Goal: Answer question/provide support: Share knowledge or assist other users

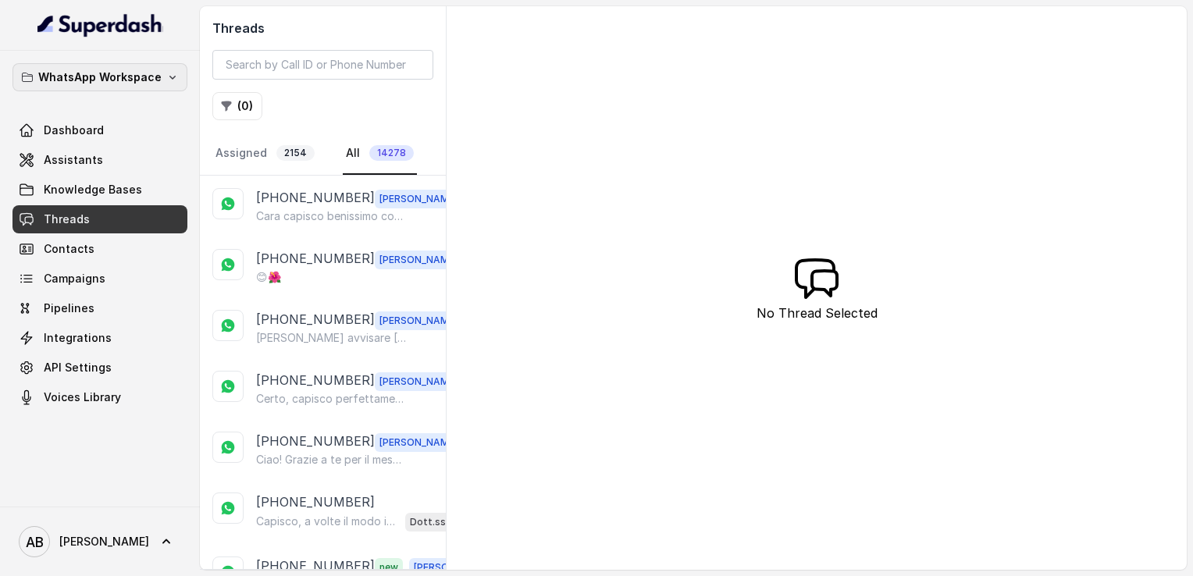
click at [106, 73] on p "WhatsApp Workspace" at bounding box center [99, 77] width 123 height 19
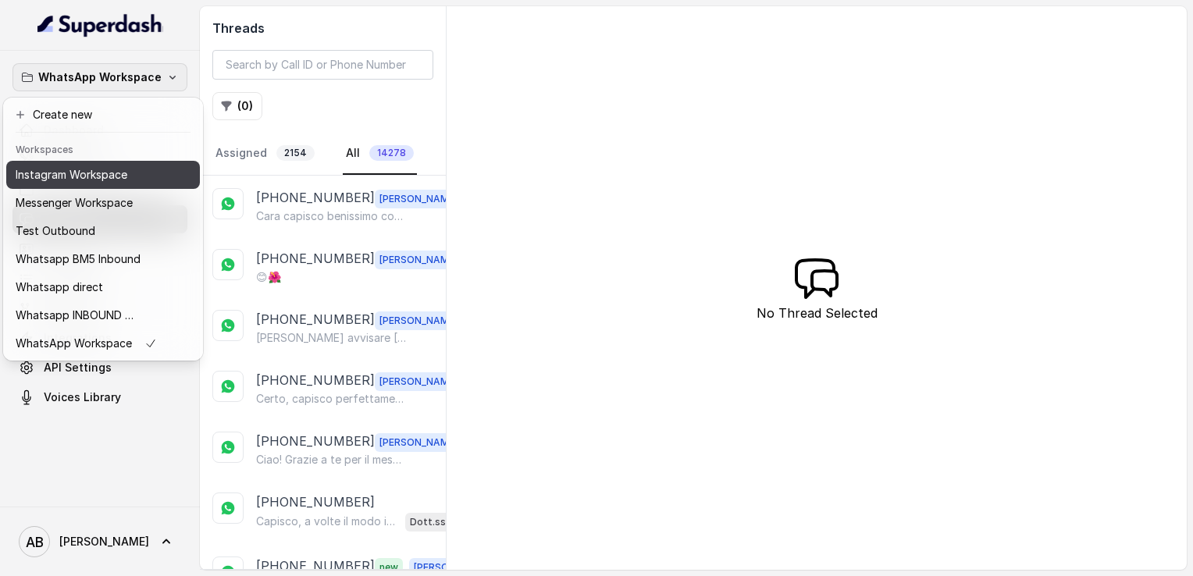
click at [86, 170] on p "Instagram Workspace" at bounding box center [72, 175] width 112 height 19
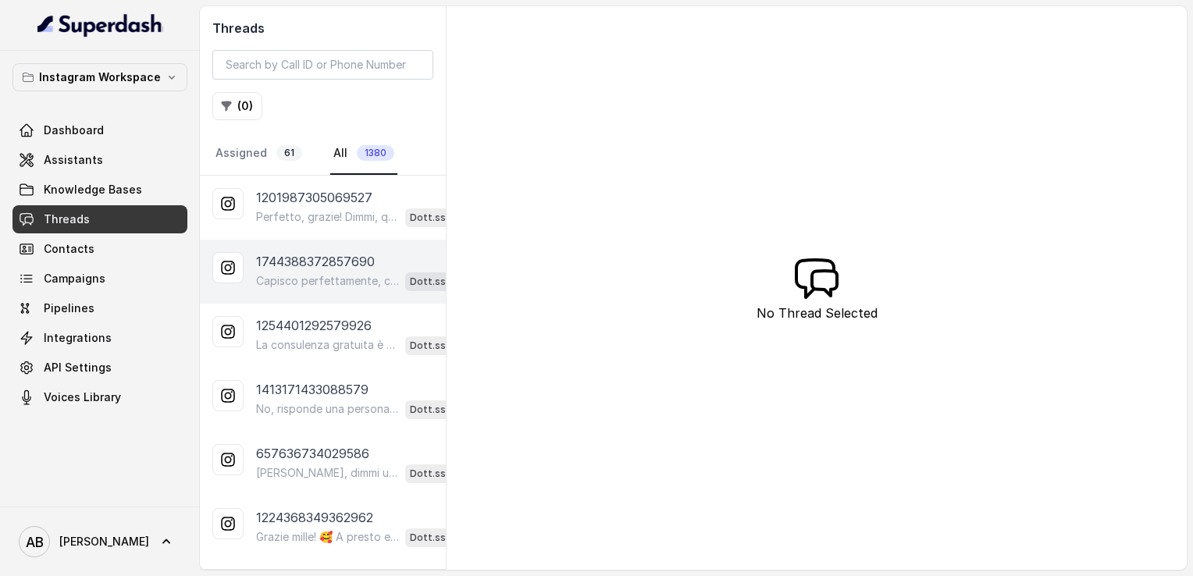
click at [301, 273] on p "Capisco perfettamente, cara. 😊 Quando ti sentirai pronta, sarò qui per aiutarti…" at bounding box center [327, 281] width 143 height 16
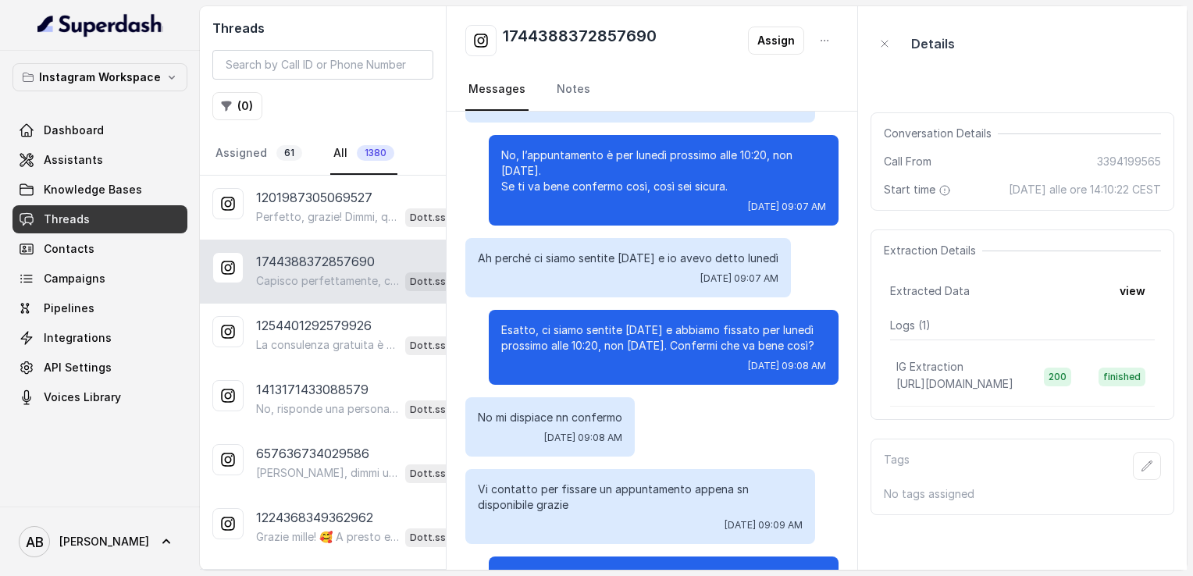
scroll to position [5037, 0]
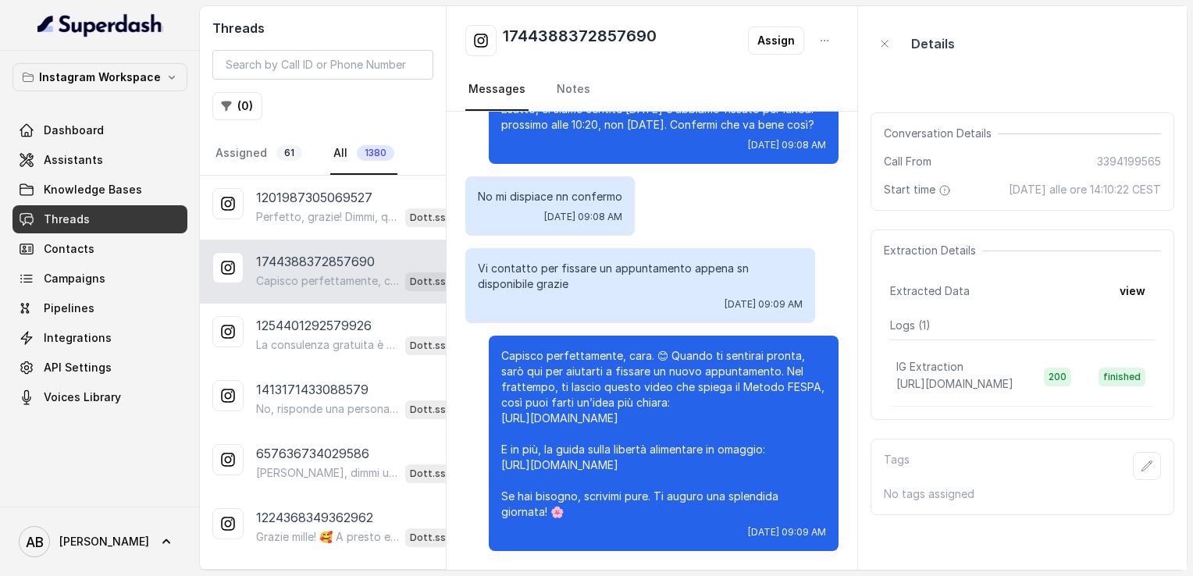
click at [565, 34] on h2 "1744388372857690" at bounding box center [580, 40] width 154 height 31
copy h2 "1744388372857690"
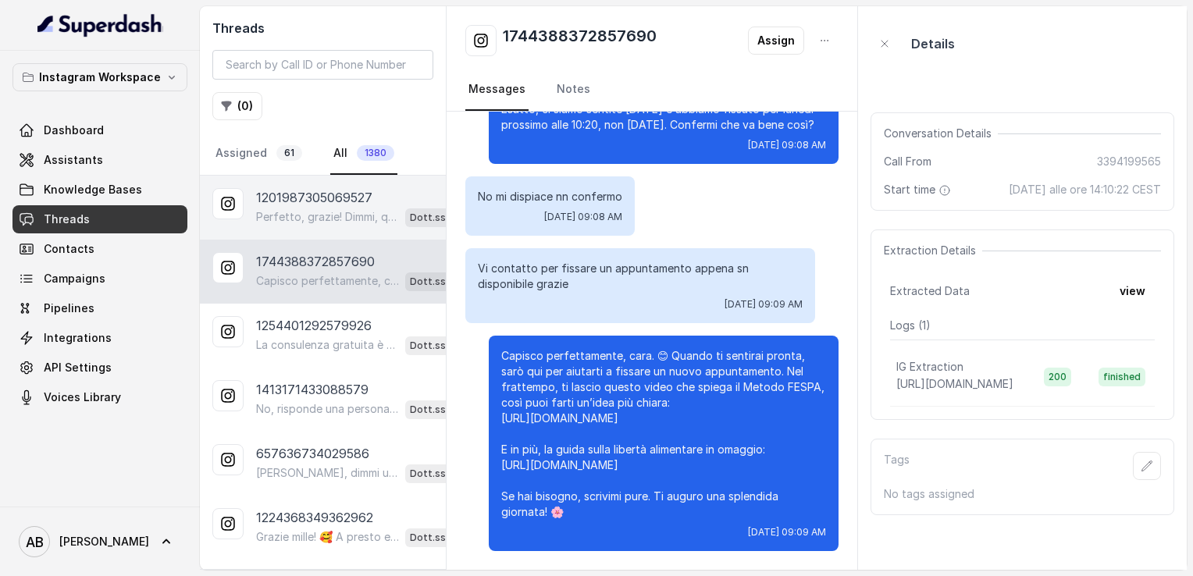
click at [300, 198] on p "1201987305069527" at bounding box center [314, 197] width 116 height 19
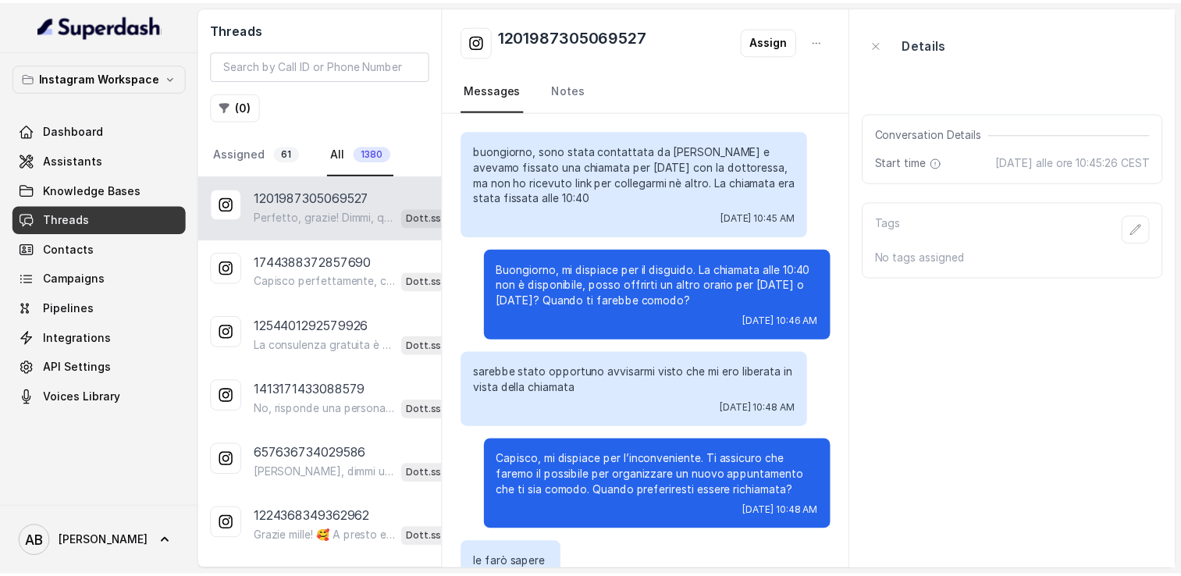
scroll to position [884, 0]
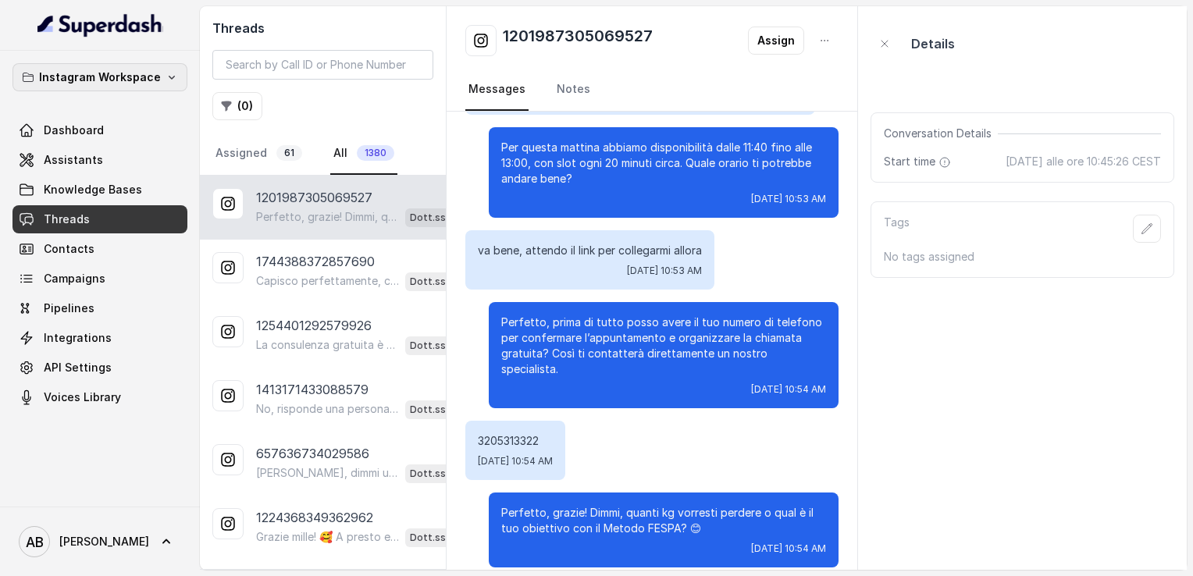
click at [98, 75] on p "Instagram Workspace" at bounding box center [100, 77] width 122 height 19
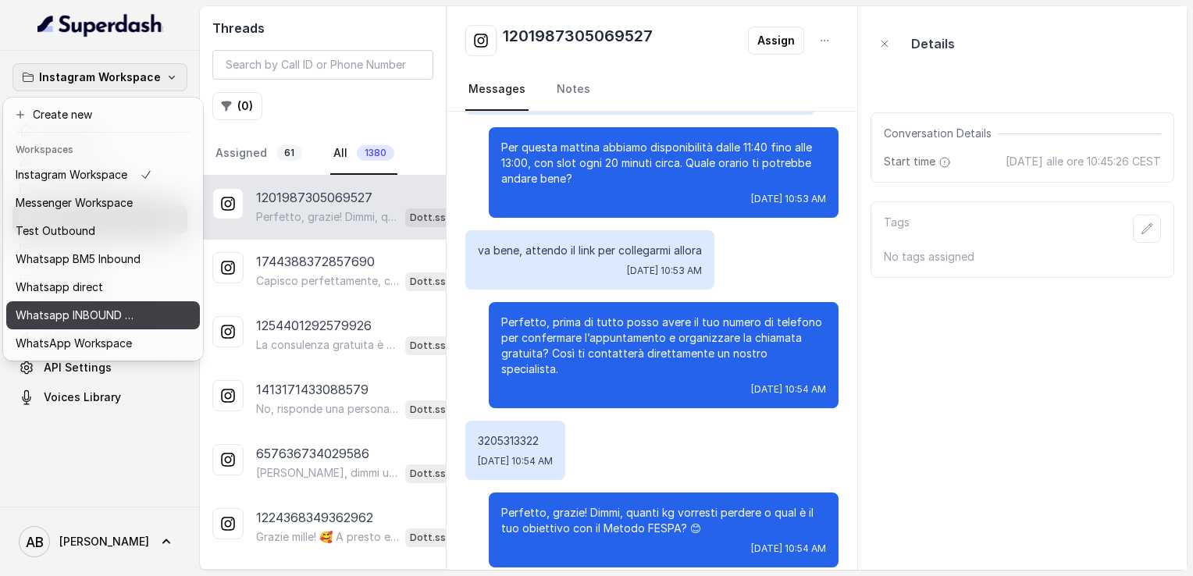
click at [87, 310] on p "Whatsapp INBOUND Workspace" at bounding box center [78, 315] width 125 height 19
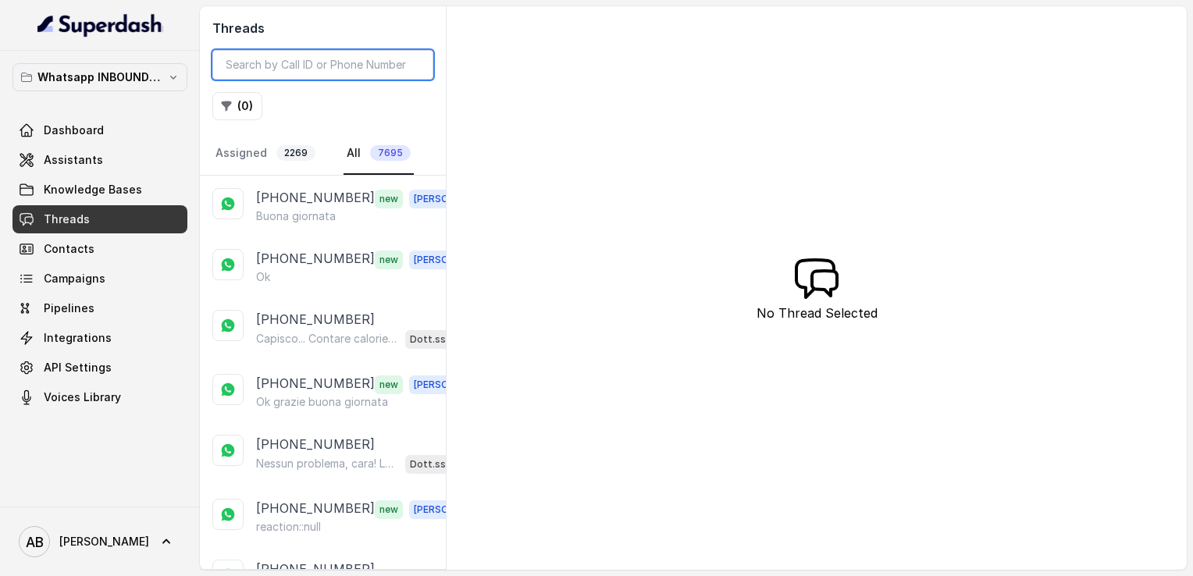
click at [306, 65] on input "search" at bounding box center [322, 65] width 221 height 30
paste input "393895767058"
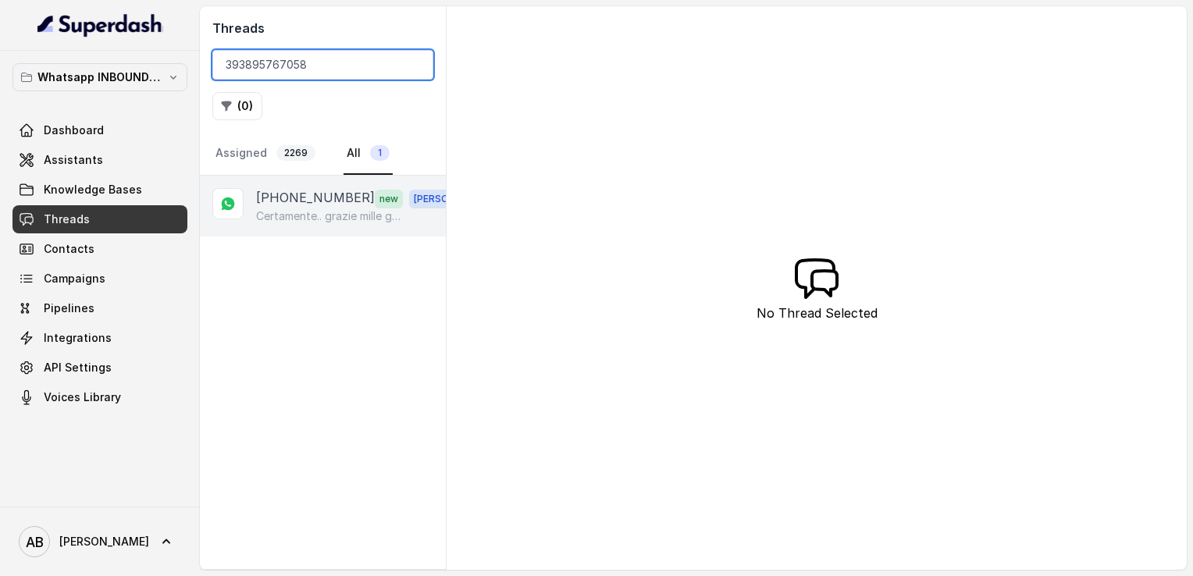
type input "393895767058"
click at [322, 205] on p "[PHONE_NUMBER]" at bounding box center [315, 198] width 119 height 20
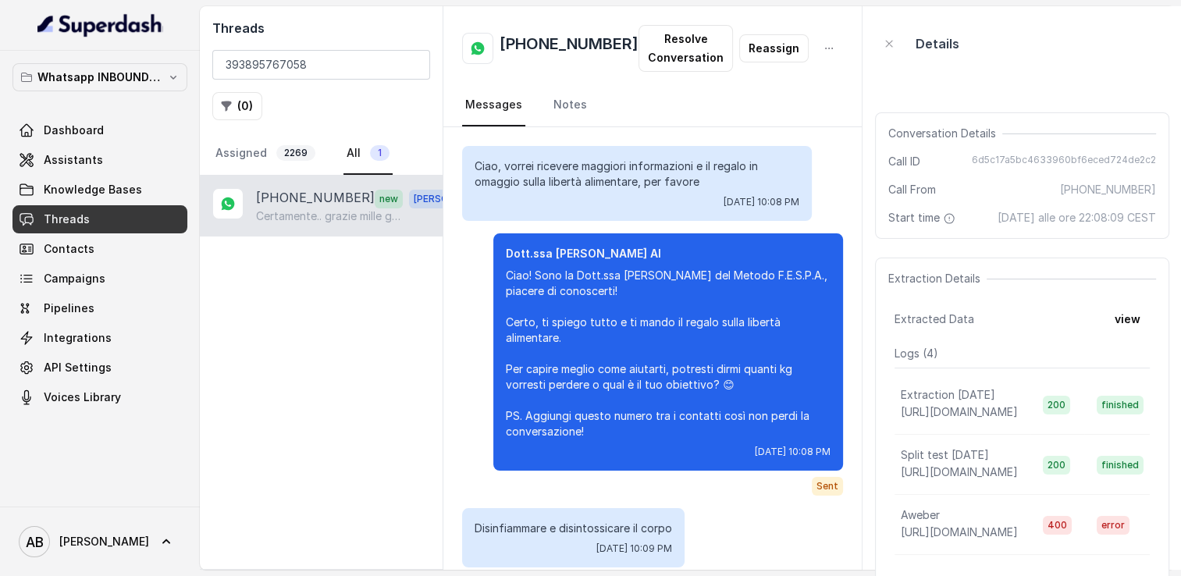
scroll to position [1648, 0]
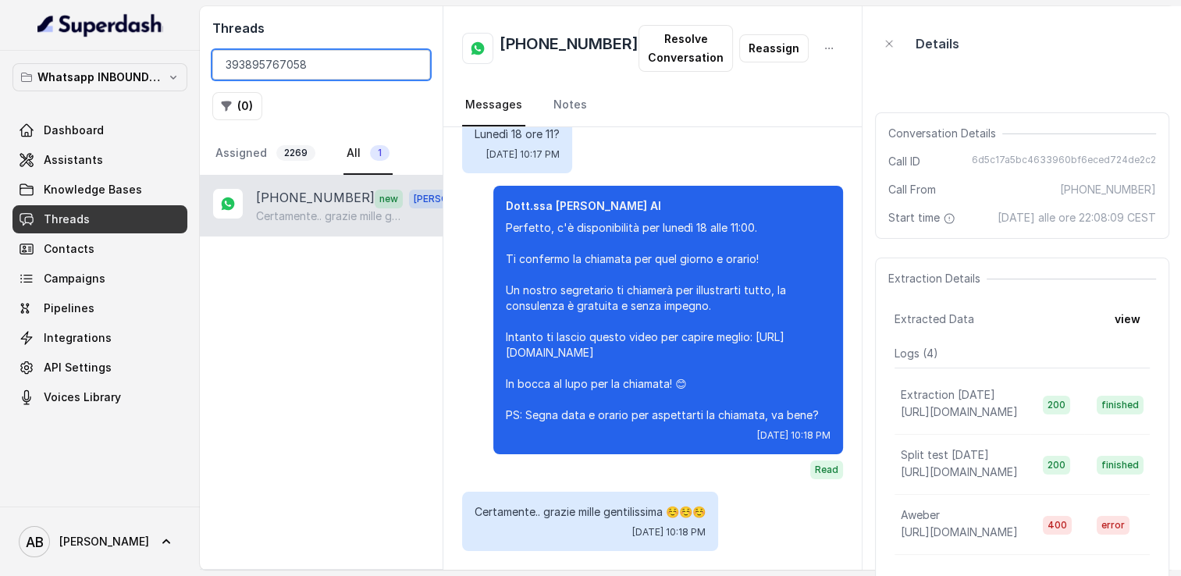
click at [412, 62] on input "393895767058" at bounding box center [321, 65] width 218 height 30
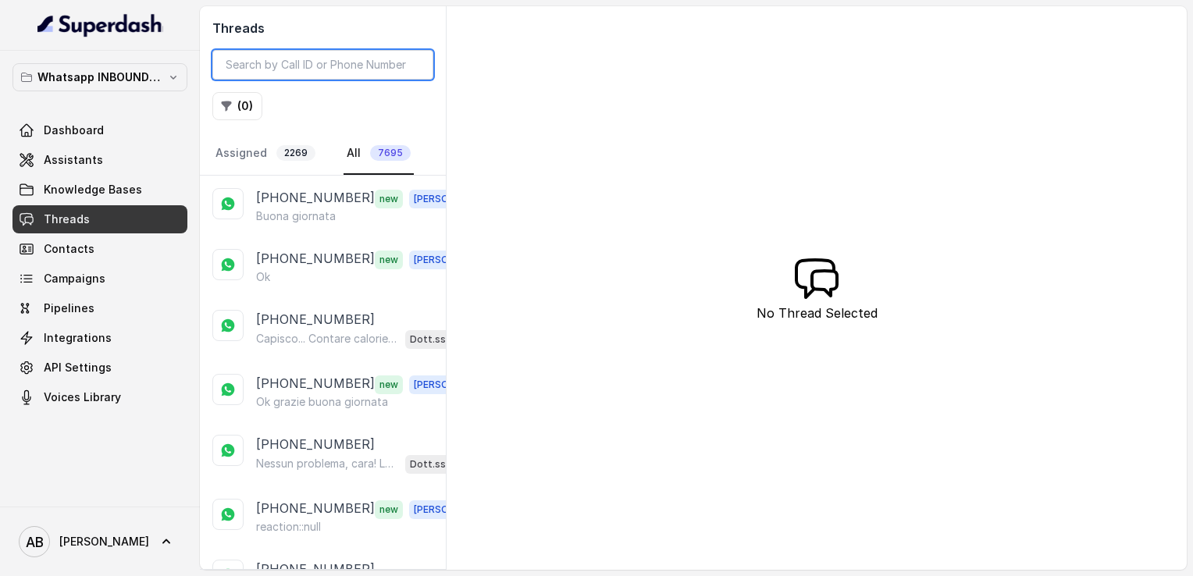
click at [323, 63] on input "search" at bounding box center [322, 65] width 221 height 30
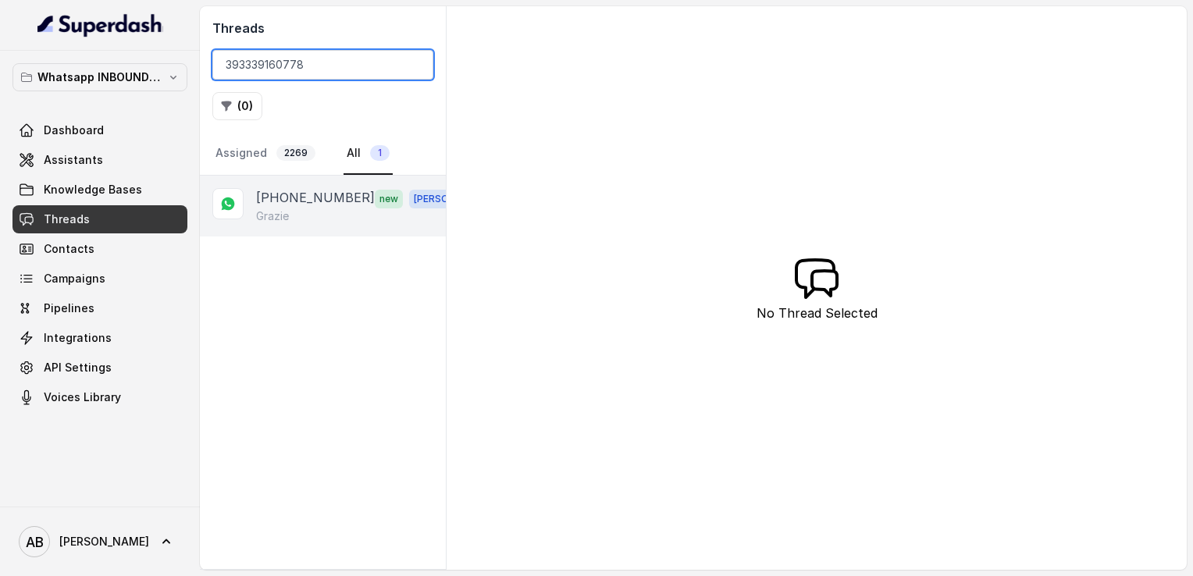
type input "393339160778"
click at [308, 208] on div "Grazie" at bounding box center [366, 216] width 221 height 16
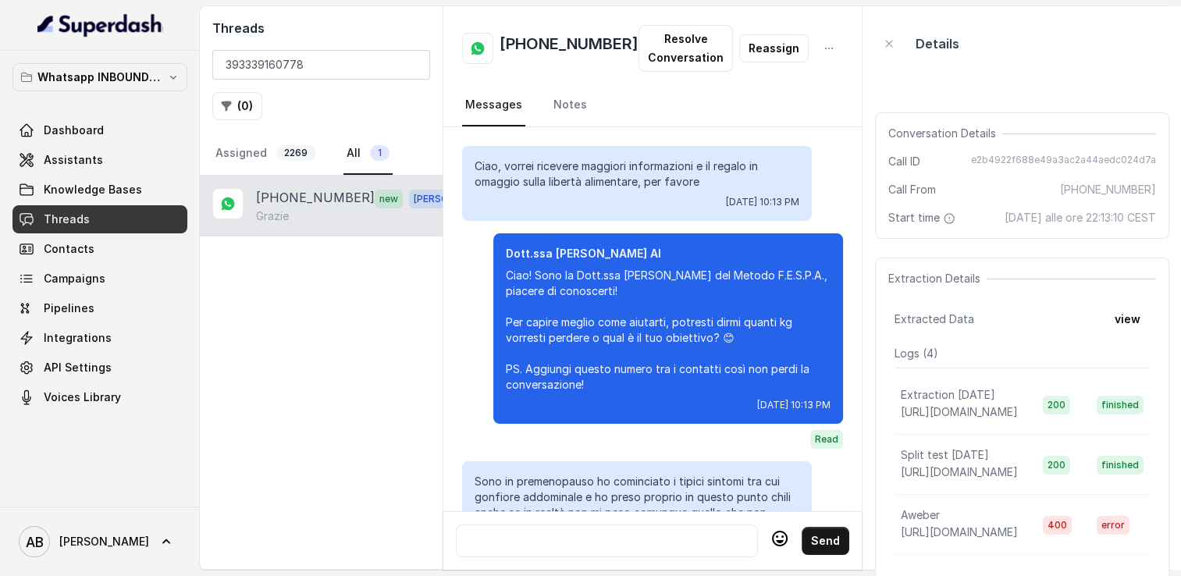
scroll to position [1836, 0]
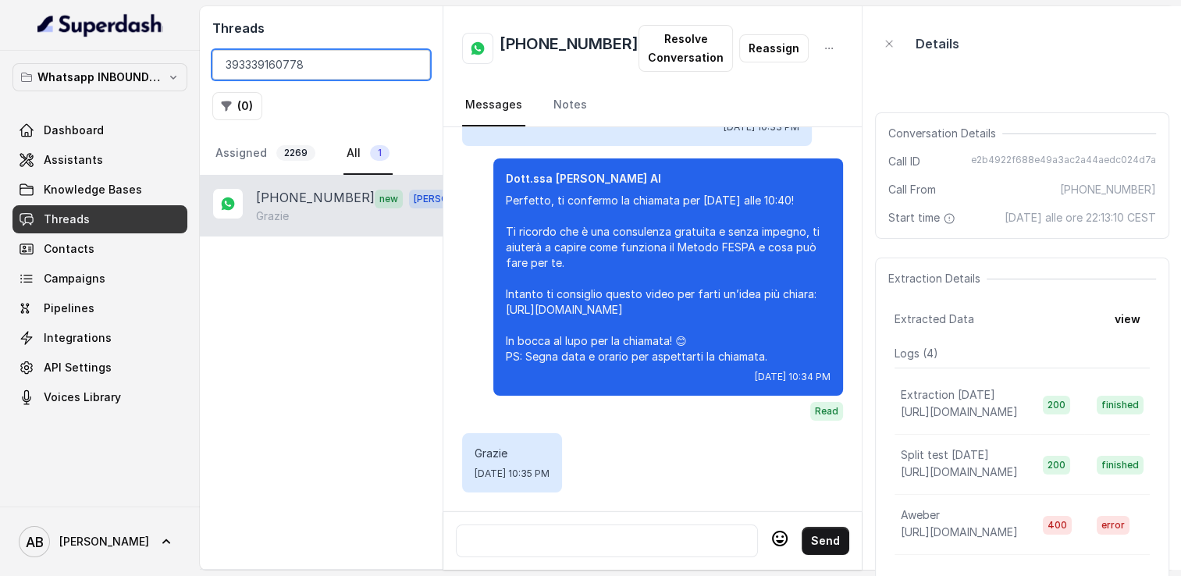
click at [415, 67] on input "393339160778" at bounding box center [321, 65] width 218 height 30
click at [411, 67] on input "393339160778" at bounding box center [321, 65] width 218 height 30
click at [411, 67] on input "search" at bounding box center [321, 65] width 218 height 30
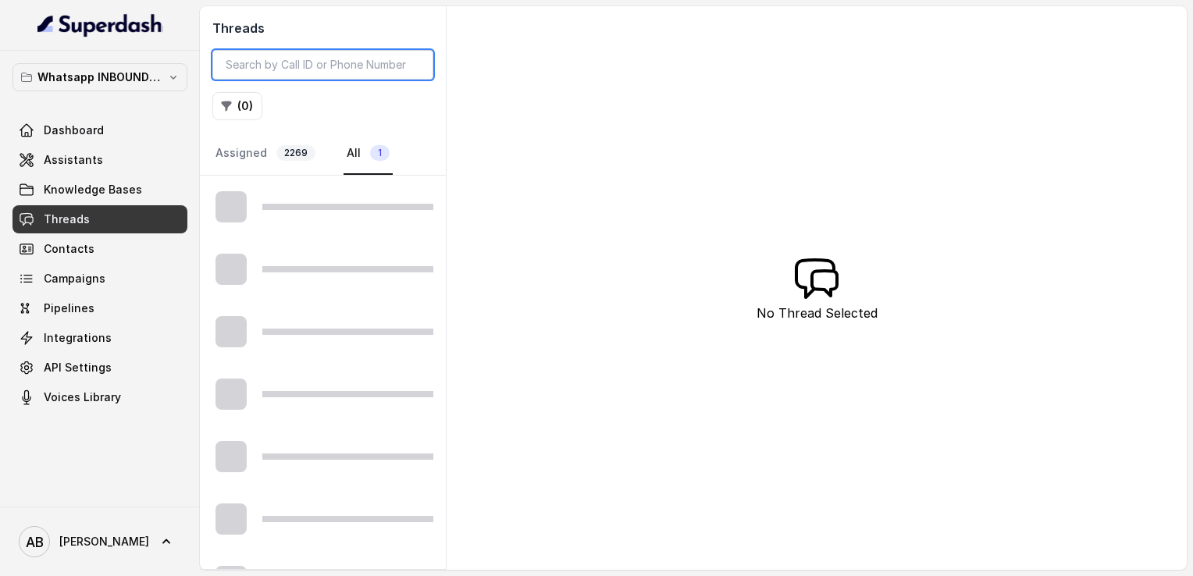
click at [287, 64] on input "search" at bounding box center [322, 65] width 221 height 30
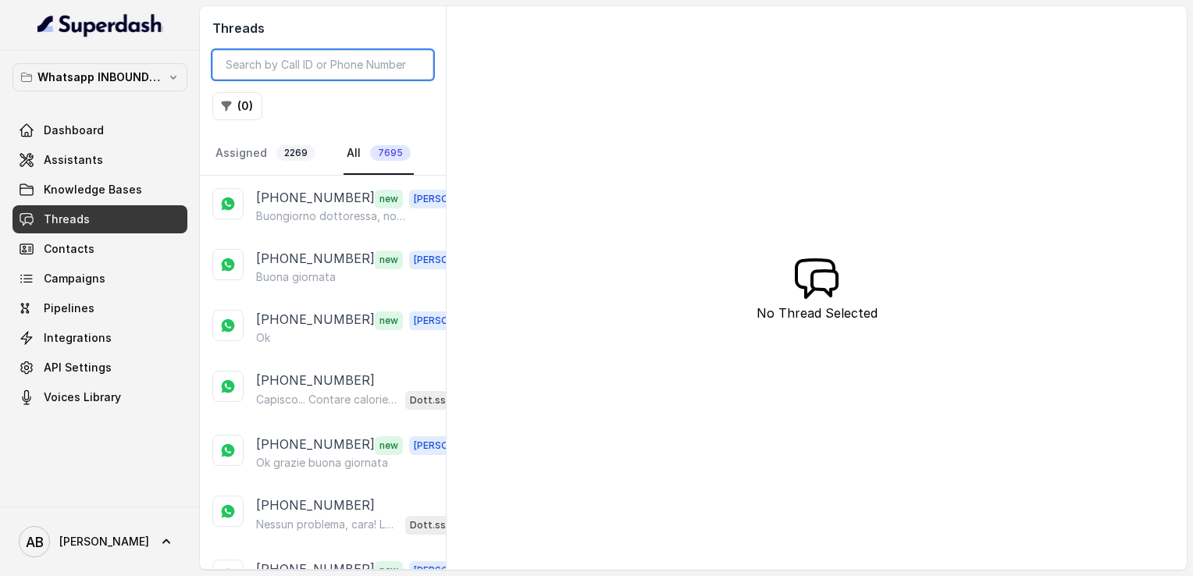
click at [287, 64] on input "search" at bounding box center [322, 65] width 221 height 30
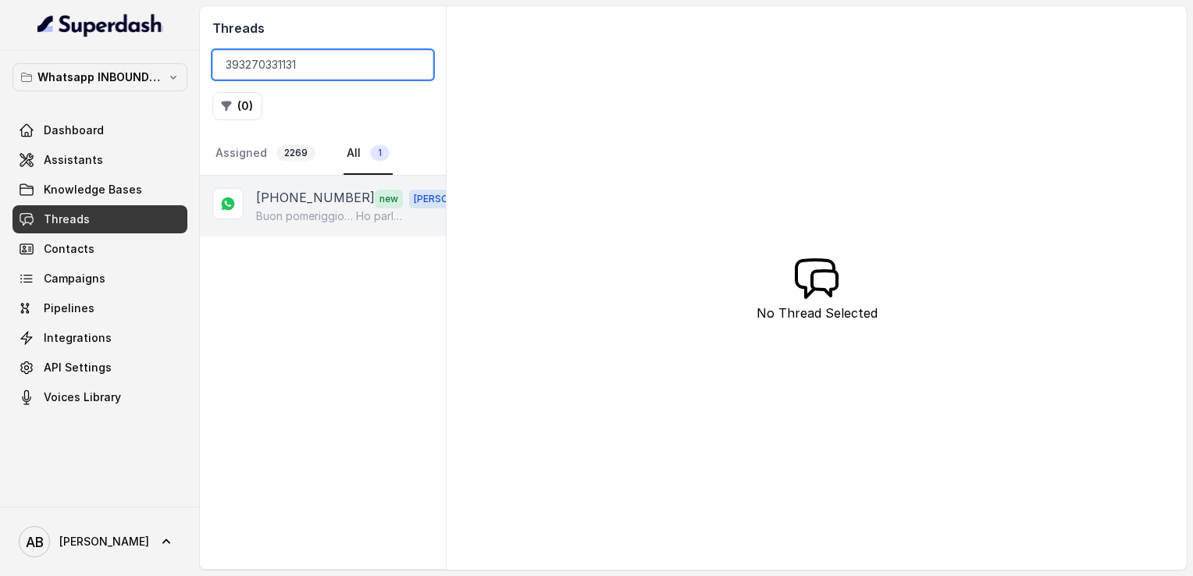
type input "393270331131"
click at [300, 194] on p "[PHONE_NUMBER]" at bounding box center [315, 198] width 119 height 20
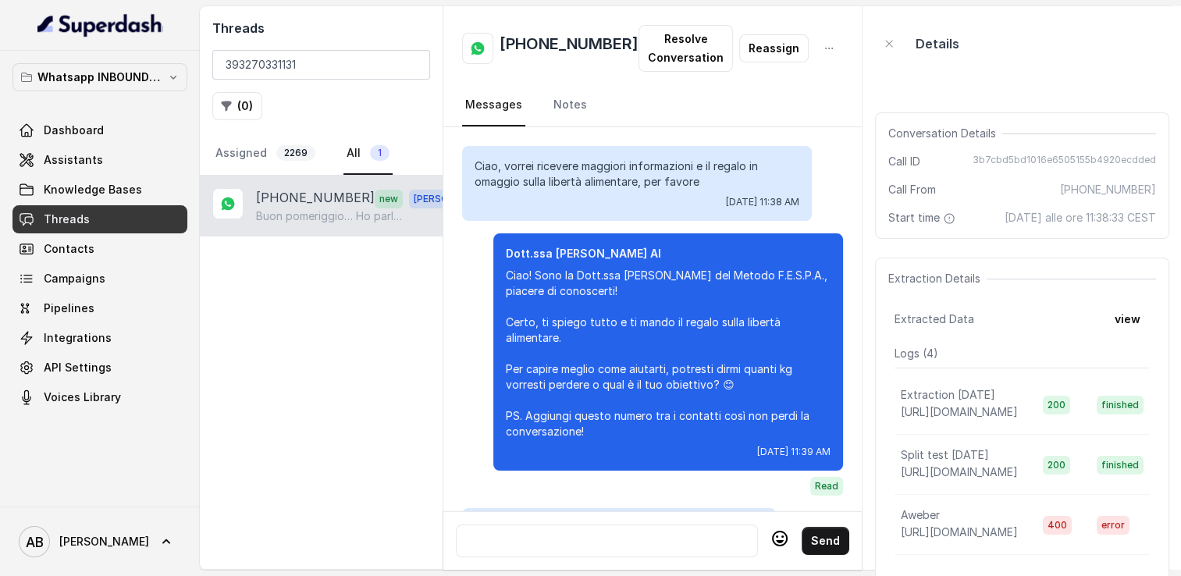
scroll to position [1986, 0]
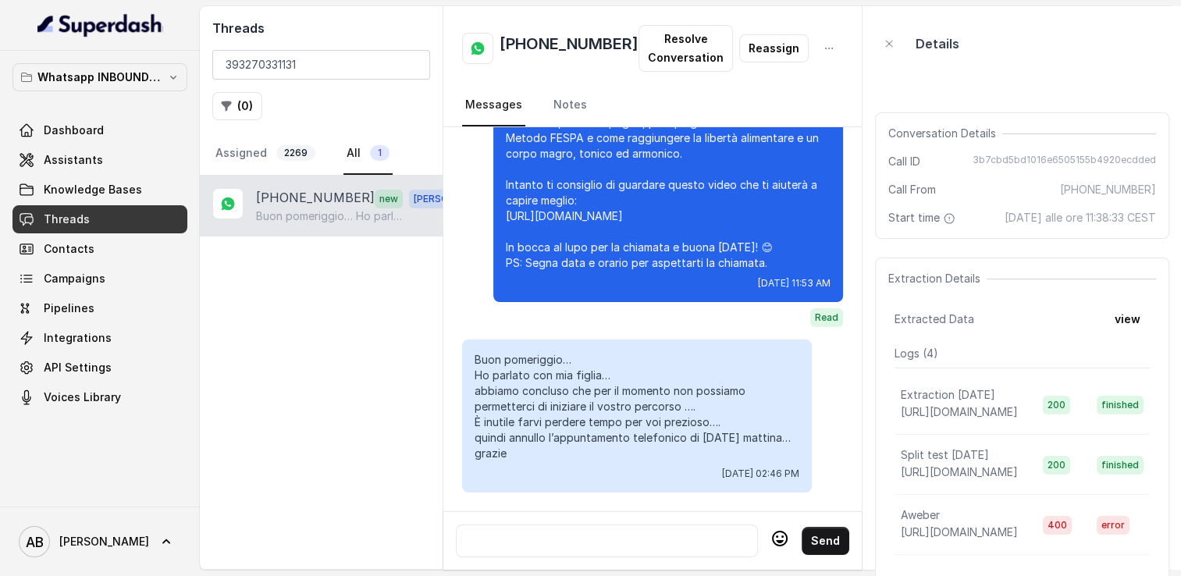
click at [563, 532] on div at bounding box center [607, 541] width 288 height 19
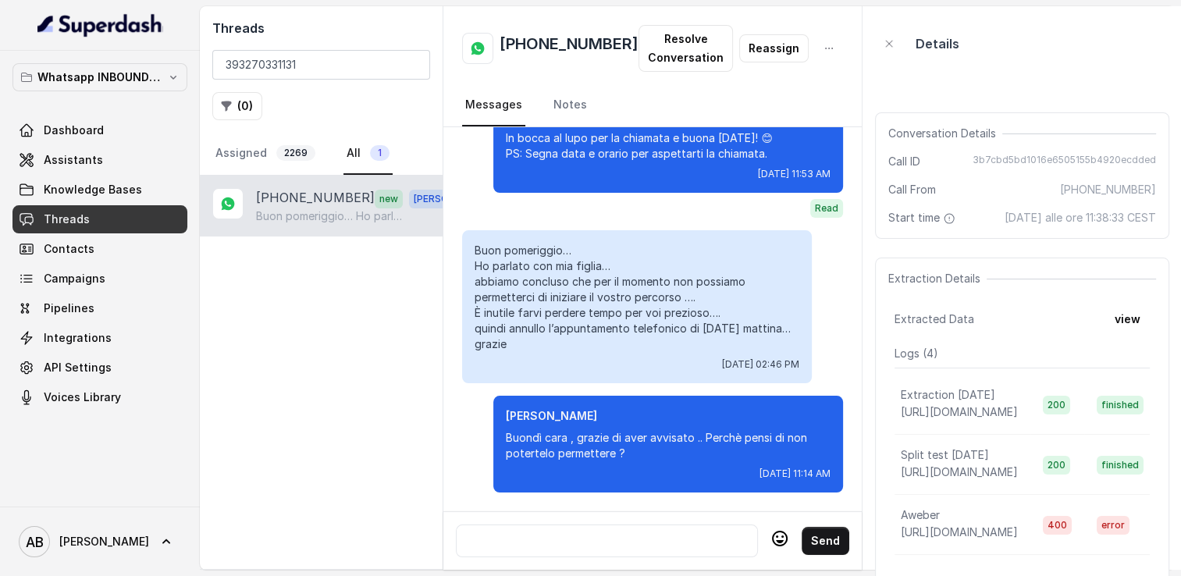
scroll to position [2095, 0]
click at [562, 532] on div at bounding box center [607, 541] width 288 height 19
click at [411, 70] on input "393270331131" at bounding box center [321, 65] width 218 height 30
click at [411, 61] on input "393270331131" at bounding box center [321, 65] width 218 height 30
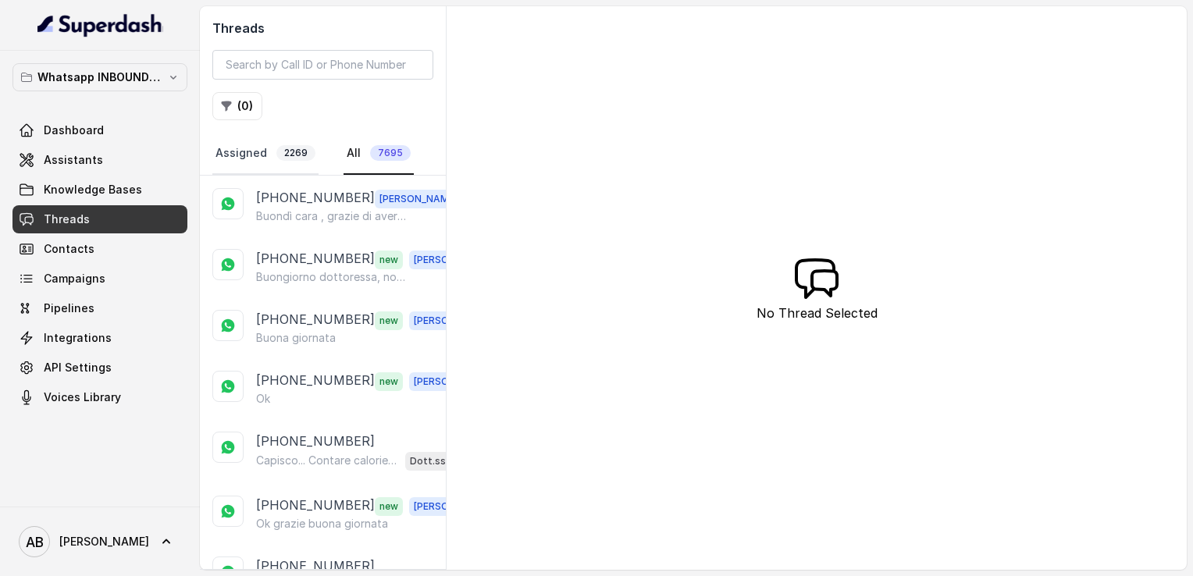
click at [263, 142] on link "Assigned 2269" at bounding box center [265, 154] width 106 height 42
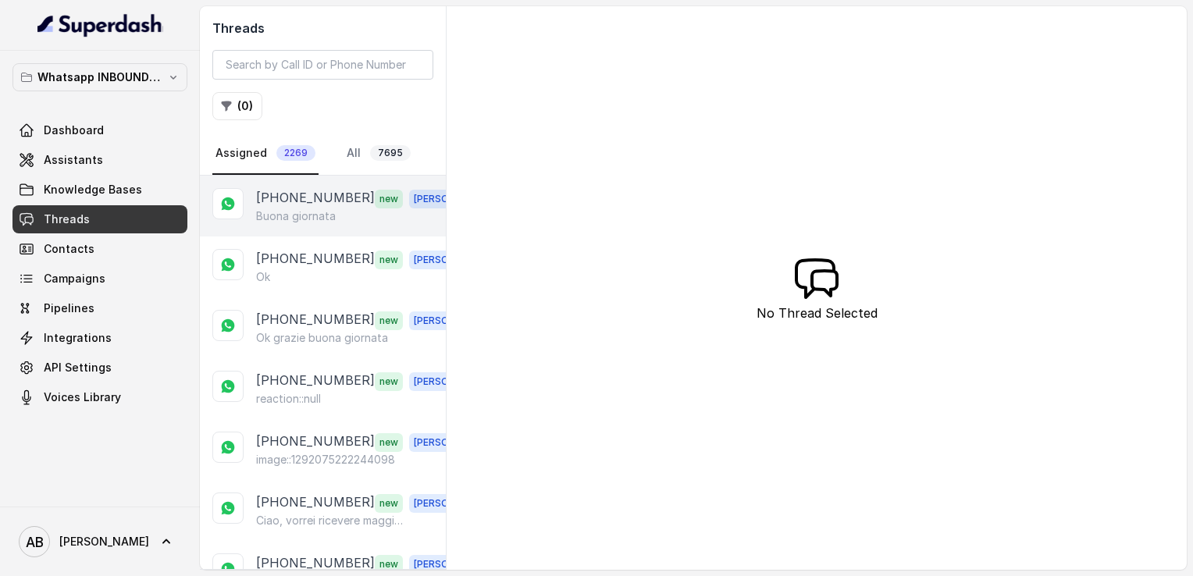
click at [278, 208] on p "Buona giornata" at bounding box center [296, 216] width 80 height 16
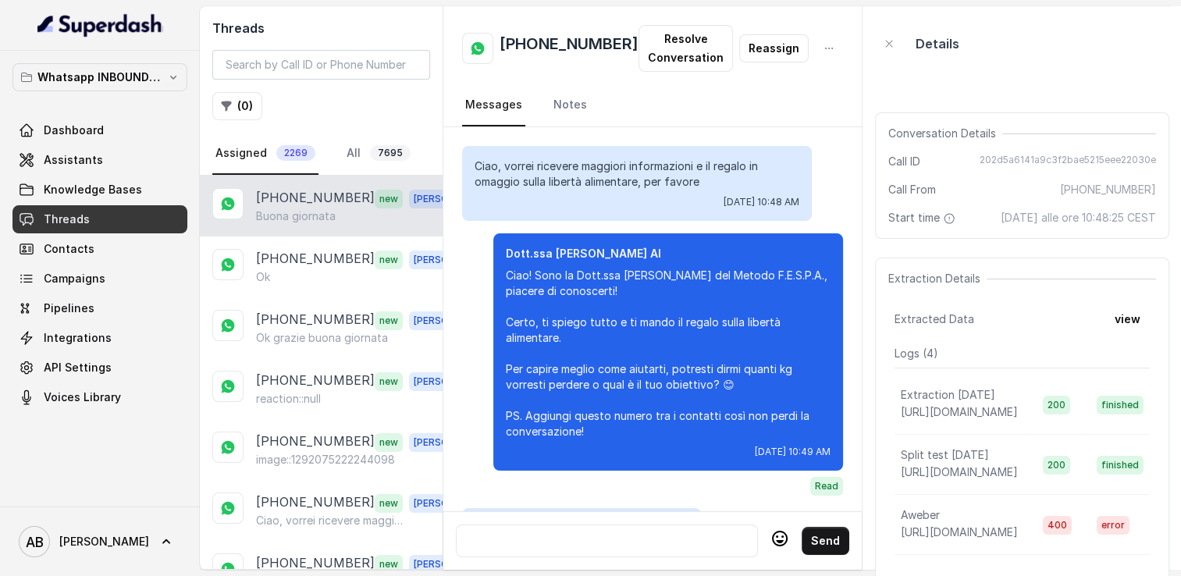
scroll to position [1521, 0]
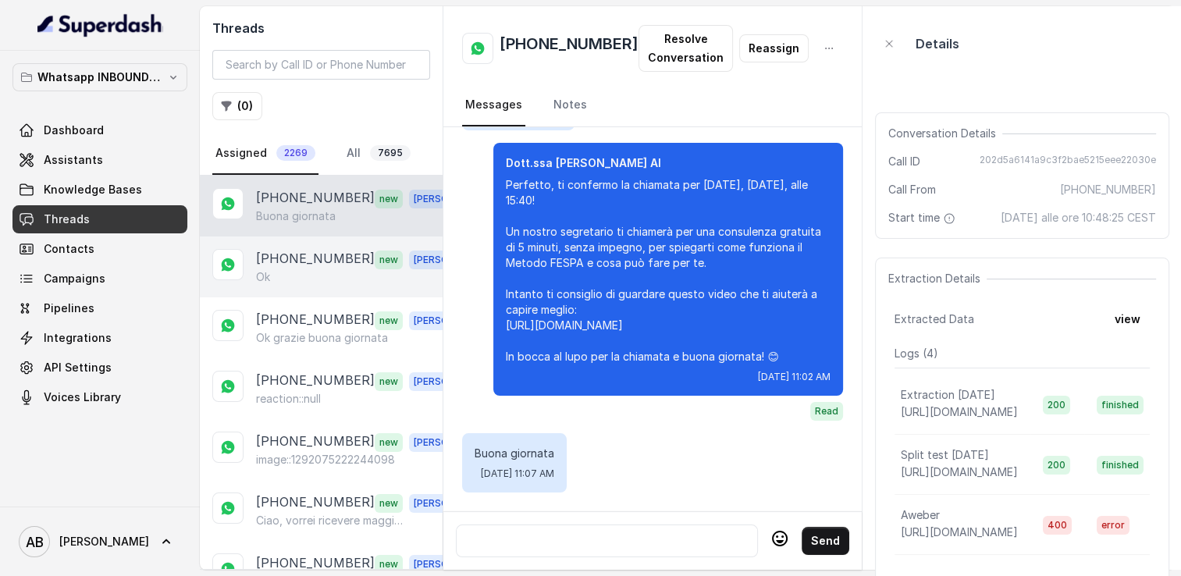
click at [333, 276] on div "Ok" at bounding box center [365, 277] width 218 height 16
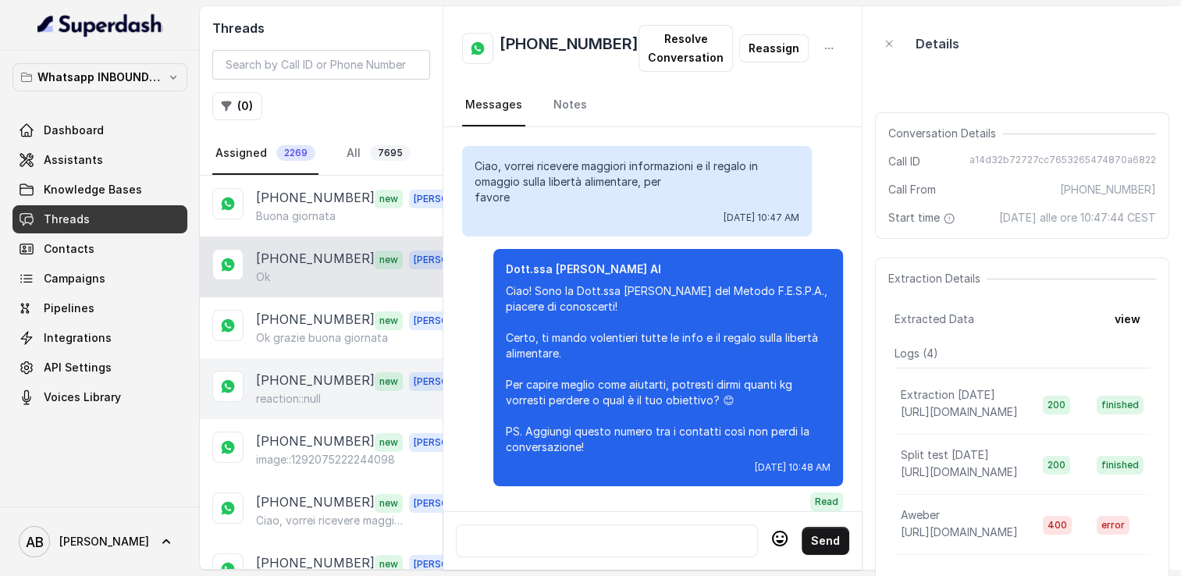
scroll to position [1536, 0]
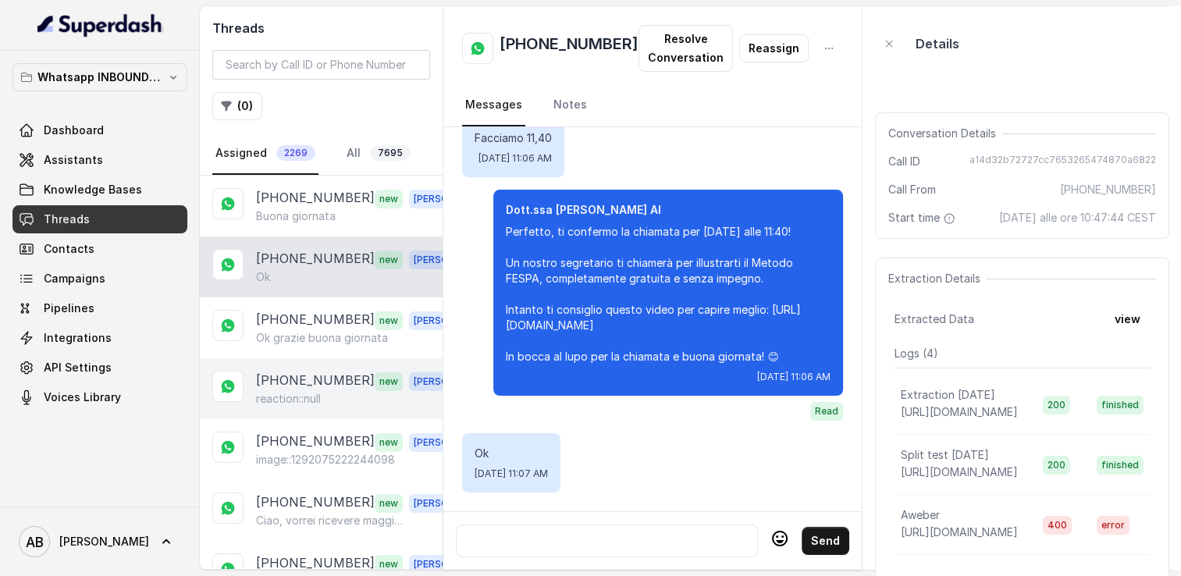
click at [317, 361] on div "[PHONE_NUMBER] new [PERSON_NAME] reaction::null" at bounding box center [321, 388] width 243 height 61
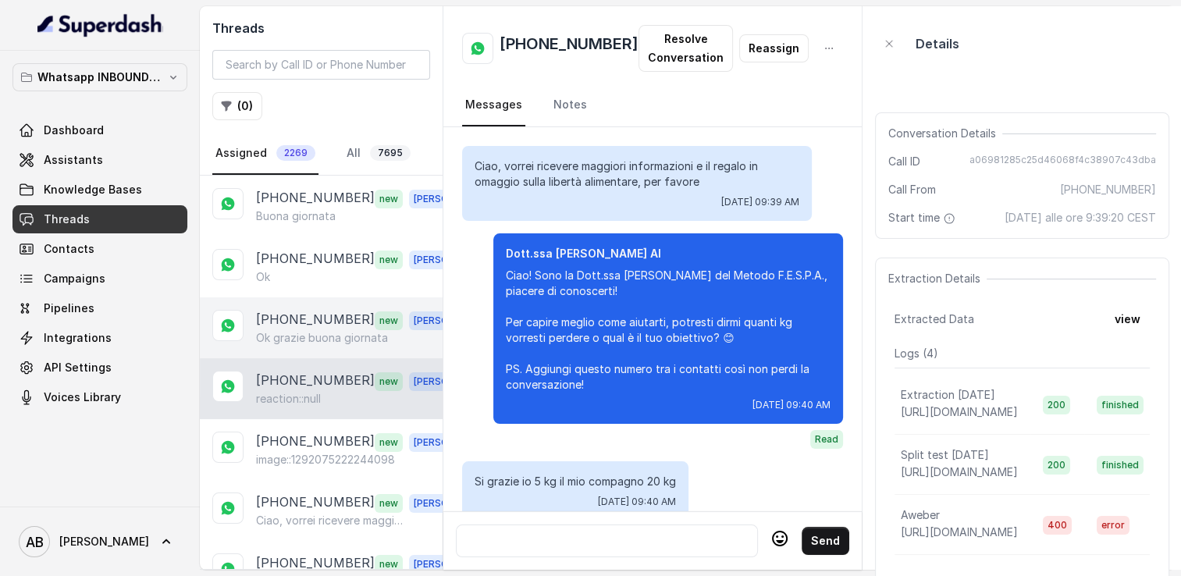
scroll to position [1630, 0]
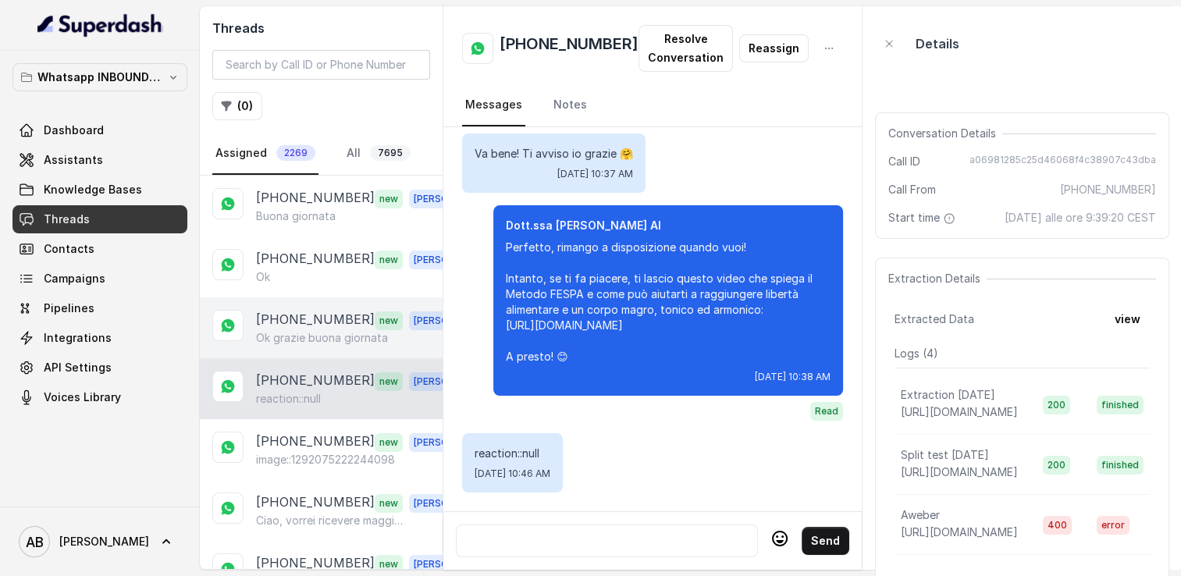
click at [315, 333] on p "Ok grazie buona giornata" at bounding box center [322, 338] width 132 height 16
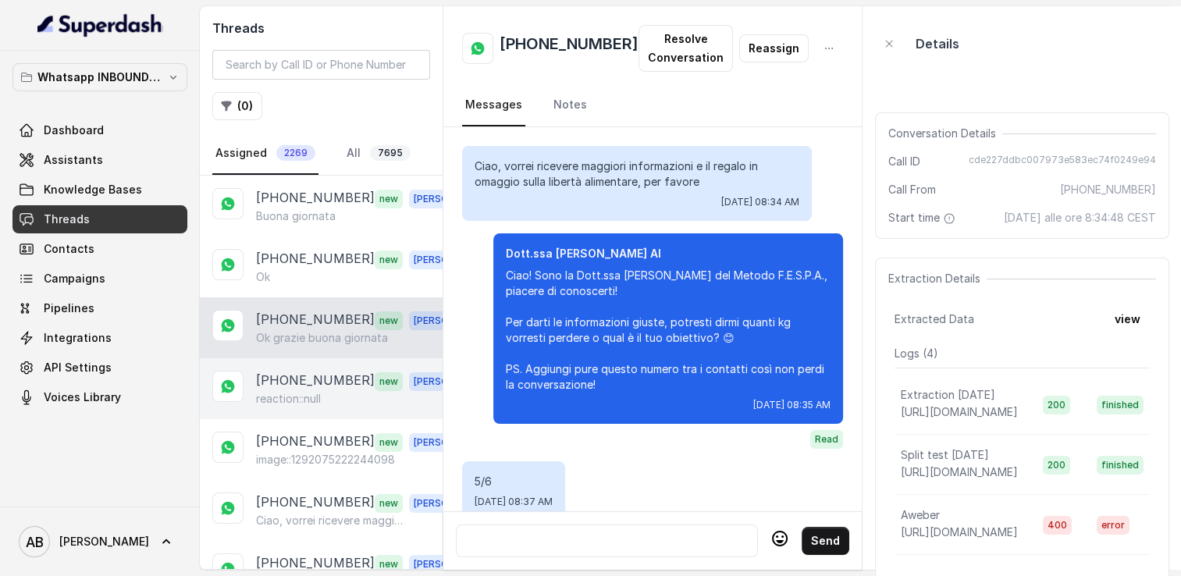
scroll to position [2311, 0]
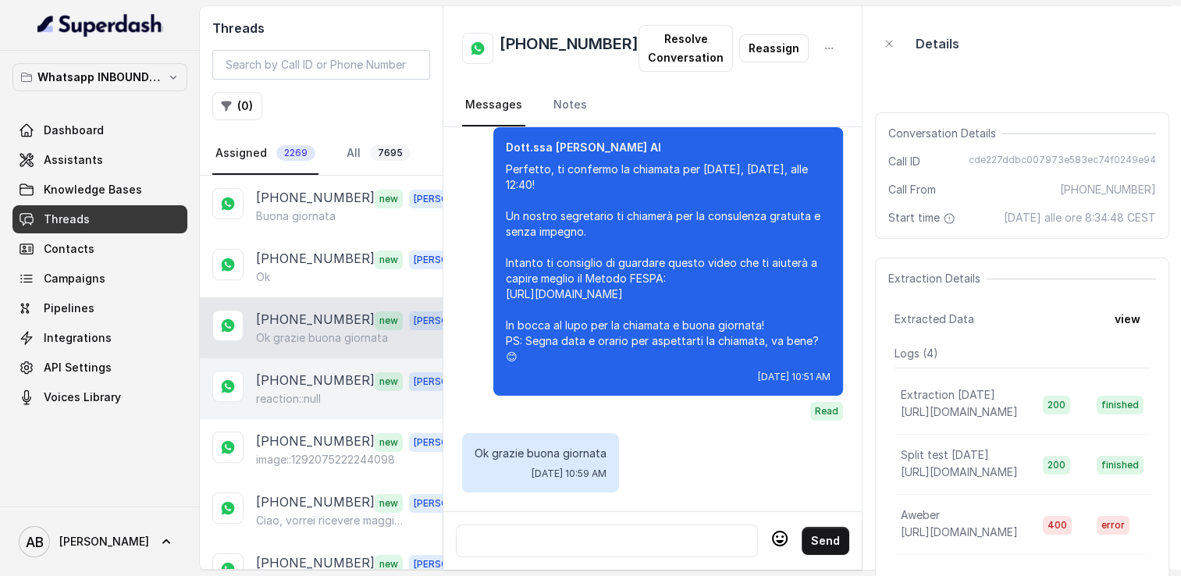
click at [320, 397] on p "reaction::null" at bounding box center [288, 399] width 65 height 16
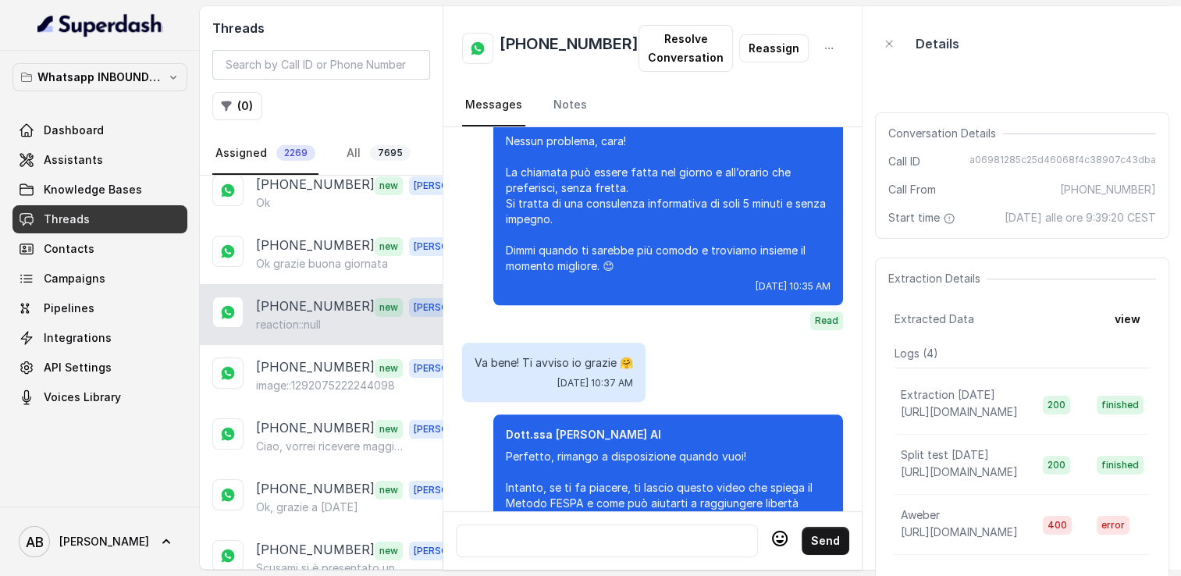
scroll to position [78, 0]
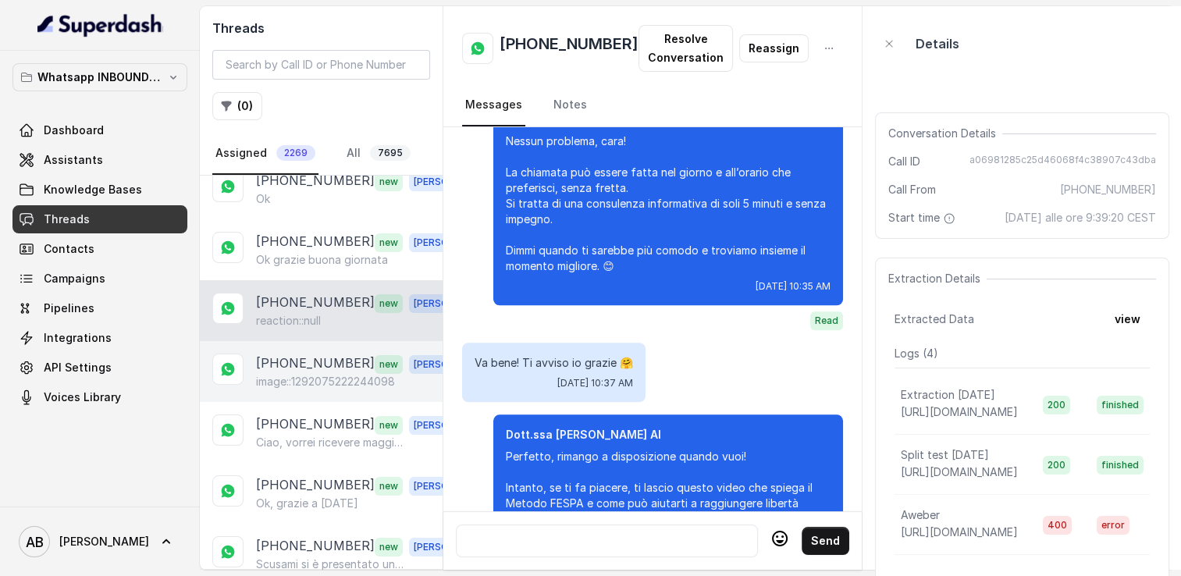
click at [306, 378] on p "image::1292075222244098" at bounding box center [325, 382] width 139 height 16
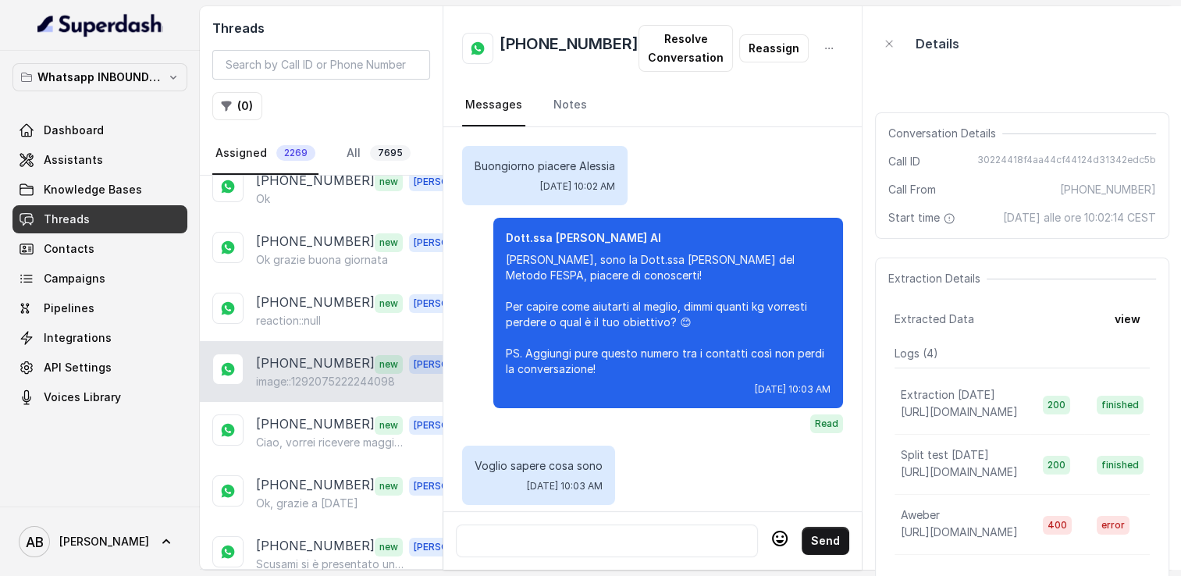
scroll to position [696, 0]
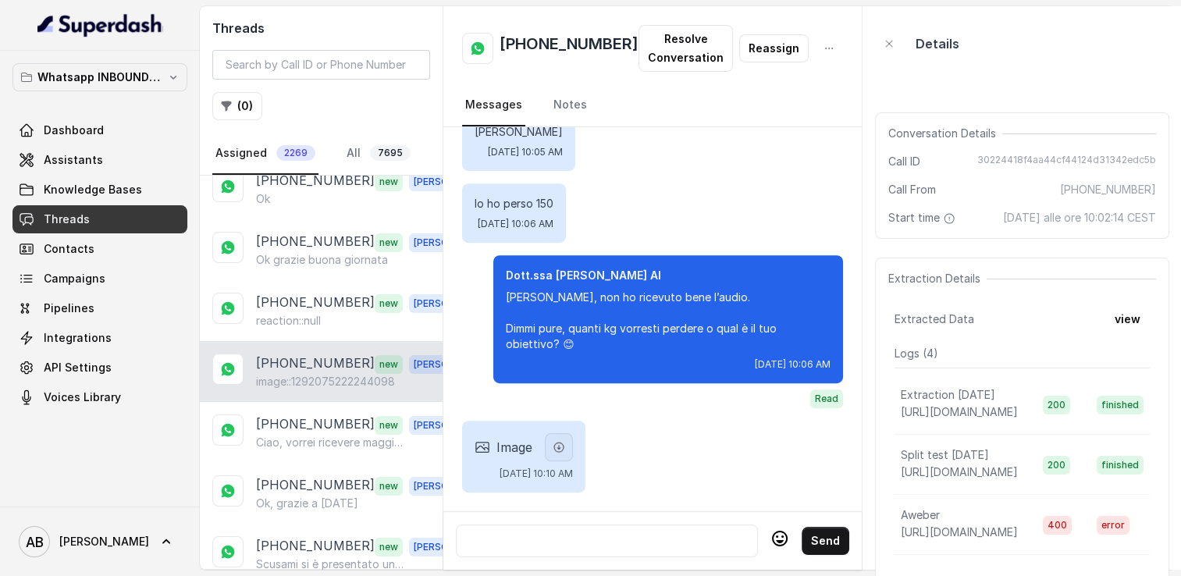
click at [565, 442] on icon "button" at bounding box center [559, 447] width 12 height 12
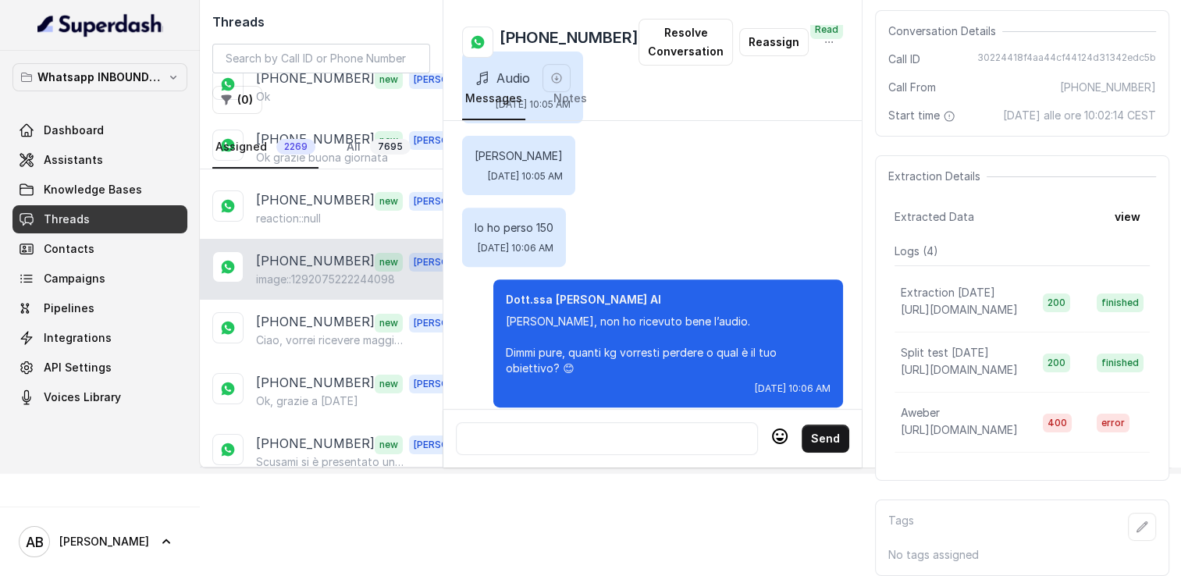
scroll to position [868, 0]
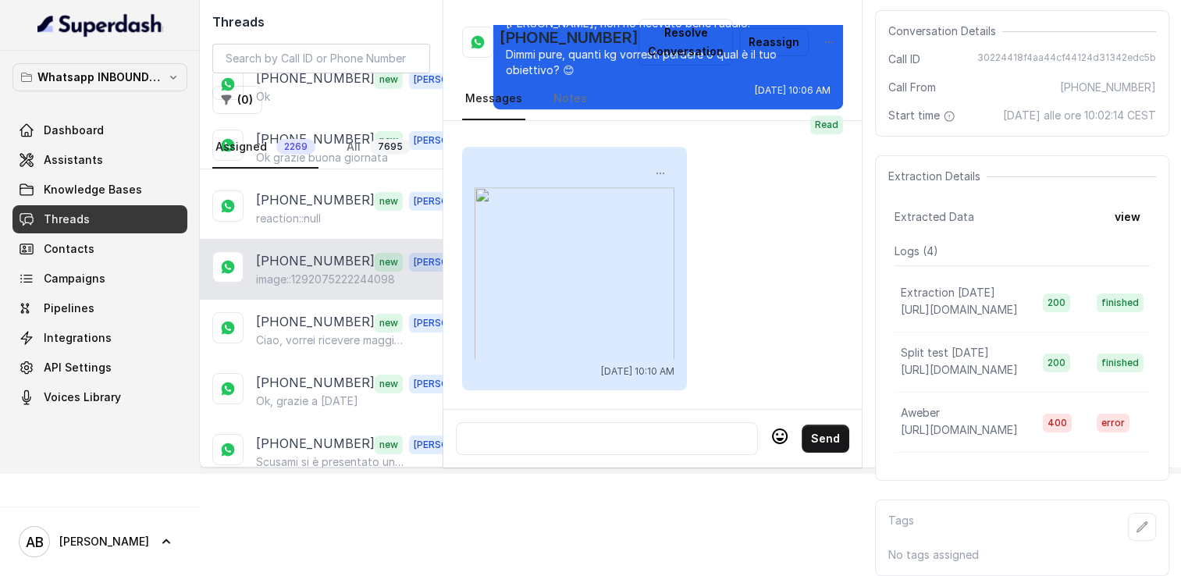
click at [588, 429] on div at bounding box center [607, 438] width 288 height 19
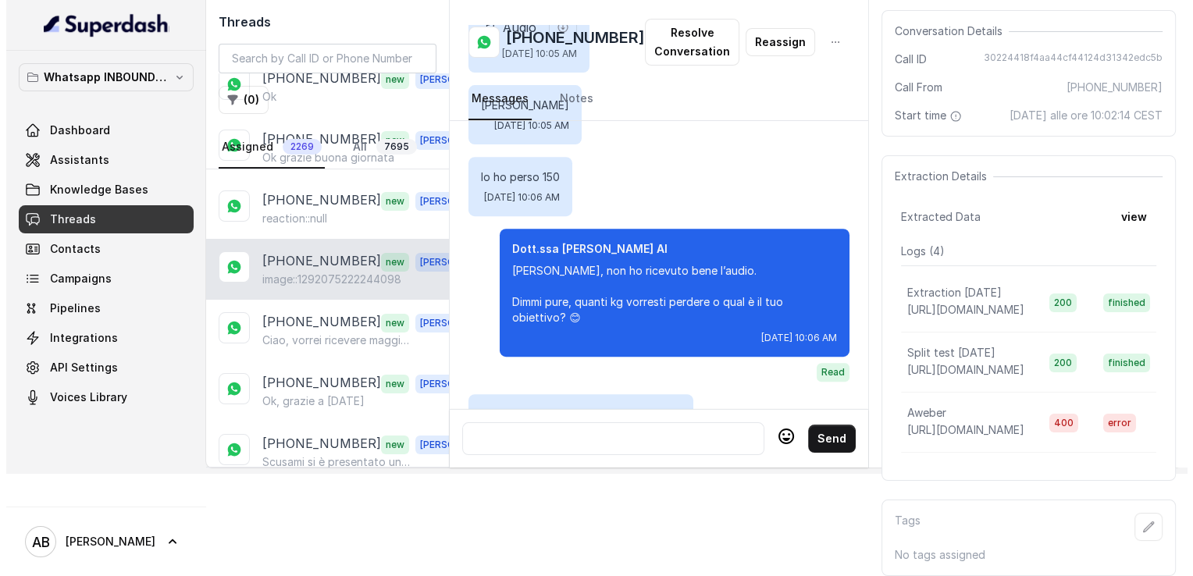
scroll to position [400, 0]
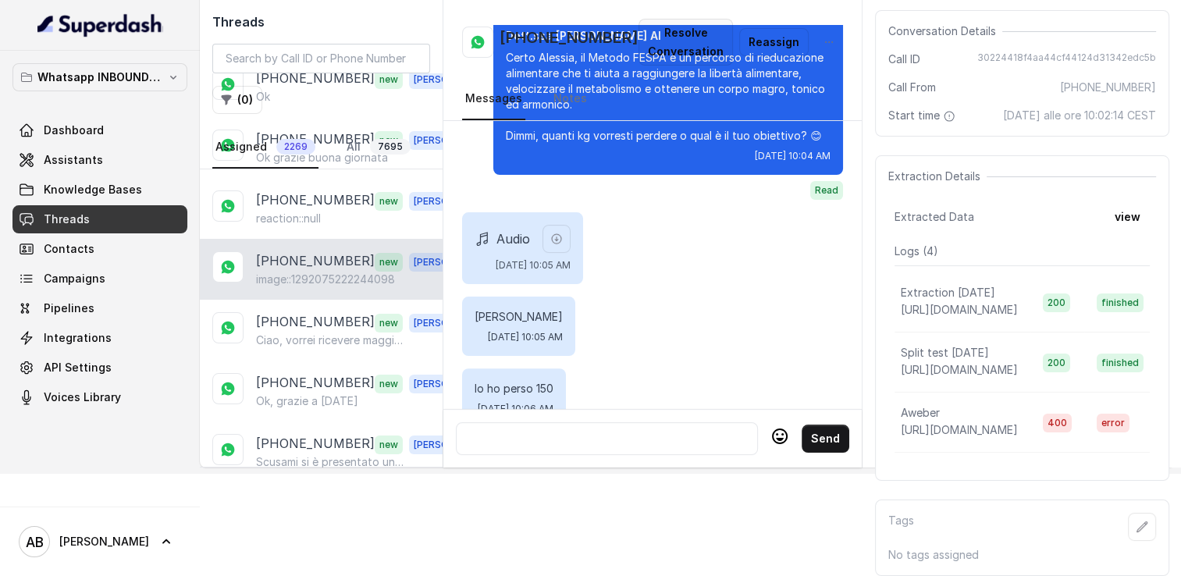
click at [659, 46] on button "Resolve Conversation" at bounding box center [686, 42] width 94 height 47
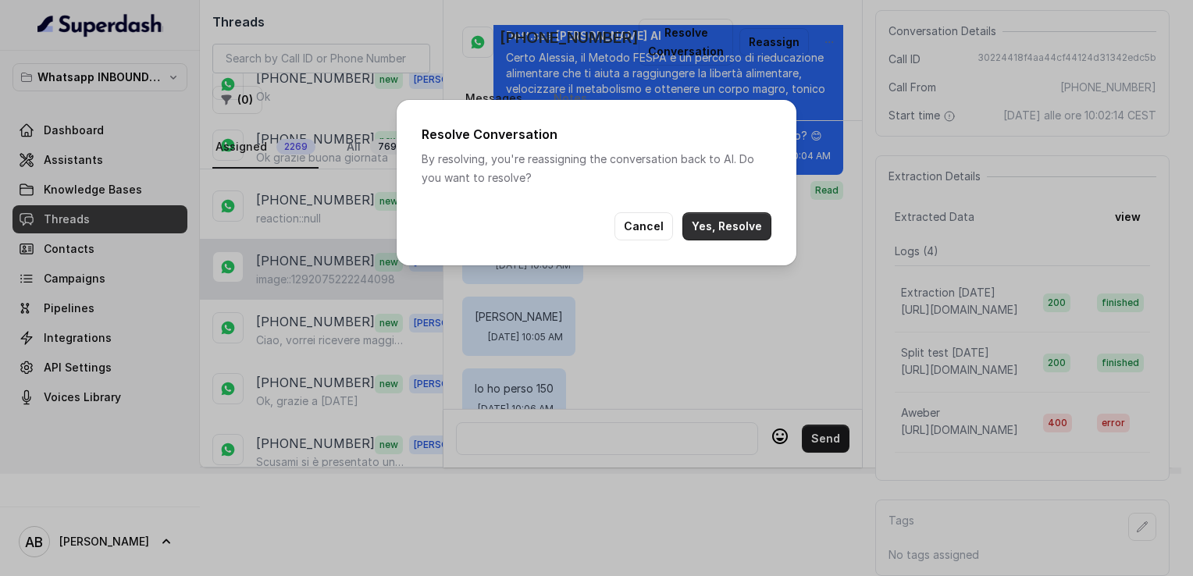
click at [728, 226] on button "Yes, Resolve" at bounding box center [726, 226] width 89 height 28
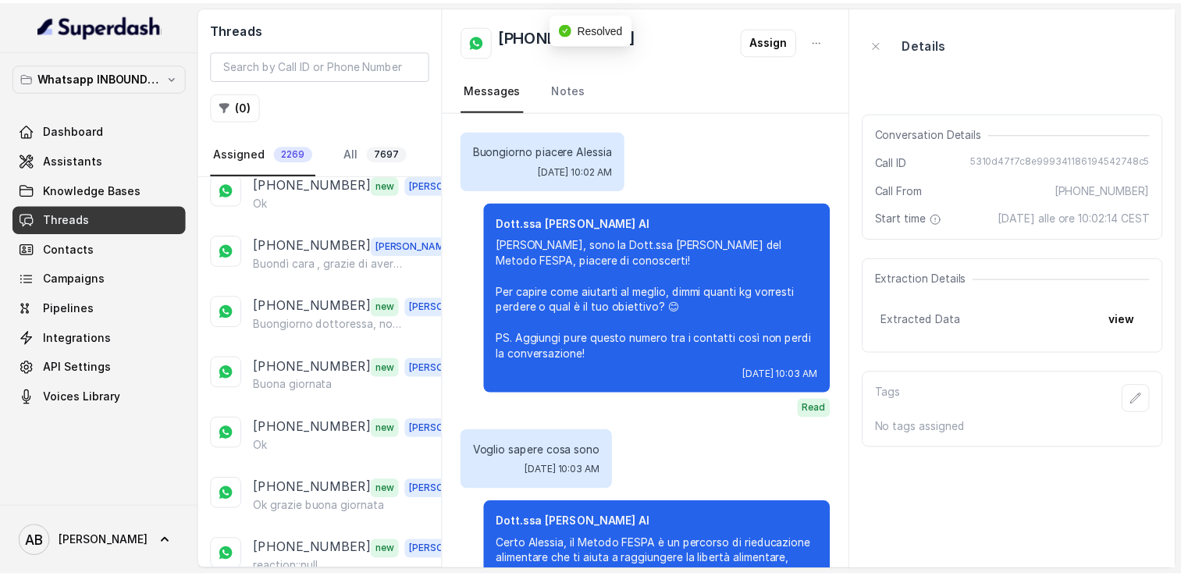
scroll to position [730, 0]
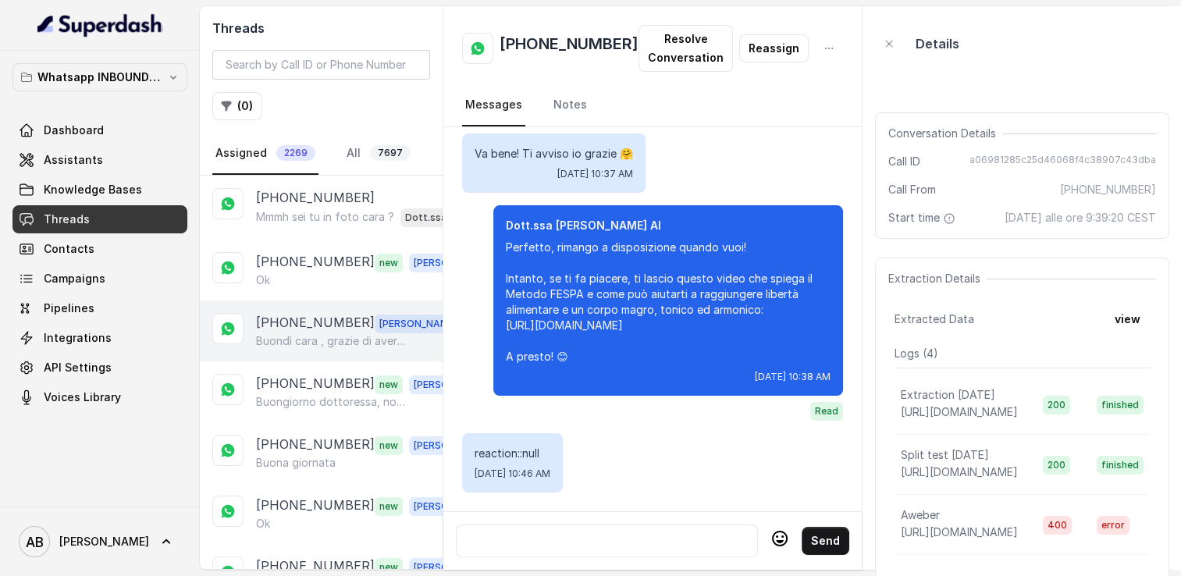
click at [336, 326] on p "[PHONE_NUMBER]" at bounding box center [315, 323] width 119 height 20
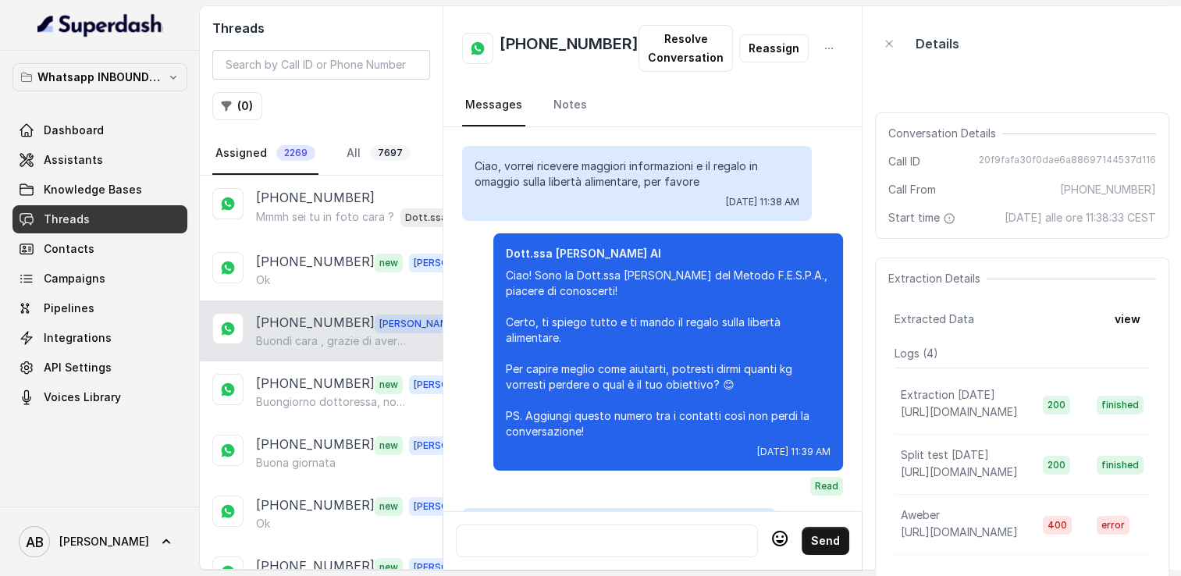
scroll to position [2120, 0]
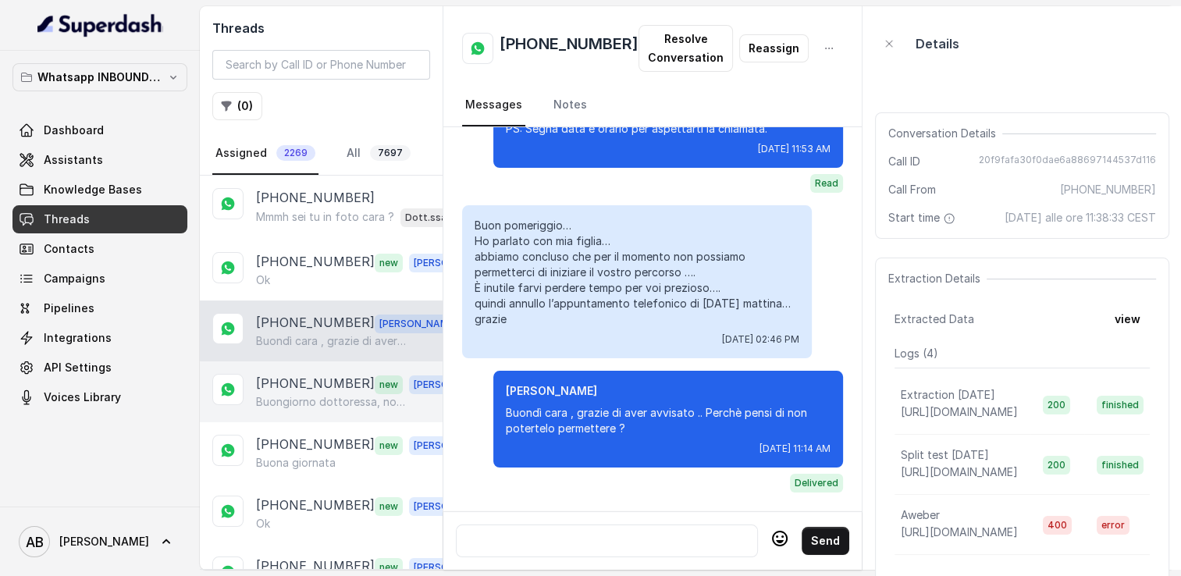
click at [303, 396] on p "Buongiorno dottoressa, non mi ha telefonato nessuno alle 11 per le informazioni" at bounding box center [331, 402] width 150 height 16
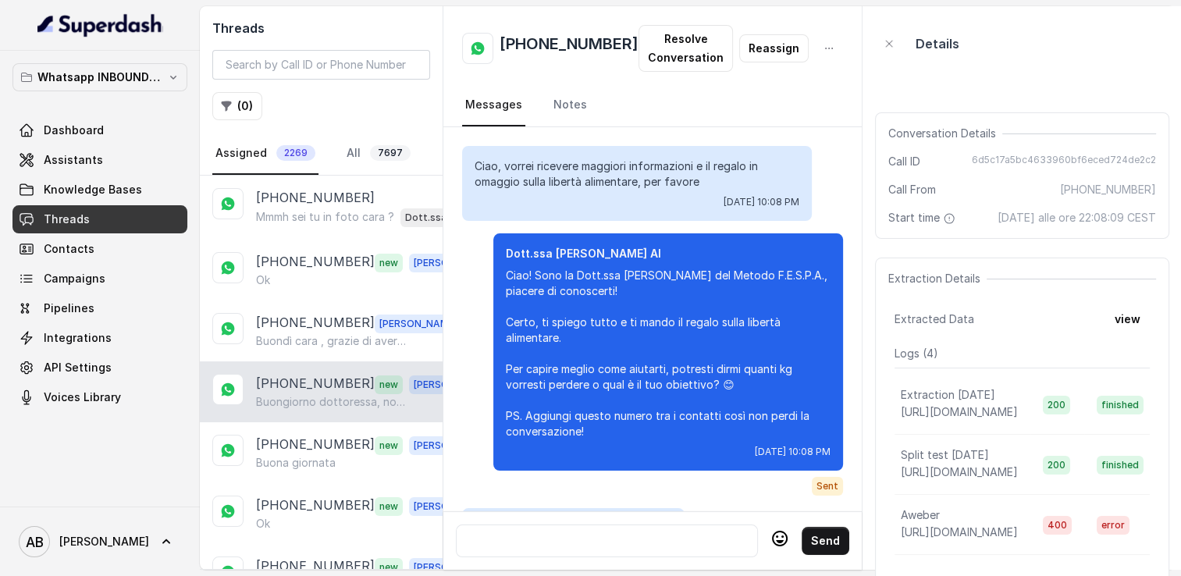
scroll to position [1805, 0]
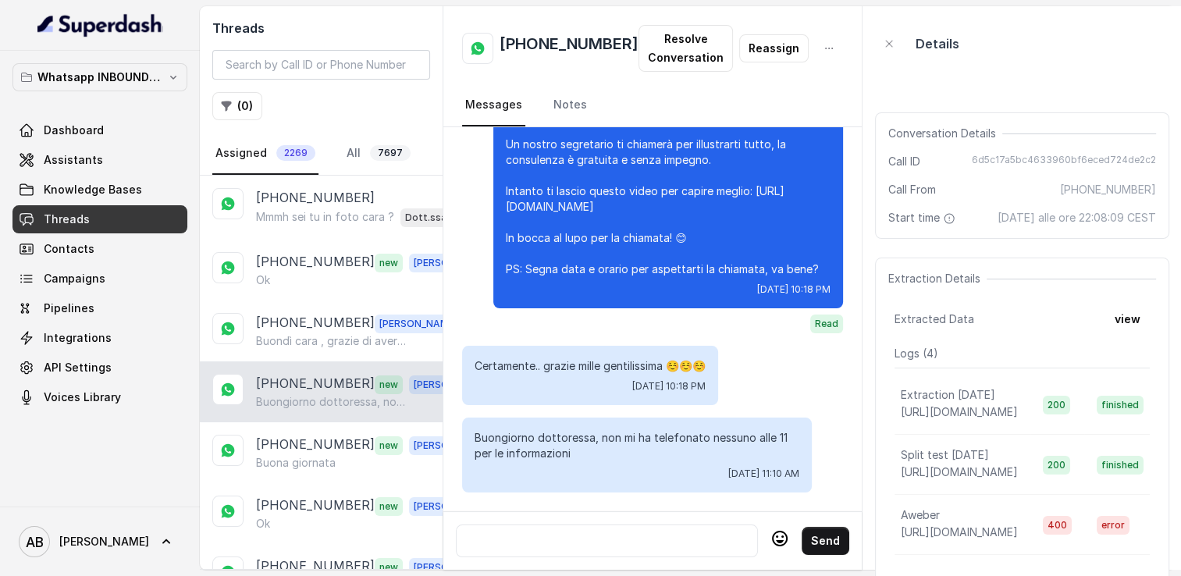
click at [557, 48] on h2 "[PHONE_NUMBER]" at bounding box center [569, 48] width 139 height 31
copy h2 "[PHONE_NUMBER]"
click at [579, 532] on div at bounding box center [607, 541] width 288 height 19
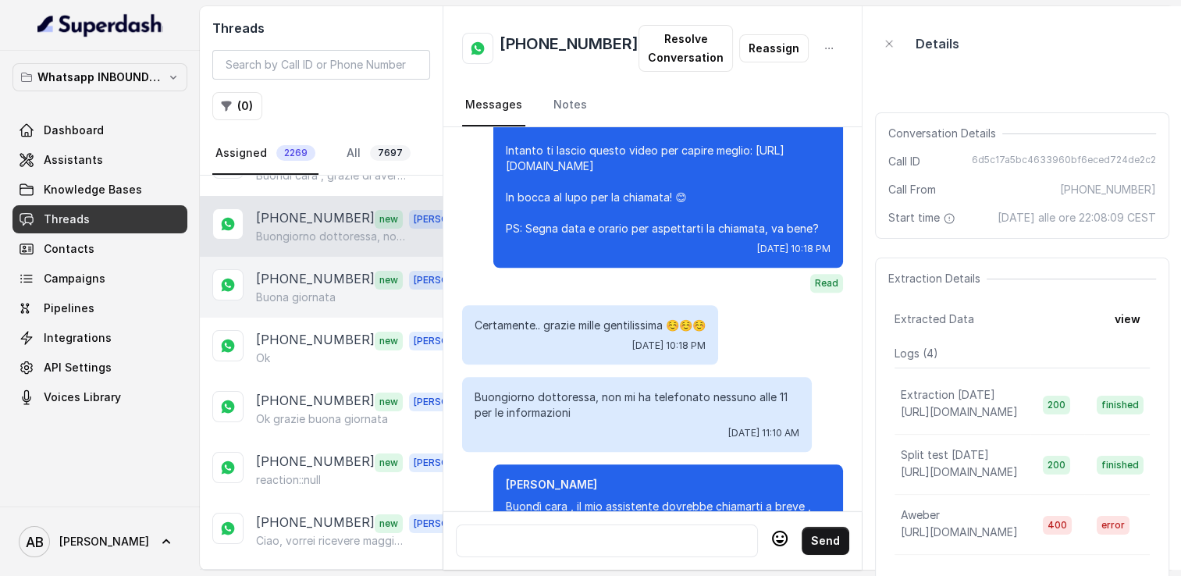
scroll to position [234, 0]
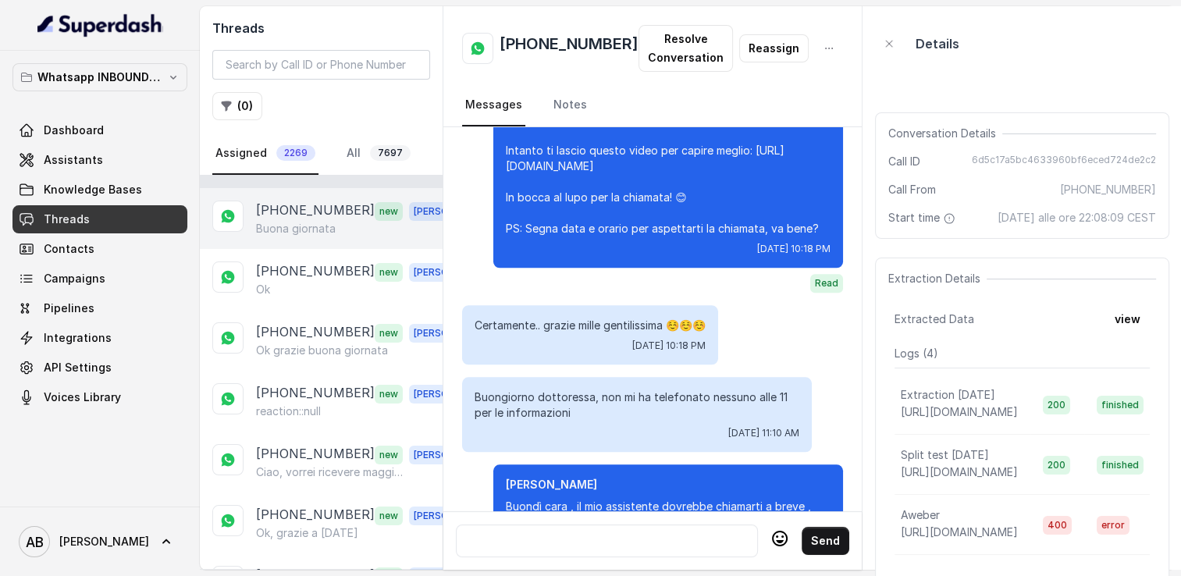
click at [290, 212] on p "[PHONE_NUMBER]" at bounding box center [315, 211] width 119 height 20
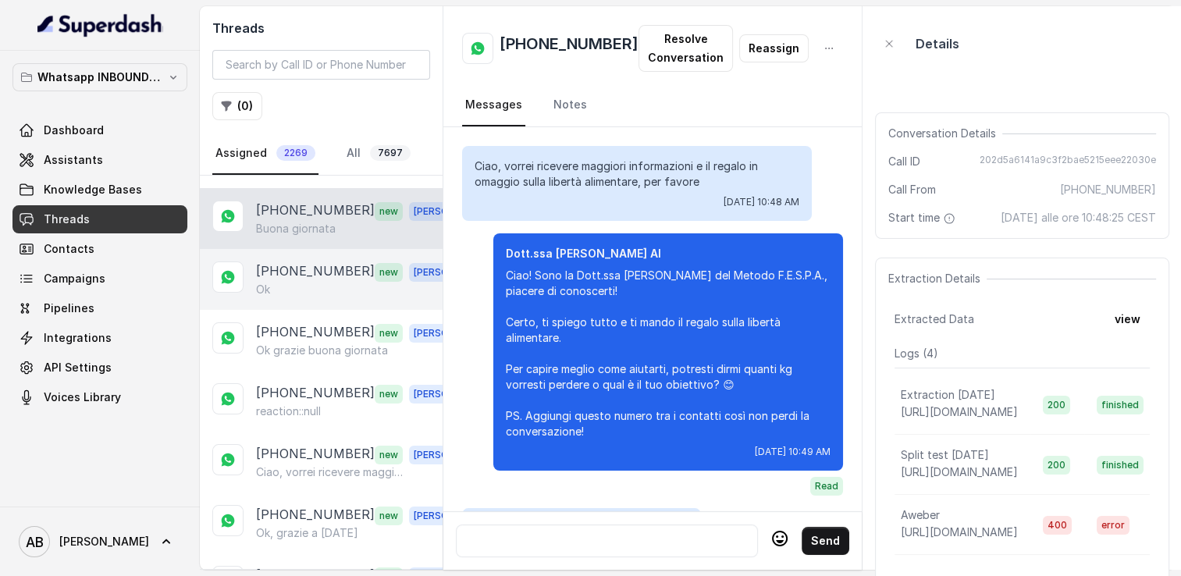
scroll to position [1521, 0]
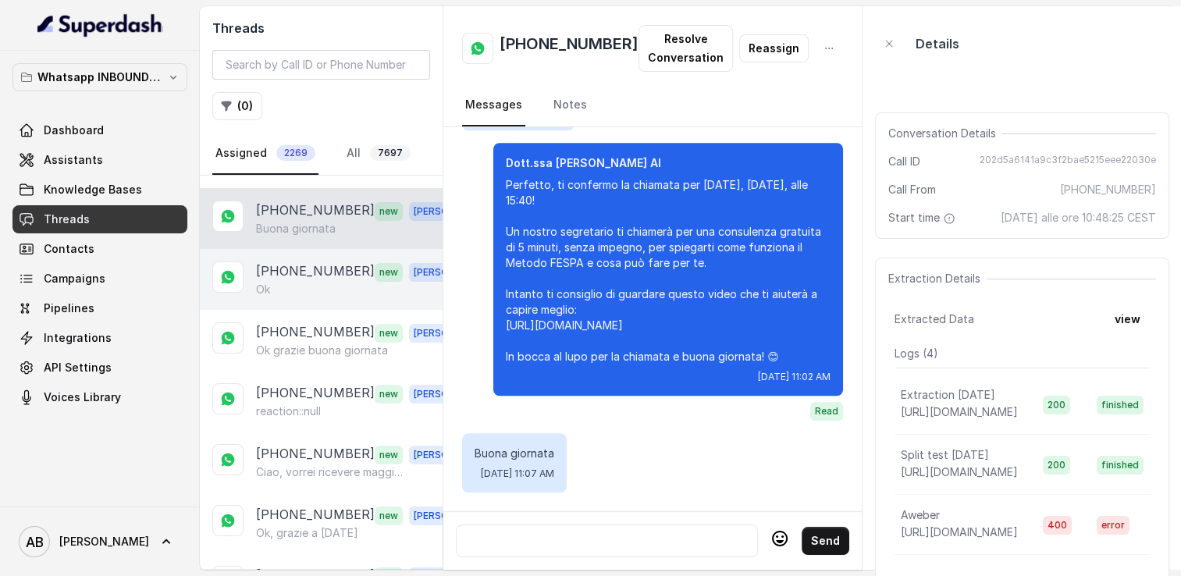
click at [294, 282] on div "Ok" at bounding box center [365, 290] width 218 height 16
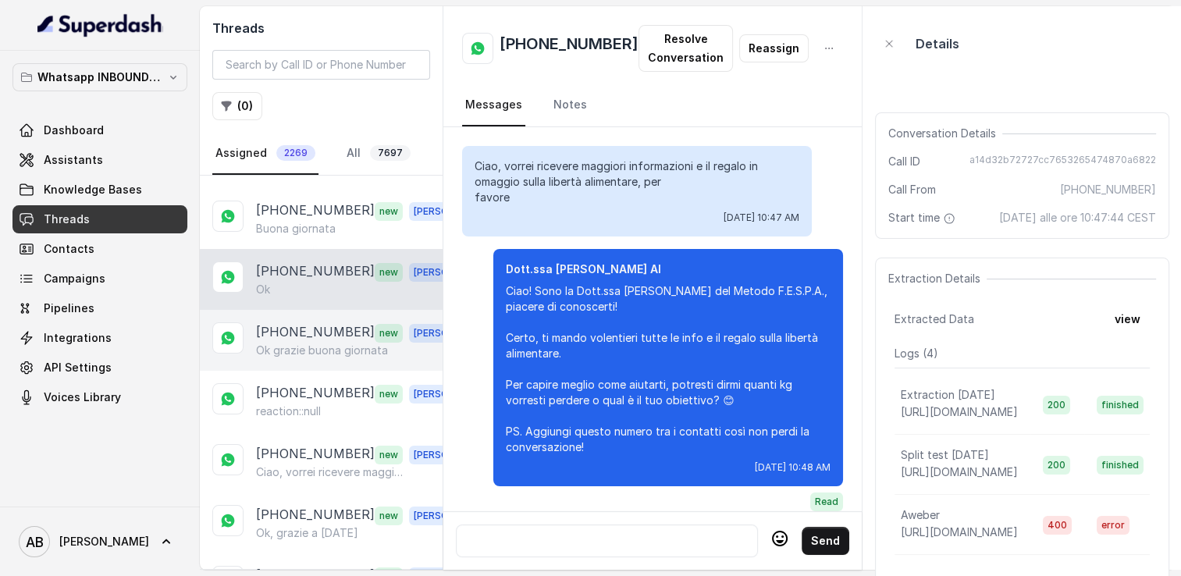
scroll to position [1536, 0]
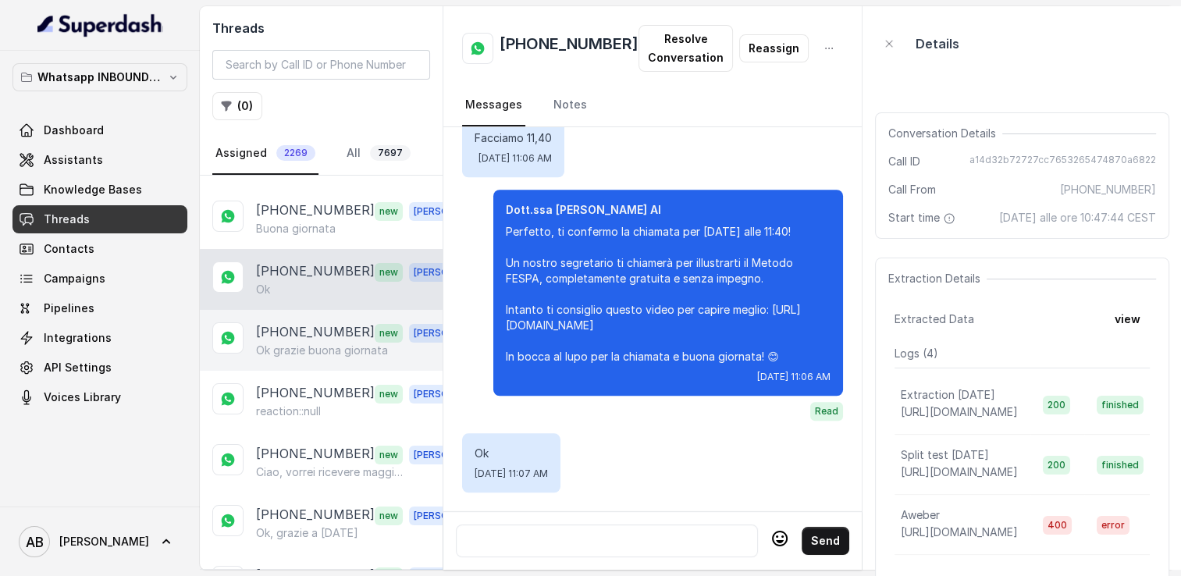
click at [301, 325] on p "[PHONE_NUMBER]" at bounding box center [315, 332] width 119 height 20
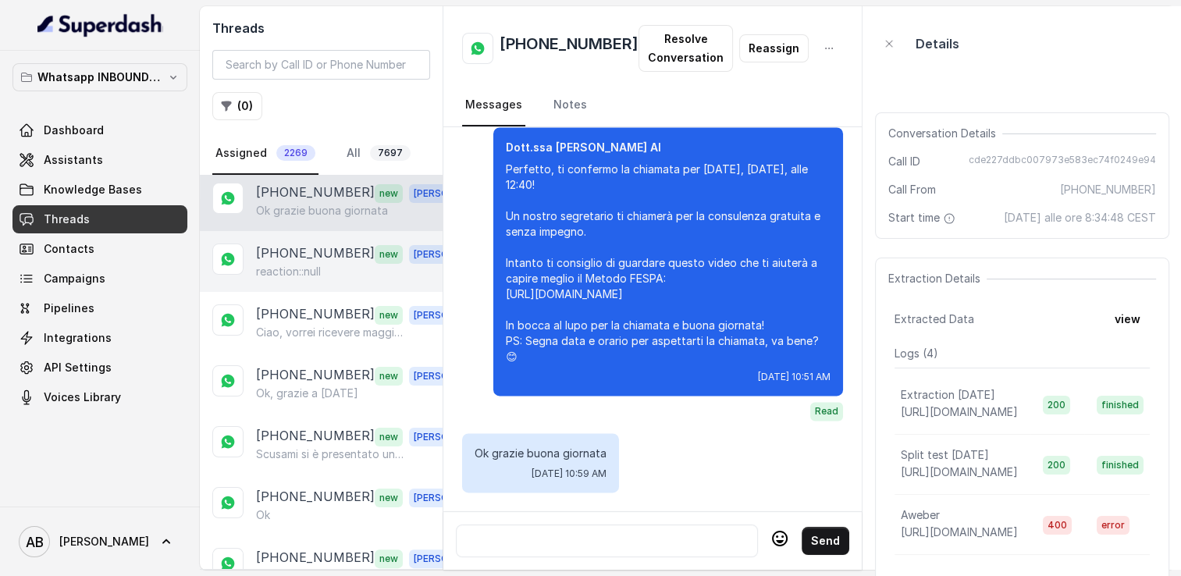
scroll to position [390, 0]
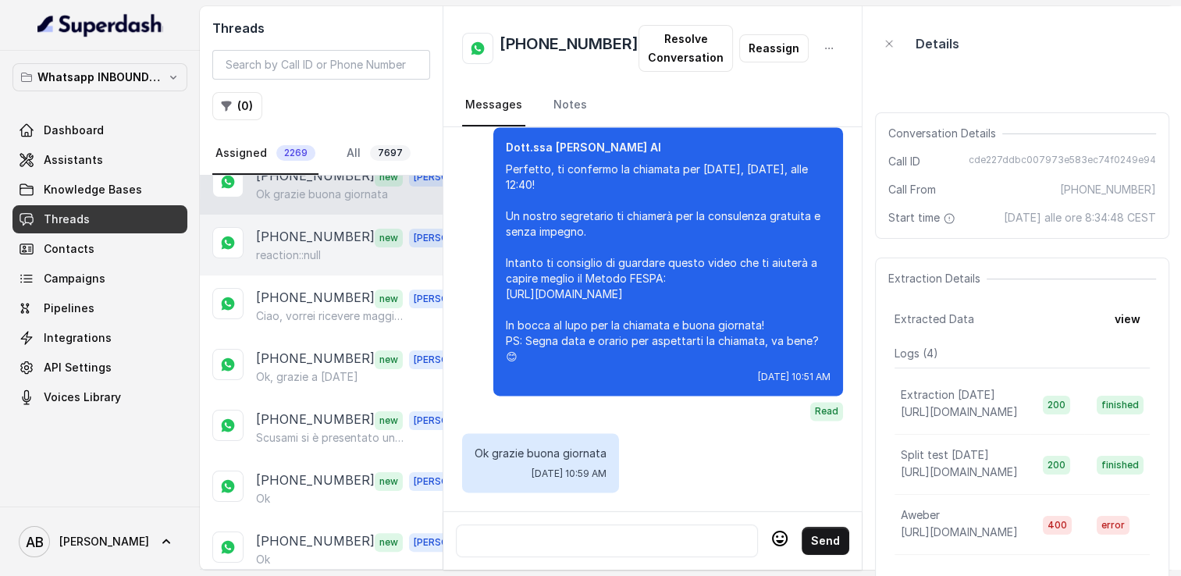
click at [286, 233] on p "[PHONE_NUMBER]" at bounding box center [315, 237] width 119 height 20
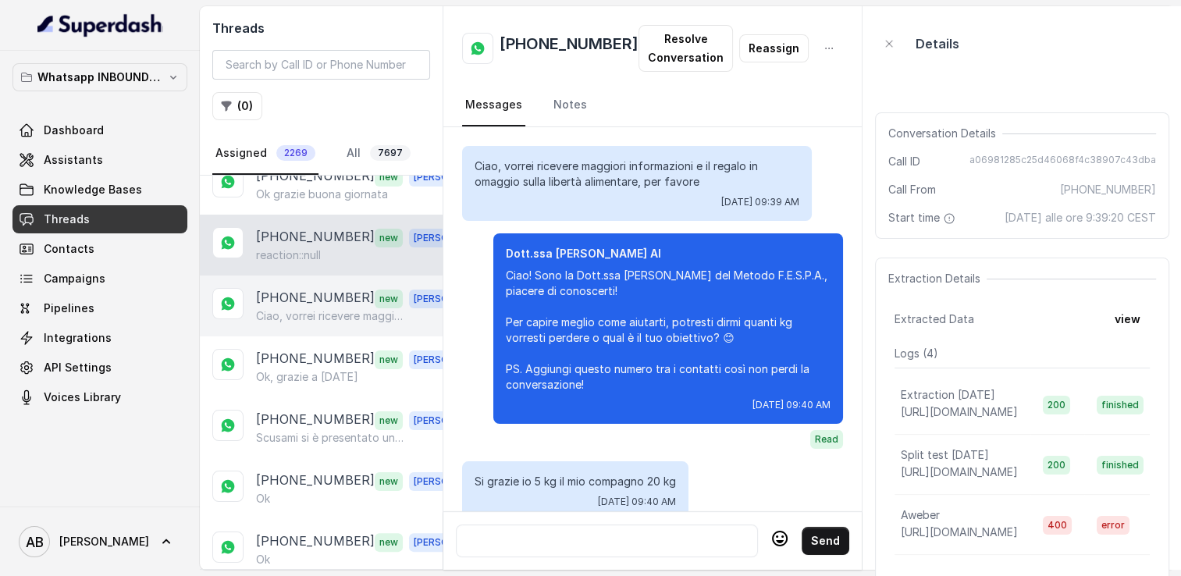
scroll to position [1630, 0]
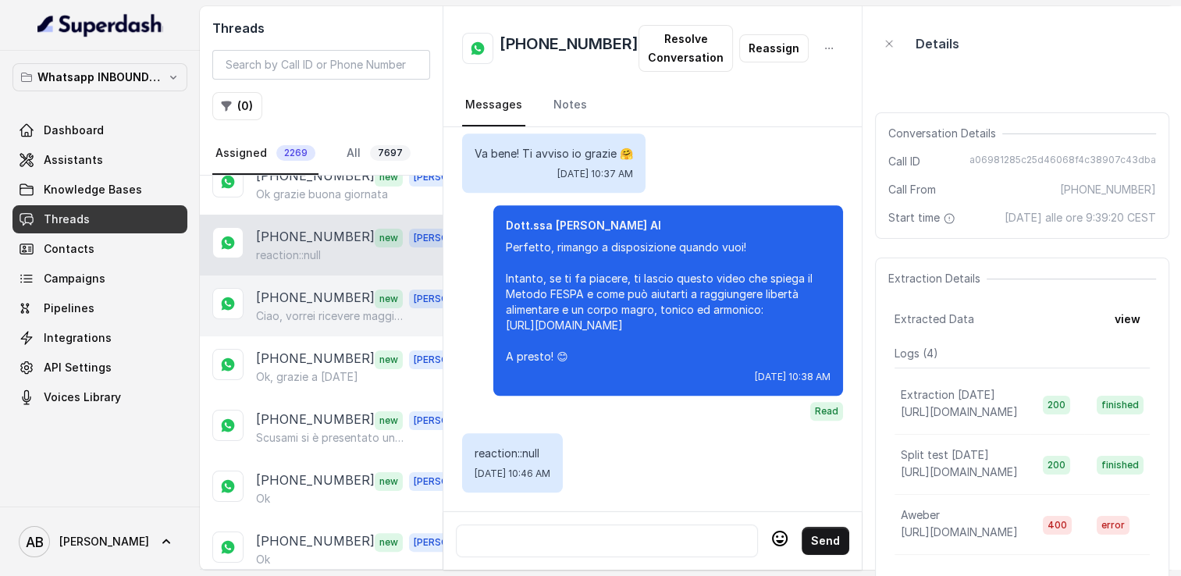
click at [287, 308] on p "Ciao, vorrei ricevere maggiori informazioni e il regalo in omaggio sulla libert…" at bounding box center [331, 316] width 150 height 16
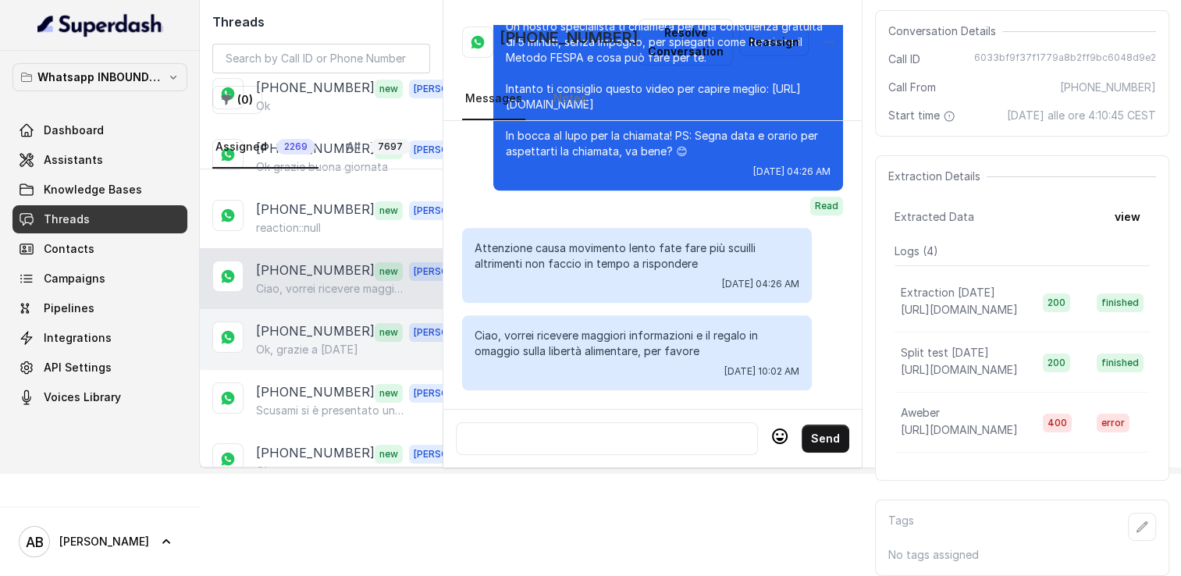
scroll to position [312, 0]
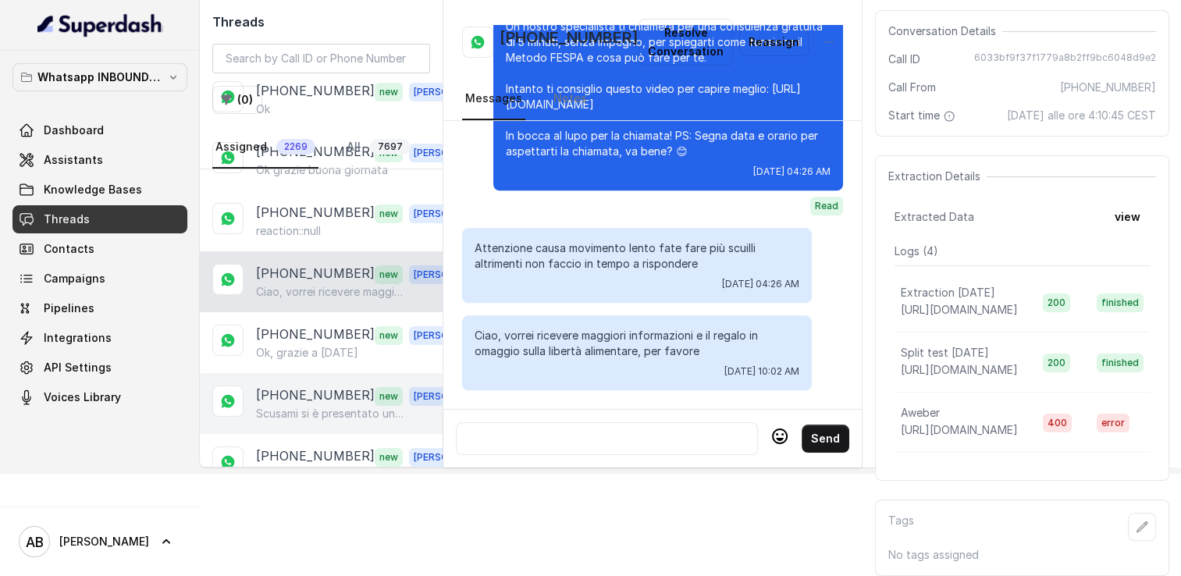
click at [295, 373] on div "[PHONE_NUMBER] new [PERSON_NAME]mi si è presentato un imprevisto per [DATE]... …" at bounding box center [321, 403] width 243 height 61
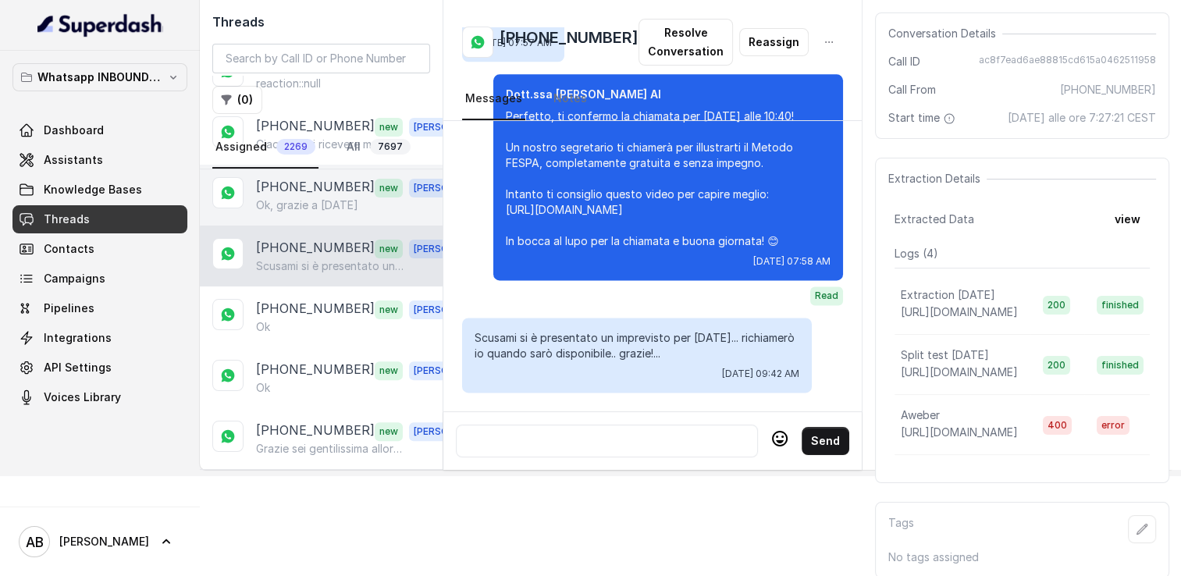
scroll to position [468, 0]
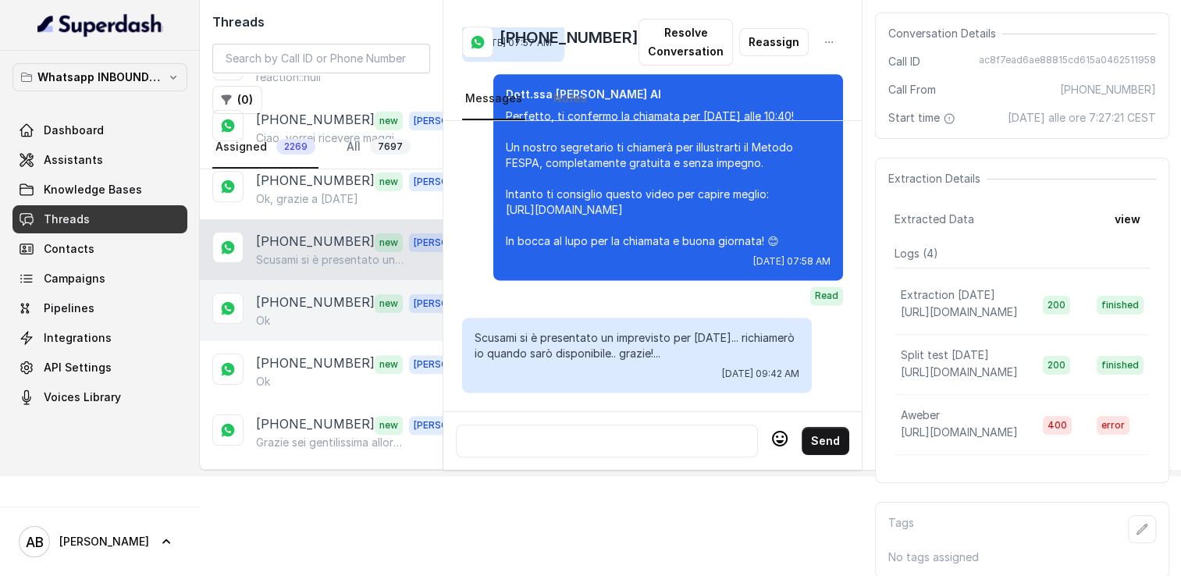
click at [305, 294] on p "[PHONE_NUMBER]" at bounding box center [315, 303] width 119 height 20
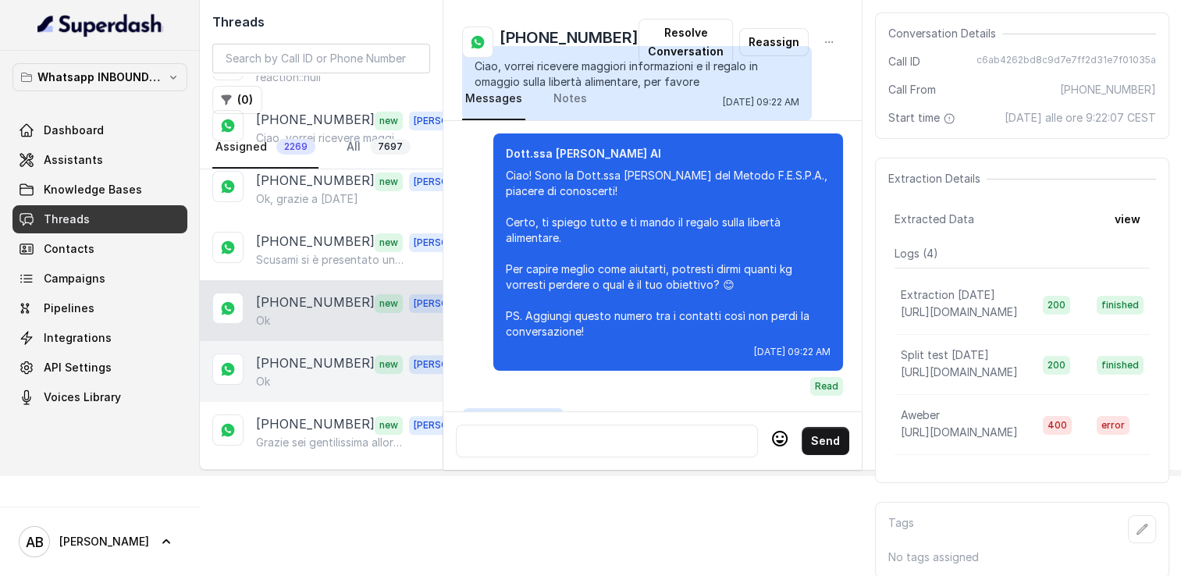
scroll to position [1949, 0]
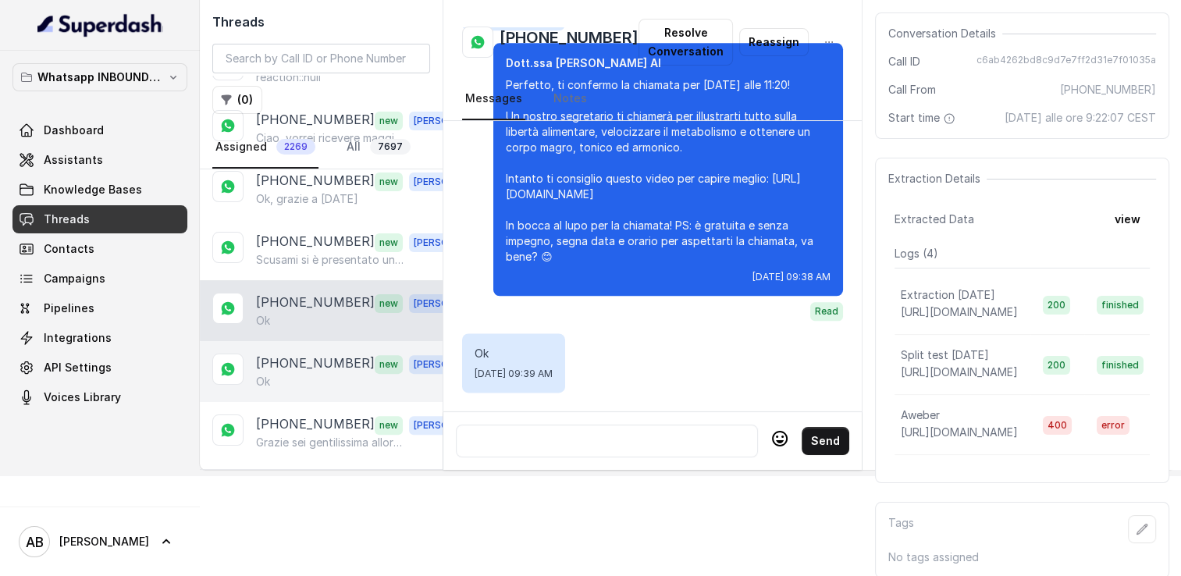
click at [288, 362] on p "[PHONE_NUMBER]" at bounding box center [315, 364] width 119 height 20
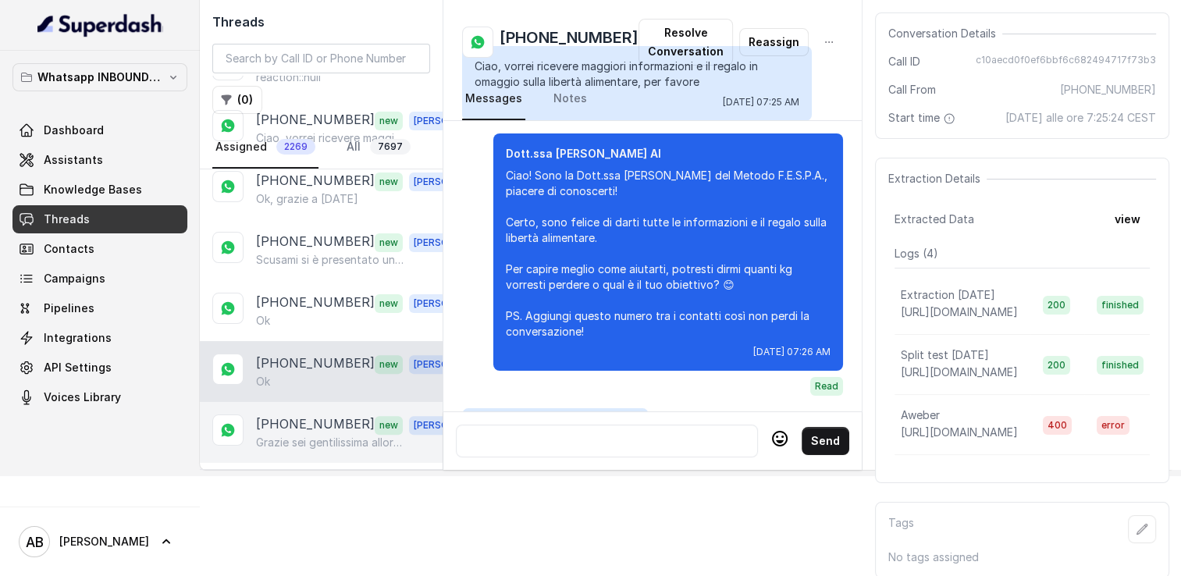
scroll to position [1855, 0]
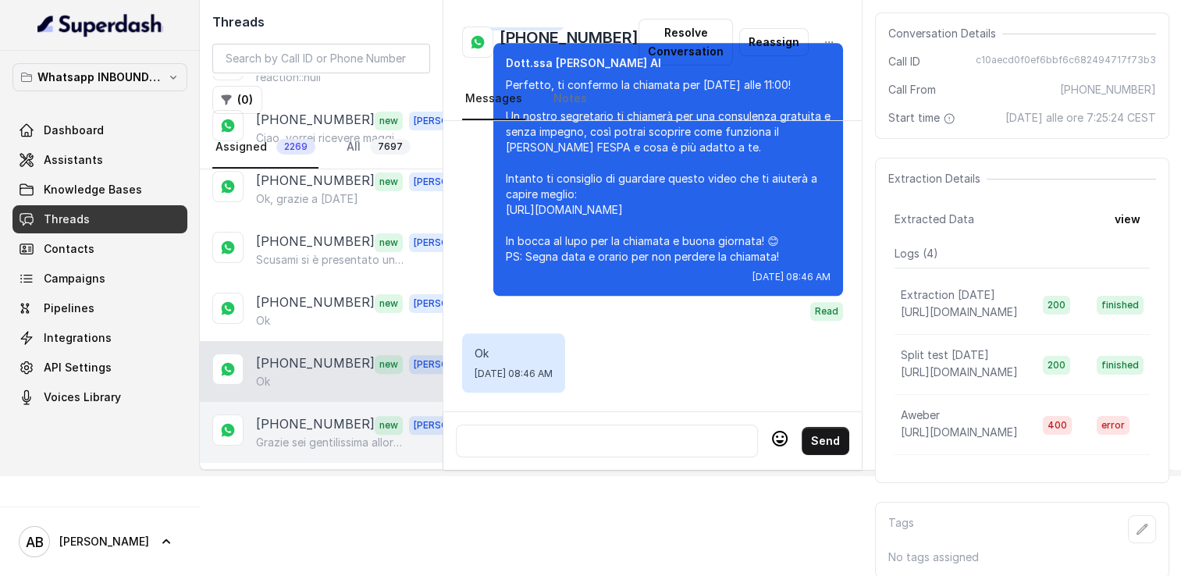
click at [284, 402] on div "+393515818350 new Alessandro Grazie sei gentilissima allora a domani" at bounding box center [321, 432] width 243 height 61
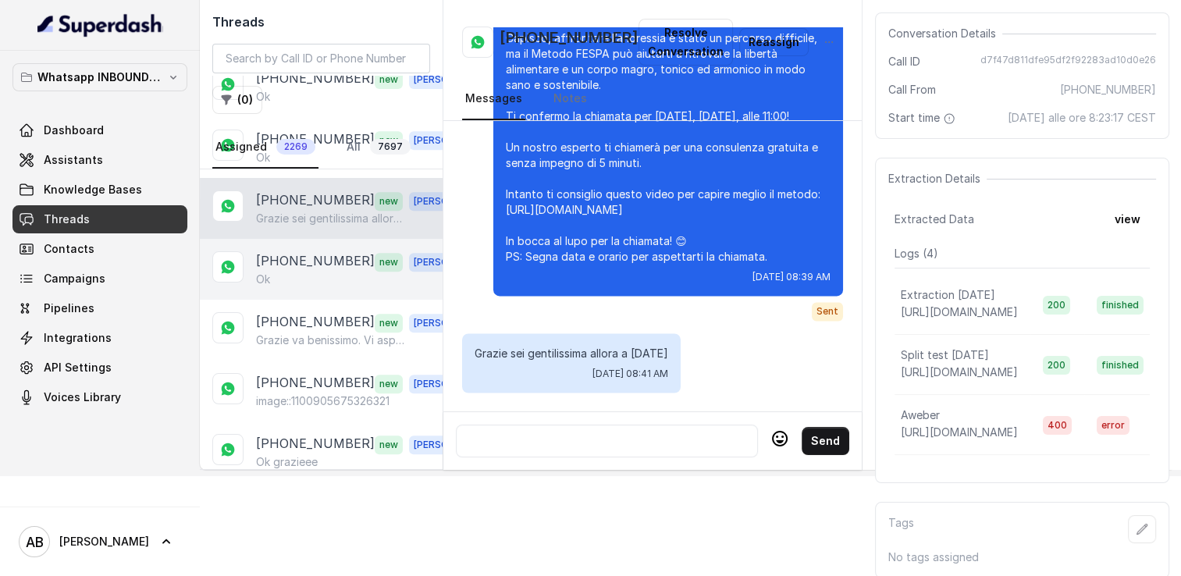
scroll to position [703, 0]
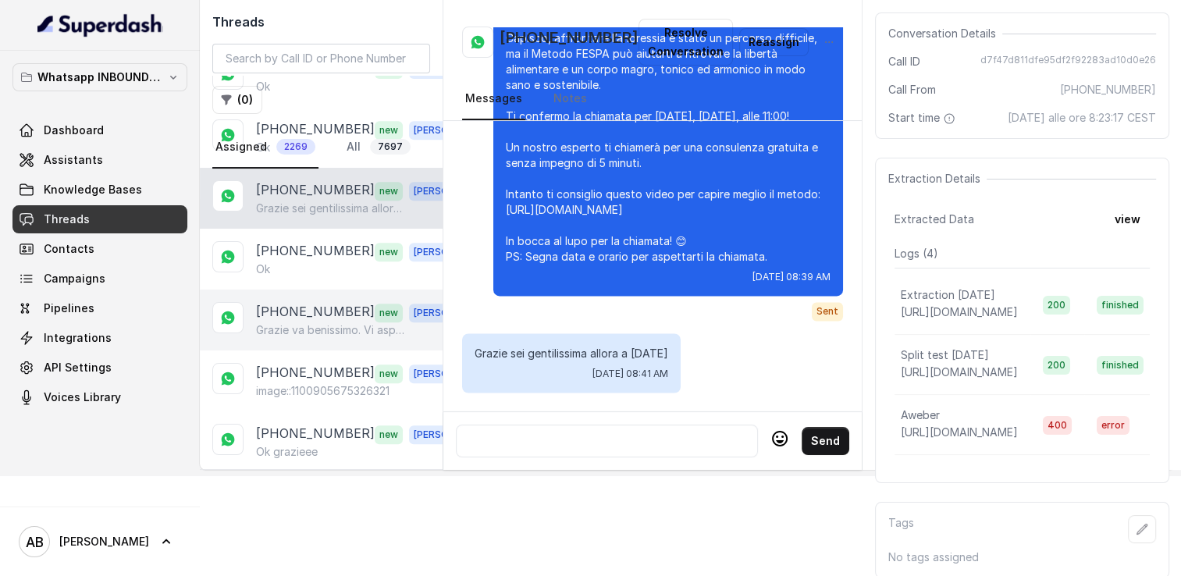
click at [297, 302] on p "[PHONE_NUMBER]" at bounding box center [315, 312] width 119 height 20
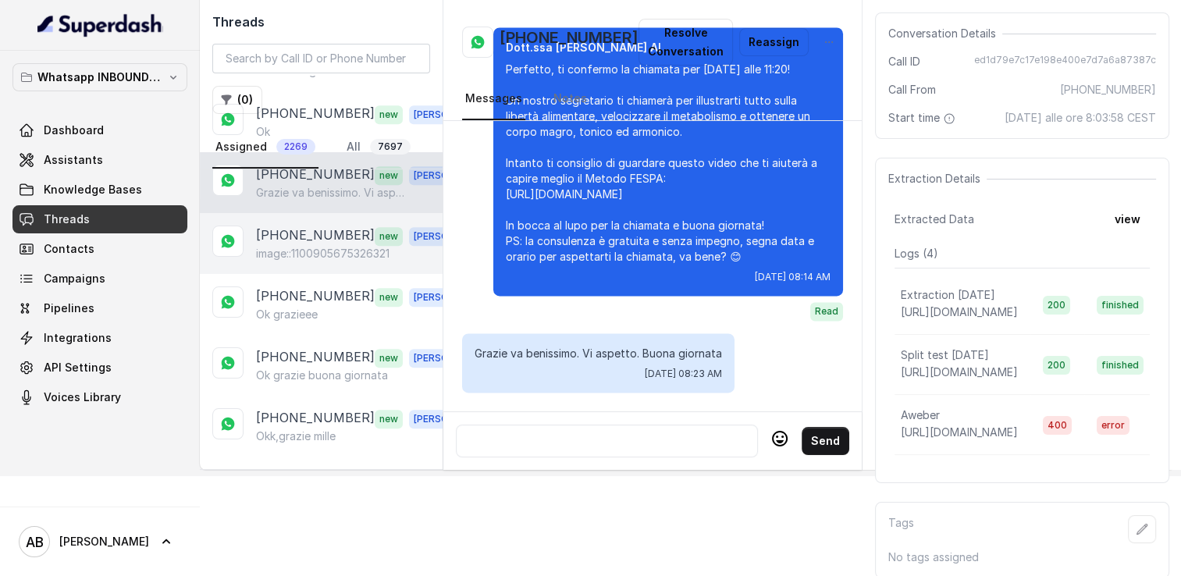
scroll to position [859, 0]
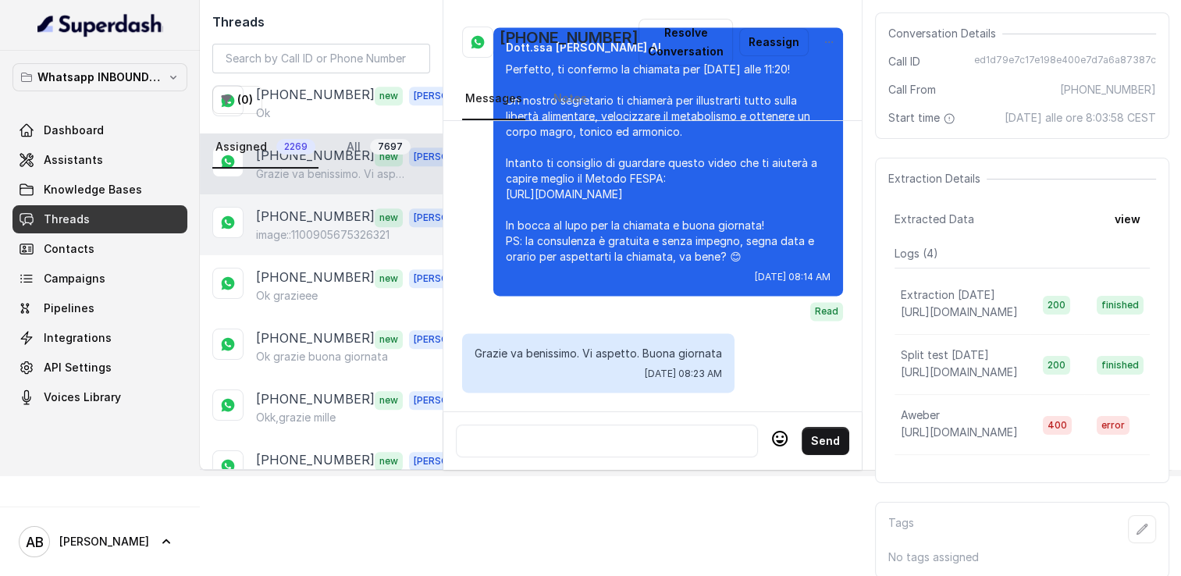
click at [315, 227] on p "image::1100905675326321" at bounding box center [323, 235] width 134 height 16
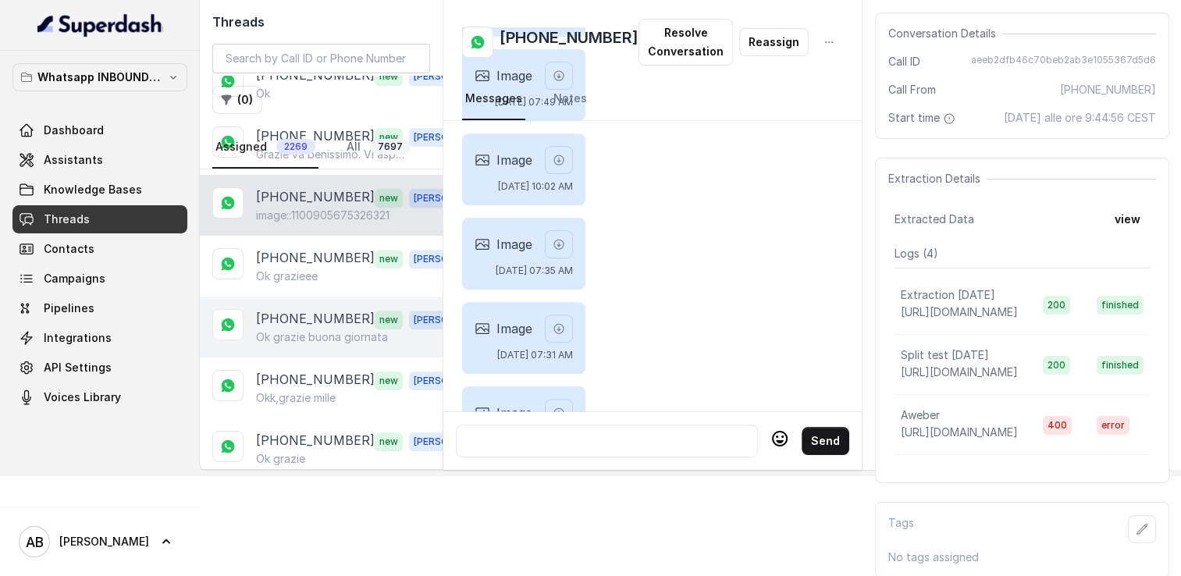
scroll to position [937, 0]
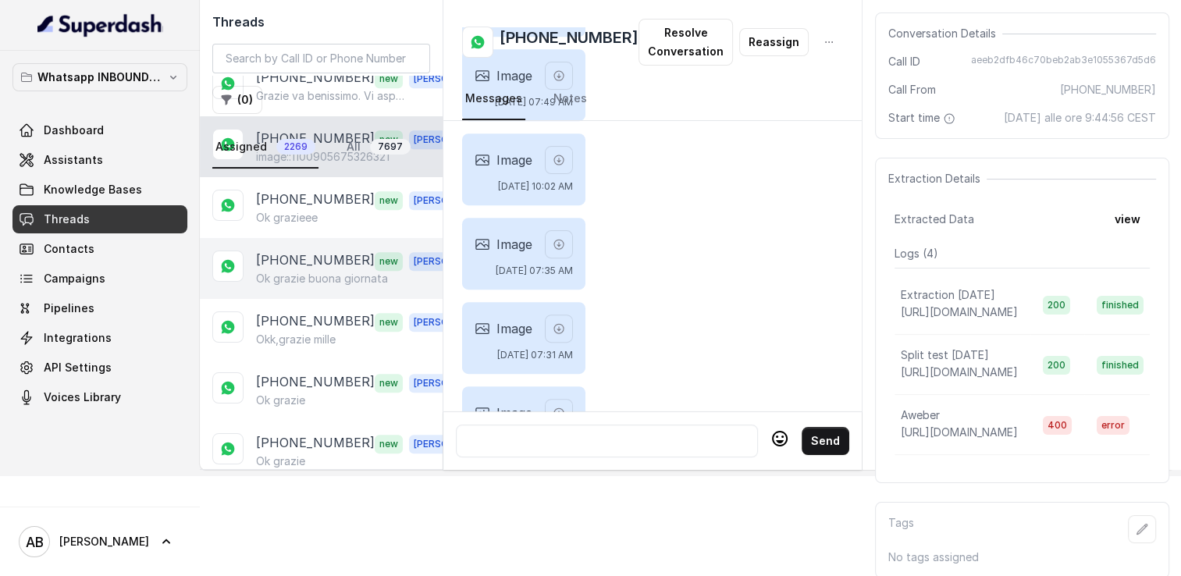
click at [332, 252] on p "[PHONE_NUMBER]" at bounding box center [315, 261] width 119 height 20
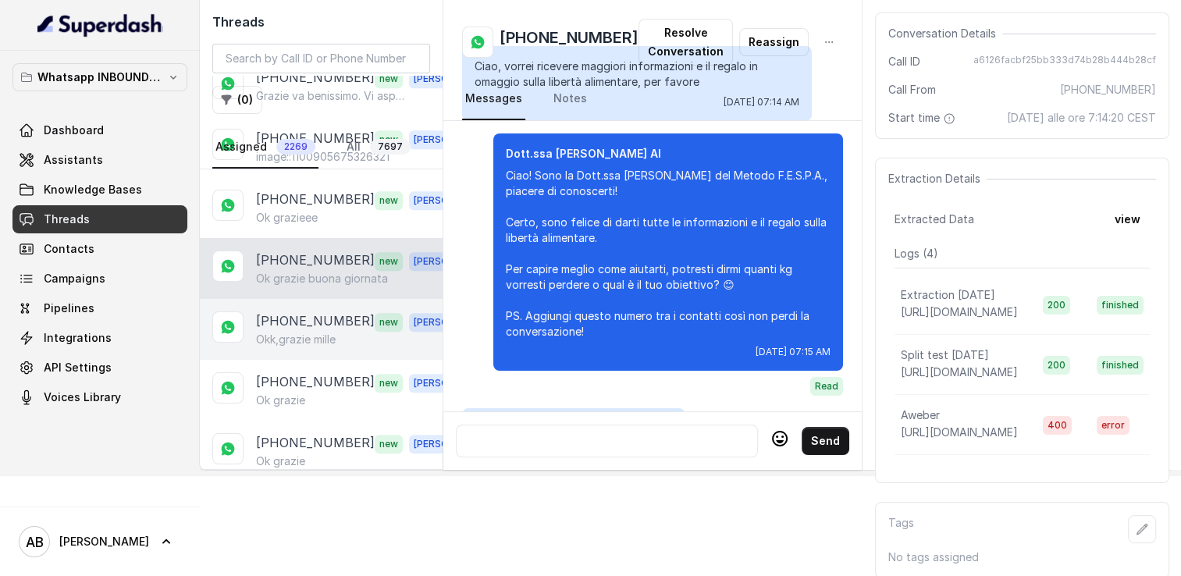
scroll to position [1871, 0]
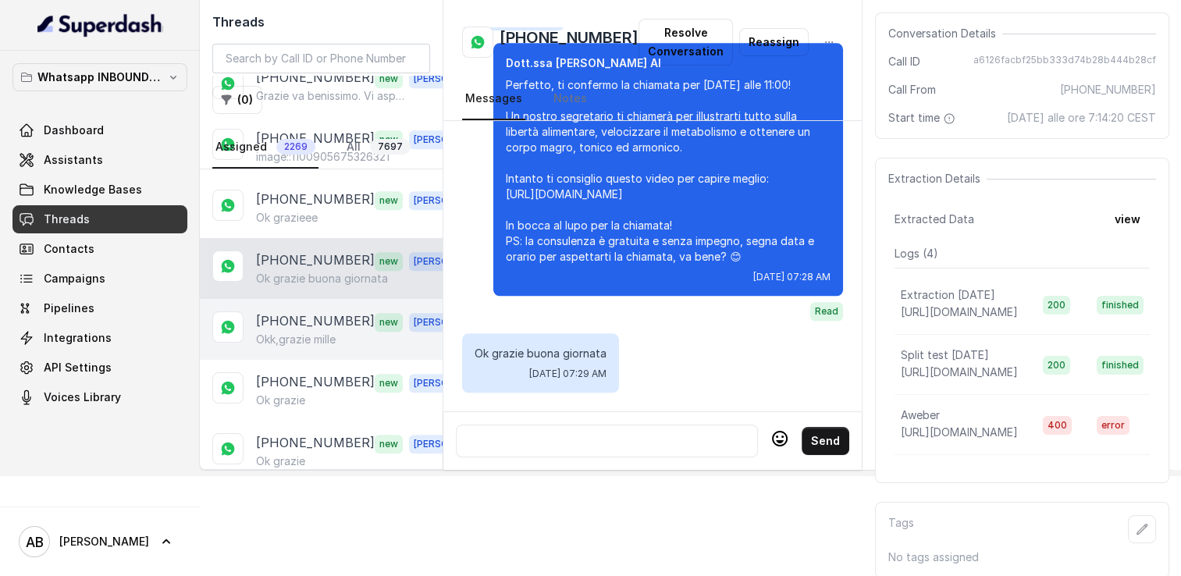
click at [295, 332] on p "Okk,grazie mille" at bounding box center [296, 340] width 80 height 16
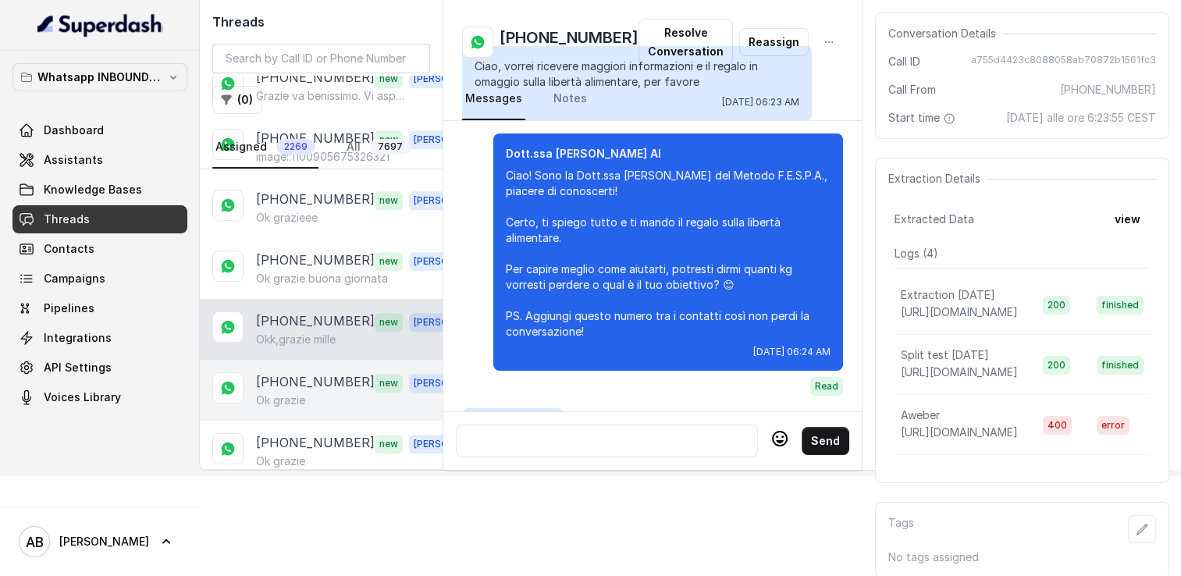
click at [304, 372] on p "[PHONE_NUMBER]" at bounding box center [315, 382] width 119 height 20
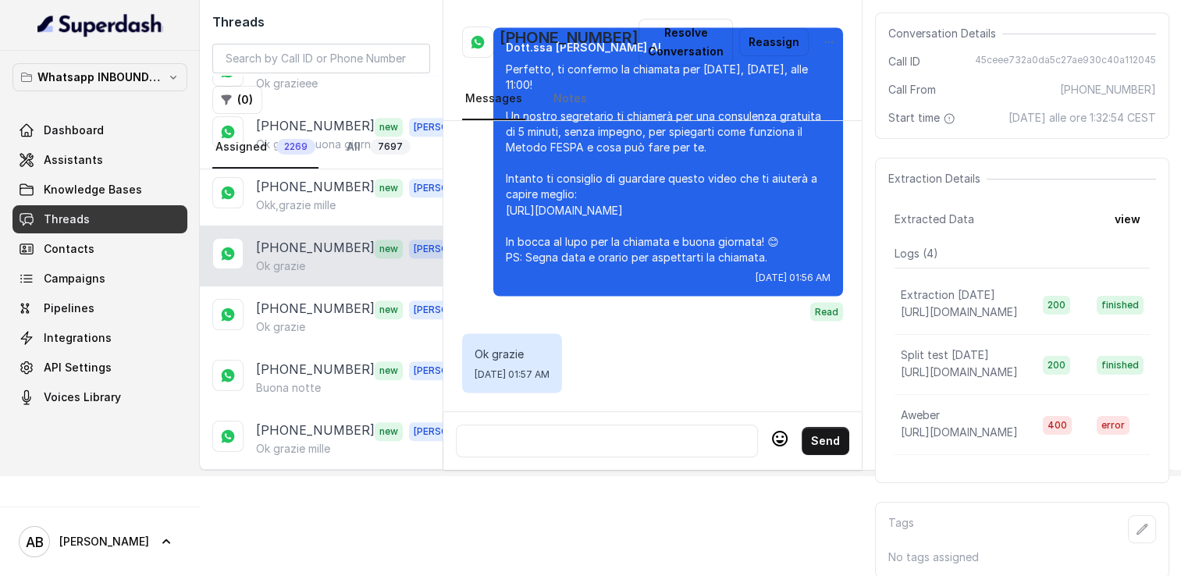
scroll to position [1093, 0]
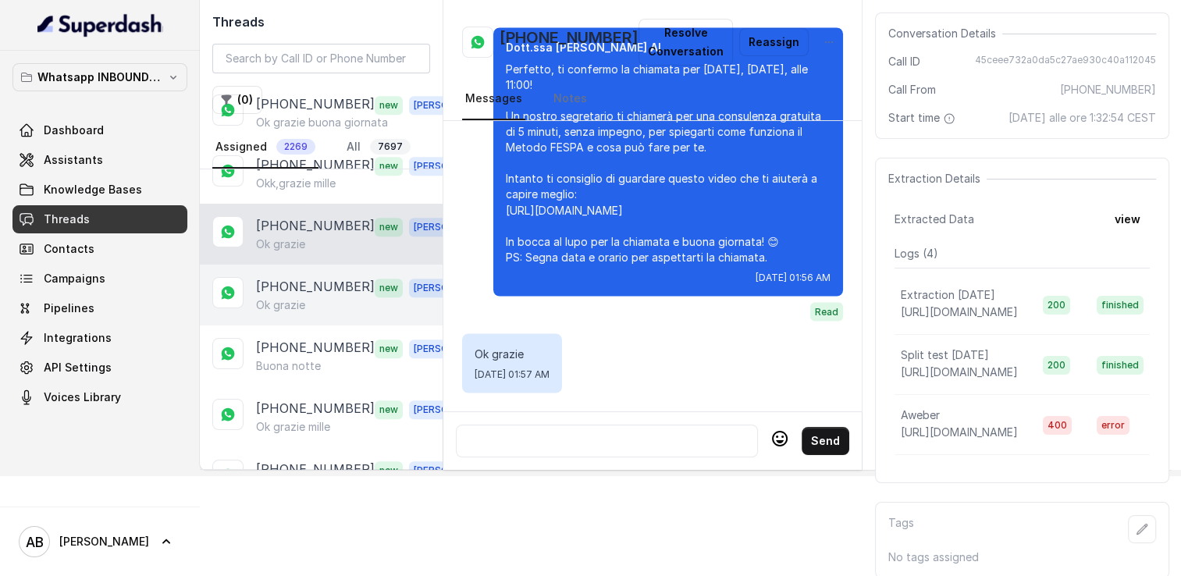
click at [319, 297] on div "Ok grazie" at bounding box center [365, 305] width 218 height 16
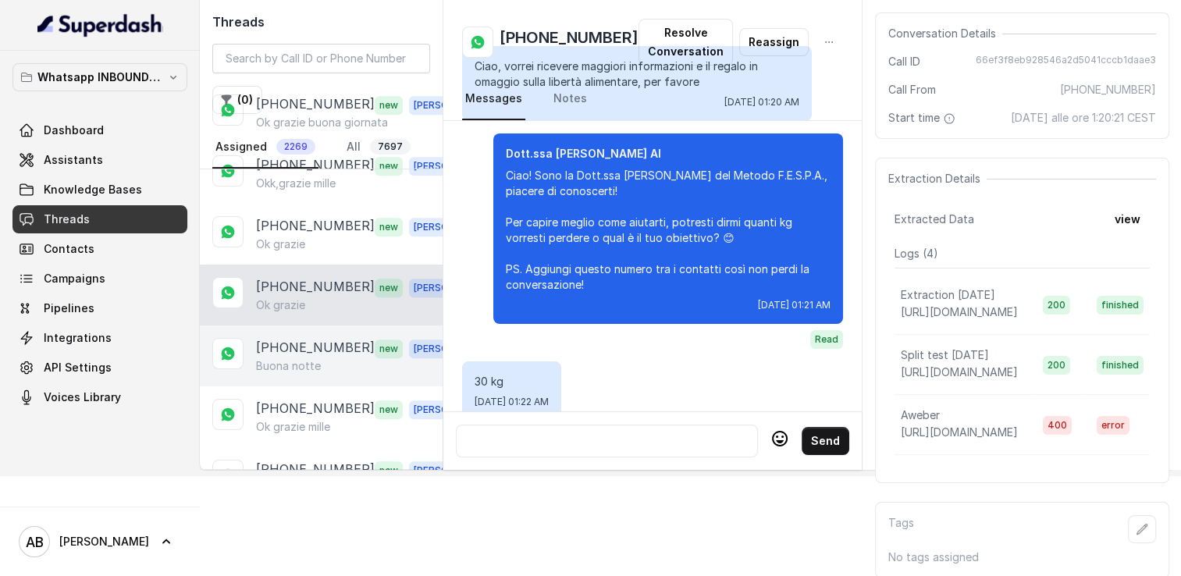
scroll to position [1971, 0]
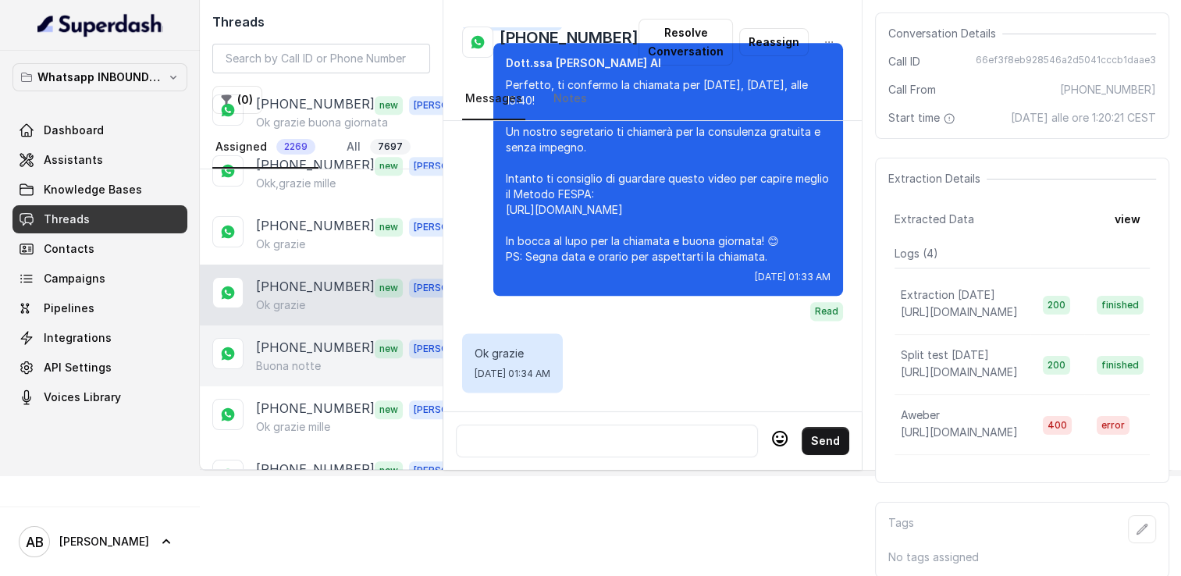
click at [289, 365] on div "+393209122397 new Alessandro Buona notte" at bounding box center [321, 356] width 243 height 61
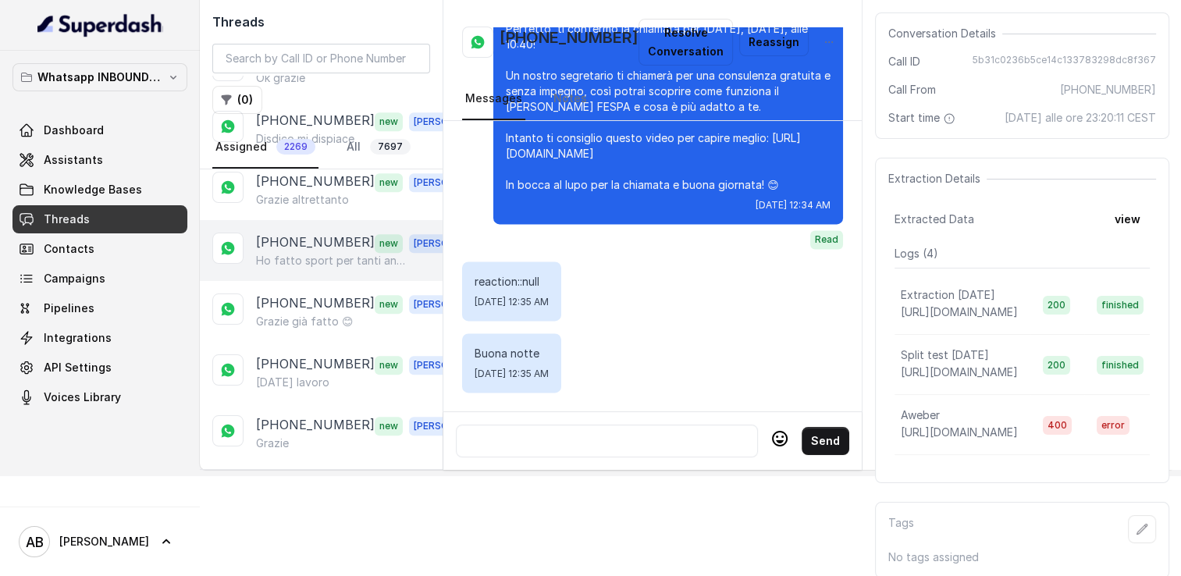
scroll to position [1639, 0]
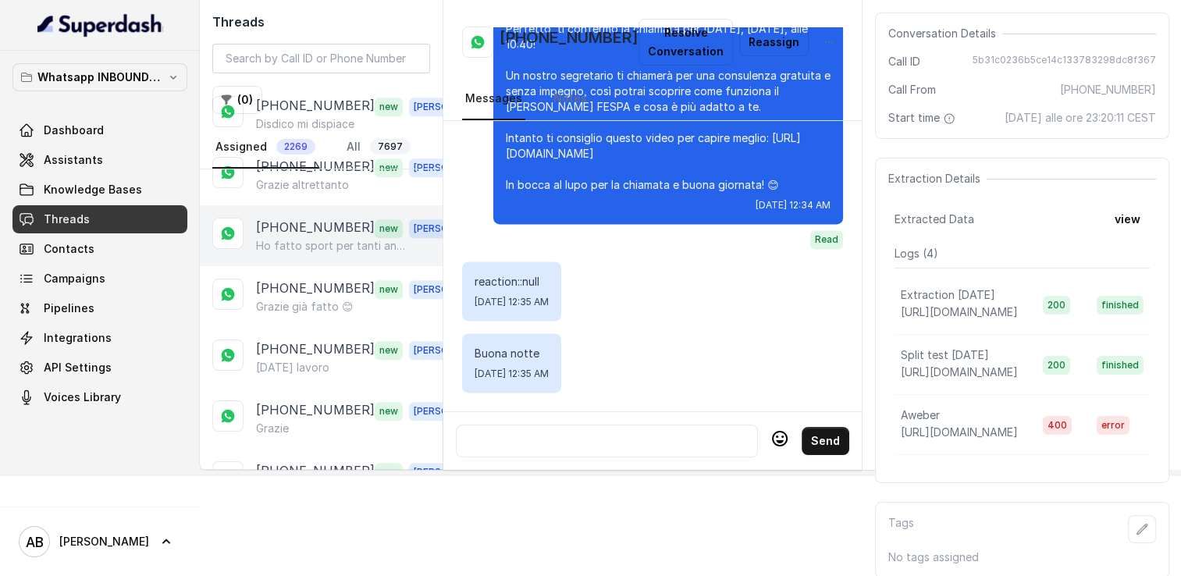
click at [322, 218] on p "[PHONE_NUMBER]" at bounding box center [315, 228] width 119 height 20
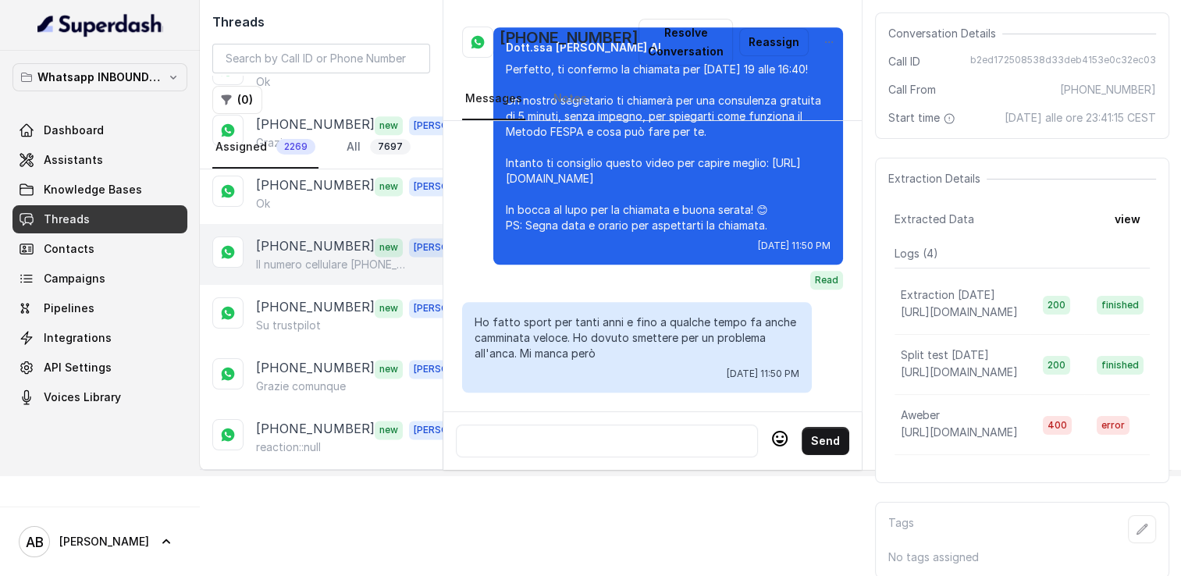
click at [287, 257] on p "Il numero cellulare [PHONE_NUMBER]" at bounding box center [331, 265] width 150 height 16
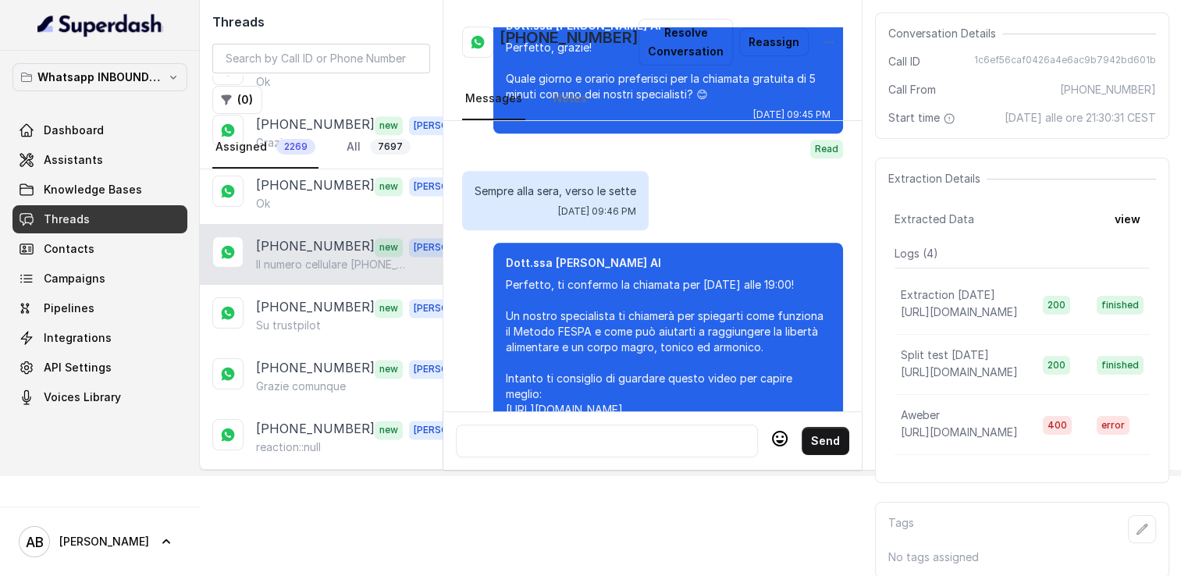
click at [555, 36] on h2 "[PHONE_NUMBER]" at bounding box center [569, 42] width 139 height 31
copy h2 "[PHONE_NUMBER]"
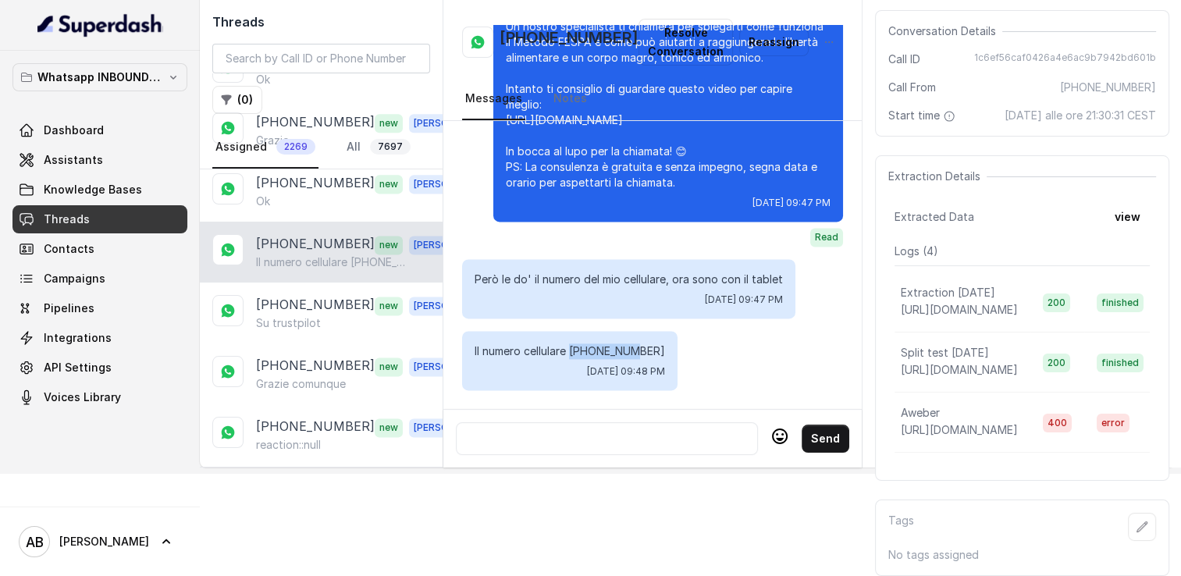
drag, startPoint x: 575, startPoint y: 325, endPoint x: 632, endPoint y: 321, distance: 57.1
click at [632, 344] on p "Il numero cellulare [PHONE_NUMBER]" at bounding box center [570, 352] width 190 height 16
copy p "3470777217"
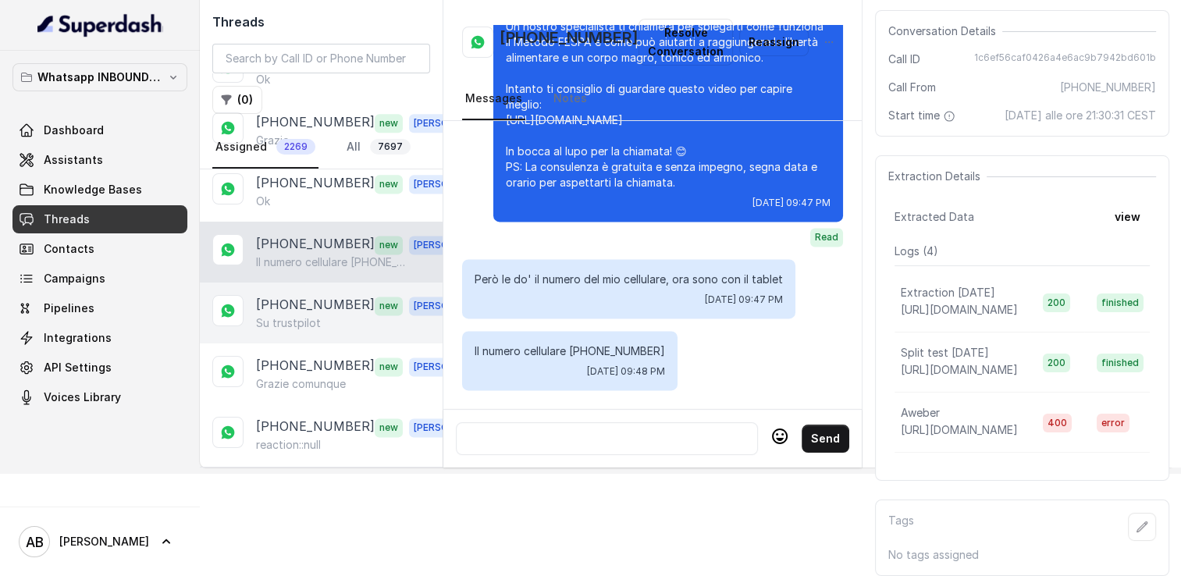
click at [372, 283] on div "+393713800640 new Alessandro Su trustpilot" at bounding box center [321, 313] width 243 height 61
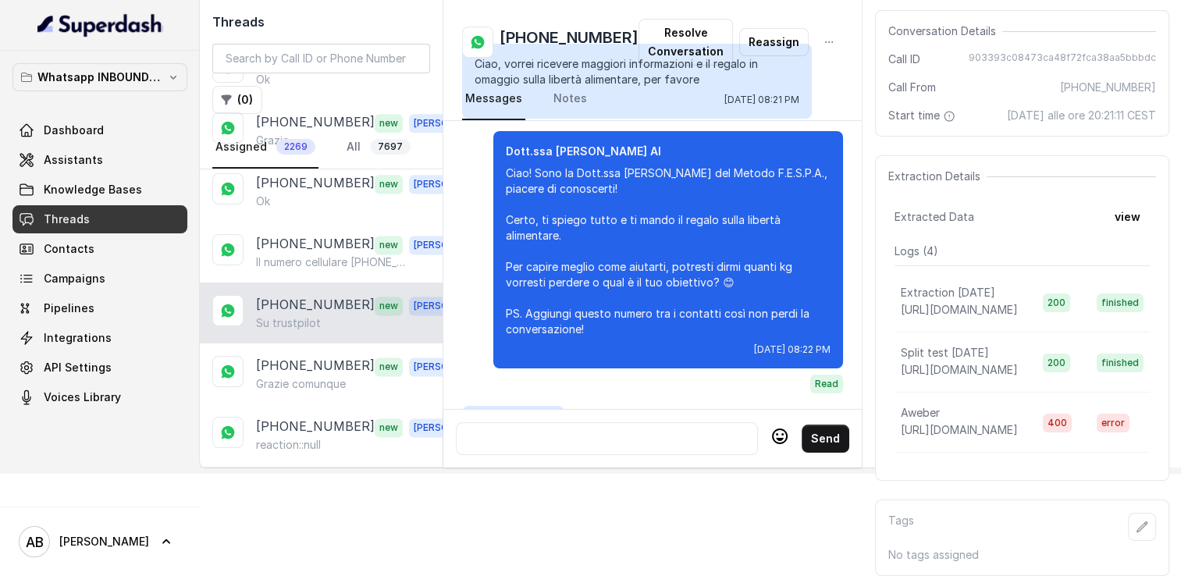
scroll to position [2489, 0]
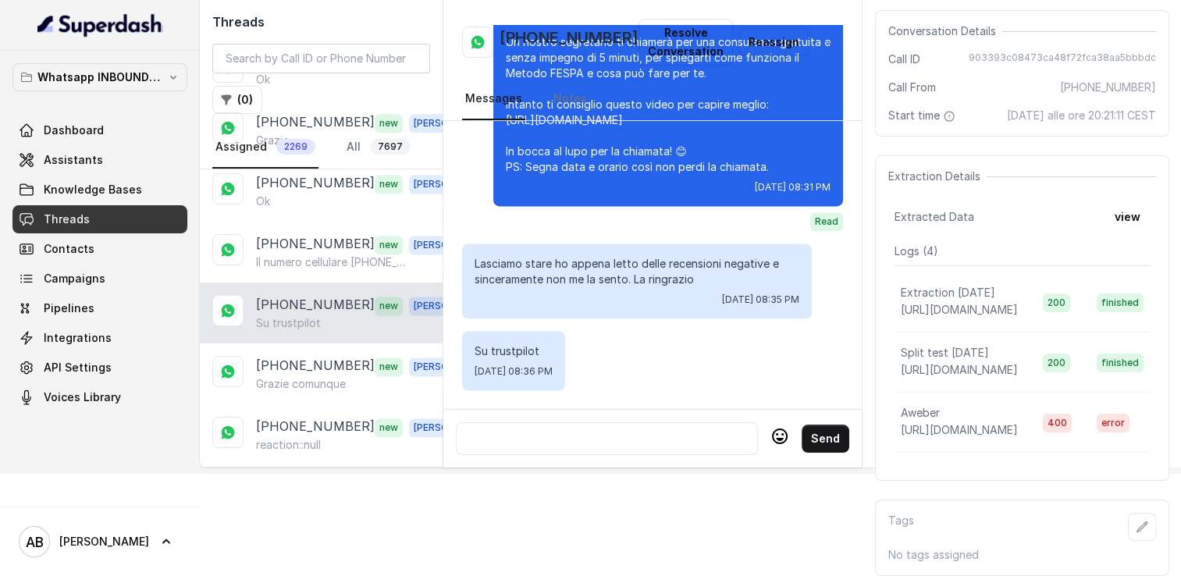
click at [603, 429] on div at bounding box center [607, 438] width 288 height 19
click at [603, 429] on div "Mi scusi ma non è possibile .." at bounding box center [607, 438] width 288 height 19
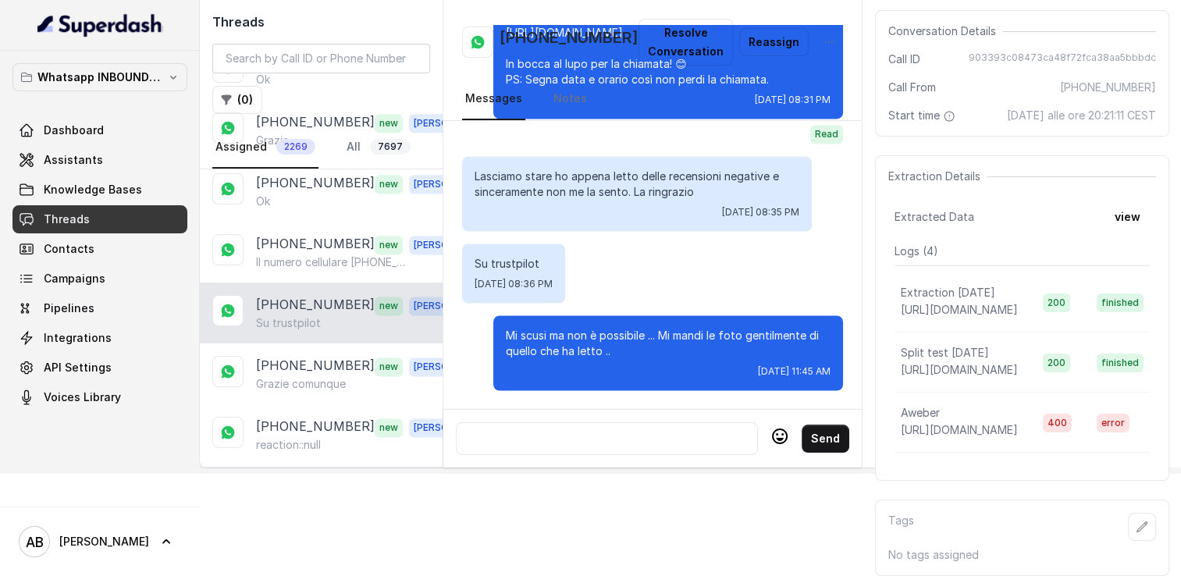
scroll to position [2576, 0]
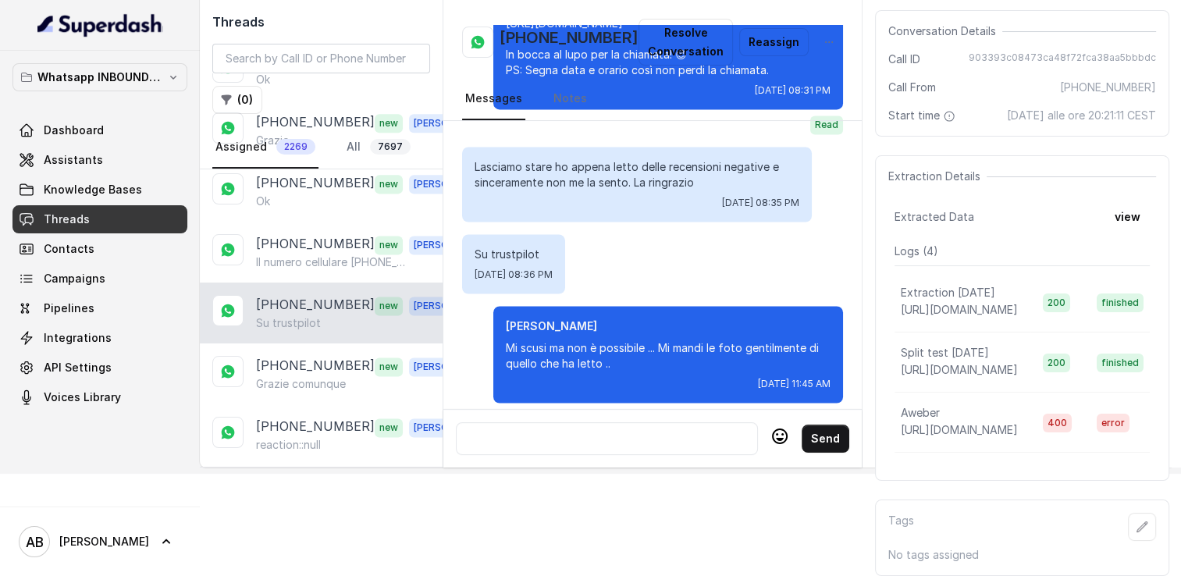
click at [597, 422] on div at bounding box center [607, 438] width 302 height 33
click at [587, 429] on div at bounding box center [607, 438] width 288 height 19
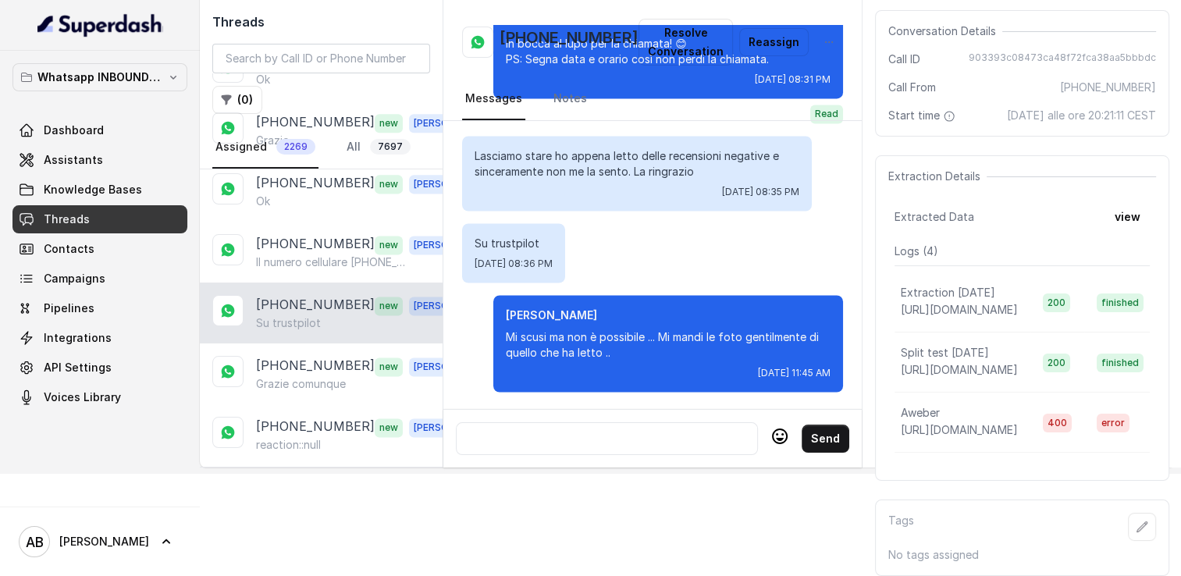
scroll to position [2598, 0]
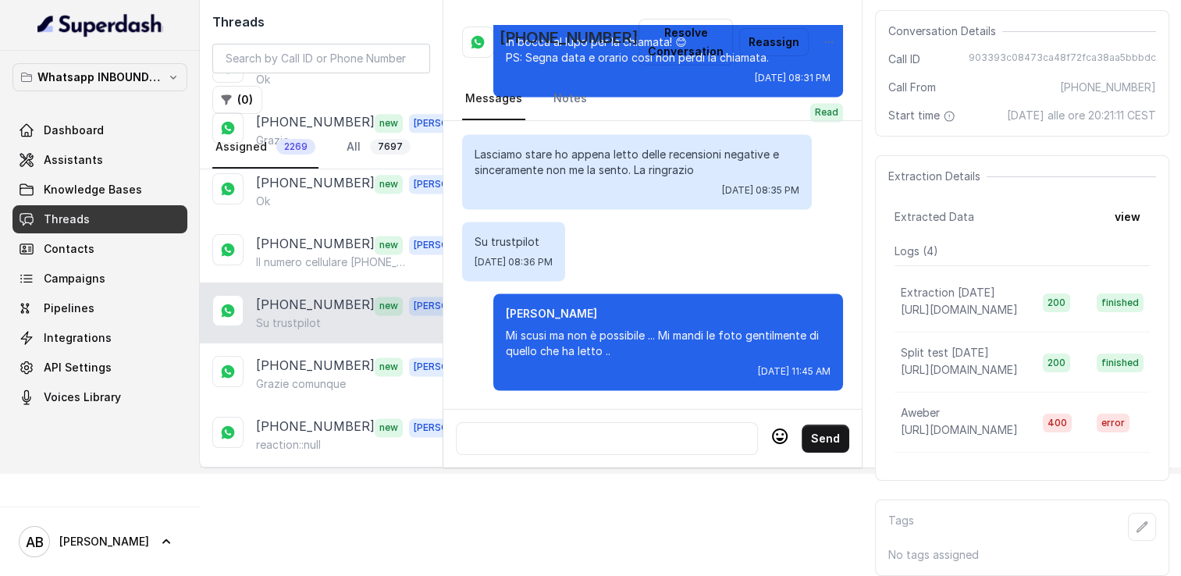
click at [587, 429] on div at bounding box center [607, 438] width 288 height 19
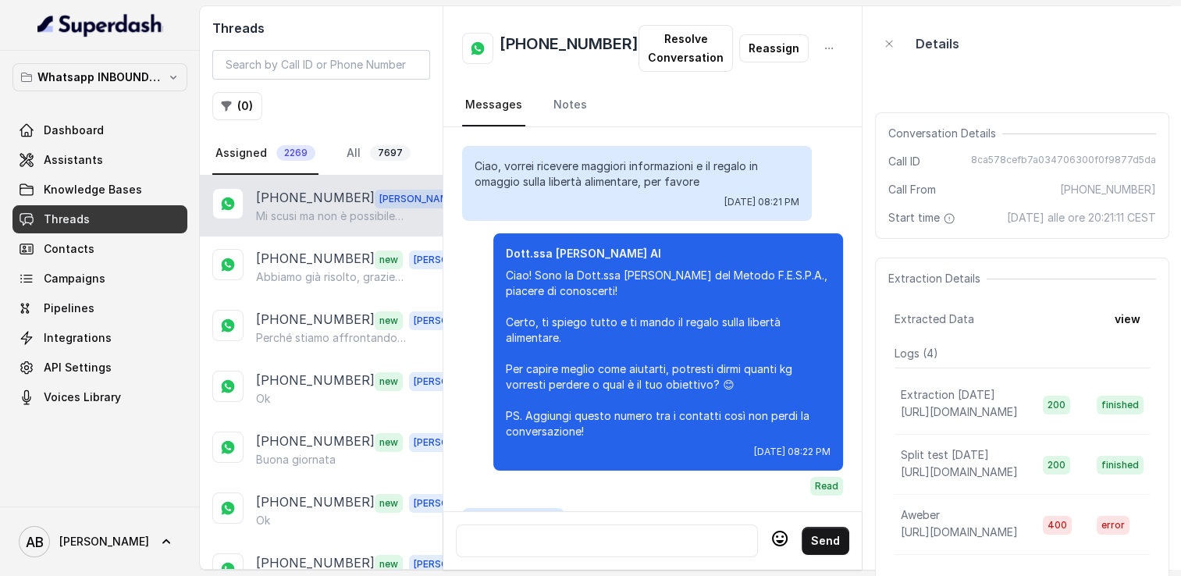
scroll to position [2623, 0]
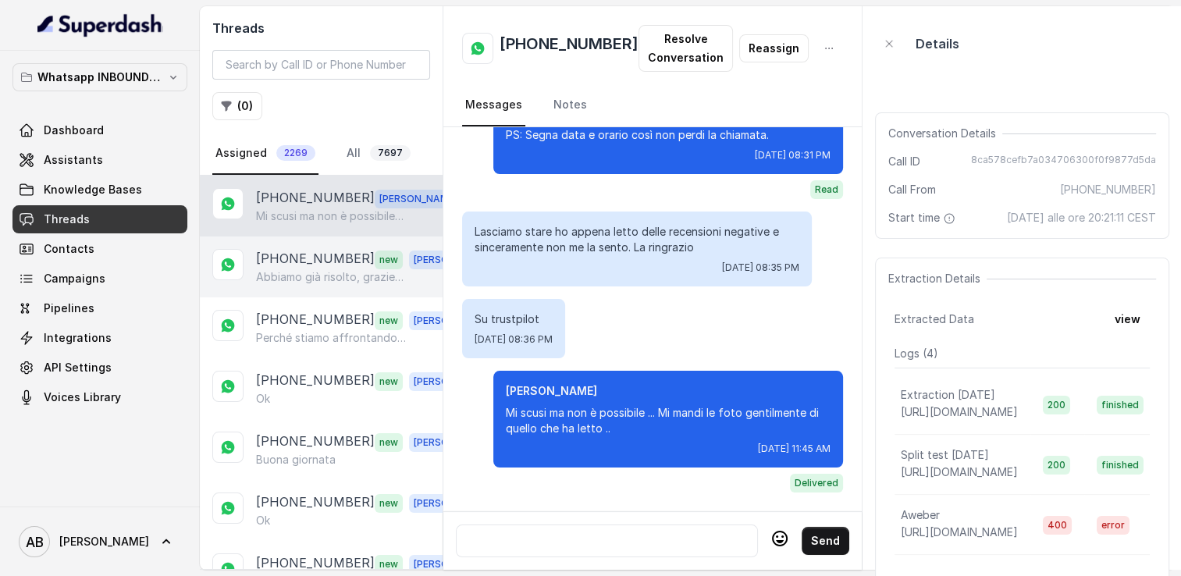
click at [286, 271] on p "Abbiamo già risolto, grazie mille" at bounding box center [331, 277] width 150 height 16
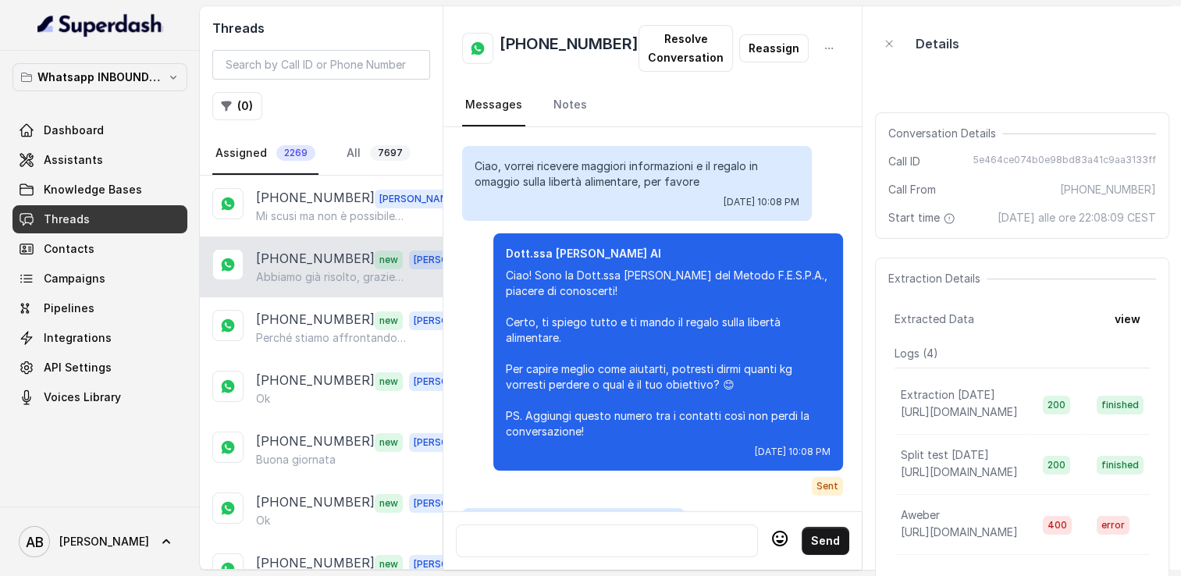
scroll to position [2011, 0]
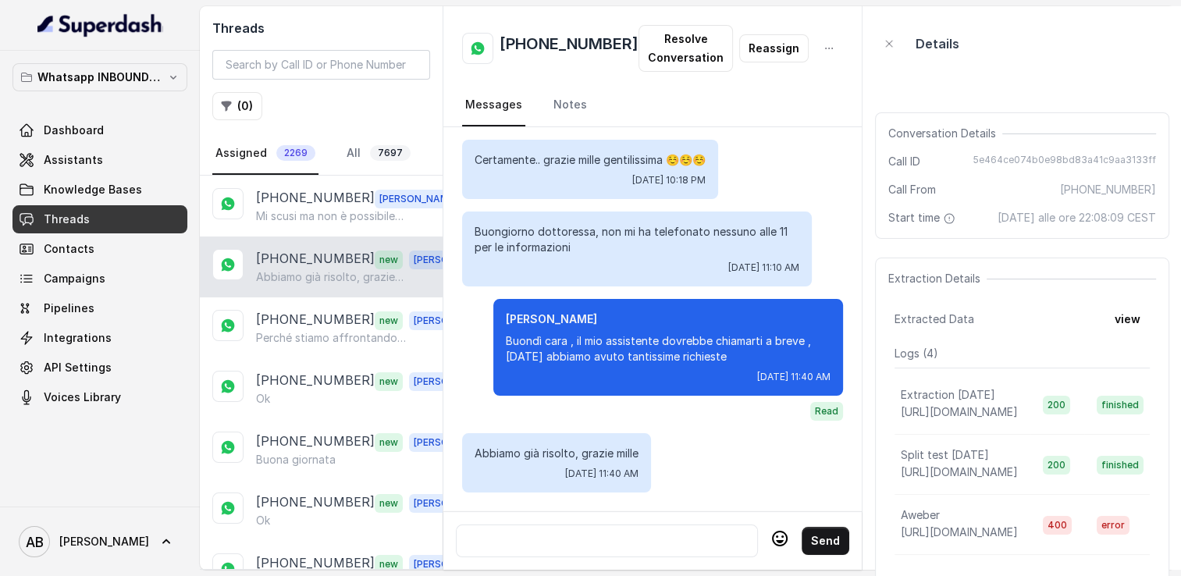
click at [586, 532] on div at bounding box center [607, 541] width 288 height 19
click at [258, 342] on p "Perché stiamo affrontando troppe spese….purtroppo spese mediche" at bounding box center [331, 338] width 150 height 16
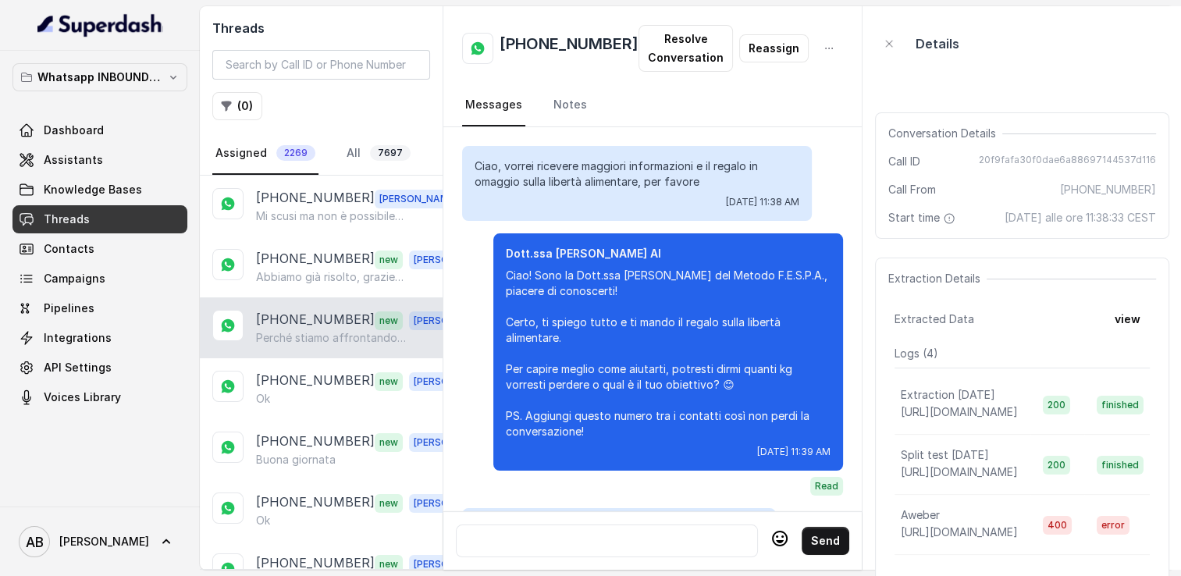
scroll to position [2208, 0]
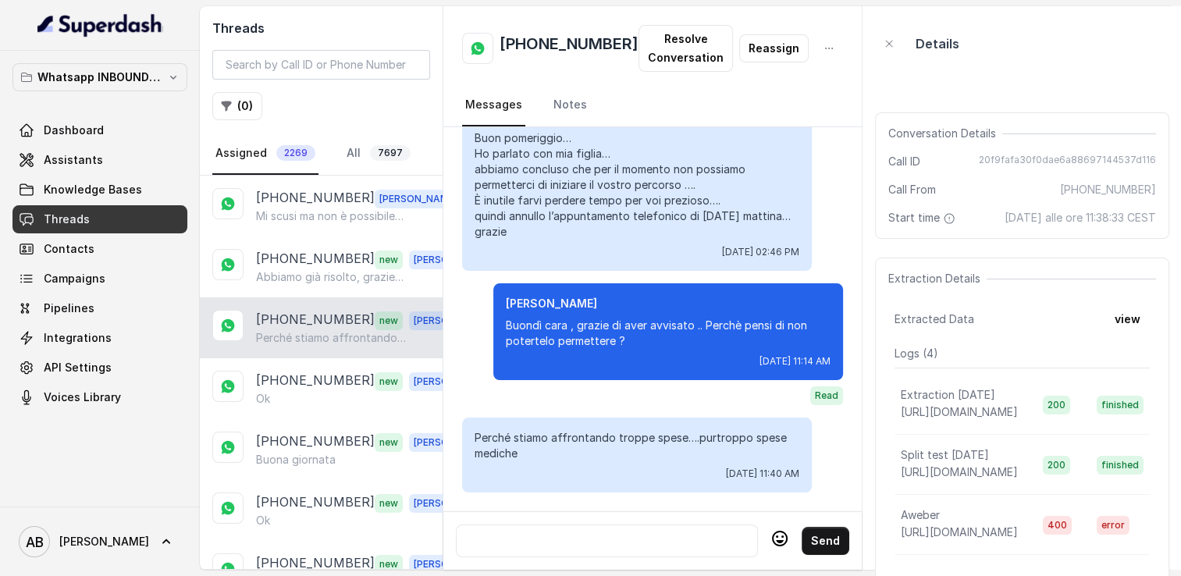
click at [617, 536] on div at bounding box center [607, 541] width 288 height 19
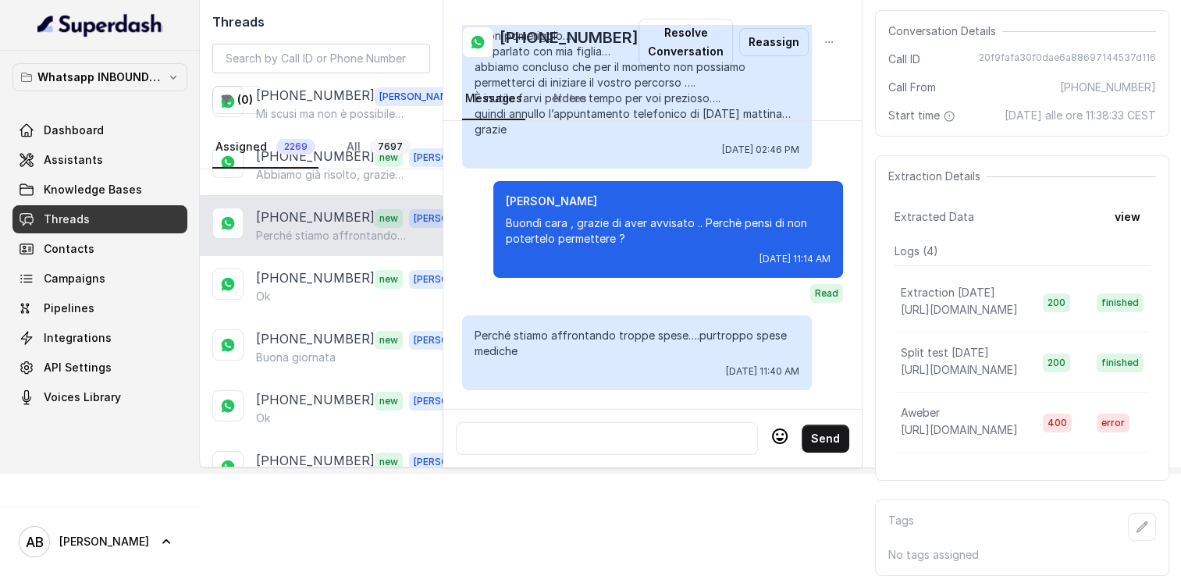
scroll to position [116, 0]
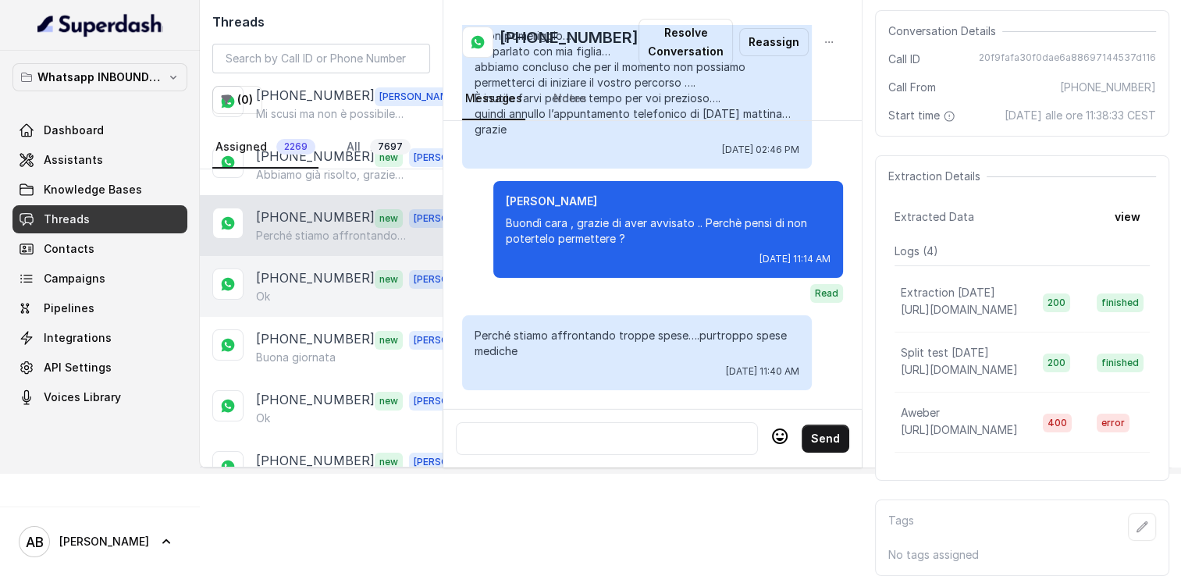
click at [301, 289] on div "[PHONE_NUMBER] new [PERSON_NAME]" at bounding box center [321, 286] width 243 height 61
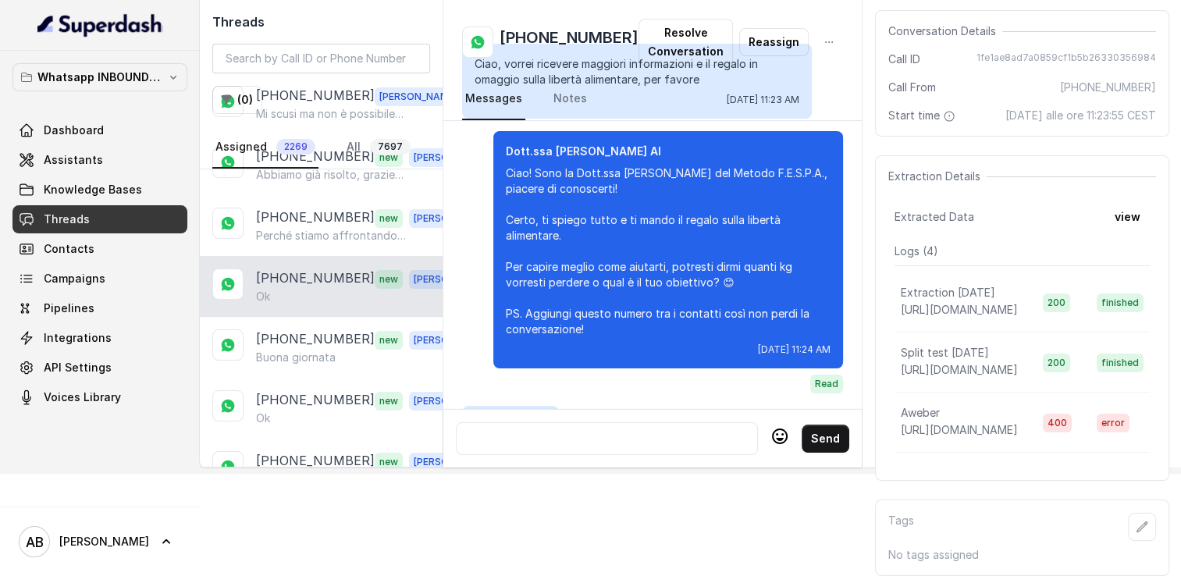
scroll to position [2124, 0]
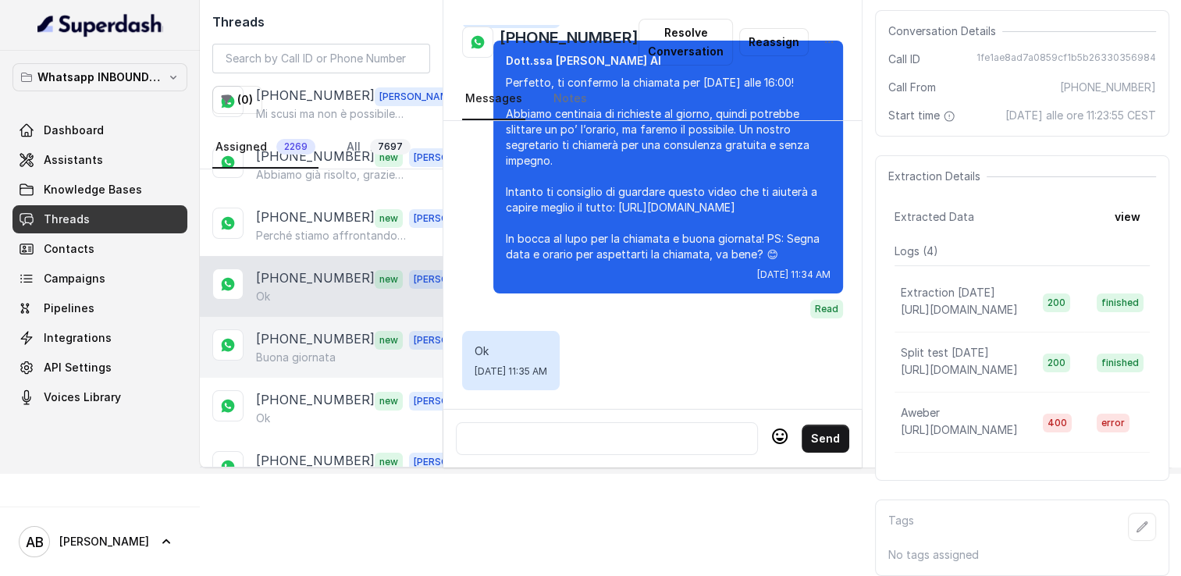
click at [306, 329] on p "[PHONE_NUMBER]" at bounding box center [315, 339] width 119 height 20
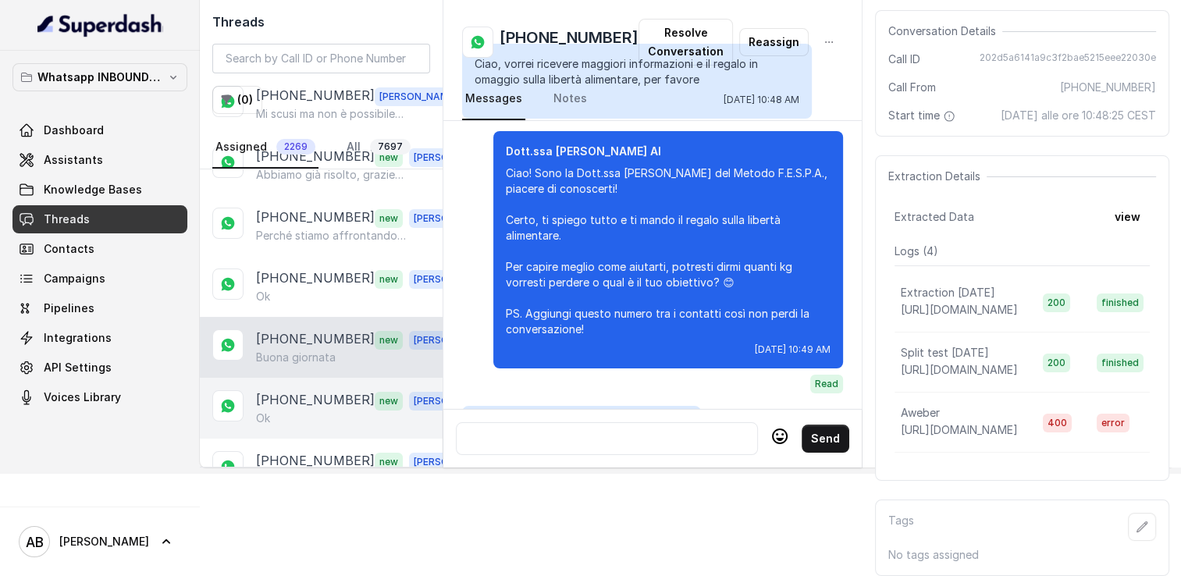
scroll to position [1521, 0]
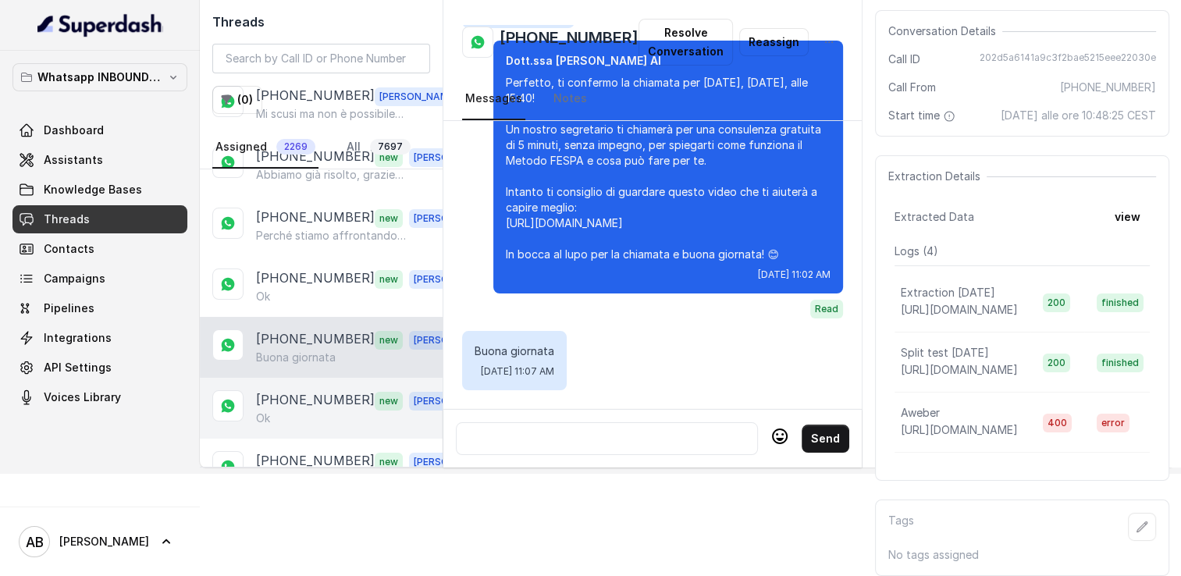
click at [322, 411] on div "Ok" at bounding box center [365, 419] width 218 height 16
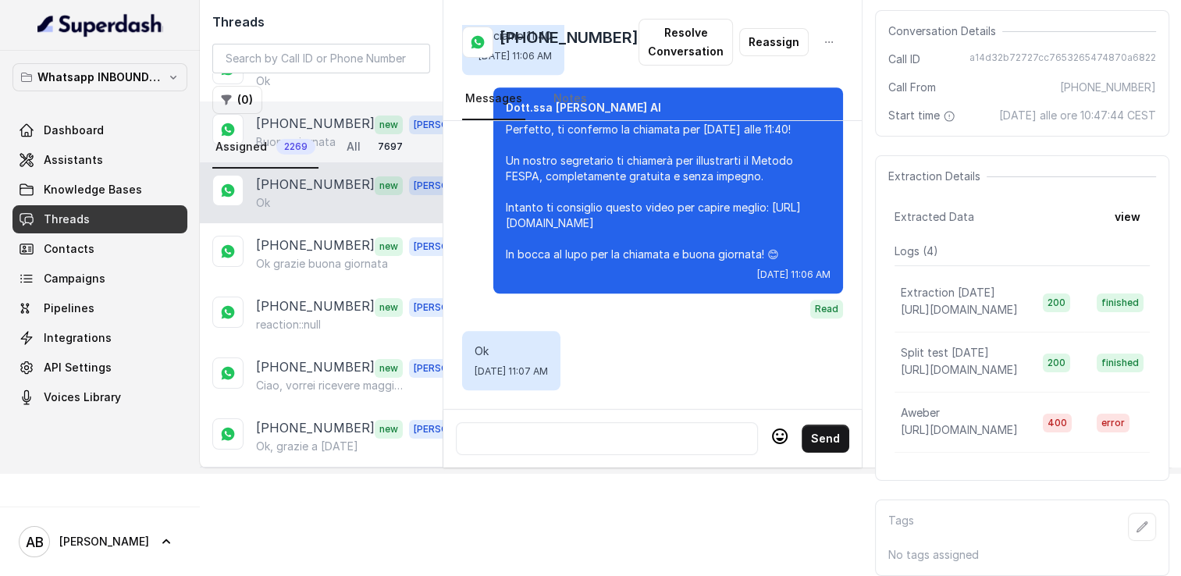
scroll to position [234, 0]
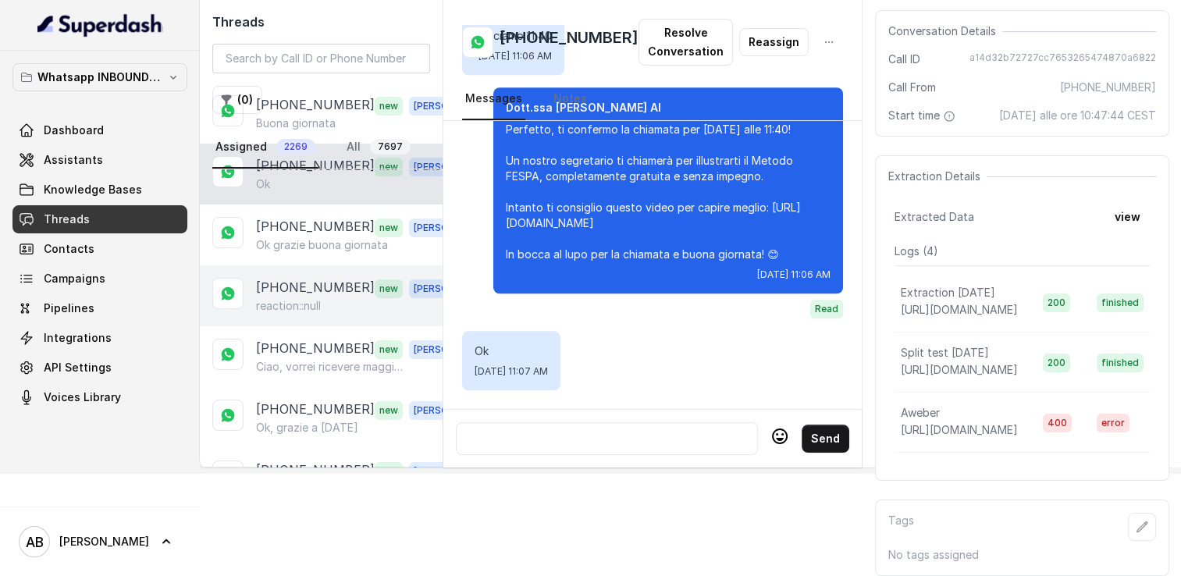
click at [315, 265] on div "[PHONE_NUMBER] new [PERSON_NAME] reaction::null" at bounding box center [321, 295] width 243 height 61
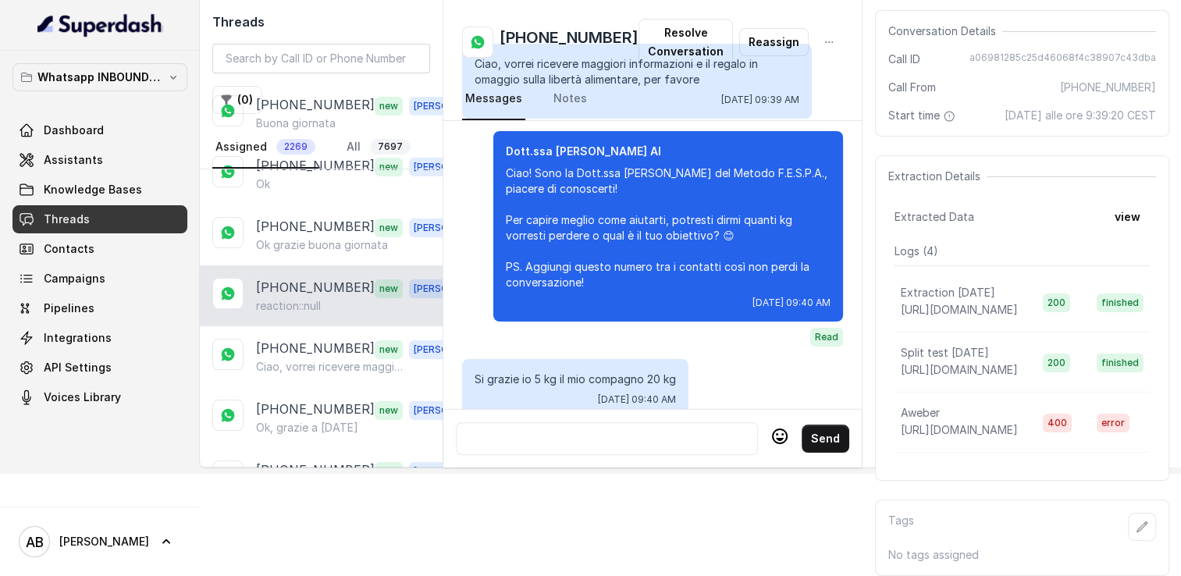
scroll to position [1630, 0]
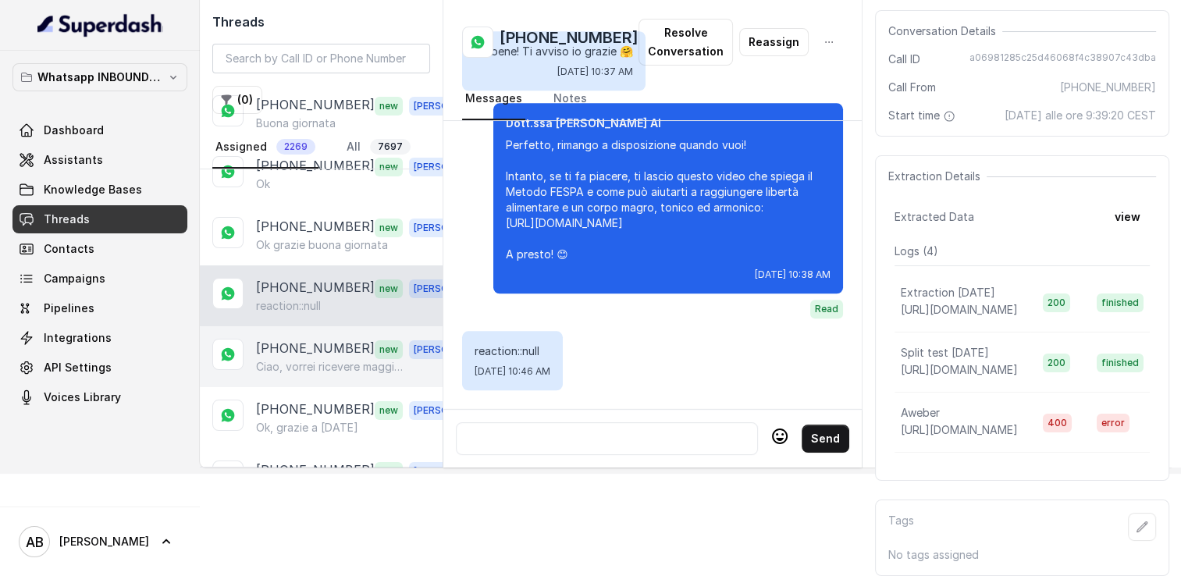
click at [306, 326] on div "[PHONE_NUMBER] new [PERSON_NAME], vorrei ricevere maggiori informazioni e il re…" at bounding box center [321, 356] width 243 height 61
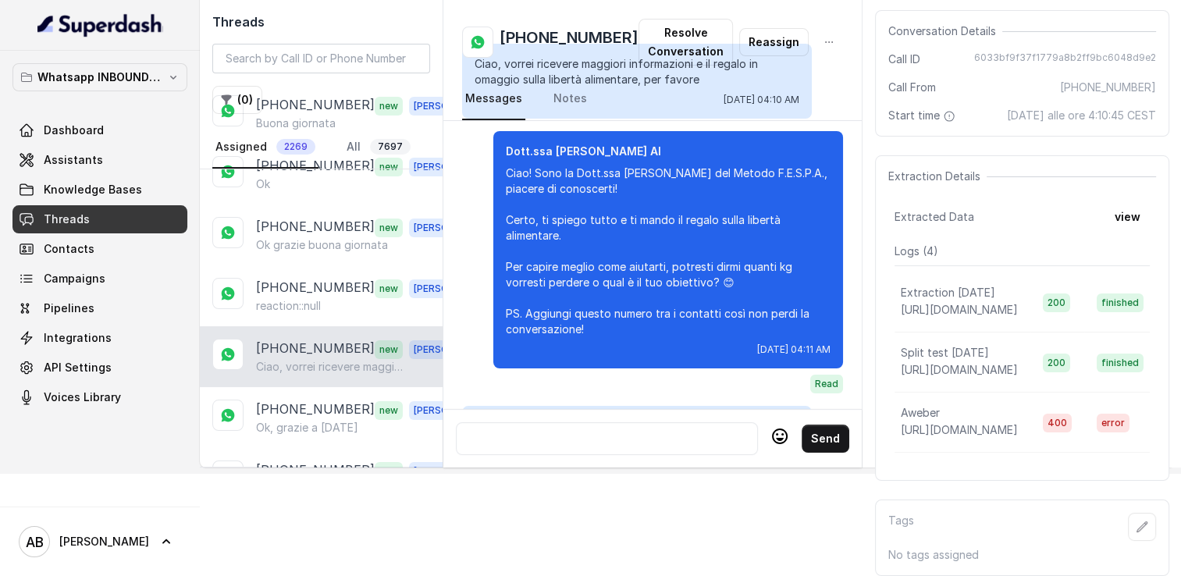
click at [317, 359] on p "Ciao, vorrei ricevere maggiori informazioni e il regalo in omaggio sulla libert…" at bounding box center [331, 367] width 150 height 16
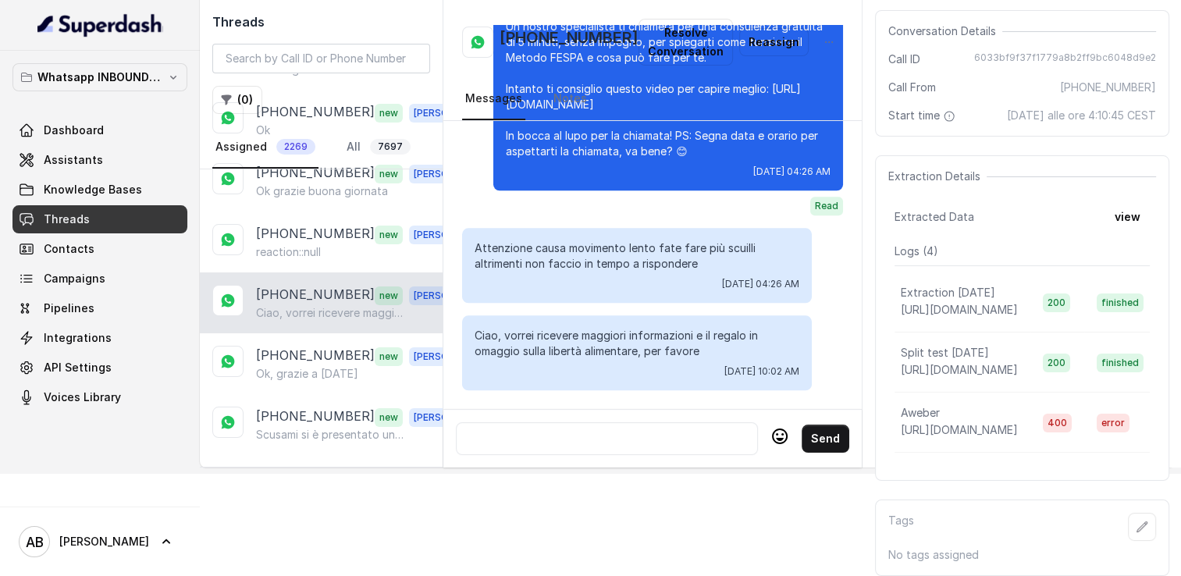
scroll to position [390, 0]
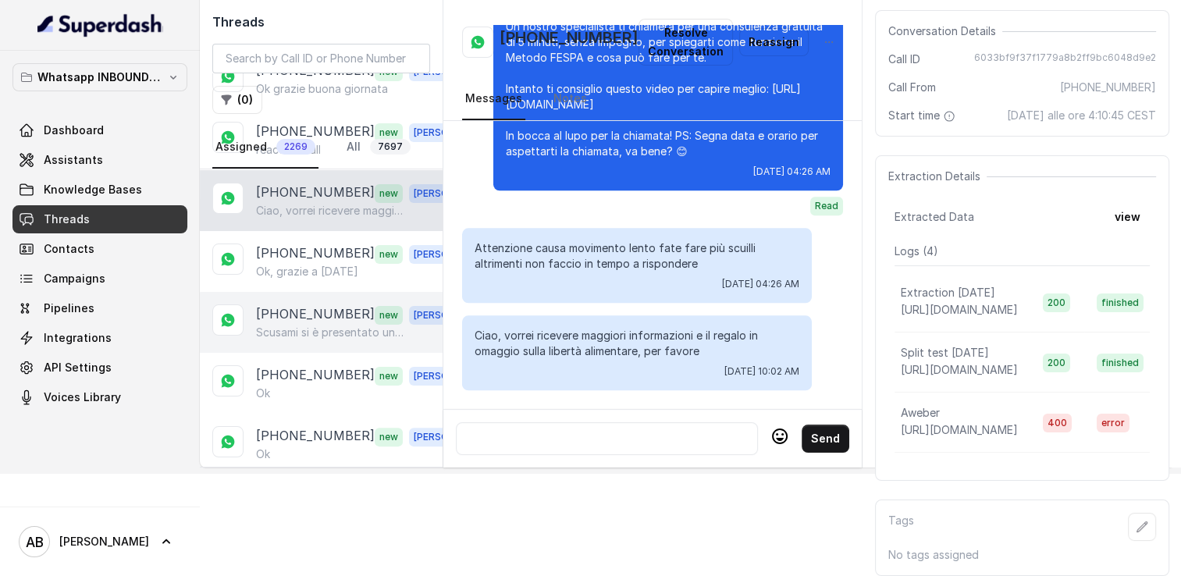
click at [309, 292] on div "[PHONE_NUMBER] new [PERSON_NAME]mi si è presentato un imprevisto per [DATE]... …" at bounding box center [321, 322] width 243 height 61
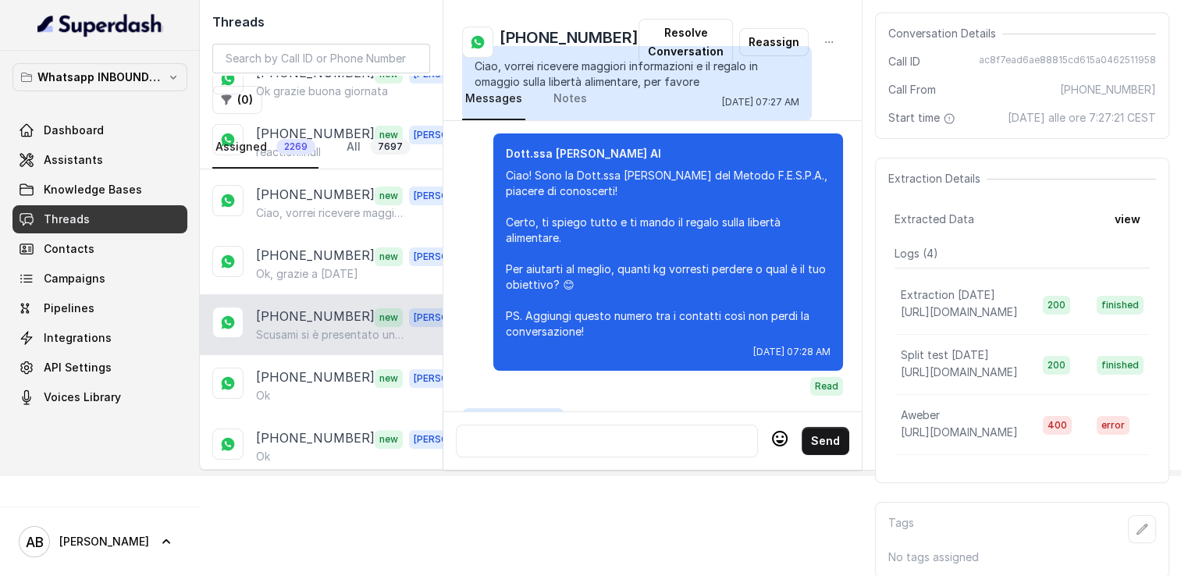
scroll to position [2058, 0]
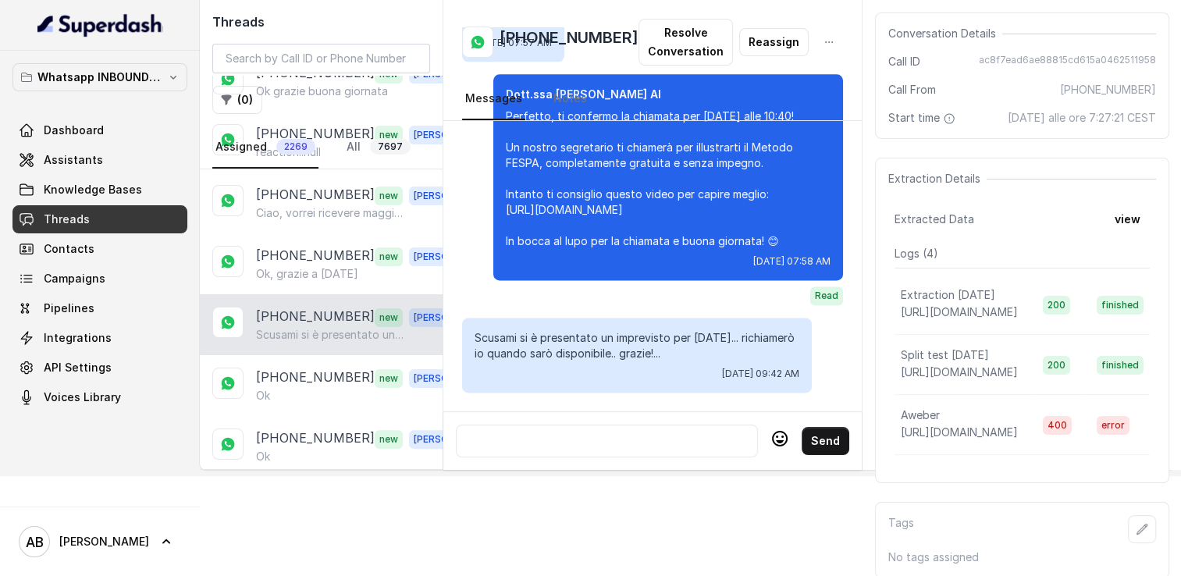
click at [307, 327] on p "Scusami si è presentato un imprevisto per [DATE]... richiamerò io quando sarò d…" at bounding box center [331, 335] width 150 height 16
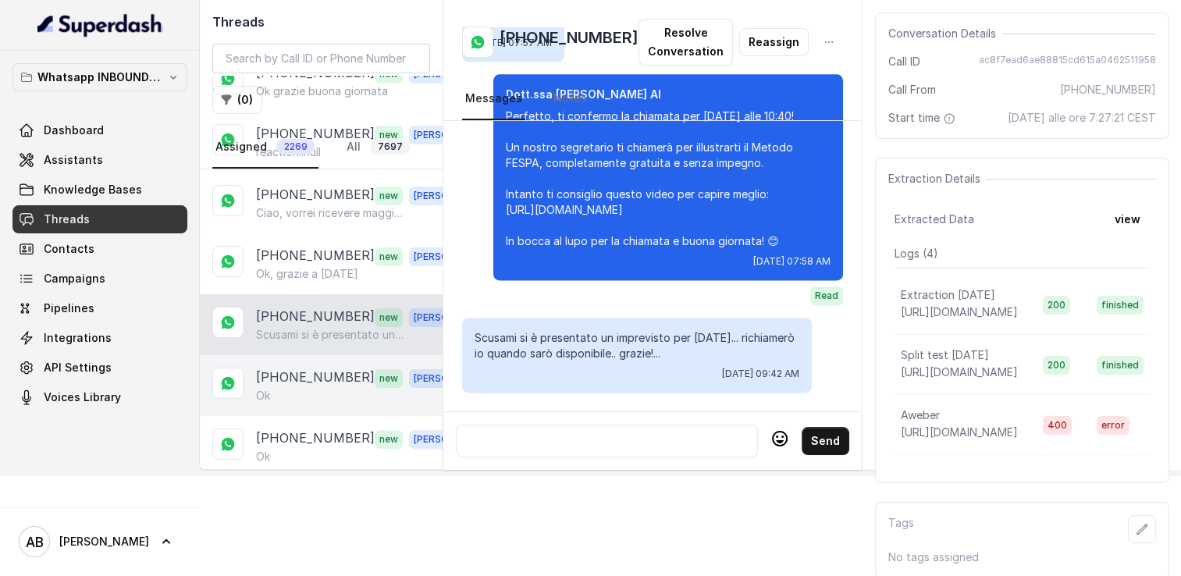
click at [294, 388] on div "Ok" at bounding box center [365, 396] width 218 height 16
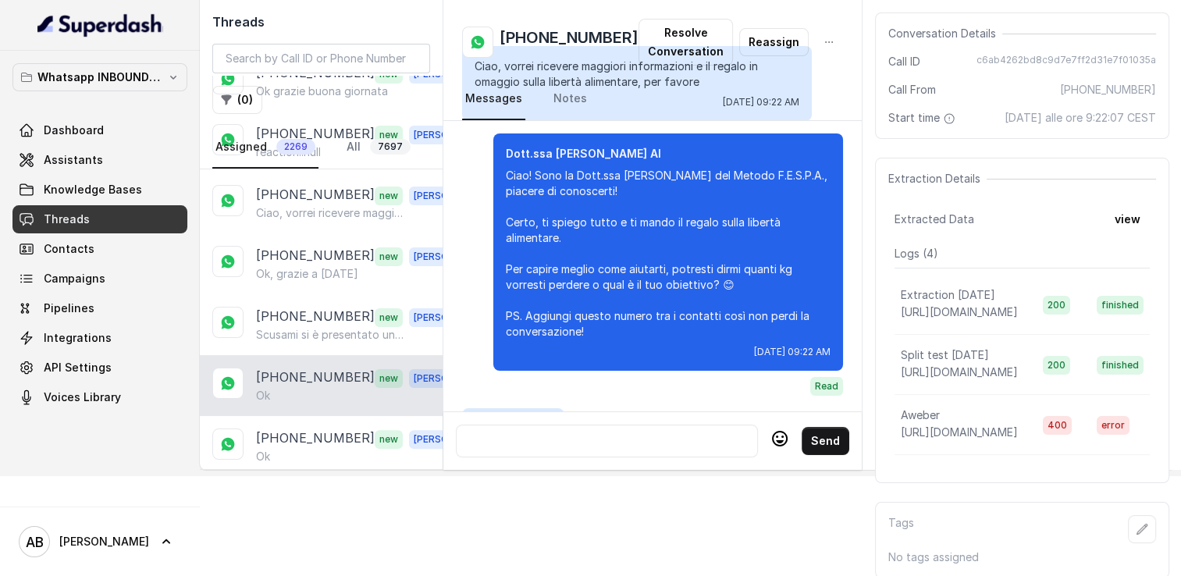
scroll to position [1949, 0]
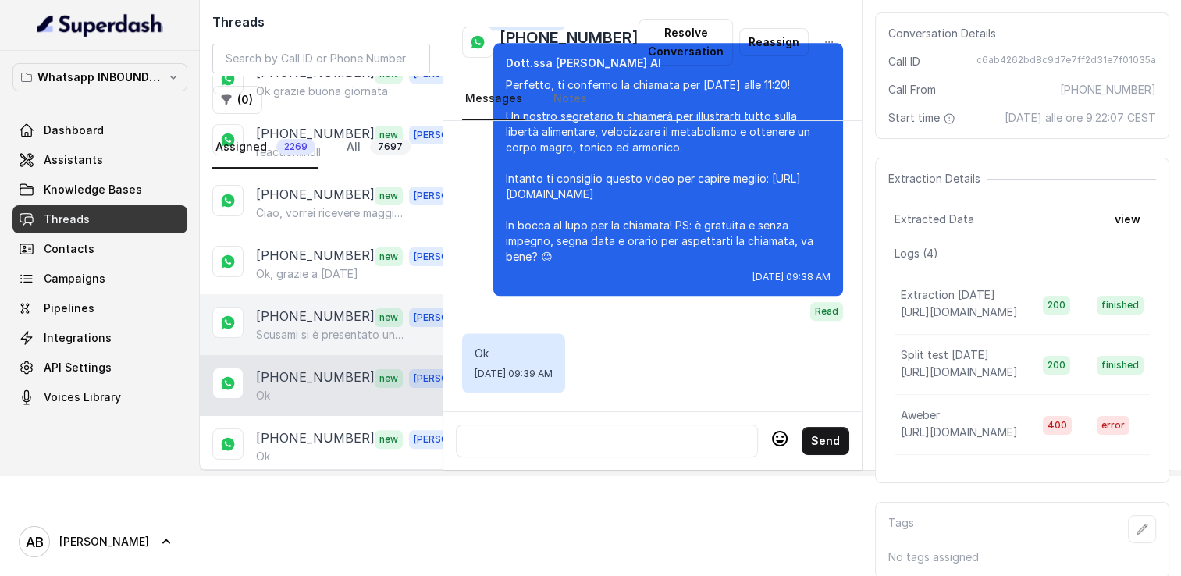
click at [306, 334] on div "+393384459274 new Alessandro Scusami si è presentato un imprevisto per domani..…" at bounding box center [321, 324] width 243 height 61
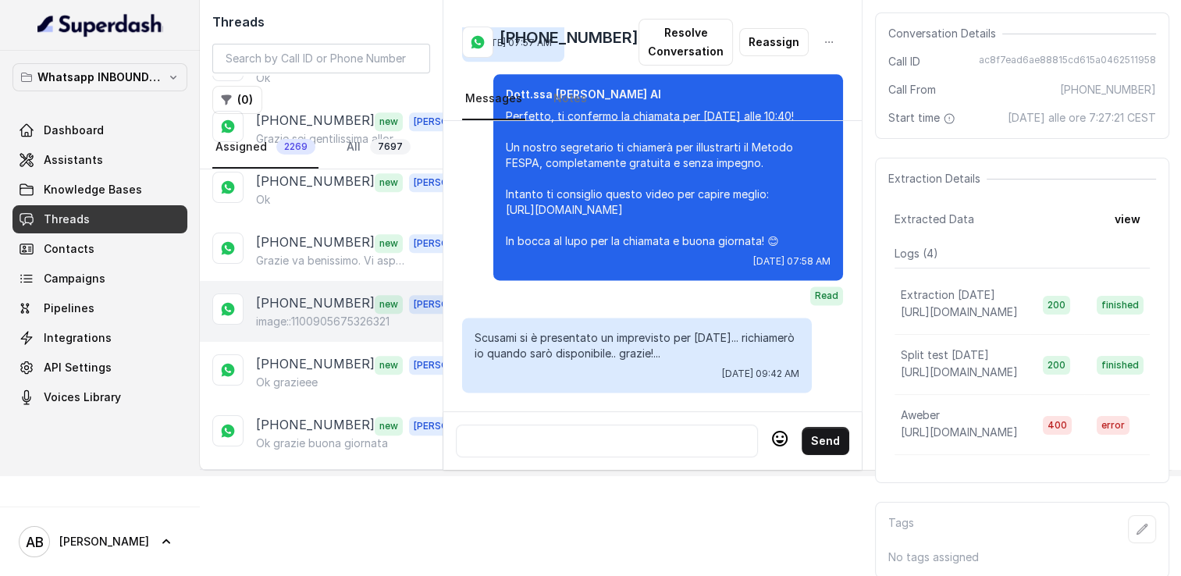
scroll to position [781, 0]
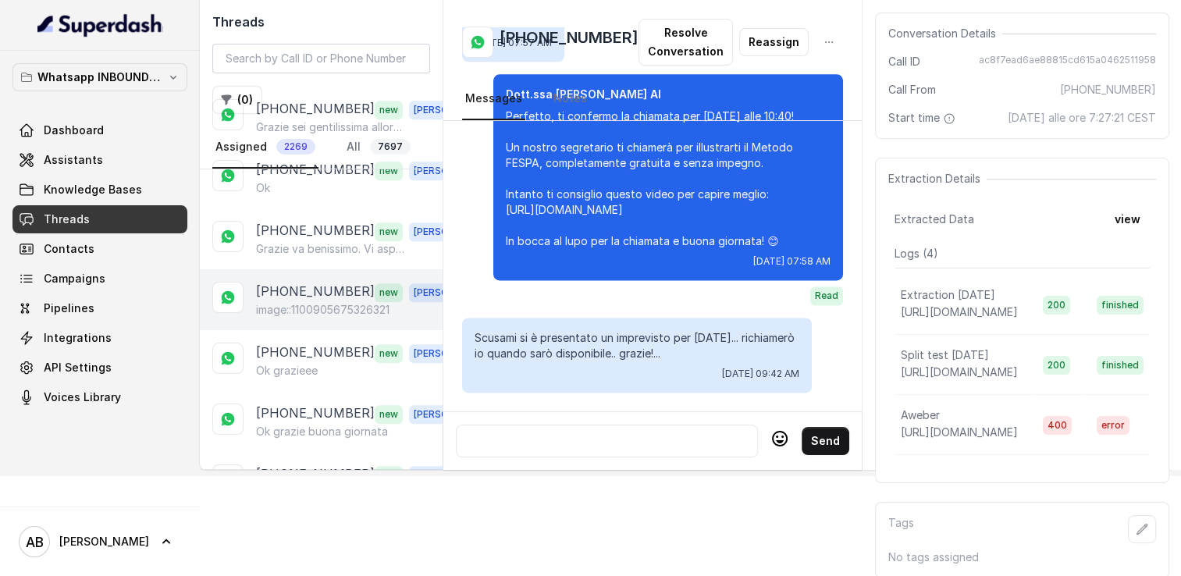
click at [315, 269] on div "+393384155003 new Alessandro image::1100905675326321" at bounding box center [321, 299] width 243 height 61
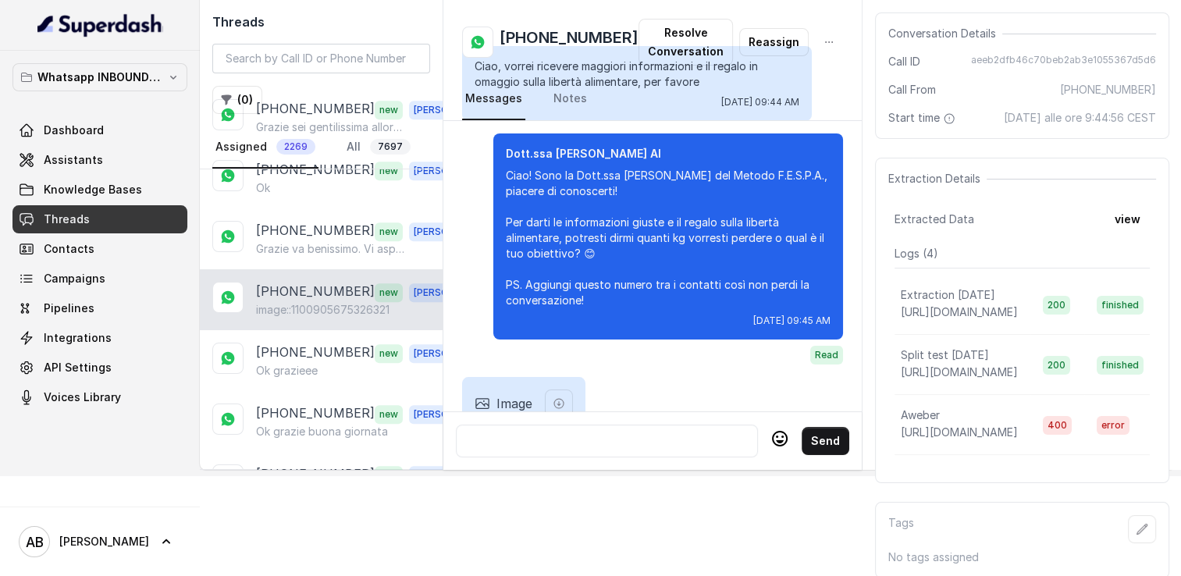
click at [317, 287] on p "[PHONE_NUMBER]" at bounding box center [315, 292] width 119 height 20
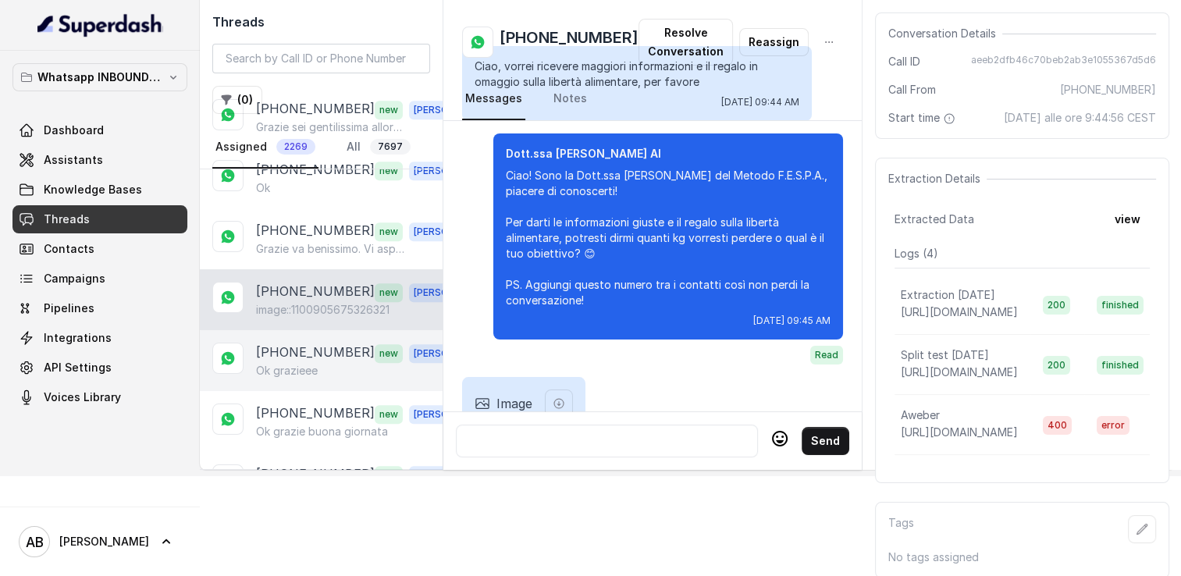
scroll to position [1040, 0]
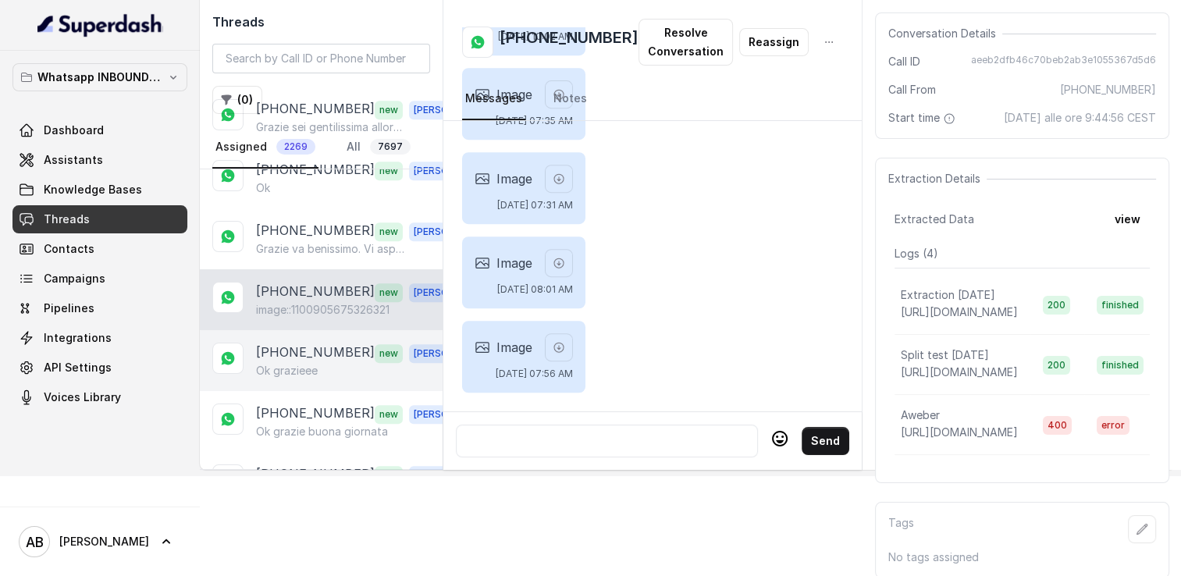
click at [312, 343] on p "[PHONE_NUMBER]" at bounding box center [315, 353] width 119 height 20
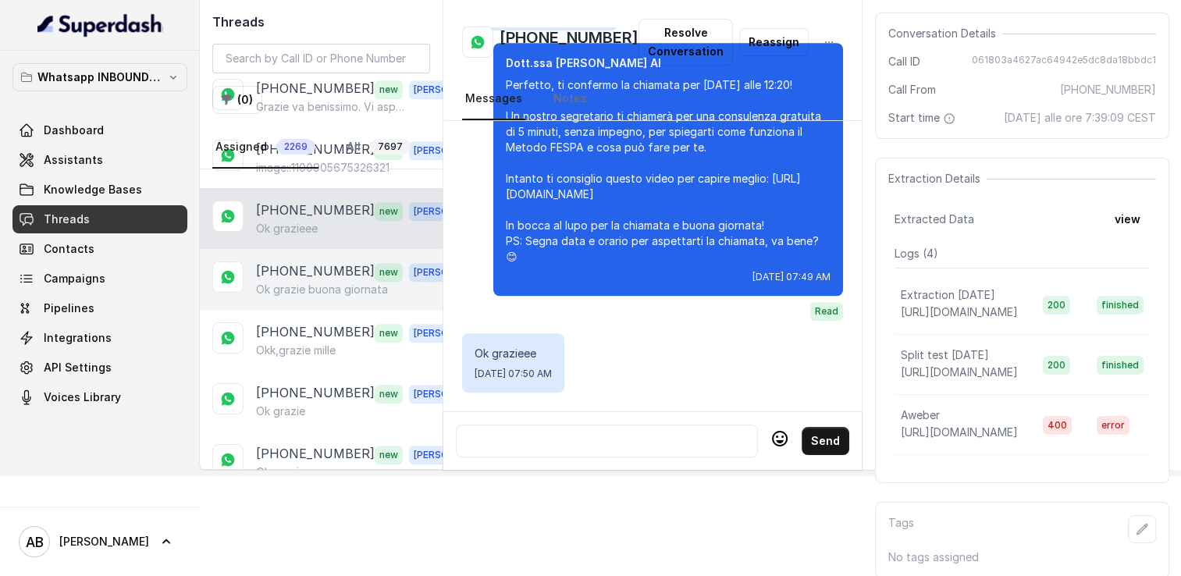
scroll to position [937, 0]
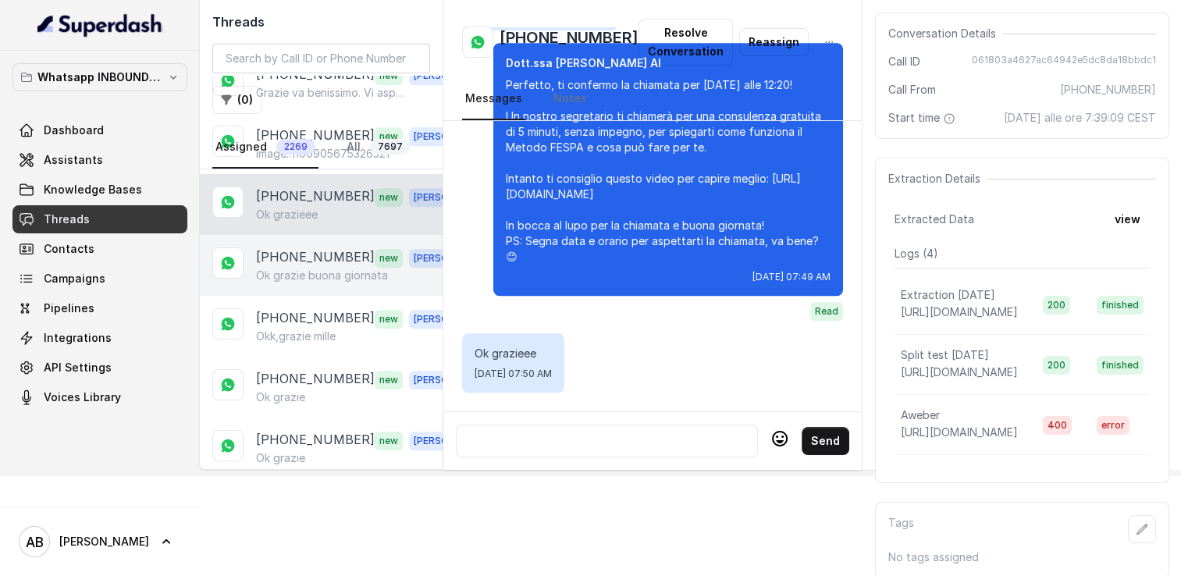
click at [306, 268] on p "Ok grazie buona giornata" at bounding box center [322, 276] width 132 height 16
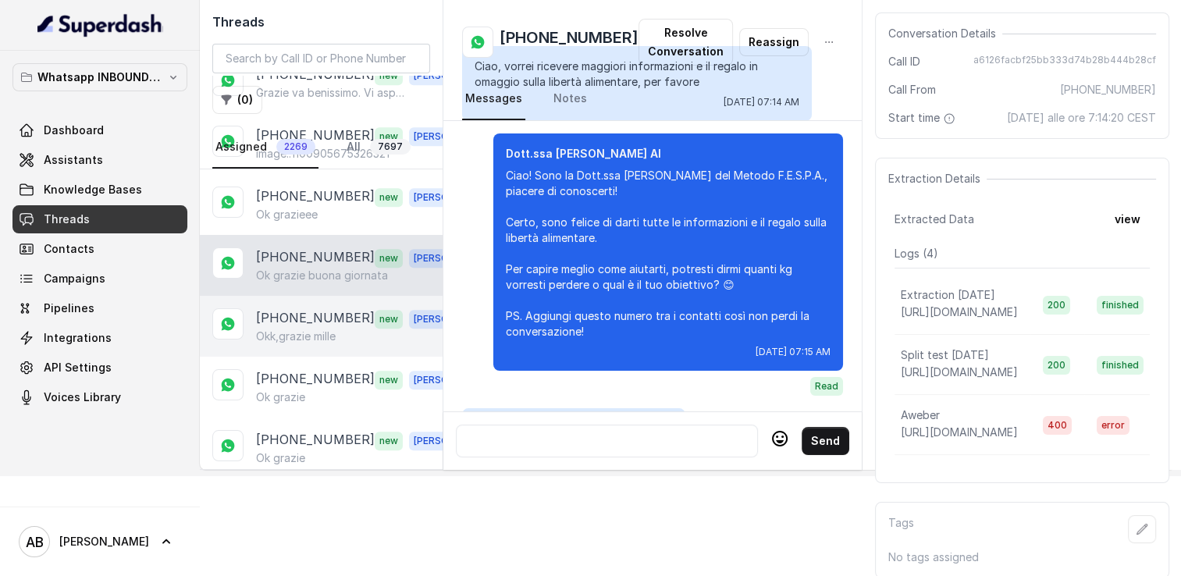
scroll to position [1871, 0]
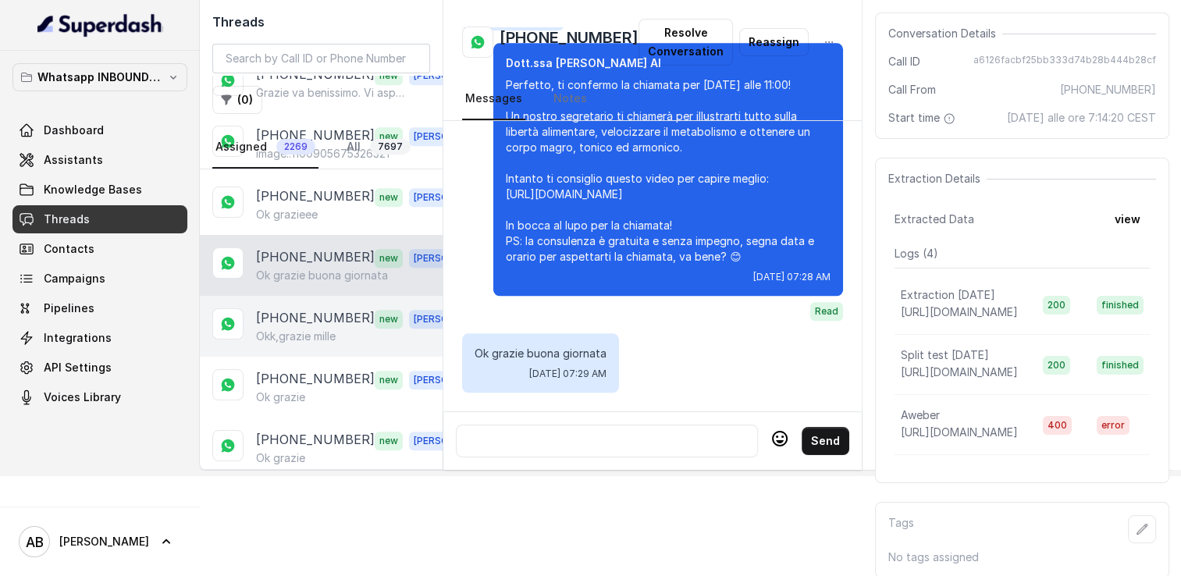
click at [304, 308] on p "[PHONE_NUMBER]" at bounding box center [315, 318] width 119 height 20
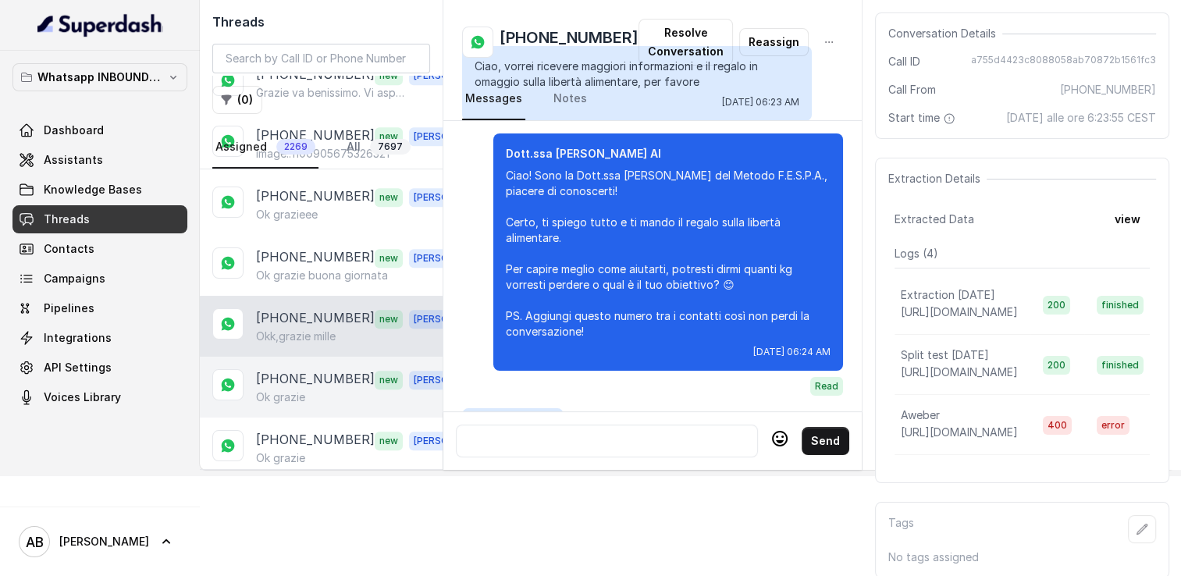
scroll to position [1299, 0]
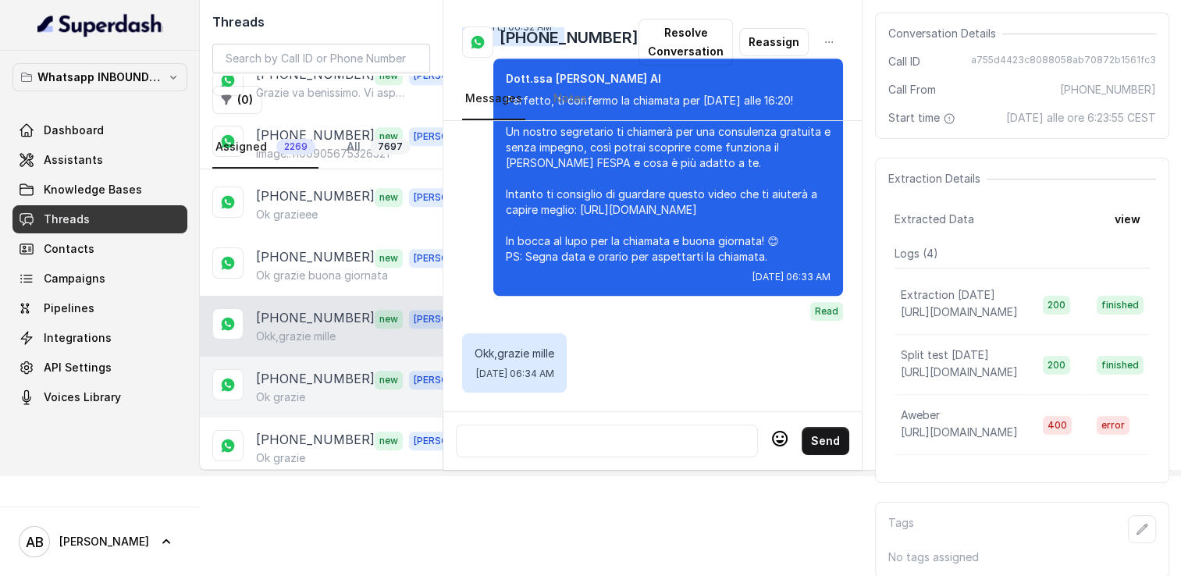
click at [298, 369] on p "[PHONE_NUMBER]" at bounding box center [315, 379] width 119 height 20
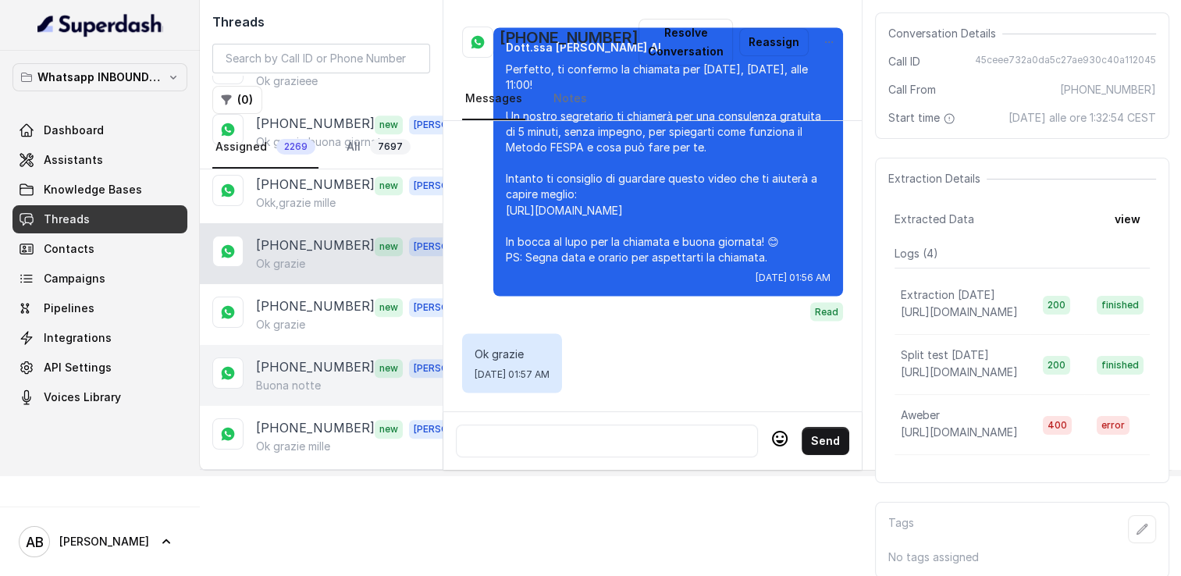
scroll to position [1093, 0]
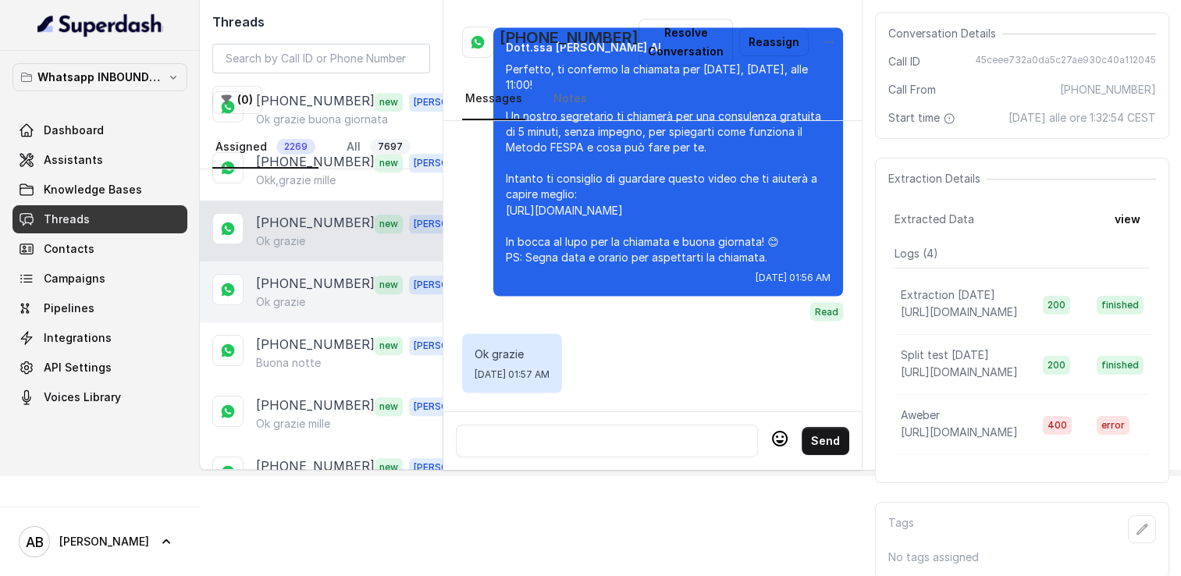
click at [287, 274] on p "[PHONE_NUMBER]" at bounding box center [315, 284] width 119 height 20
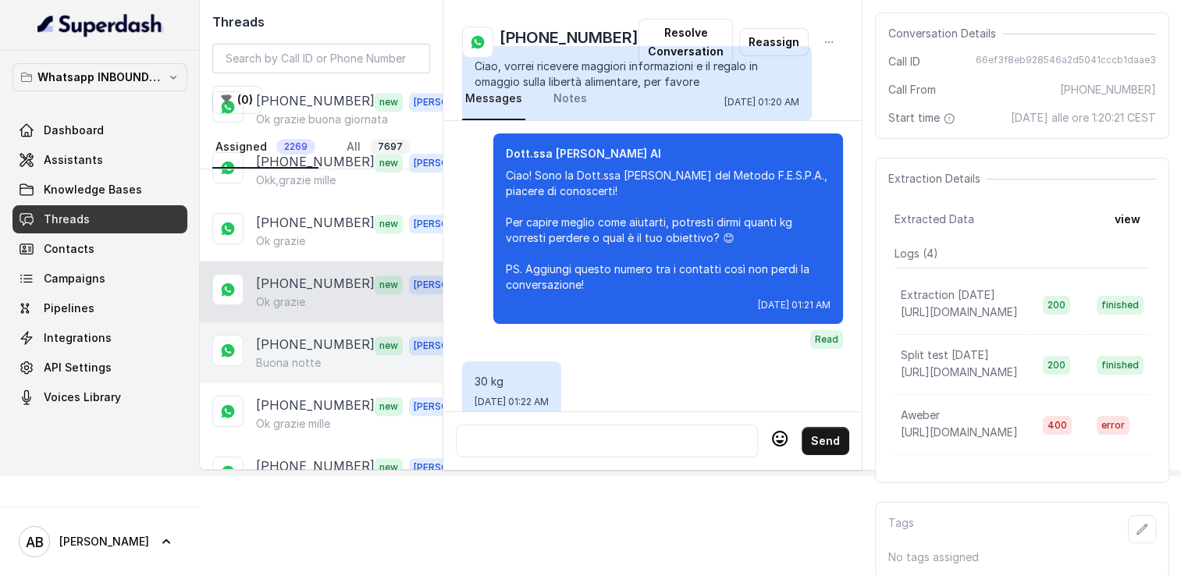
scroll to position [1971, 0]
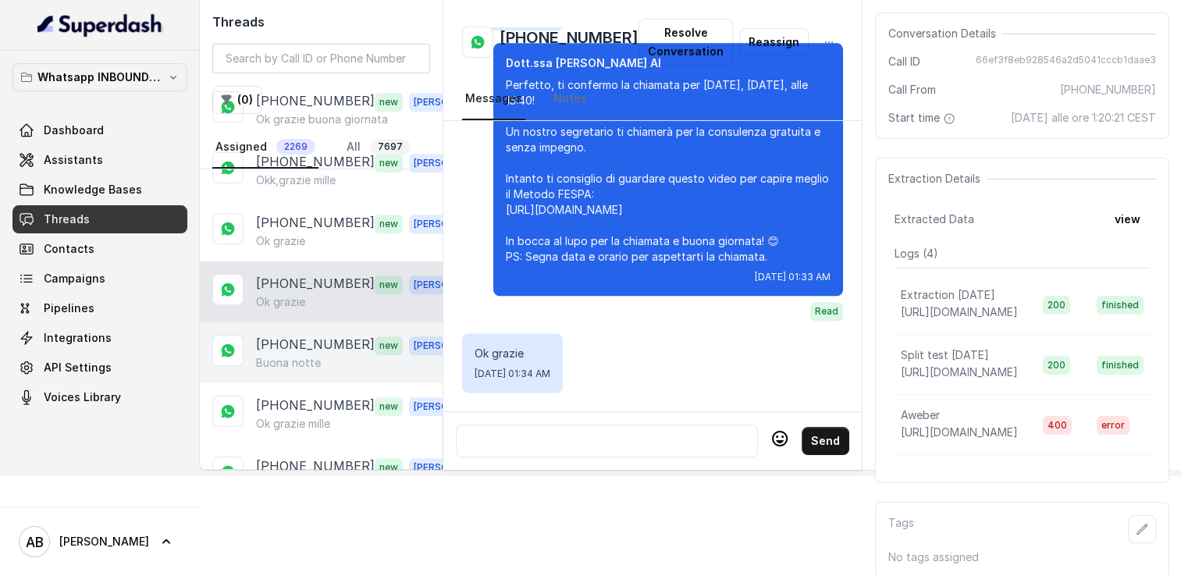
click at [294, 335] on p "[PHONE_NUMBER]" at bounding box center [315, 345] width 119 height 20
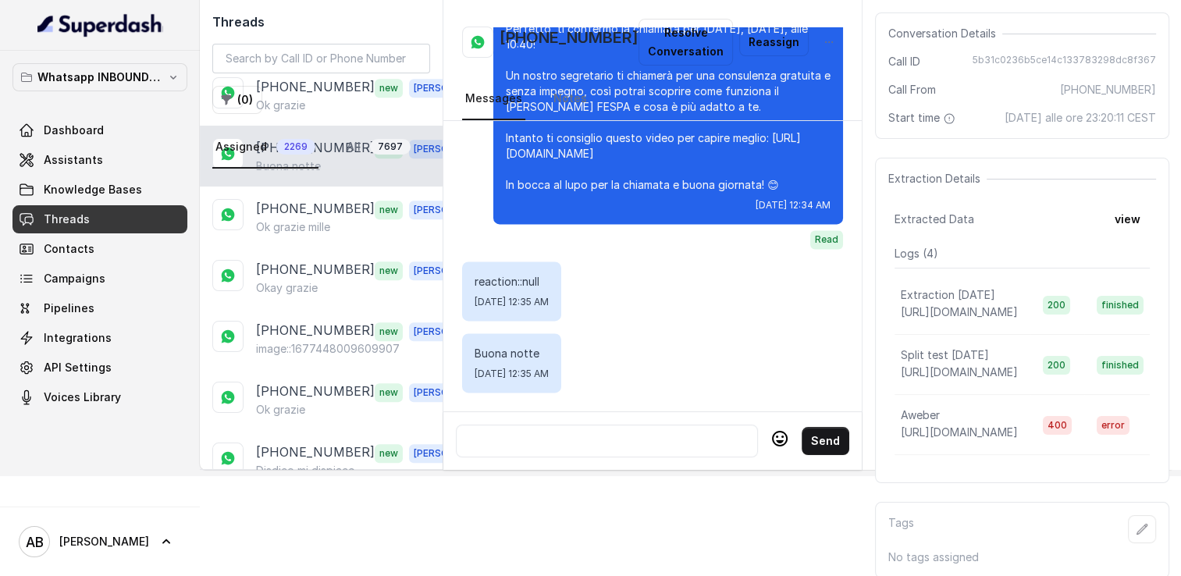
scroll to position [1327, 0]
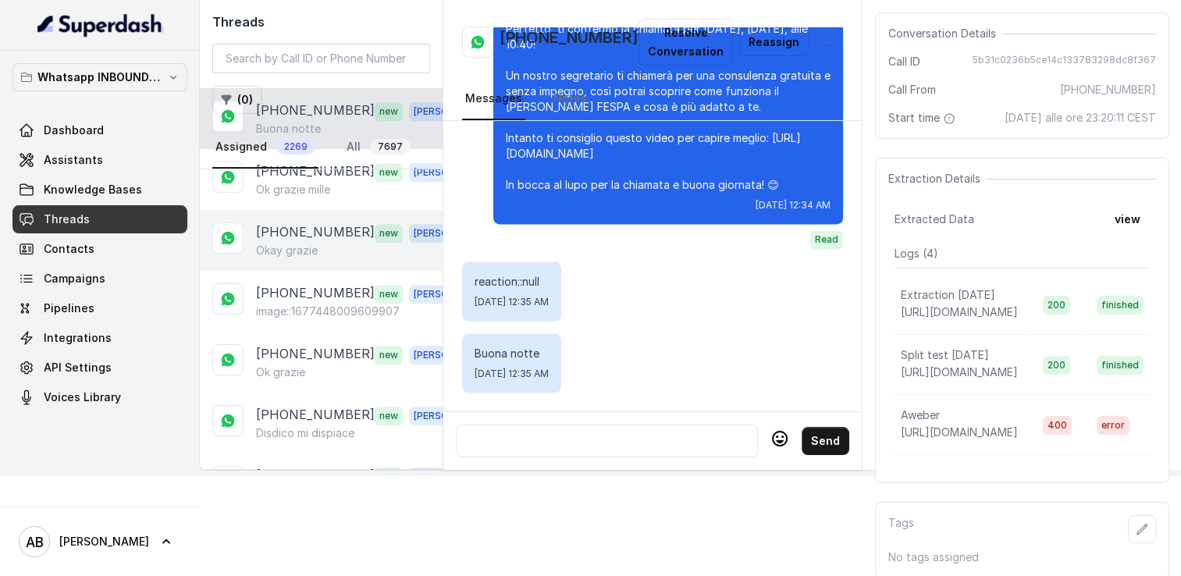
click at [298, 210] on div "+393514511857 new Alessandro Okay grazie" at bounding box center [321, 240] width 243 height 61
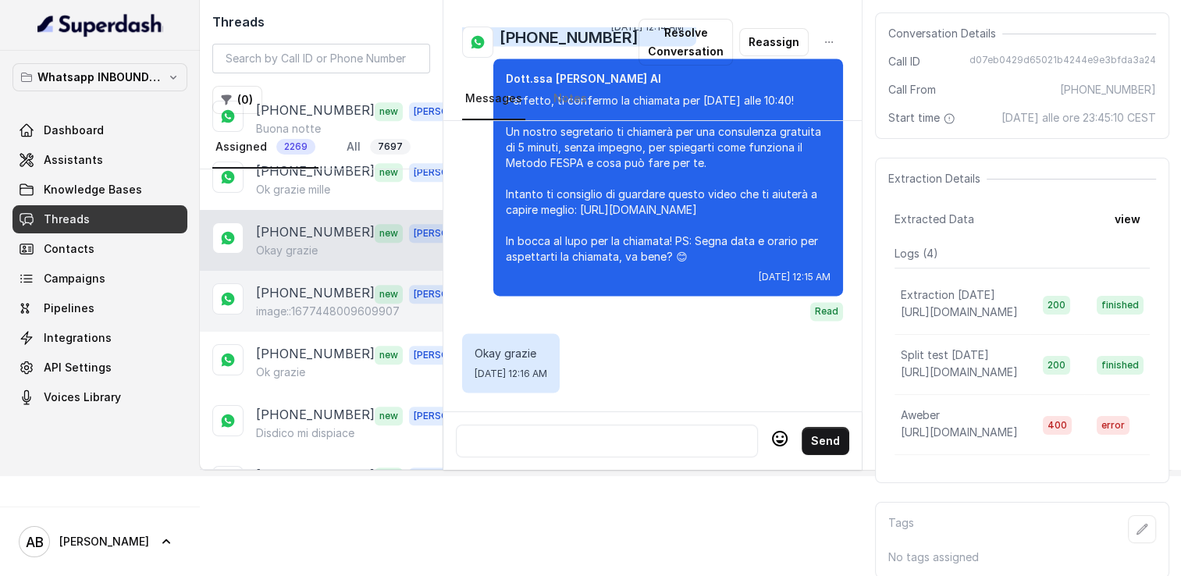
click at [300, 271] on div "+393932038460 new Alessandro image::1677448009609907" at bounding box center [321, 301] width 243 height 61
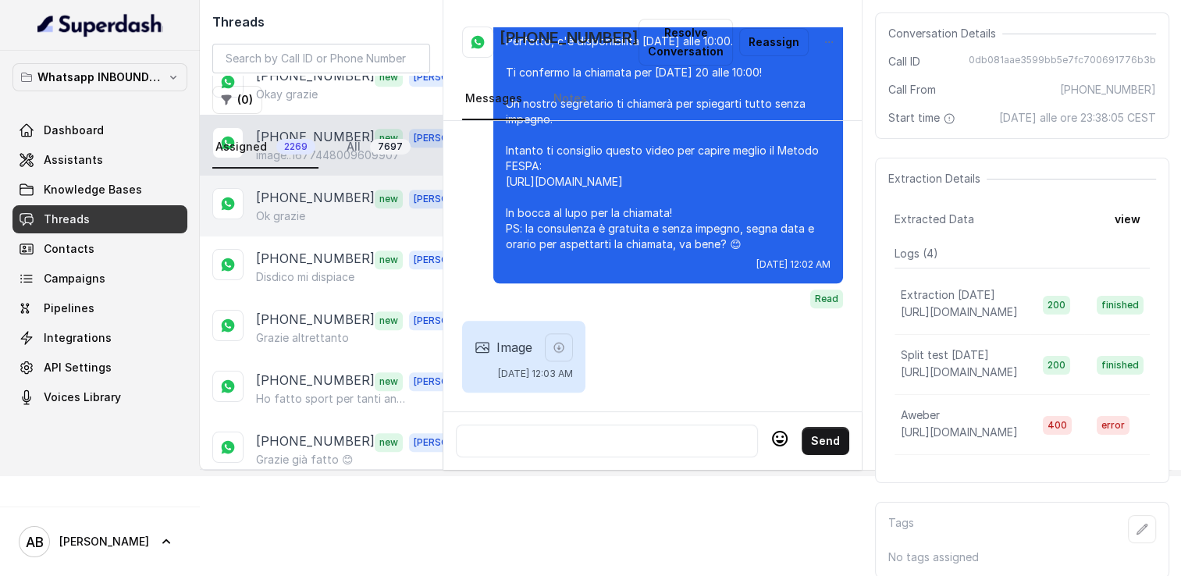
click at [300, 208] on p "Ok grazie" at bounding box center [280, 216] width 49 height 16
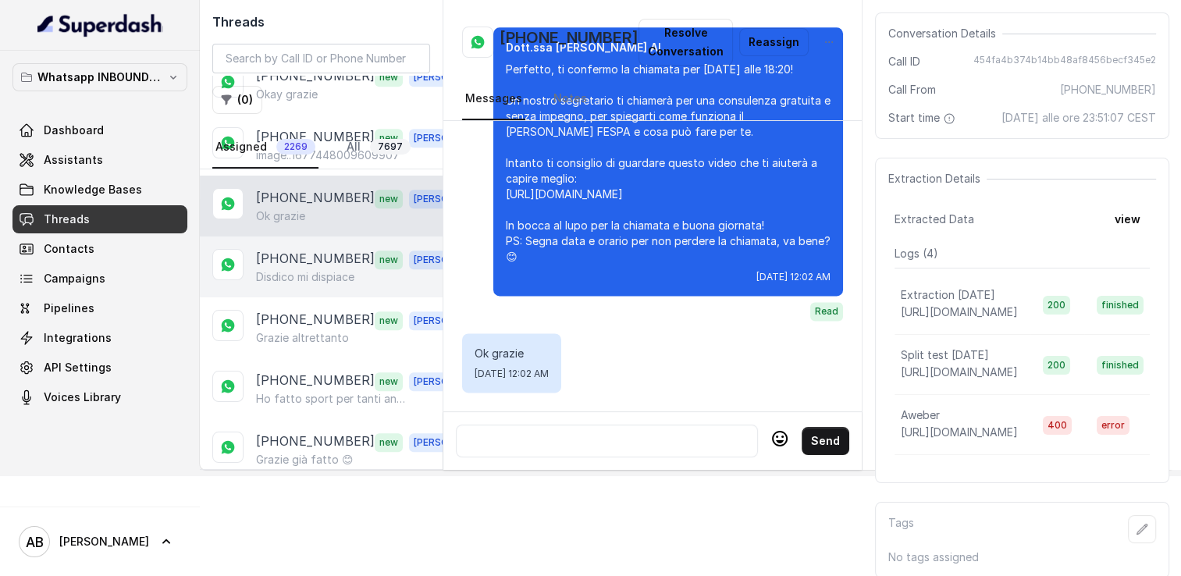
click at [301, 269] on p "Disdico mi dispiace" at bounding box center [305, 277] width 98 height 16
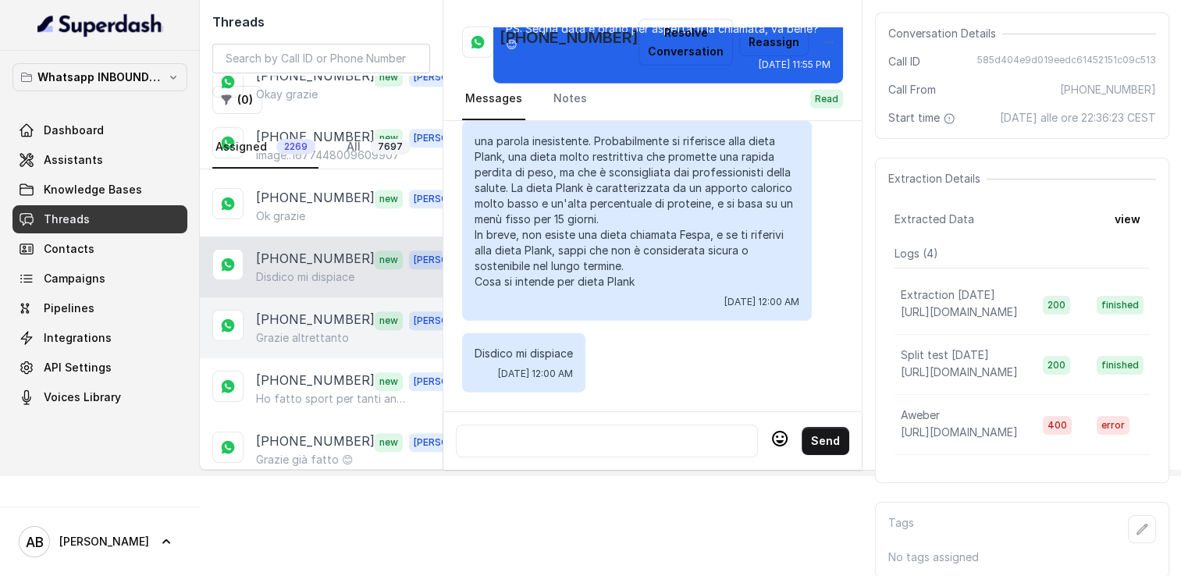
click at [308, 310] on p "[PHONE_NUMBER]" at bounding box center [315, 320] width 119 height 20
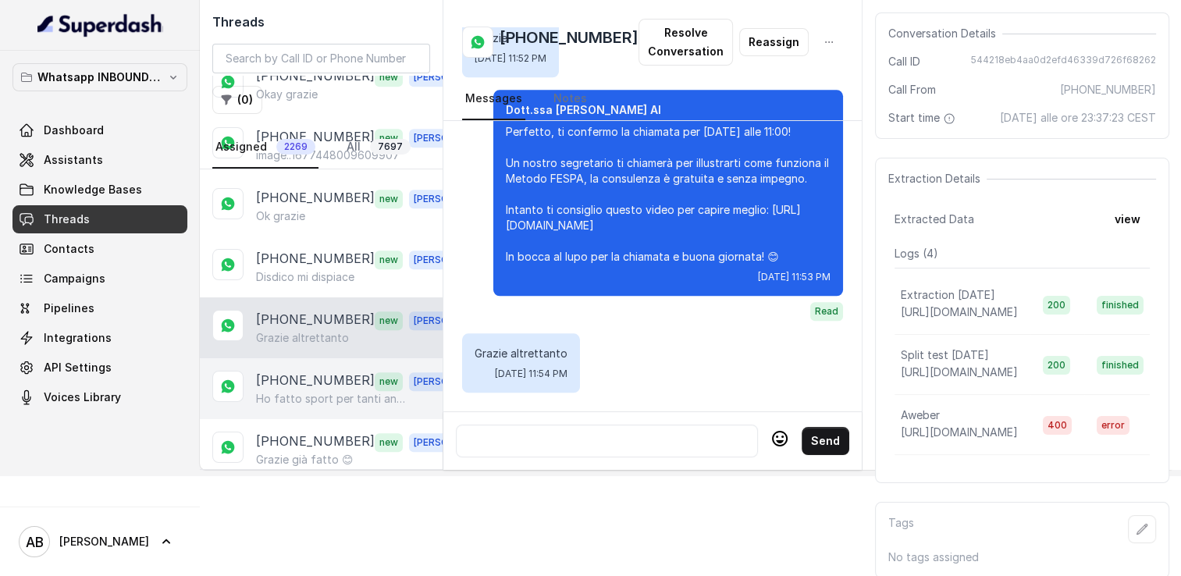
click at [311, 358] on div "+393392684688 new Alessandro Ho fatto sport per tanti anni e fino a qualche tem…" at bounding box center [321, 388] width 243 height 61
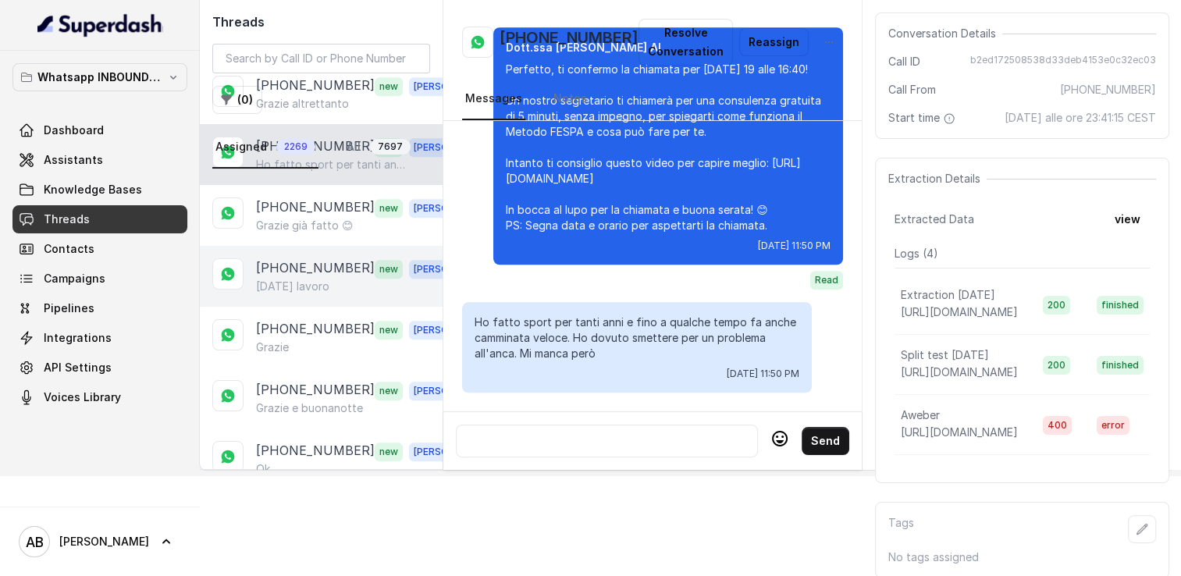
click at [304, 279] on p "[DATE] lavoro" at bounding box center [292, 287] width 73 height 16
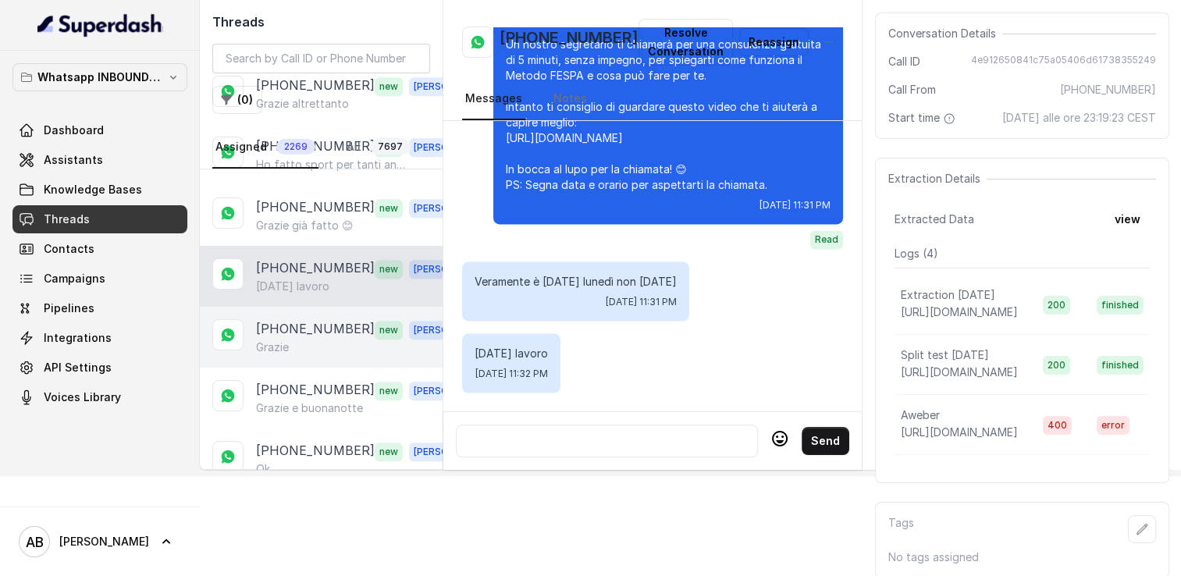
click at [301, 340] on div "Grazie" at bounding box center [365, 348] width 218 height 16
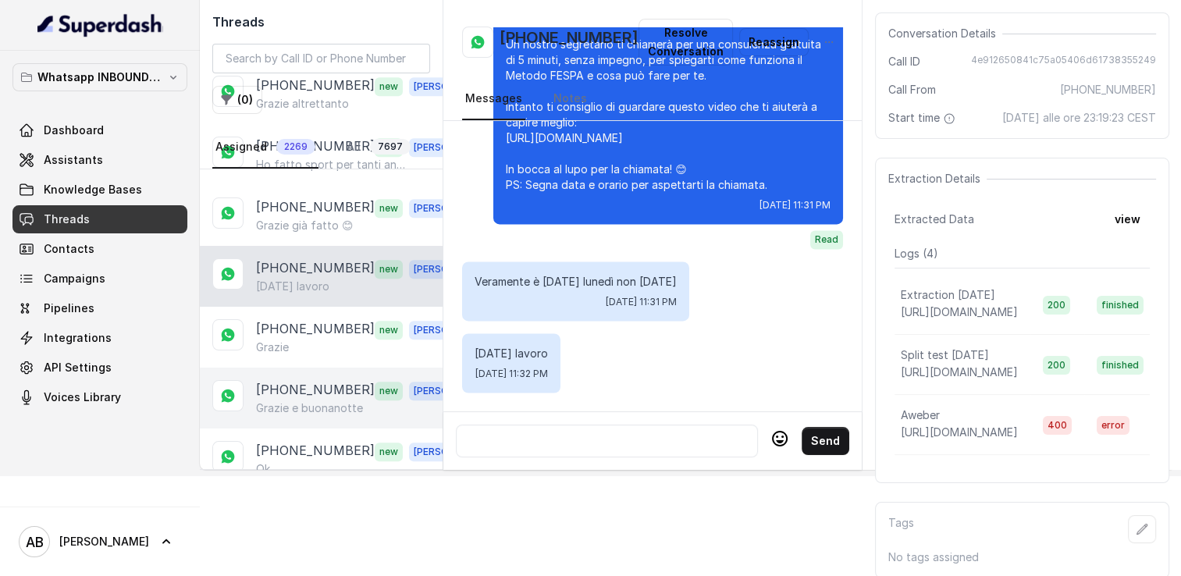
click at [307, 380] on p "[PHONE_NUMBER]" at bounding box center [315, 390] width 119 height 20
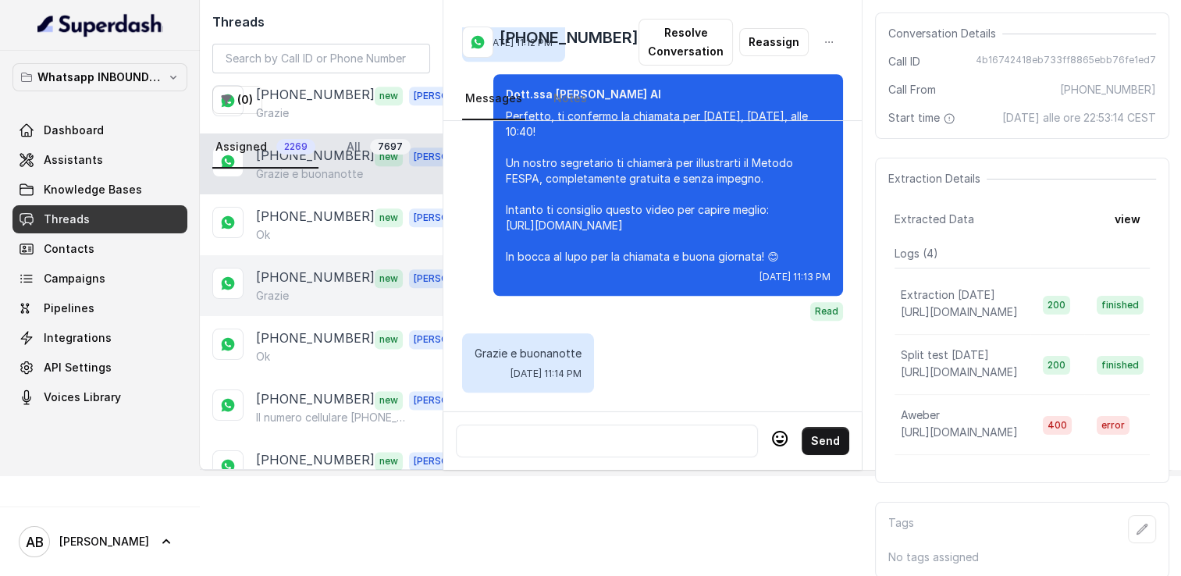
click at [306, 255] on div "+393339160778 new Alessandro Grazie" at bounding box center [321, 285] width 243 height 61
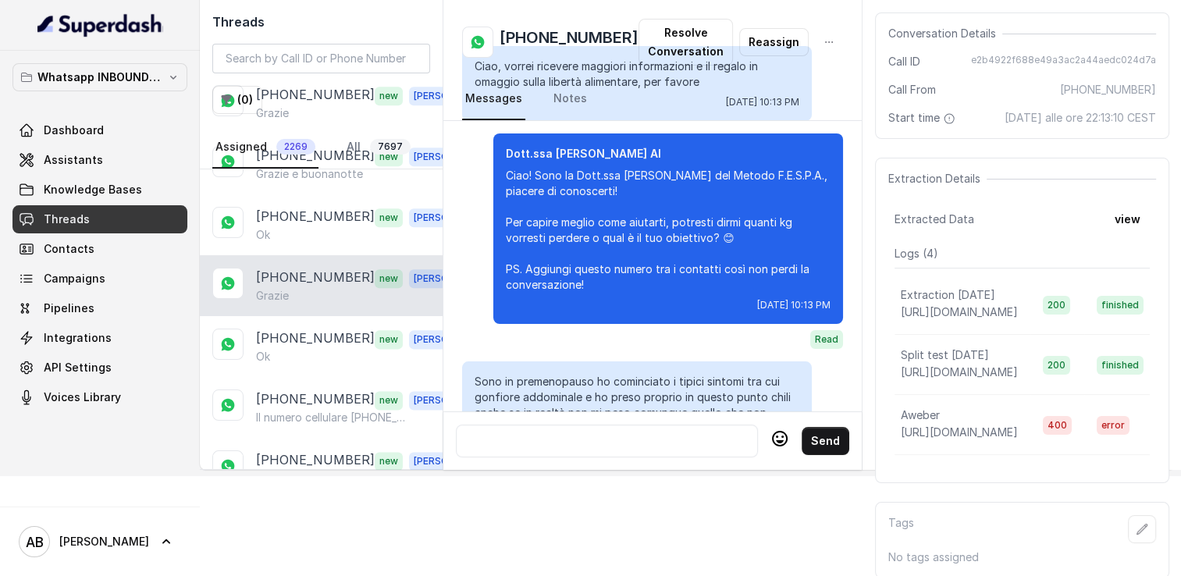
click at [313, 290] on div "+393339160778 new Alessandro Grazie" at bounding box center [321, 285] width 243 height 61
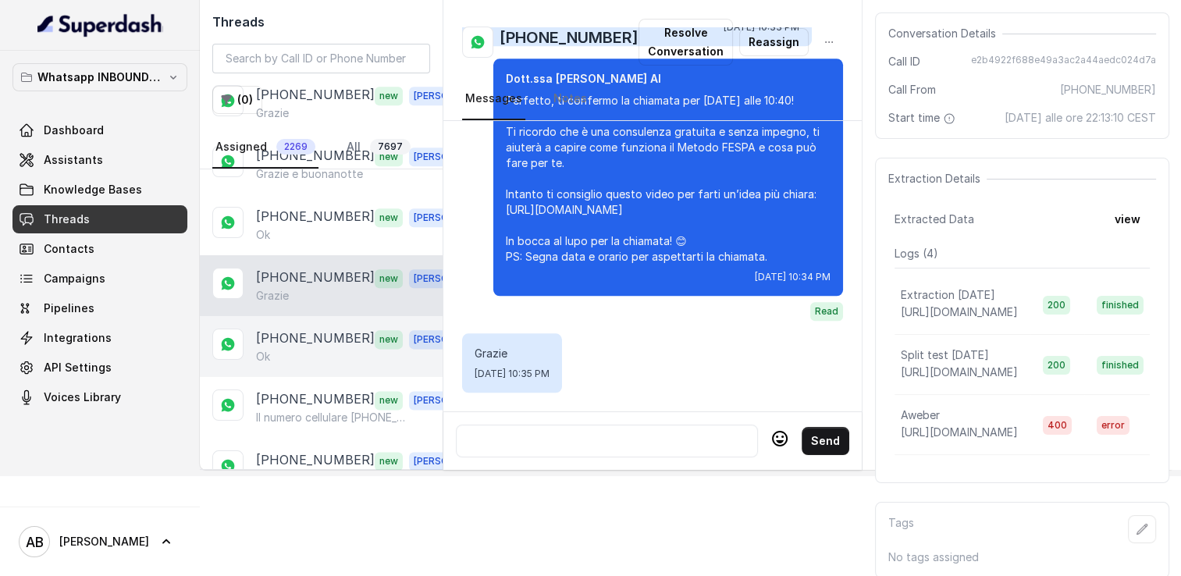
click at [319, 349] on div "Ok" at bounding box center [365, 357] width 218 height 16
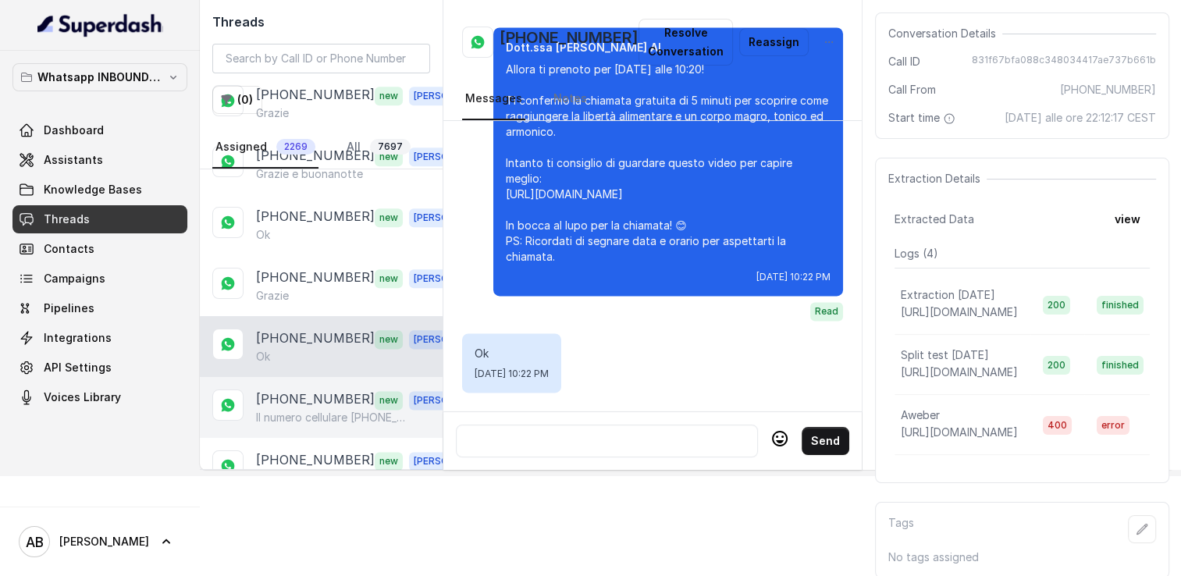
click at [319, 377] on div "+393348474041 new Alessandro Il numero cellulare 3470777217" at bounding box center [321, 407] width 243 height 61
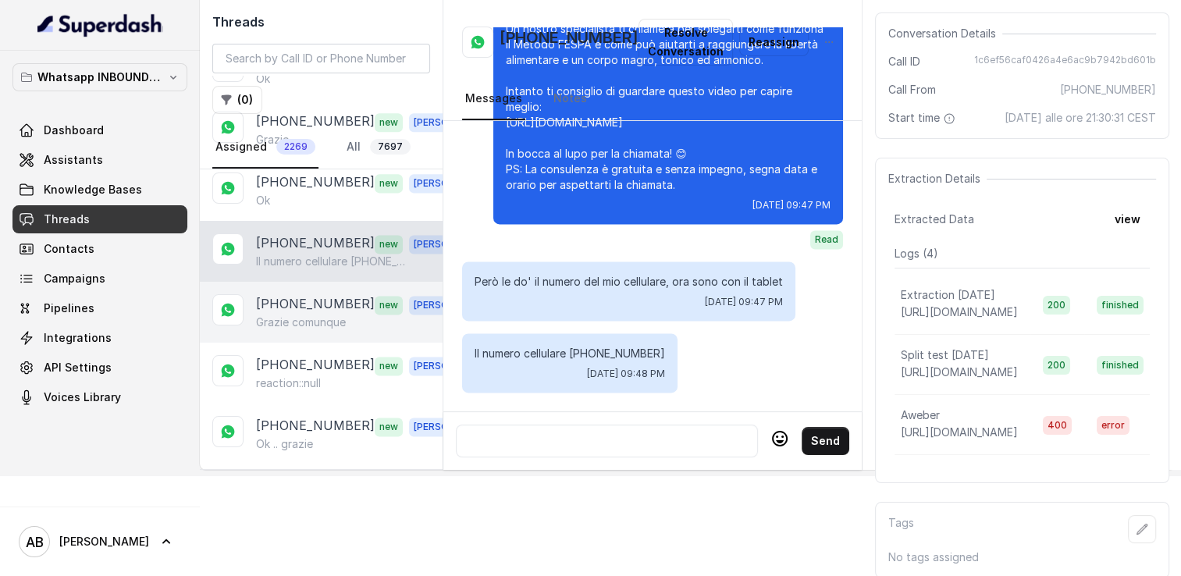
click at [288, 294] on p "[PHONE_NUMBER]" at bounding box center [315, 304] width 119 height 20
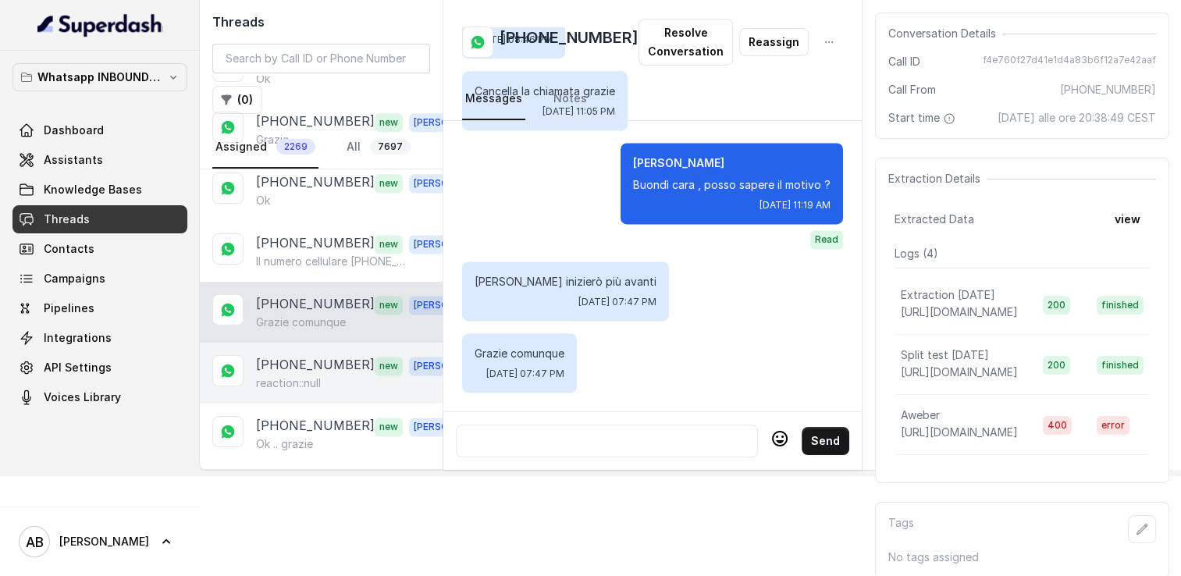
click at [301, 355] on p "[PHONE_NUMBER]" at bounding box center [315, 365] width 119 height 20
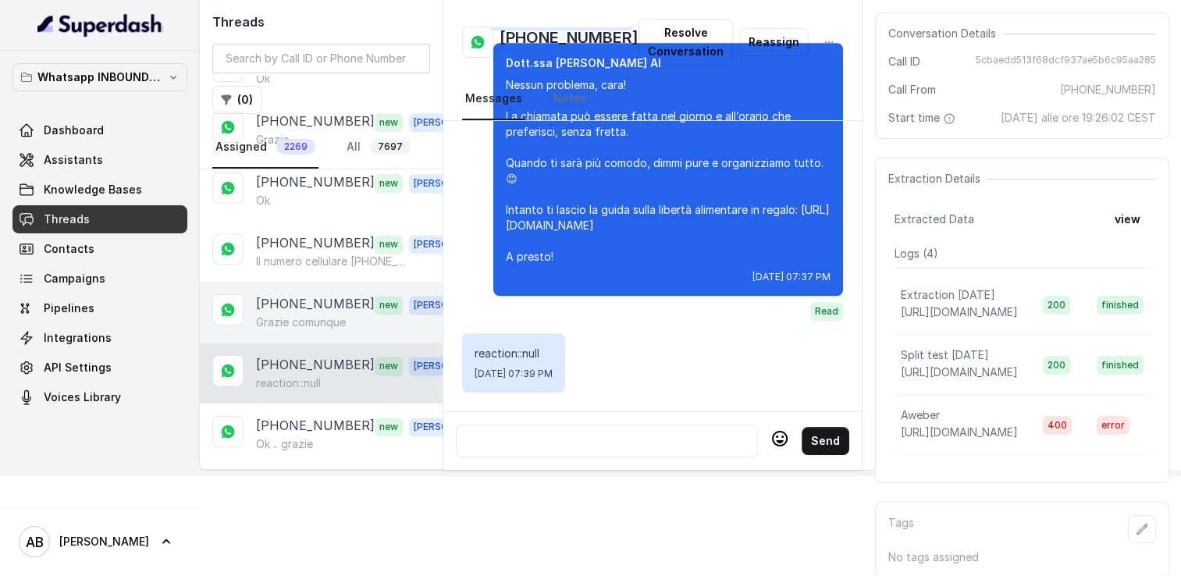
click at [301, 294] on p "[PHONE_NUMBER]" at bounding box center [315, 304] width 119 height 20
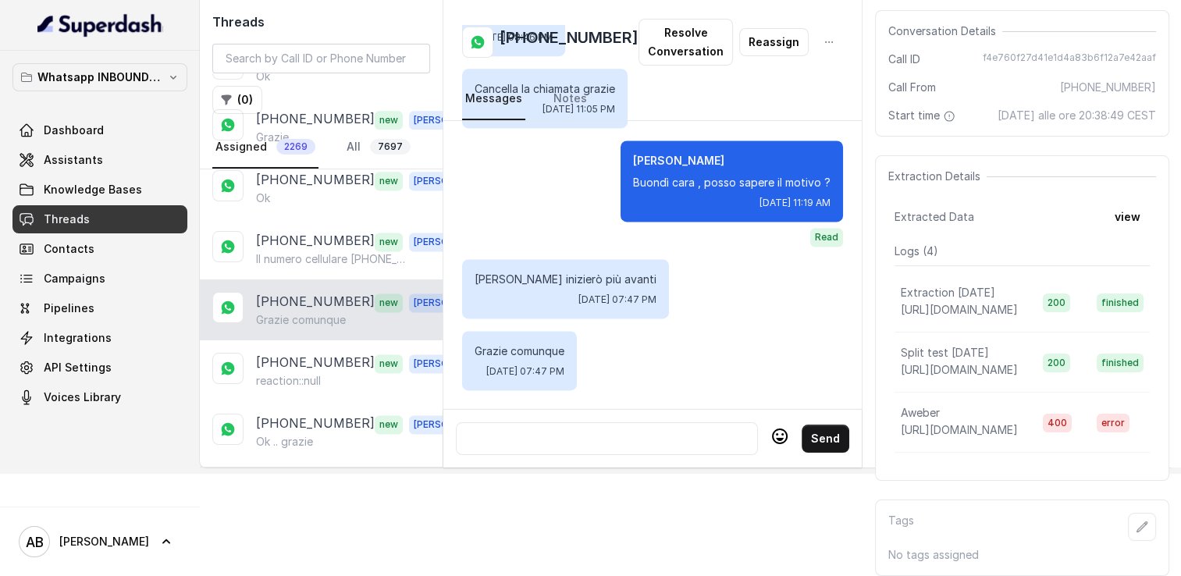
click at [668, 429] on div at bounding box center [607, 438] width 288 height 19
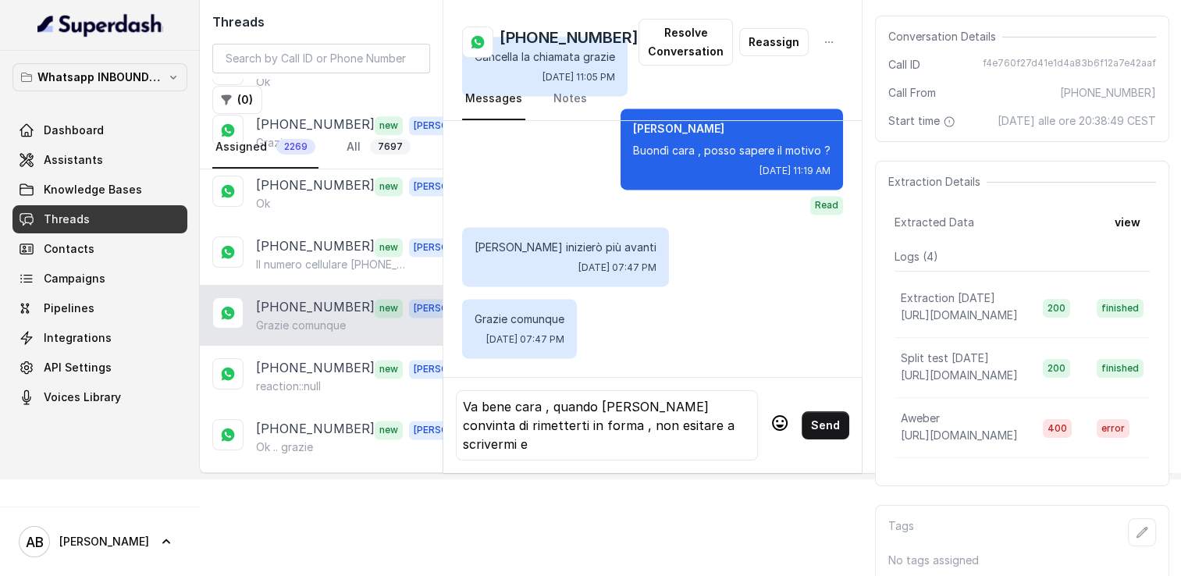
scroll to position [78, 0]
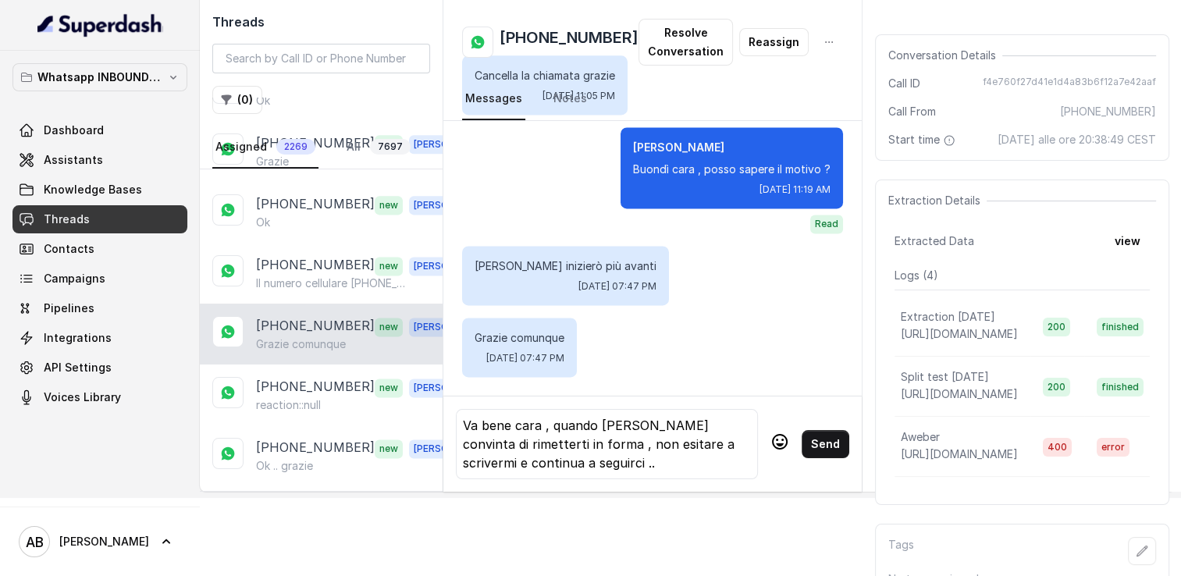
click at [772, 442] on icon at bounding box center [780, 442] width 16 height 16
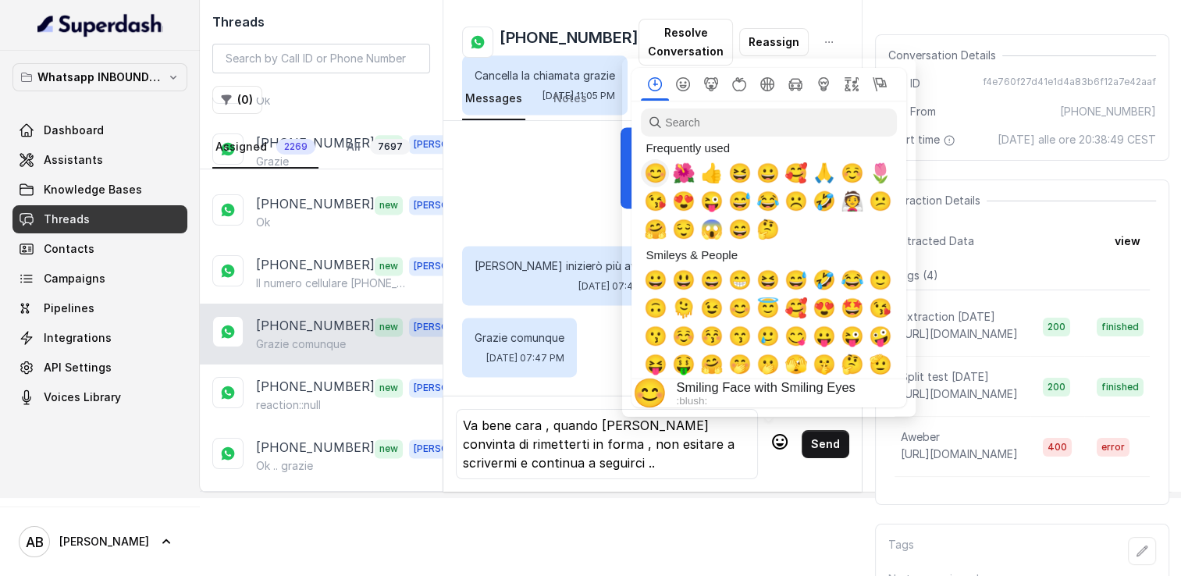
click at [656, 174] on span "😊" at bounding box center [654, 173] width 23 height 22
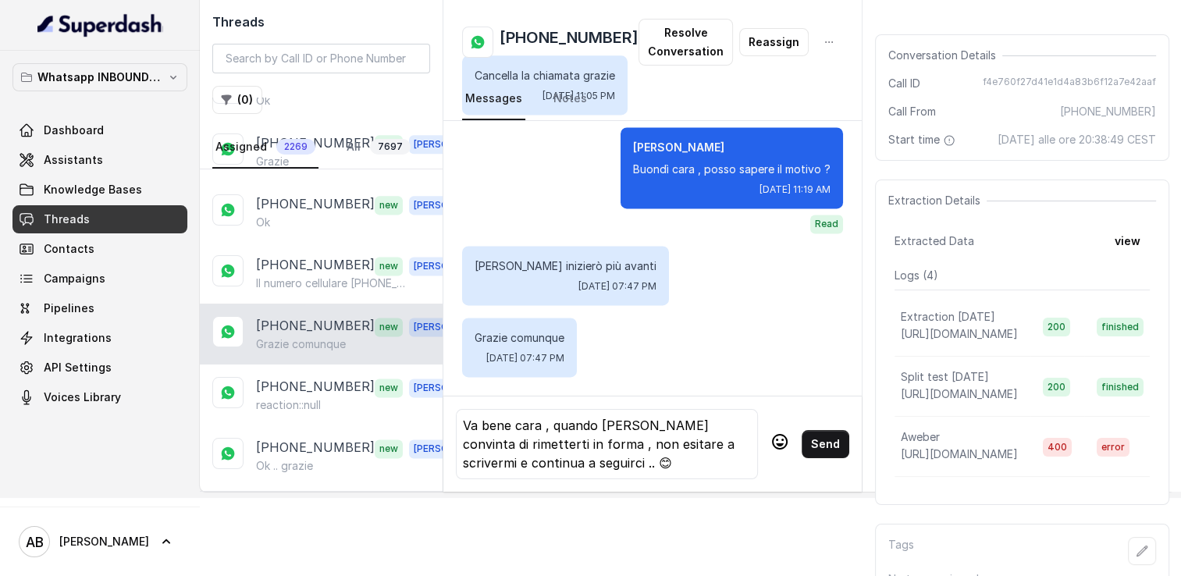
click at [832, 440] on button "Send" at bounding box center [826, 444] width 48 height 28
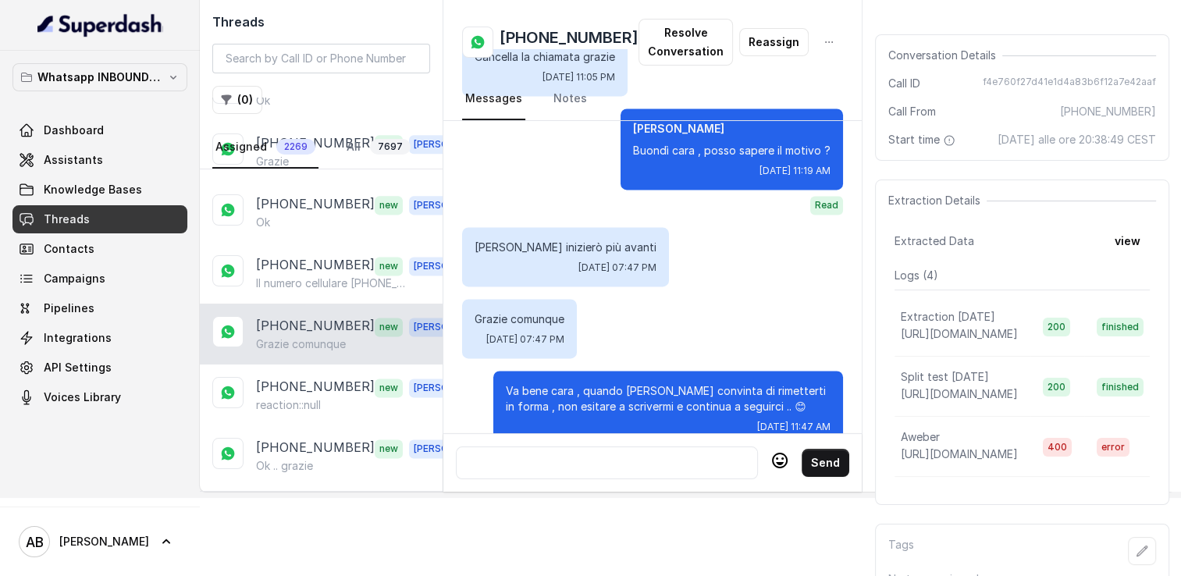
click at [832, 440] on div "Send" at bounding box center [652, 462] width 418 height 59
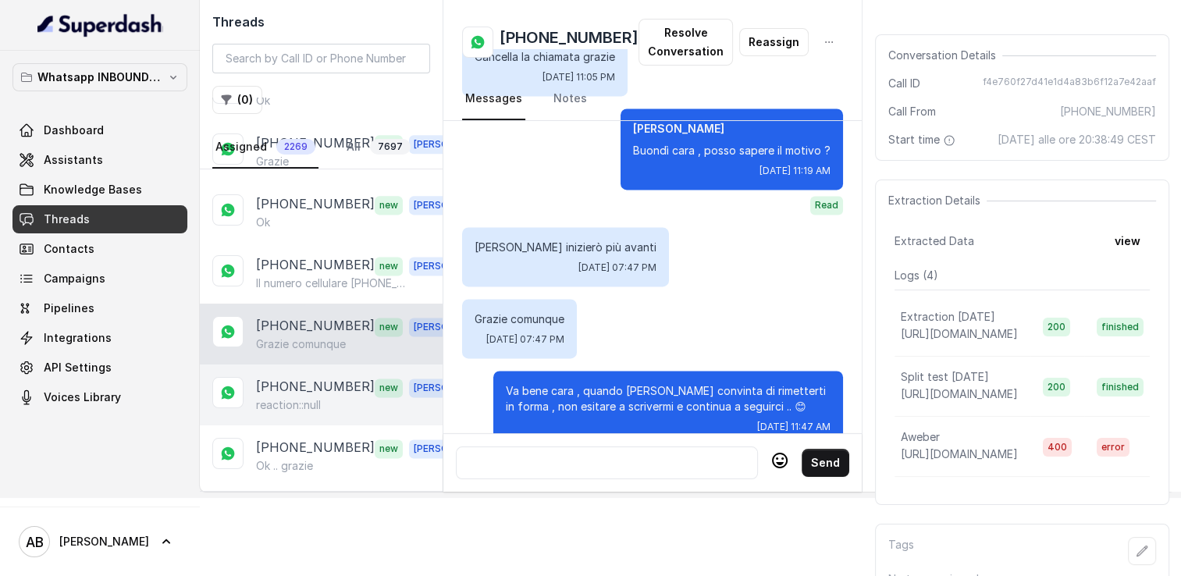
click at [256, 397] on p "reaction::null" at bounding box center [288, 405] width 65 height 16
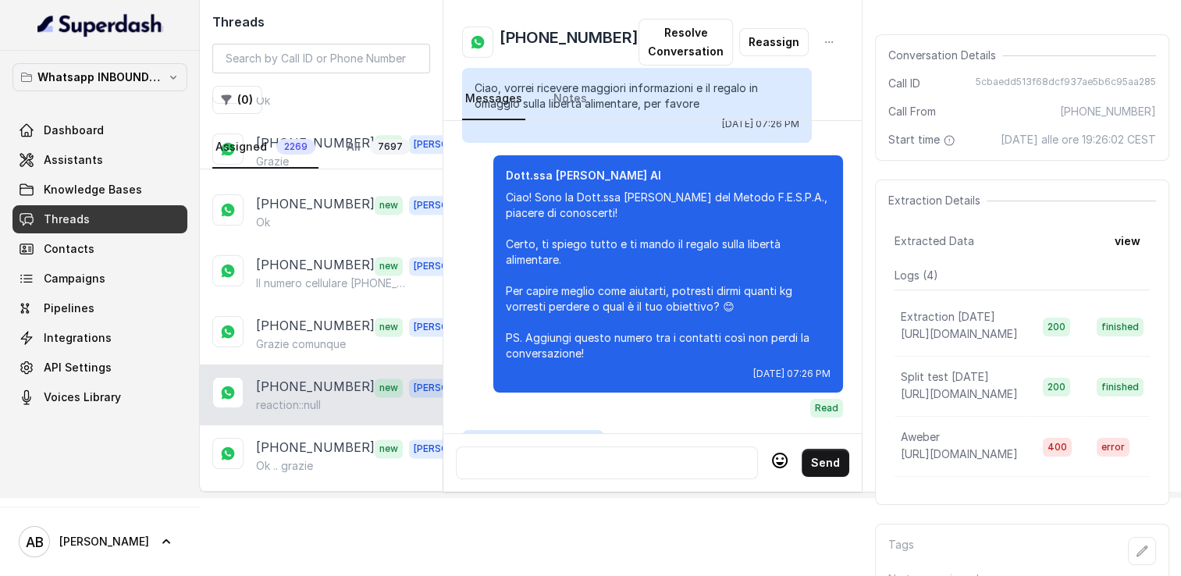
scroll to position [1190, 0]
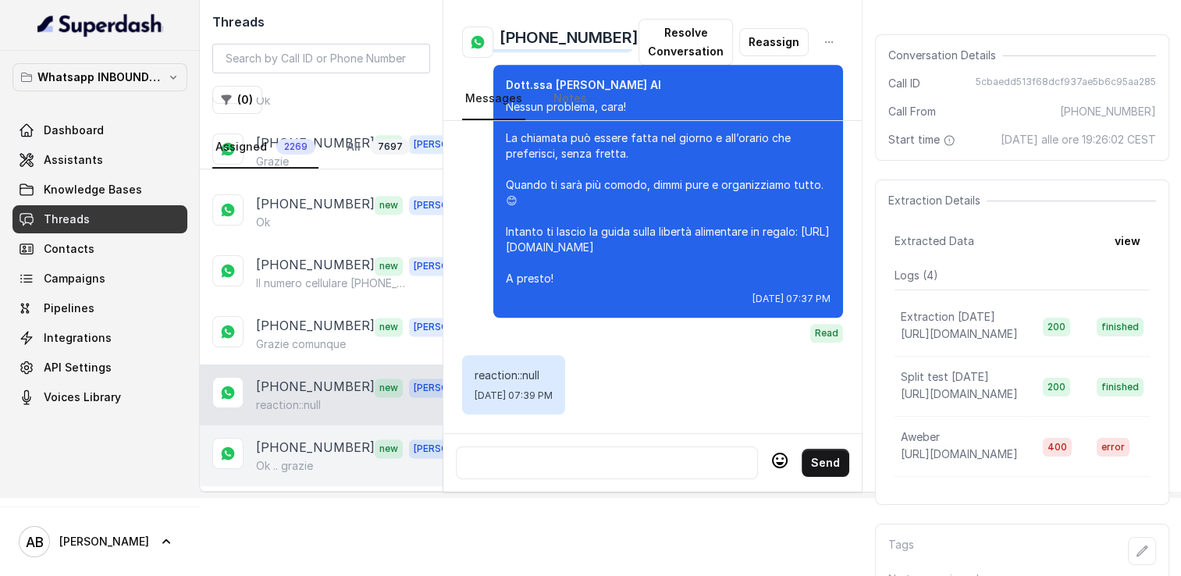
click at [297, 425] on div "+393921154149 new Alessandro Ok .. grazie" at bounding box center [321, 455] width 243 height 61
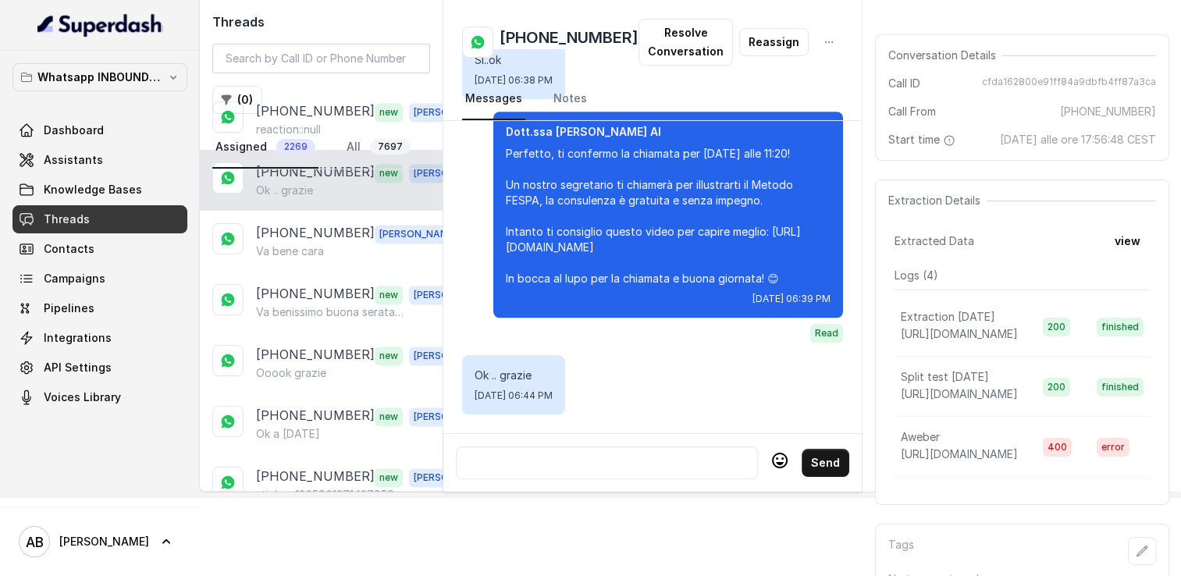
scroll to position [2420, 0]
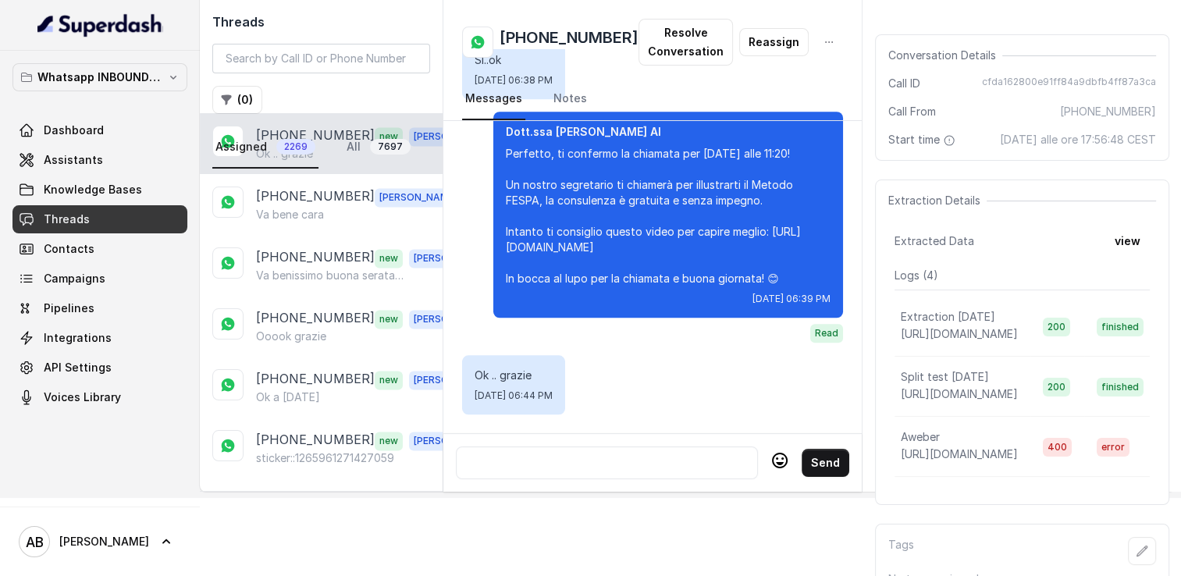
click at [315, 166] on link "Assigned 2269" at bounding box center [265, 147] width 106 height 42
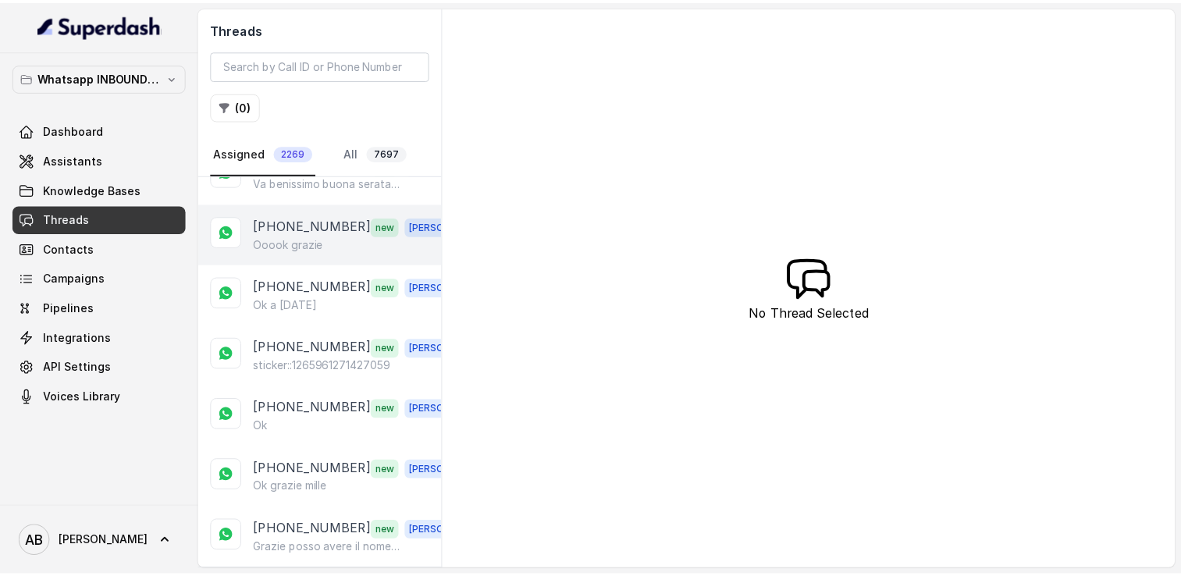
scroll to position [2654, 0]
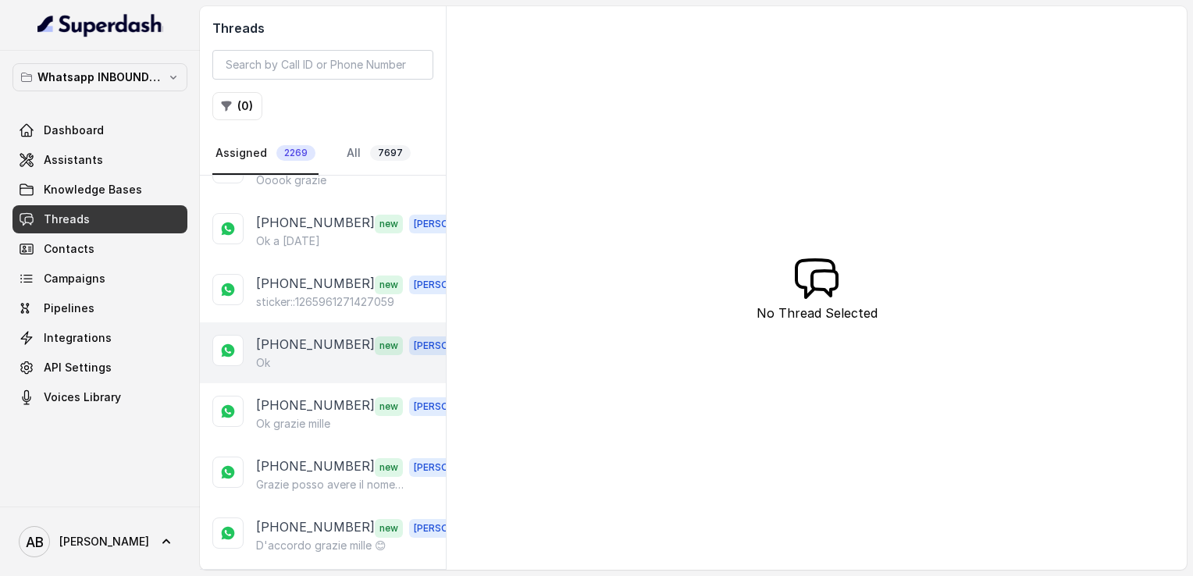
click at [305, 322] on div "+393293059601 new Alessandro Ok" at bounding box center [323, 352] width 246 height 61
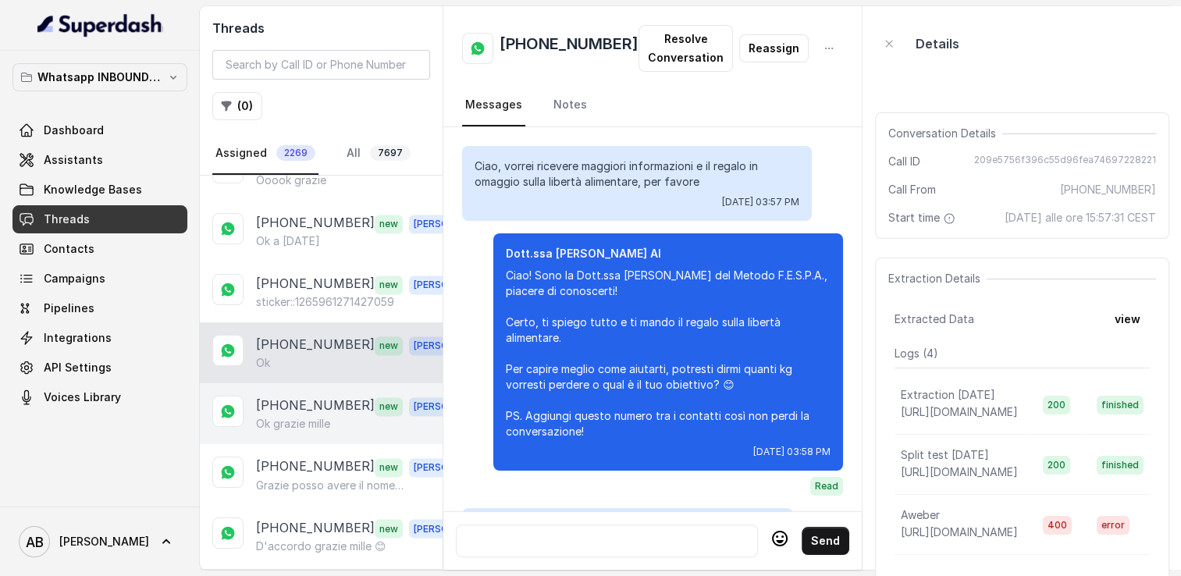
scroll to position [1590, 0]
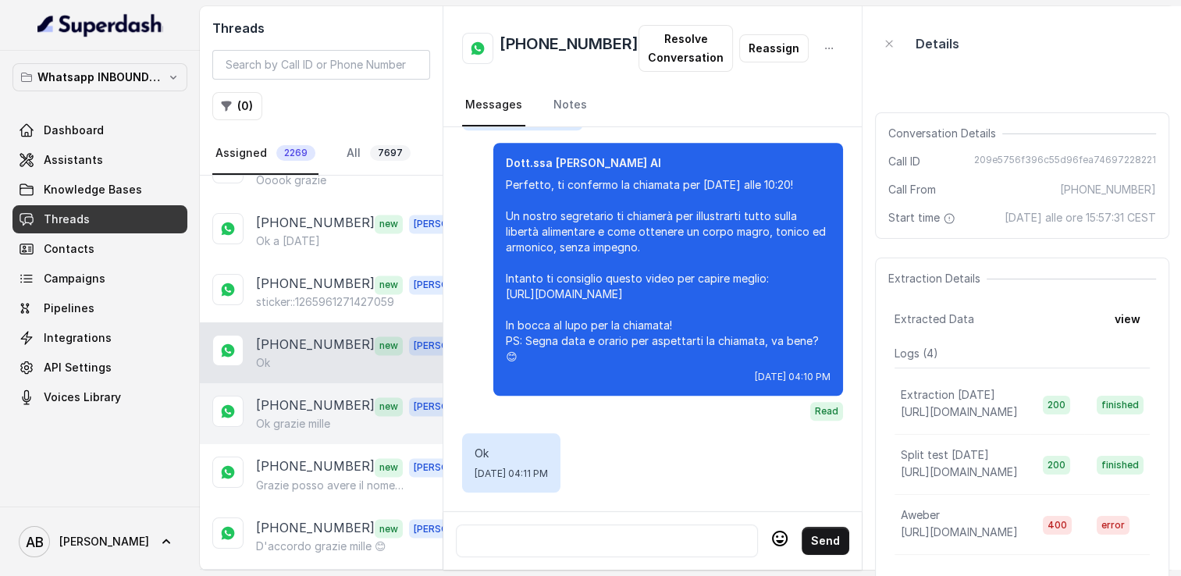
click at [298, 383] on div "+393404226917 new Alessandro Ok grazie mille" at bounding box center [321, 413] width 243 height 61
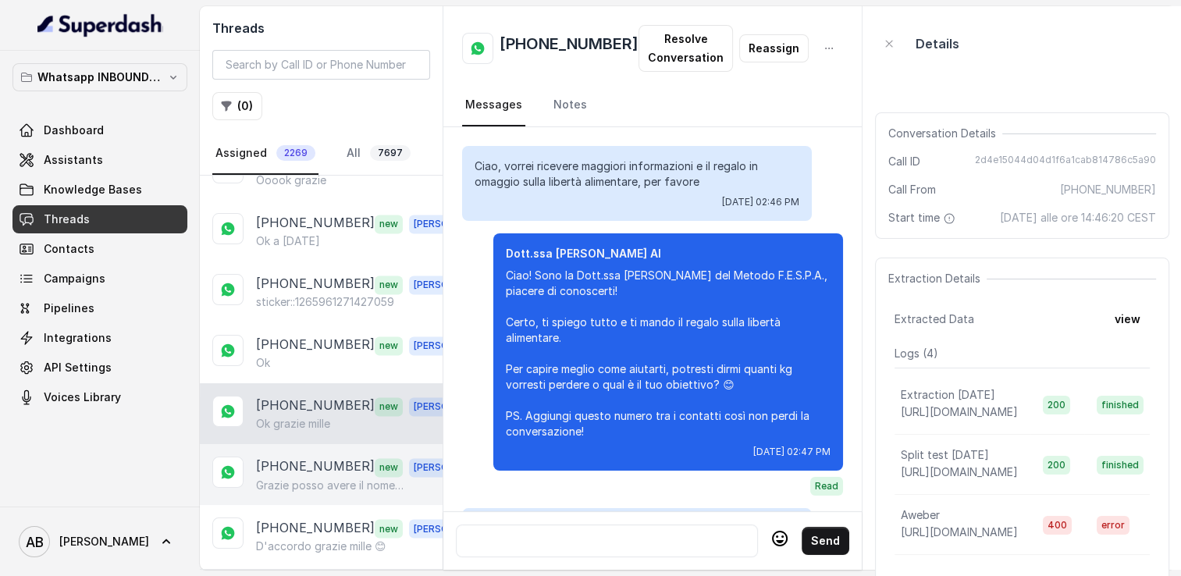
scroll to position [1852, 0]
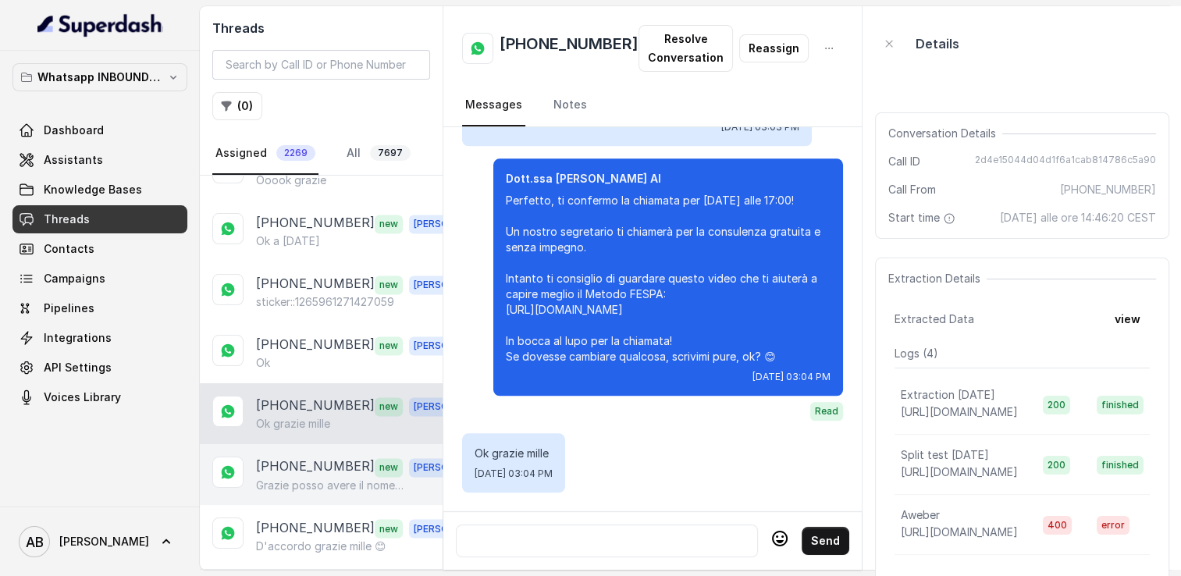
drag, startPoint x: 306, startPoint y: 417, endPoint x: 309, endPoint y: 470, distance: 53.2
click at [306, 444] on div "+393381481472 new Alessandro Grazie posso avere il nome della persona" at bounding box center [321, 474] width 243 height 61
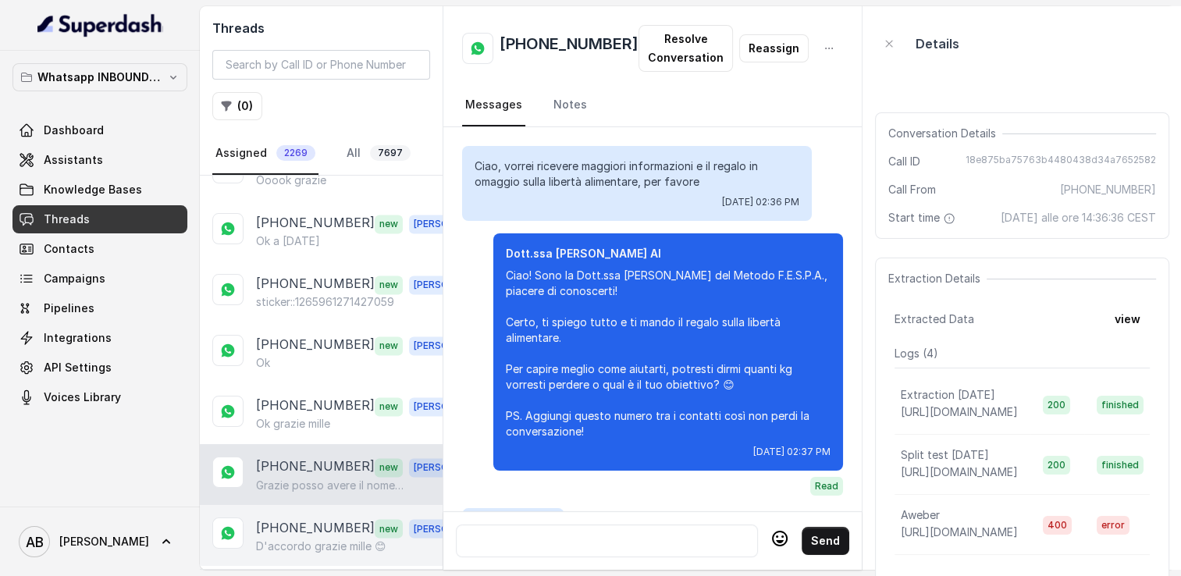
scroll to position [1758, 0]
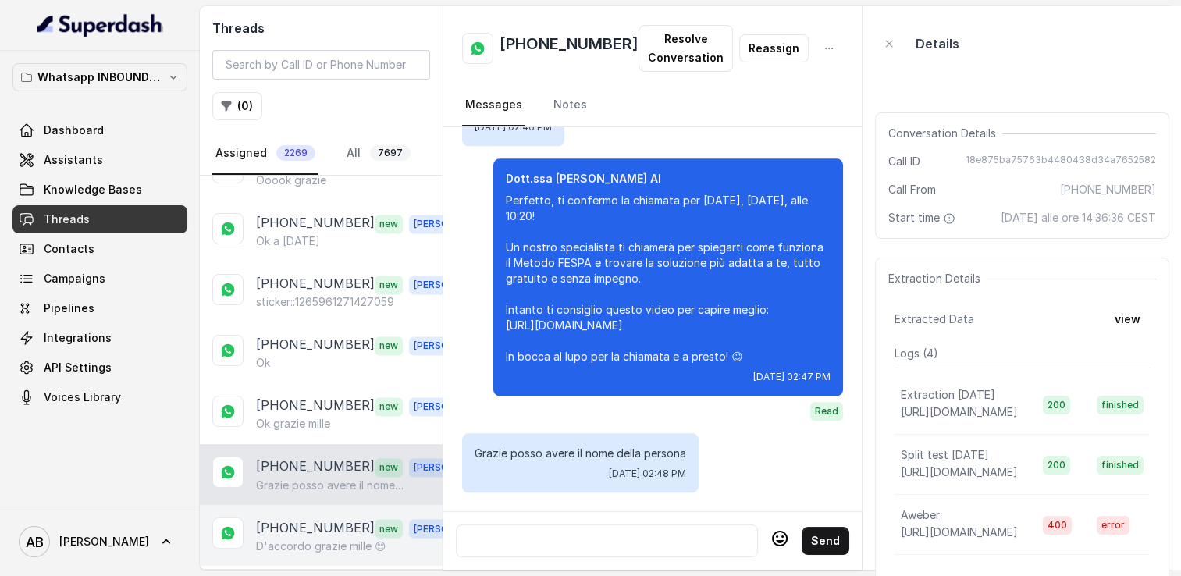
click at [309, 505] on div "+393408548204 new Alessandro D'accordo grazie mille 😊" at bounding box center [321, 535] width 243 height 61
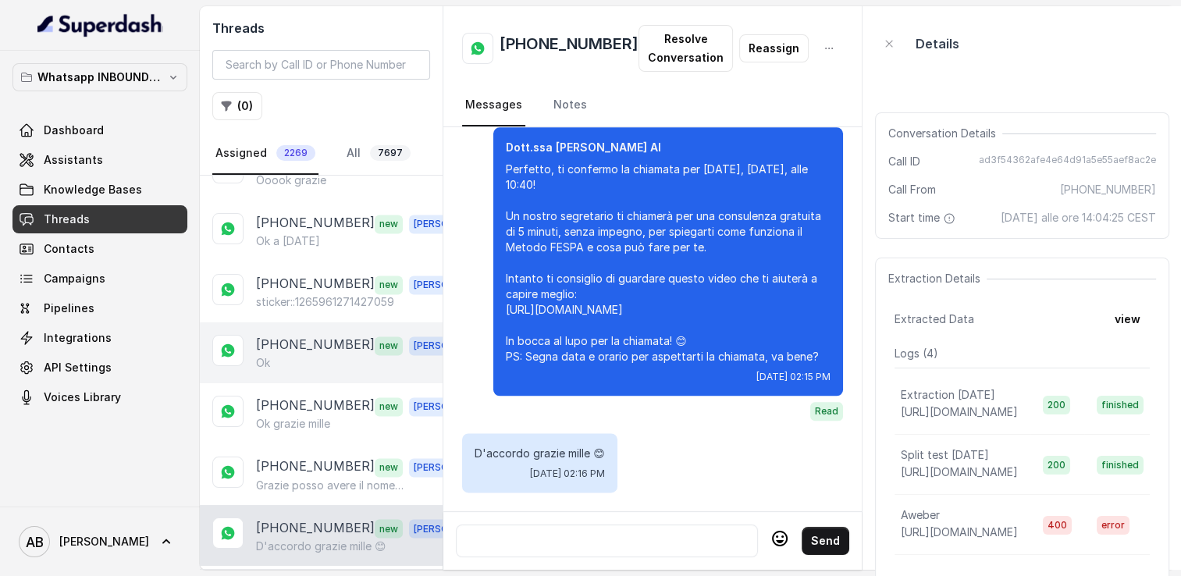
scroll to position [2661, 0]
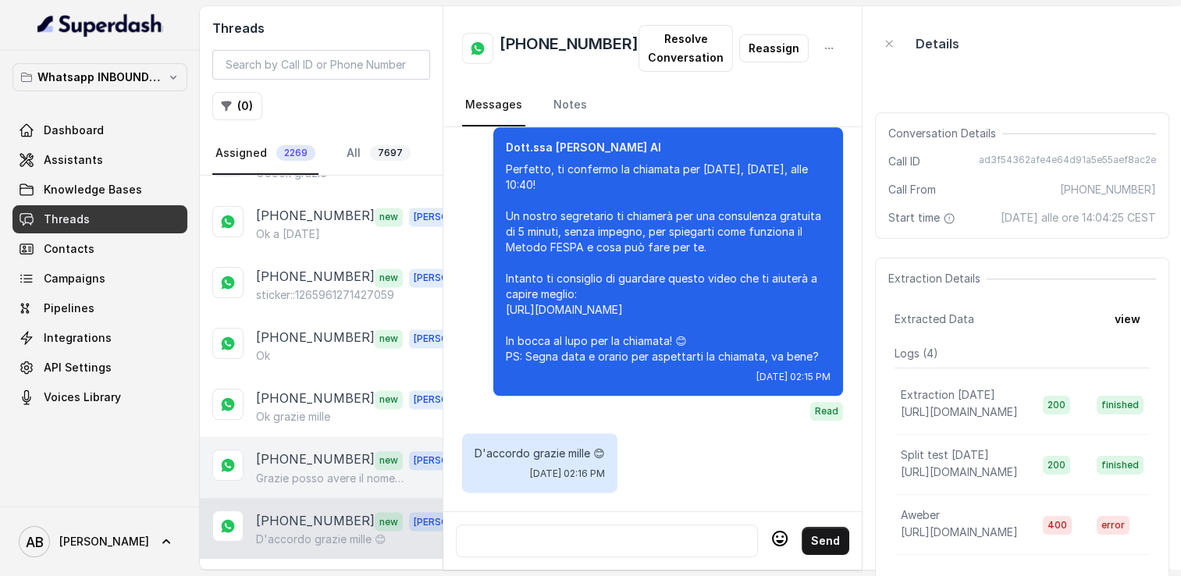
click at [321, 450] on p "[PHONE_NUMBER]" at bounding box center [315, 460] width 119 height 20
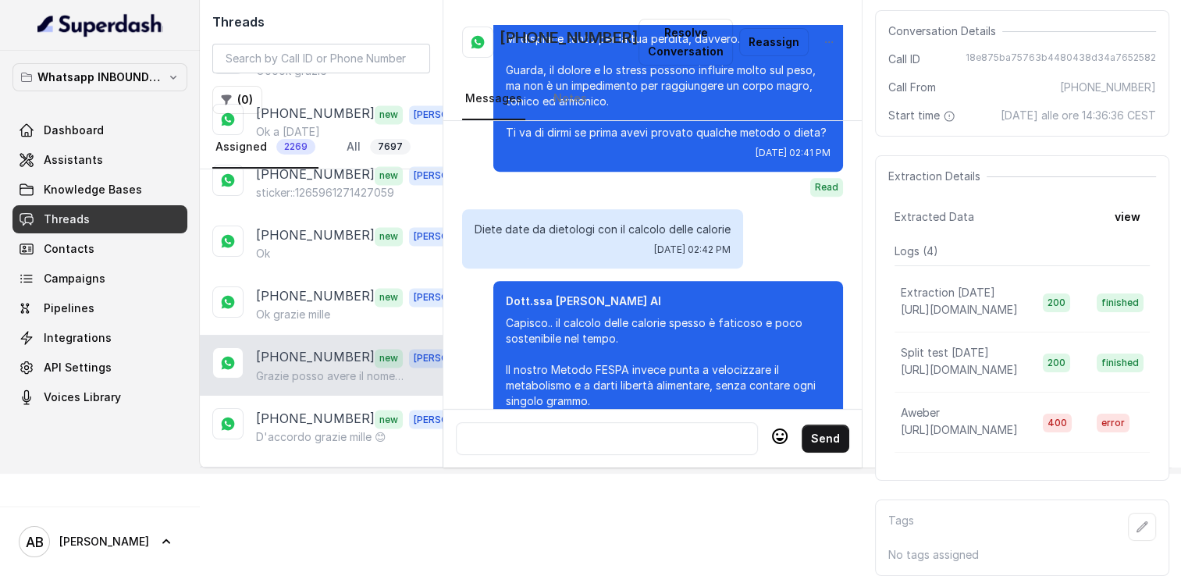
scroll to position [1758, 0]
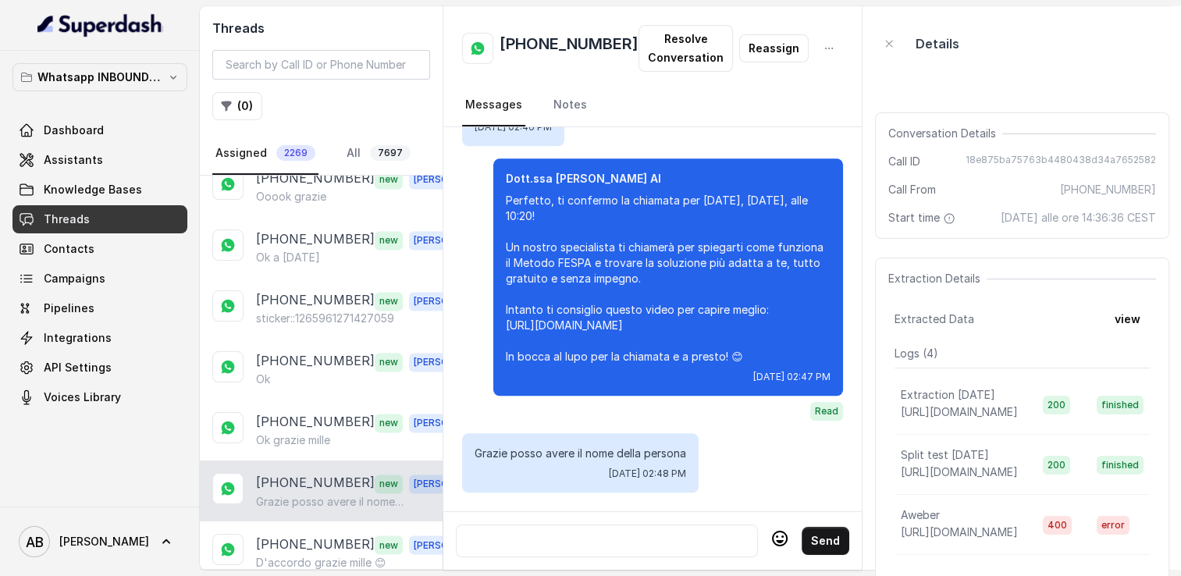
scroll to position [2661, 0]
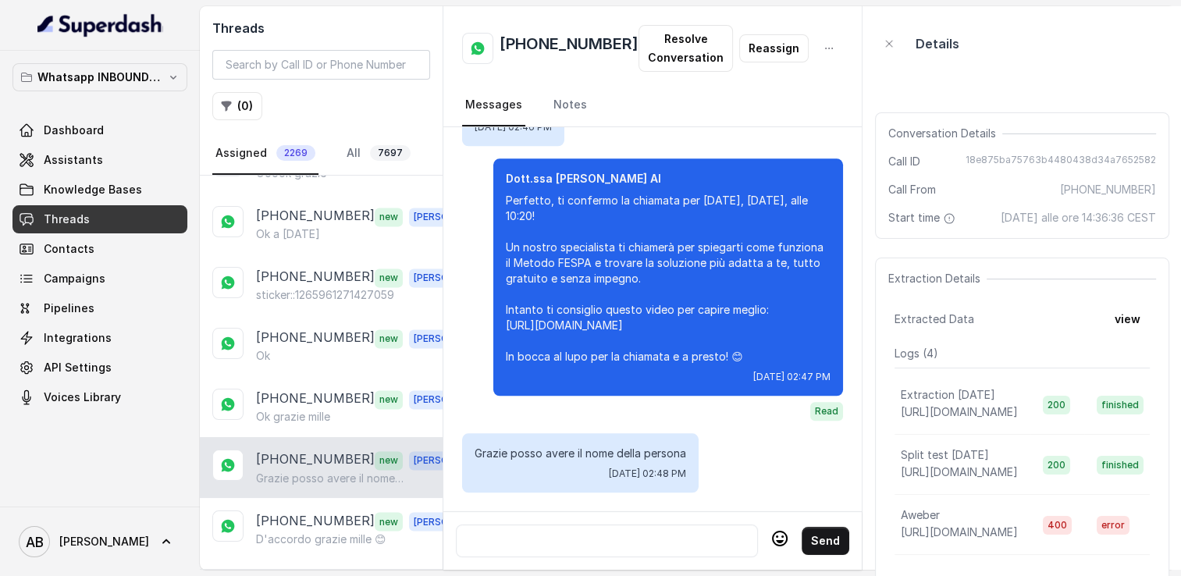
click at [531, 42] on h2 "[PHONE_NUMBER]" at bounding box center [569, 48] width 139 height 31
copy h2 "[PHONE_NUMBER]"
click at [554, 532] on div at bounding box center [607, 541] width 288 height 19
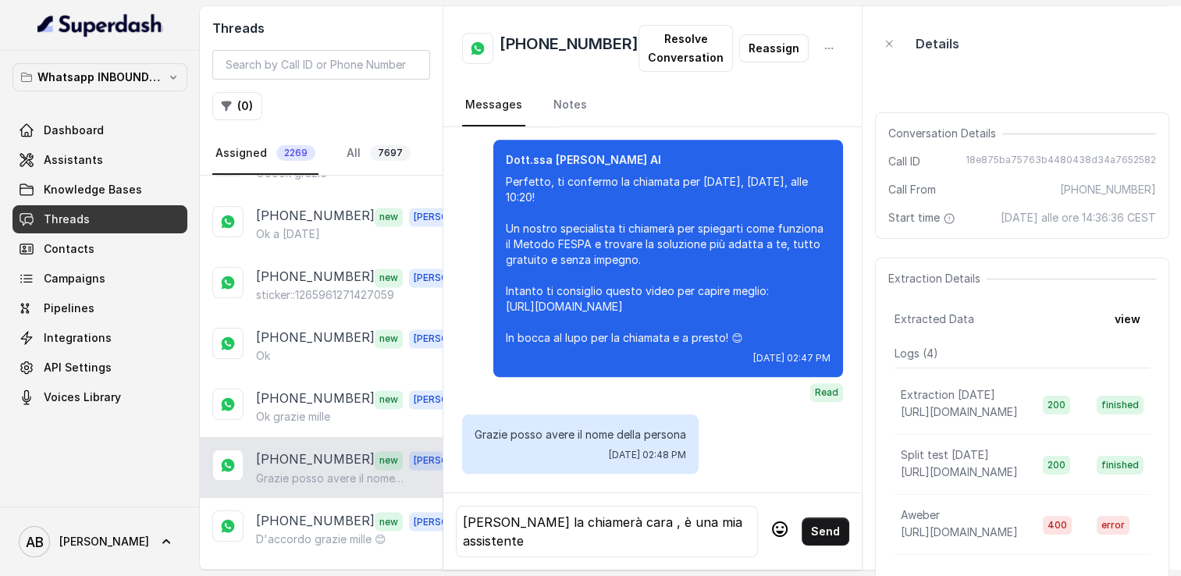
click at [666, 513] on div "Filomena Petrone la chiamerà cara , è una mia assistente" at bounding box center [607, 531] width 288 height 37
click at [551, 531] on div "Filomena Petrone la chiamerà cara con questo numero , è una mia assistente" at bounding box center [607, 531] width 288 height 37
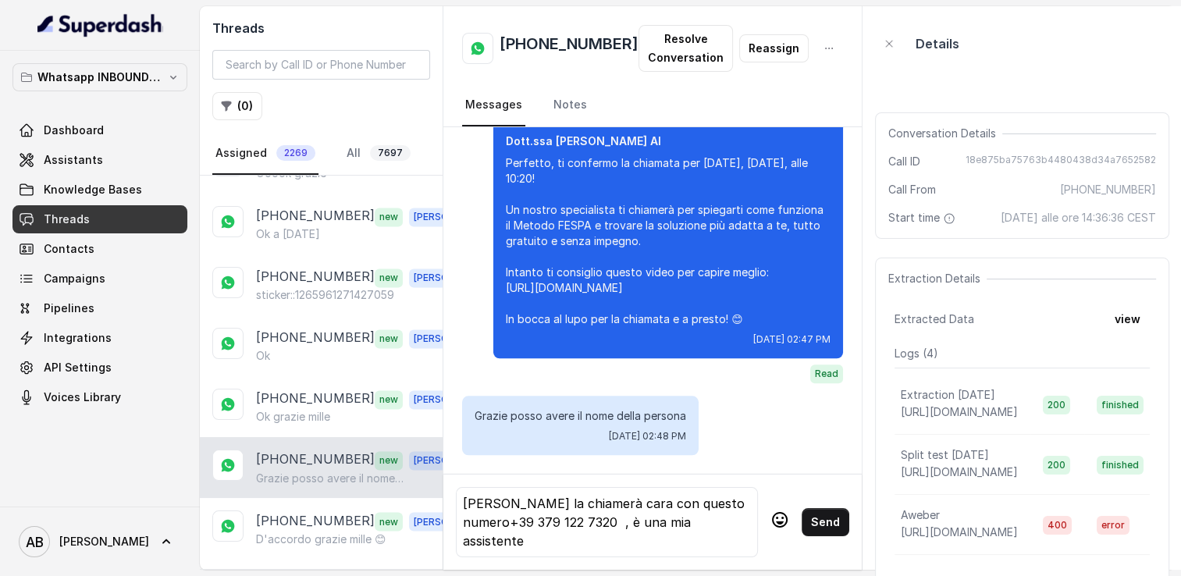
click at [553, 514] on div "Filomena Petrone la chiamerà cara con questo numero+39 379 122 7320 , è una mia…" at bounding box center [607, 522] width 288 height 56
click at [803, 523] on button "Send" at bounding box center [826, 522] width 48 height 28
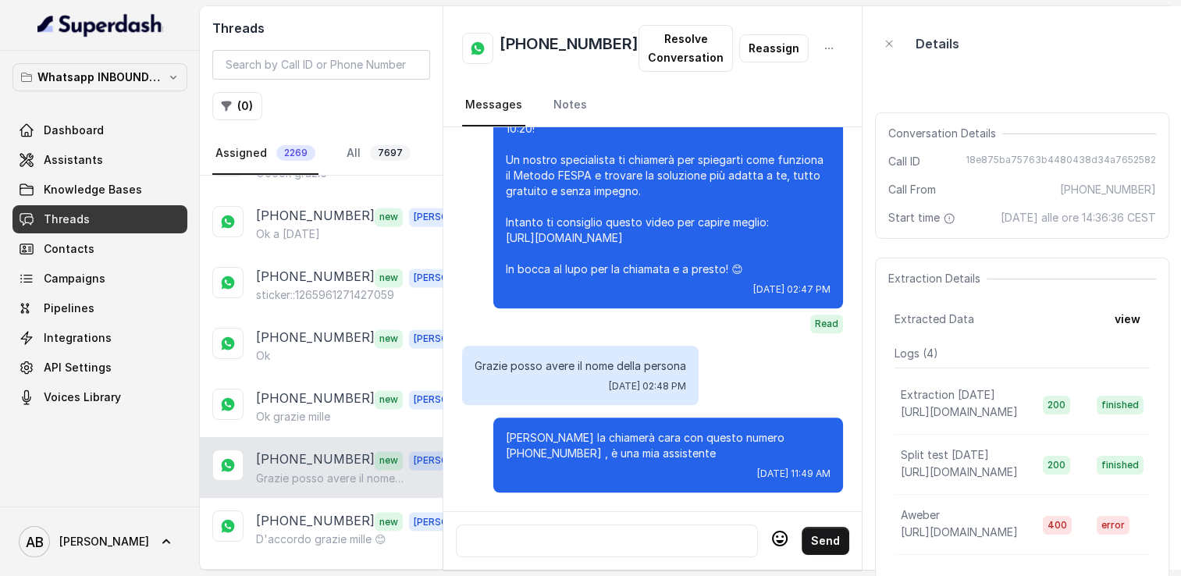
scroll to position [1846, 0]
click at [573, 532] on div at bounding box center [607, 541] width 288 height 19
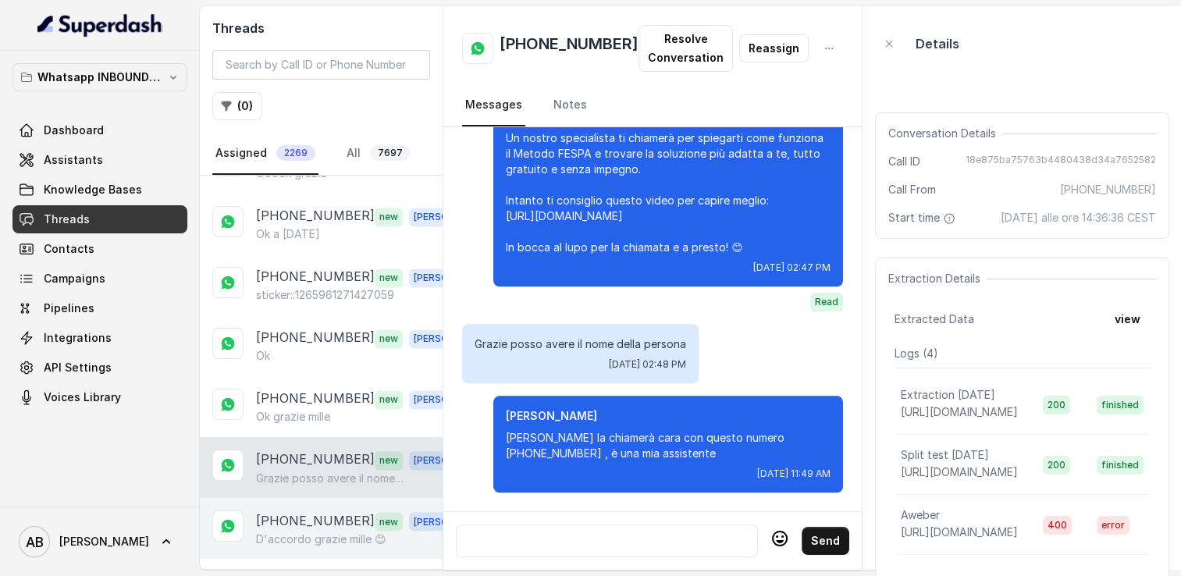
click at [329, 516] on div "[PHONE_NUMBER] new [PERSON_NAME]accordo grazie mille 😊" at bounding box center [321, 528] width 243 height 61
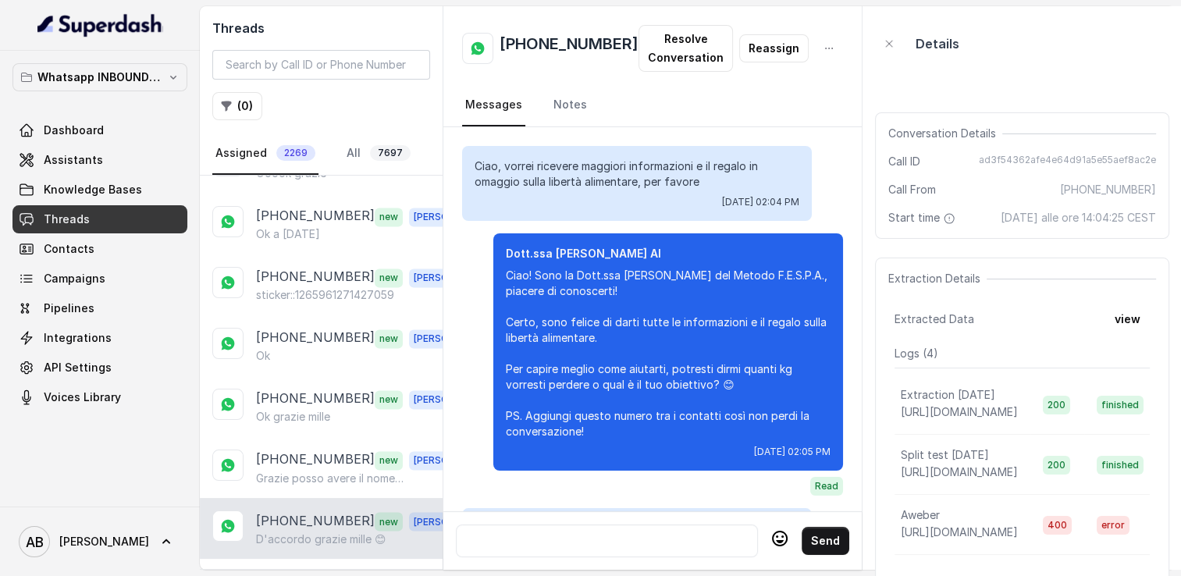
scroll to position [1964, 0]
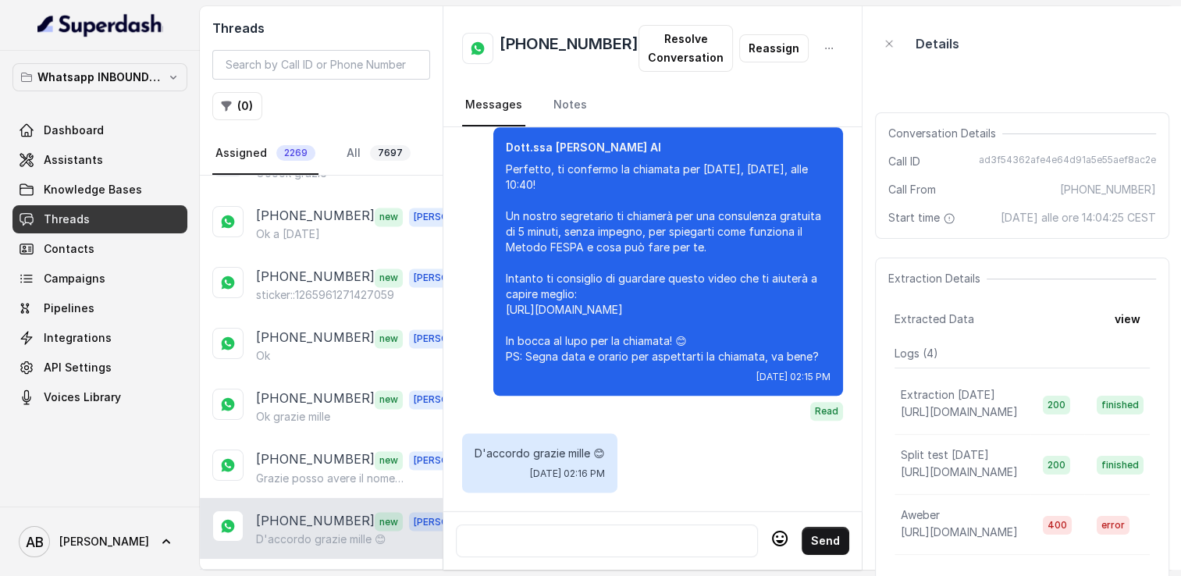
click at [300, 571] on p "Load more conversations" at bounding box center [321, 580] width 153 height 19
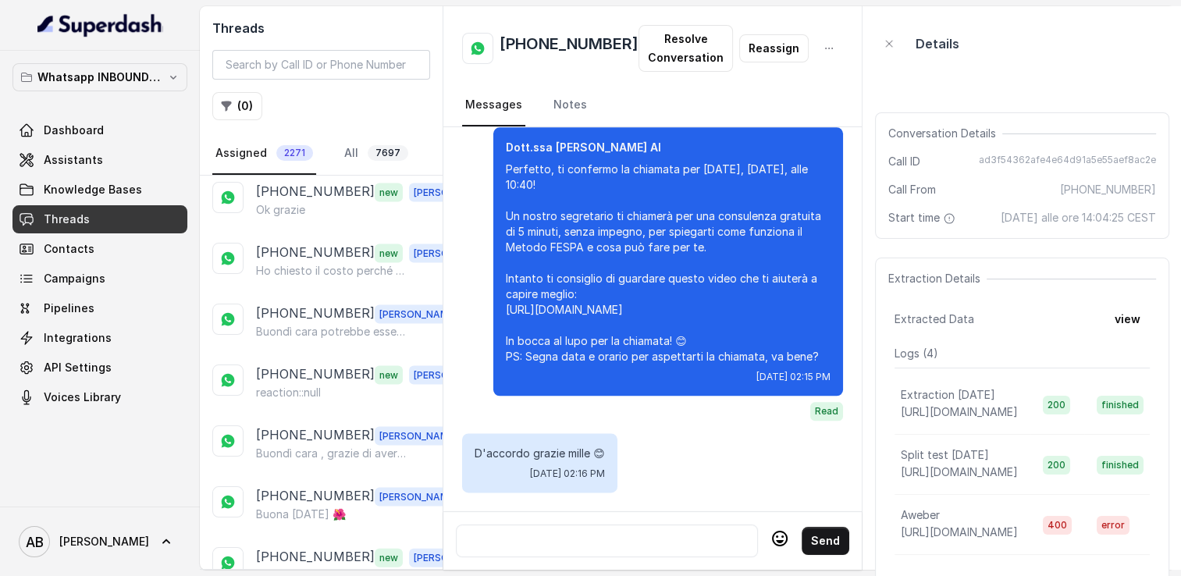
scroll to position [3364, 0]
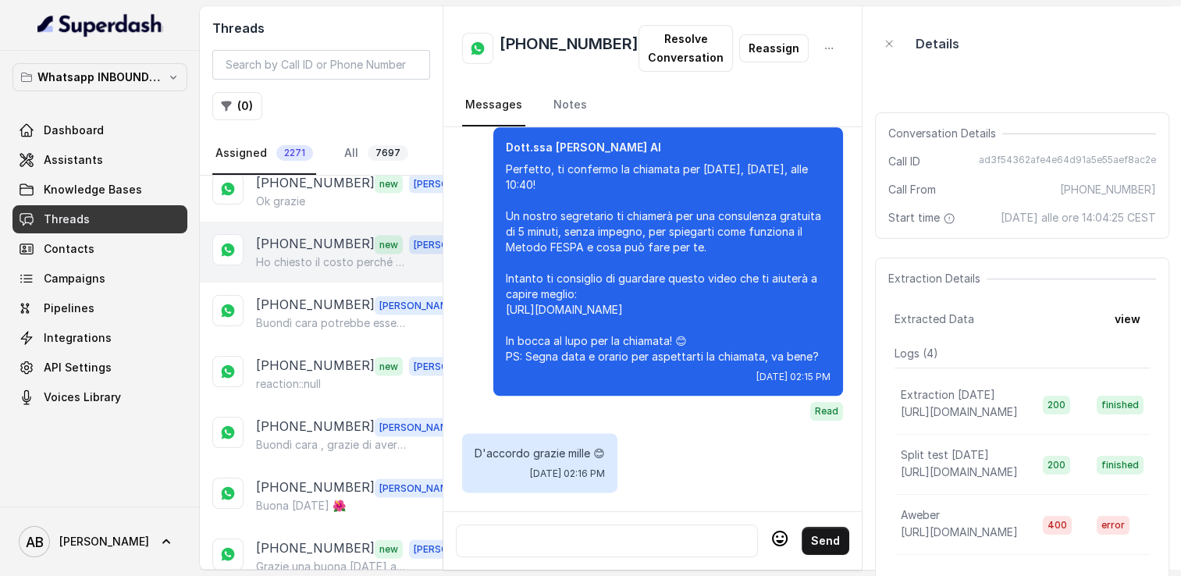
click at [324, 255] on p "Ho chiesto il costo perché le cose on line non è che mi convincano molto. Grazie" at bounding box center [331, 263] width 150 height 16
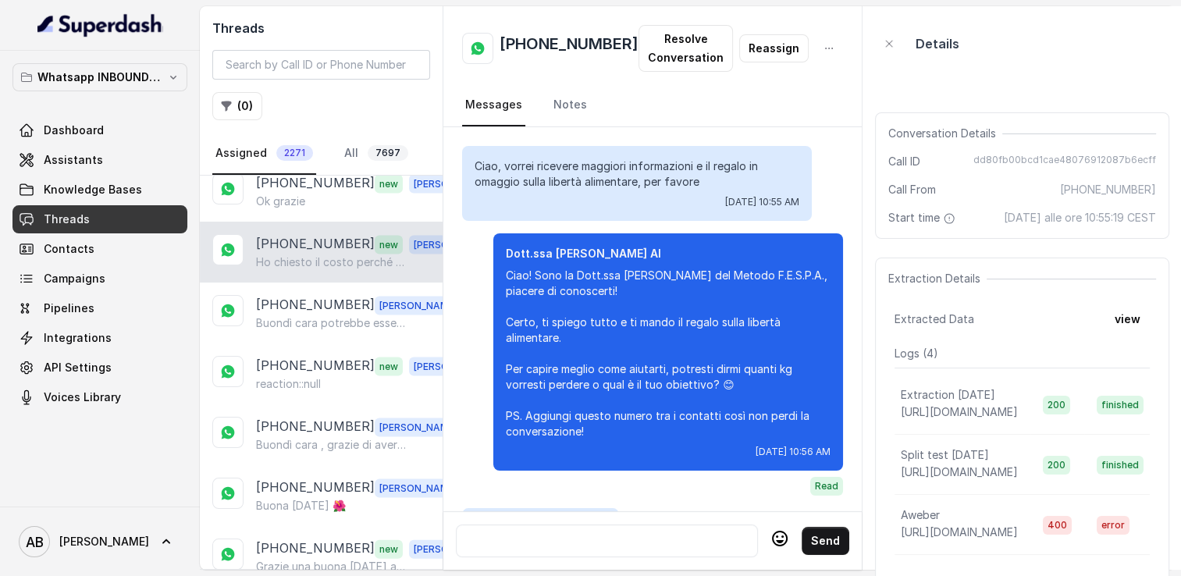
scroll to position [2074, 0]
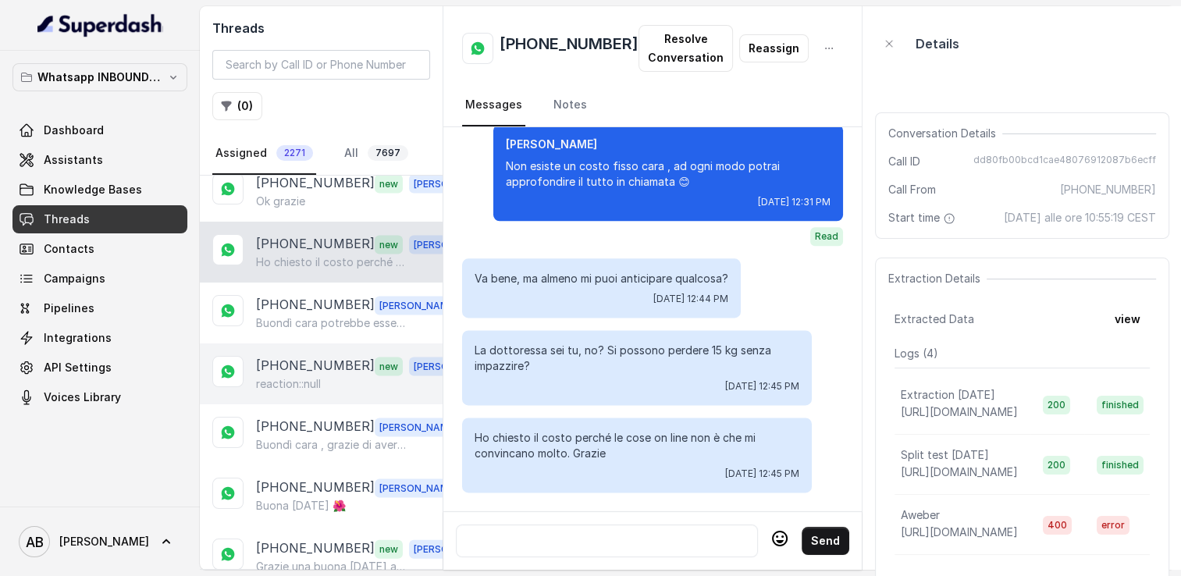
click at [277, 356] on p "+393500579555" at bounding box center [315, 366] width 119 height 20
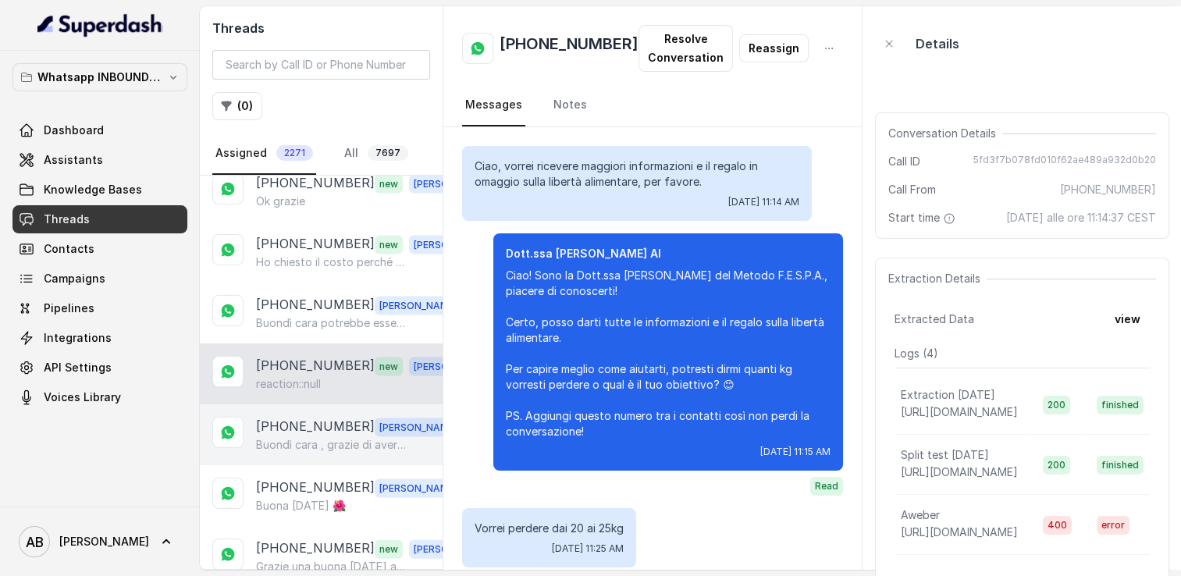
scroll to position [2110, 0]
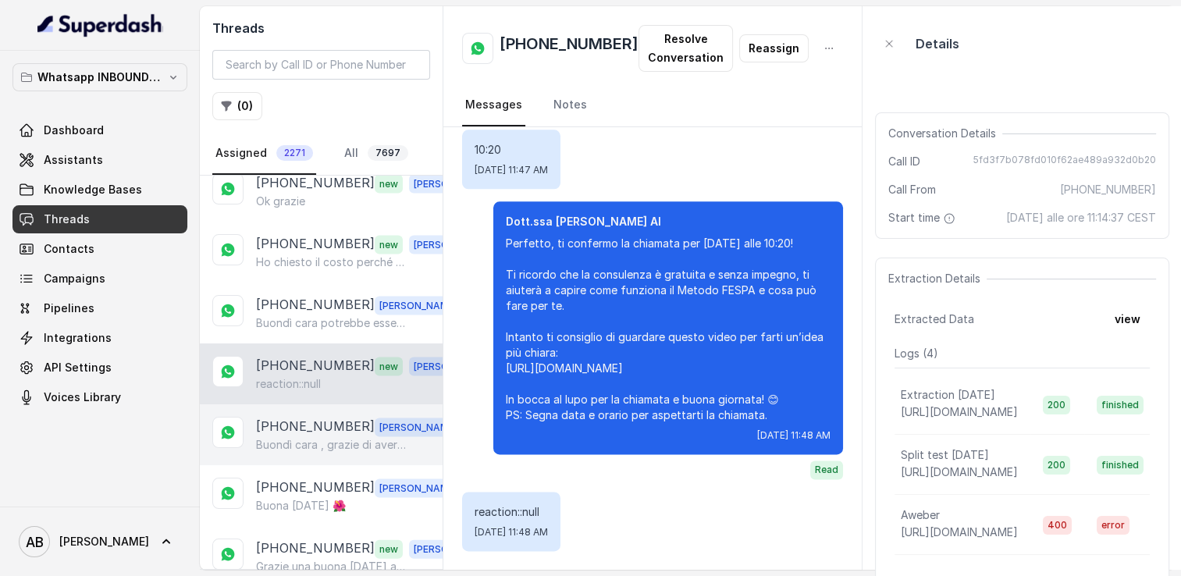
click at [319, 437] on p "Buondì cara , grazie di averlo comunicato .. Cosa esattamente non ti convince ?" at bounding box center [331, 445] width 150 height 16
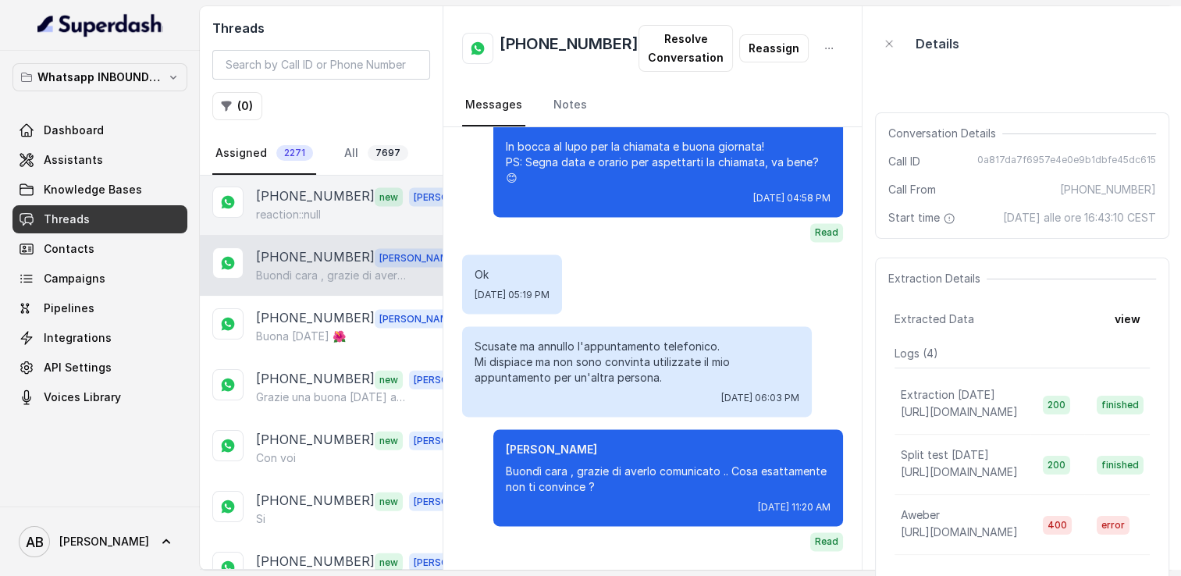
scroll to position [3598, 0]
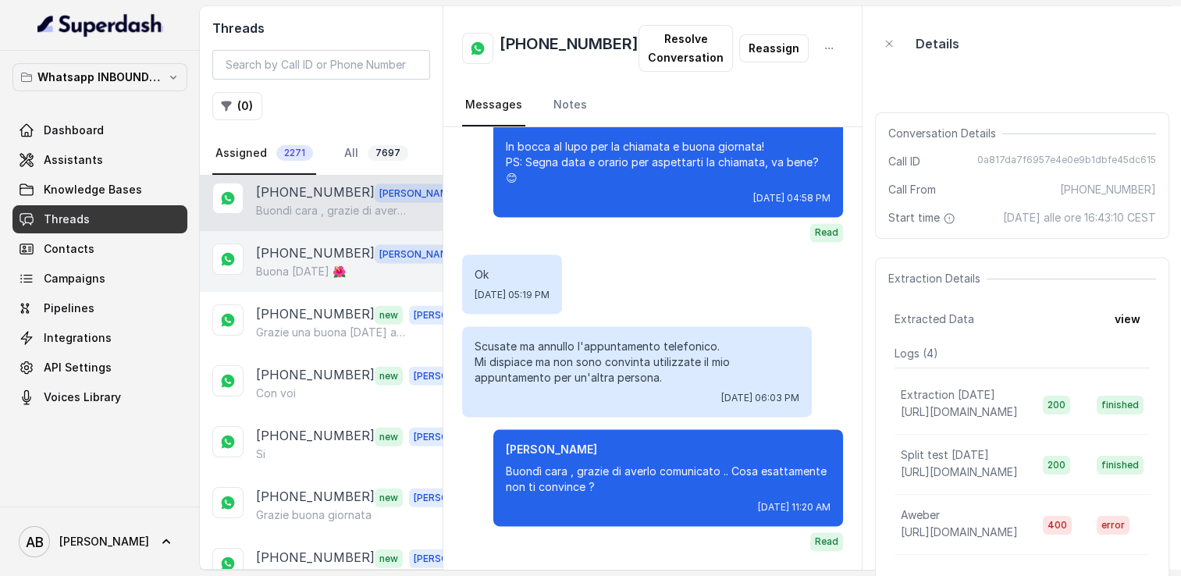
click at [310, 264] on p "Buona domenica 🌺" at bounding box center [301, 272] width 90 height 16
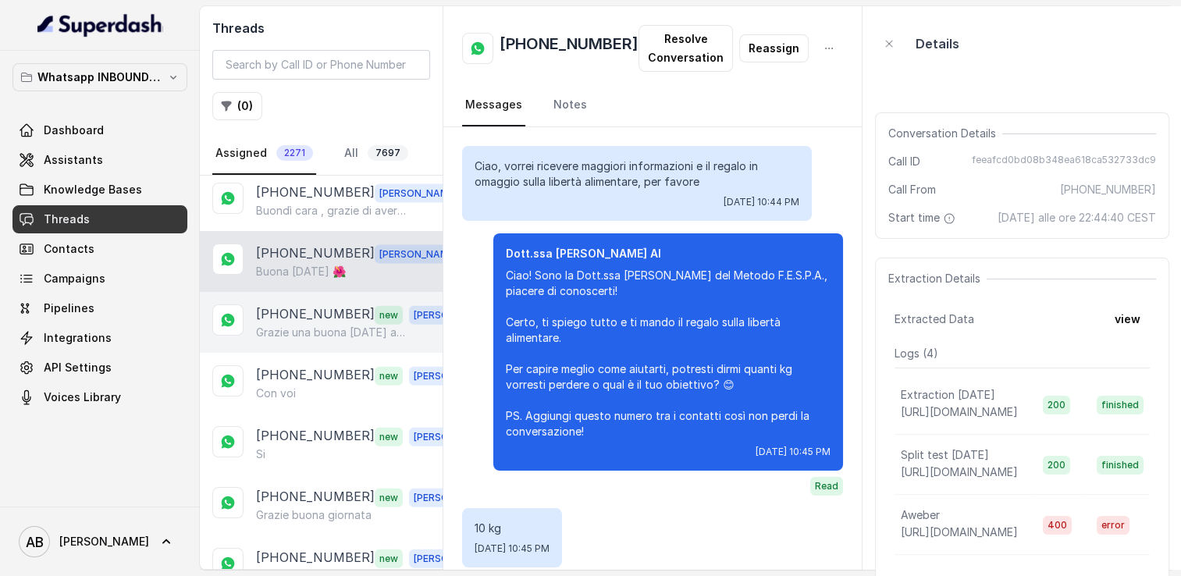
scroll to position [1998, 0]
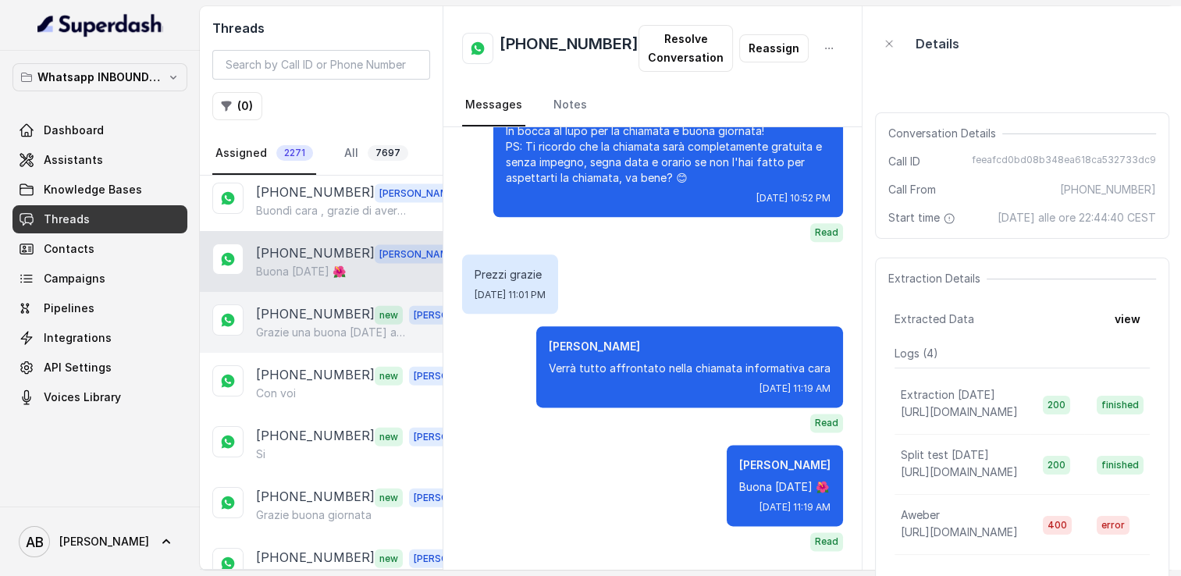
click at [301, 300] on div "+393933656986 new Alessandro Grazie una buona Domenica a lei" at bounding box center [321, 322] width 243 height 61
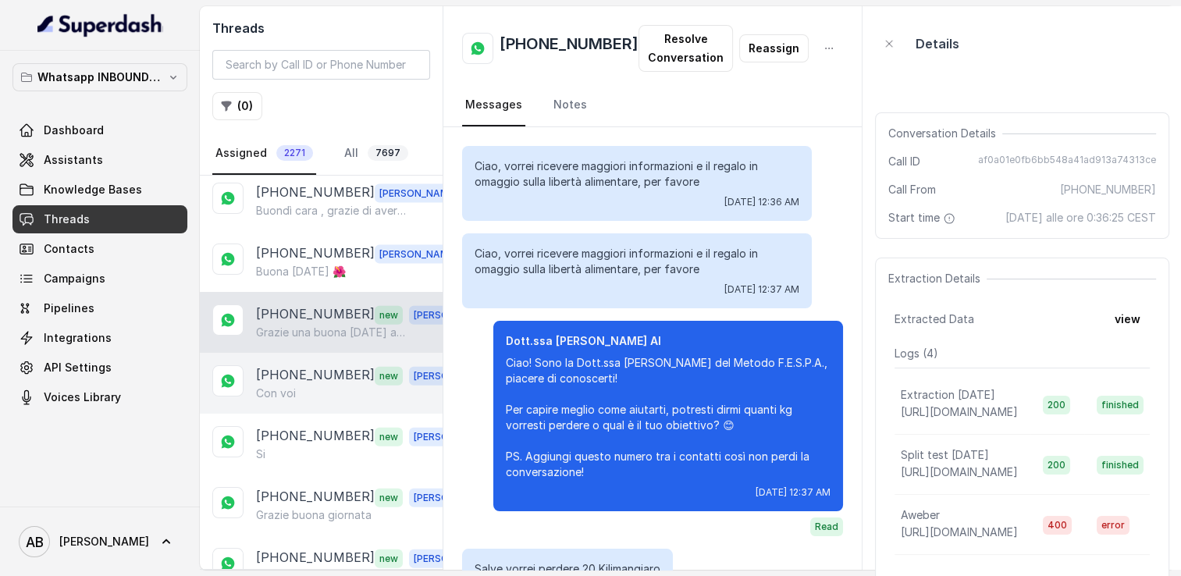
scroll to position [2594, 0]
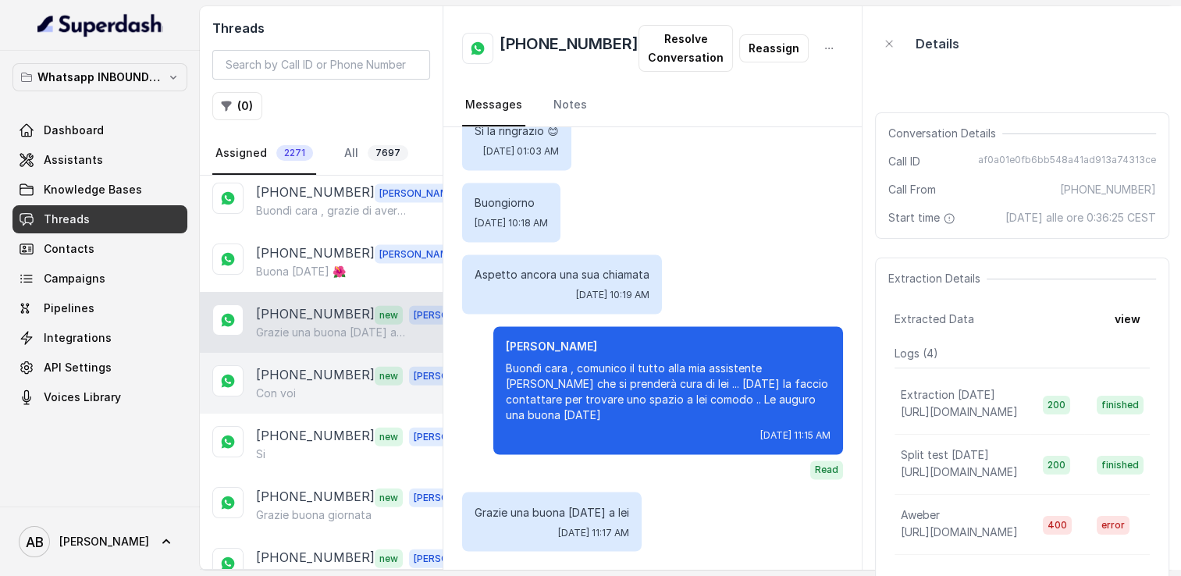
click at [299, 365] on p "+393792571488" at bounding box center [315, 375] width 119 height 20
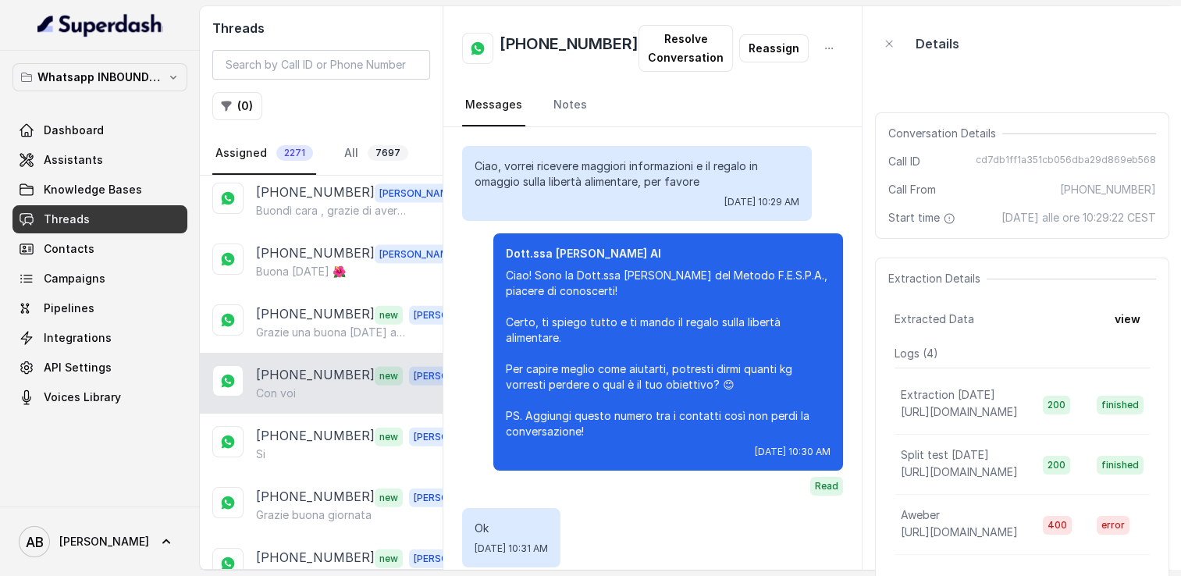
scroll to position [2476, 0]
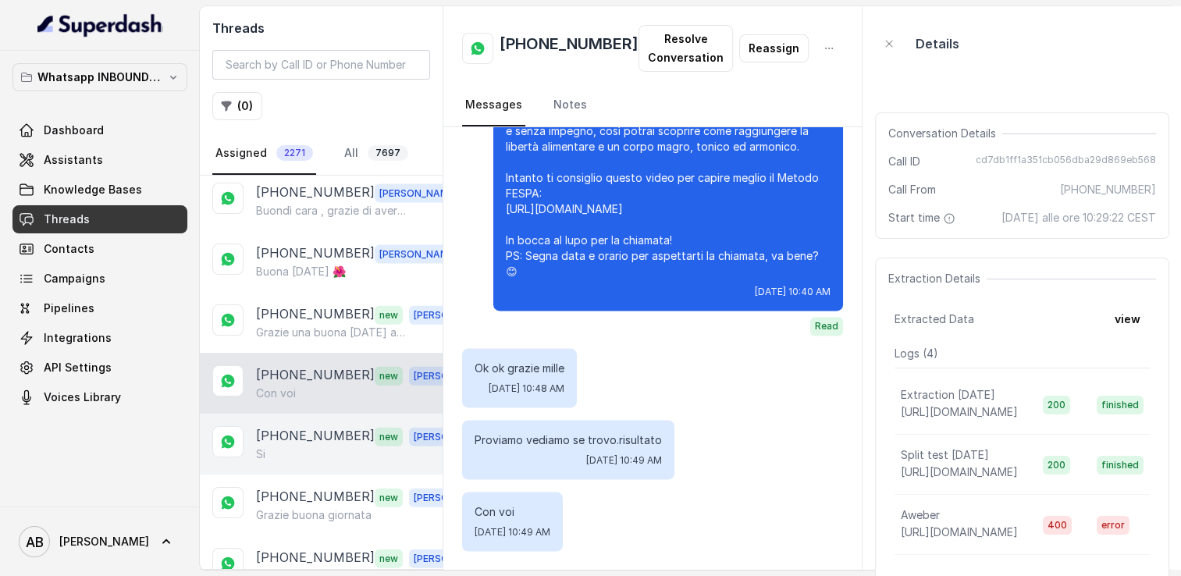
click at [301, 426] on p "+393314924342" at bounding box center [315, 436] width 119 height 20
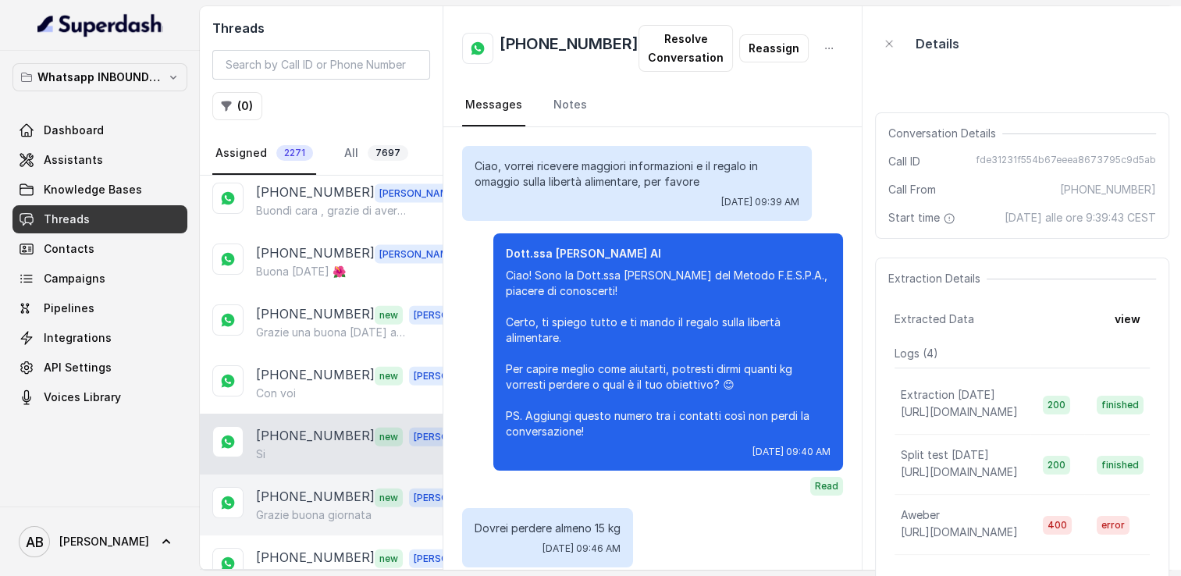
scroll to position [3862, 0]
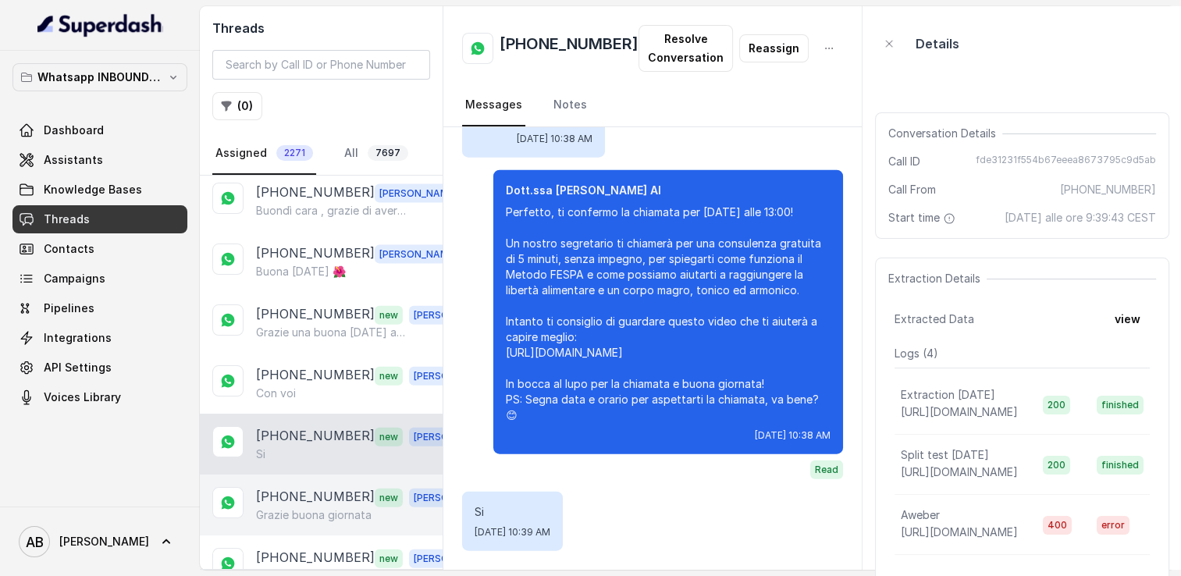
click at [306, 487] on p "+393482919447" at bounding box center [315, 497] width 119 height 20
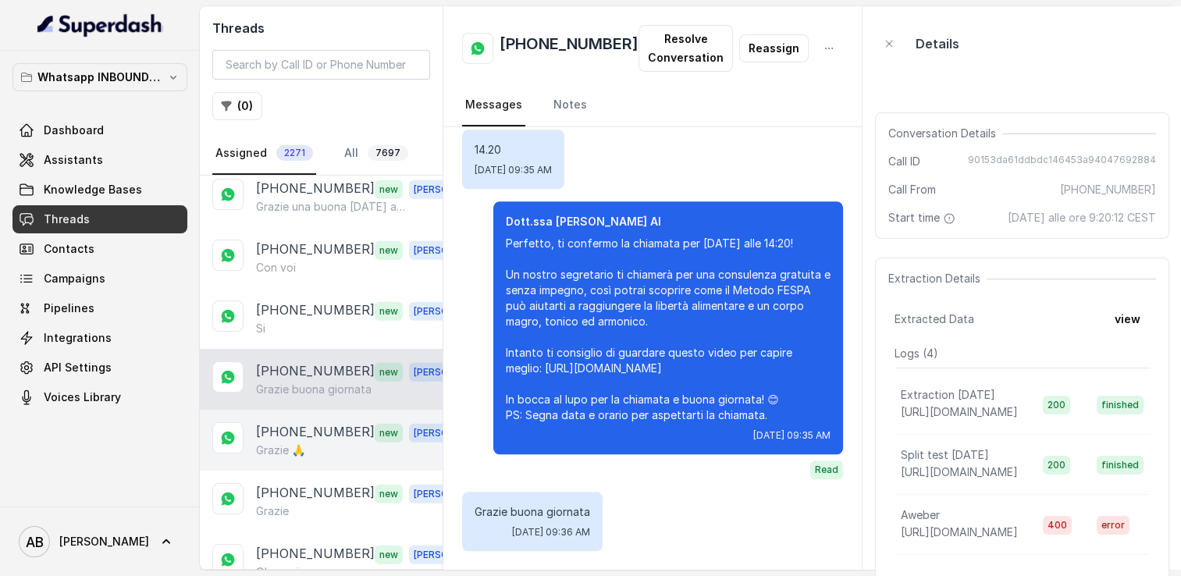
scroll to position [3754, 0]
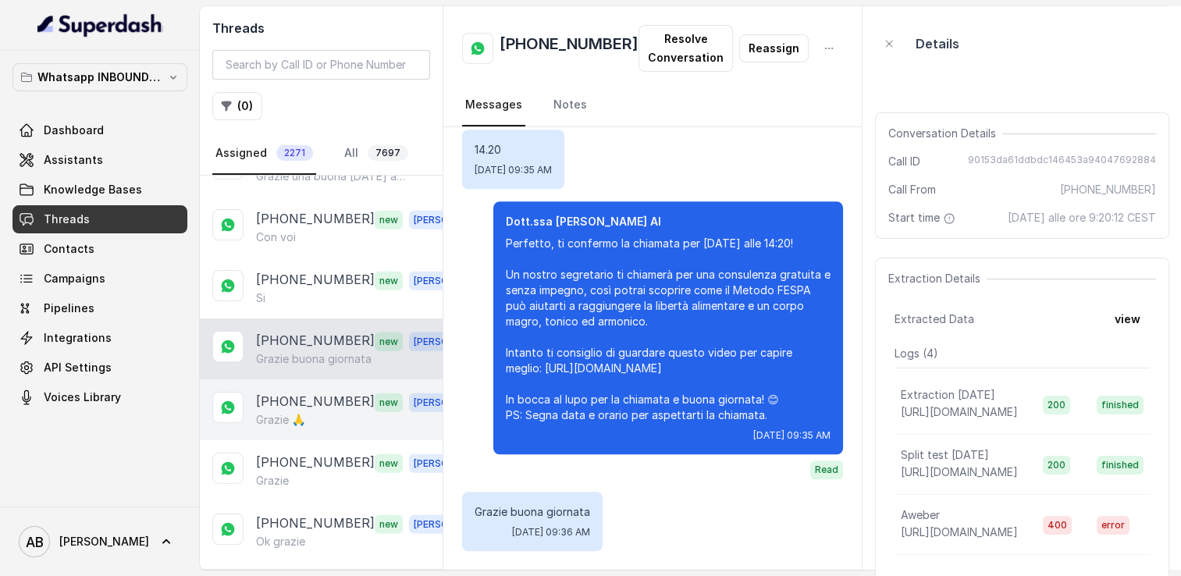
click at [299, 392] on p "+393286425960" at bounding box center [315, 402] width 119 height 20
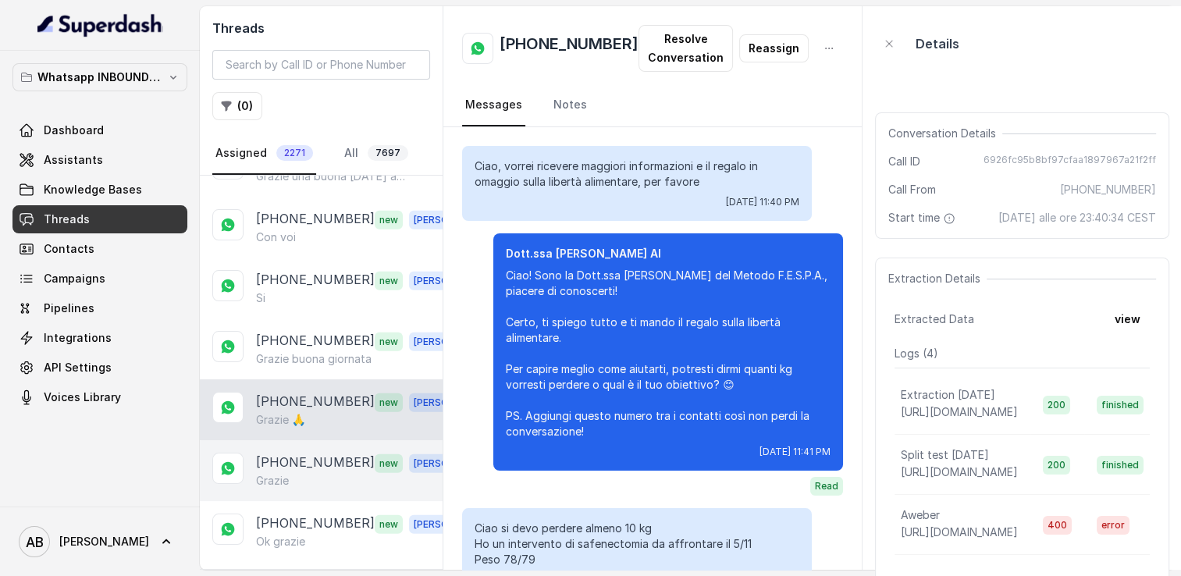
scroll to position [1639, 0]
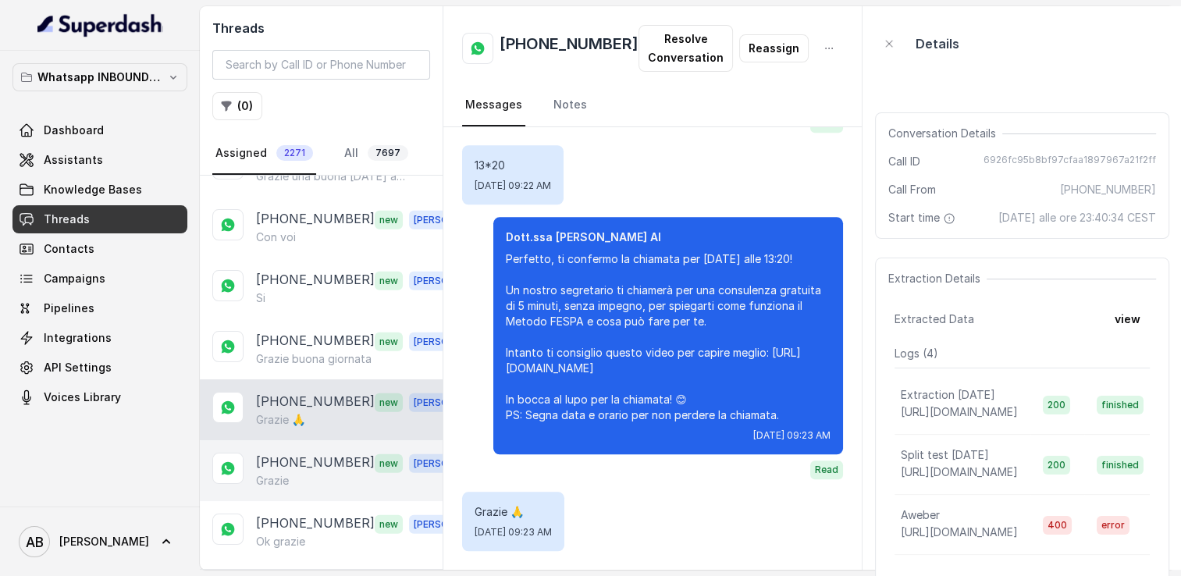
click at [294, 473] on div "Grazie" at bounding box center [365, 481] width 218 height 16
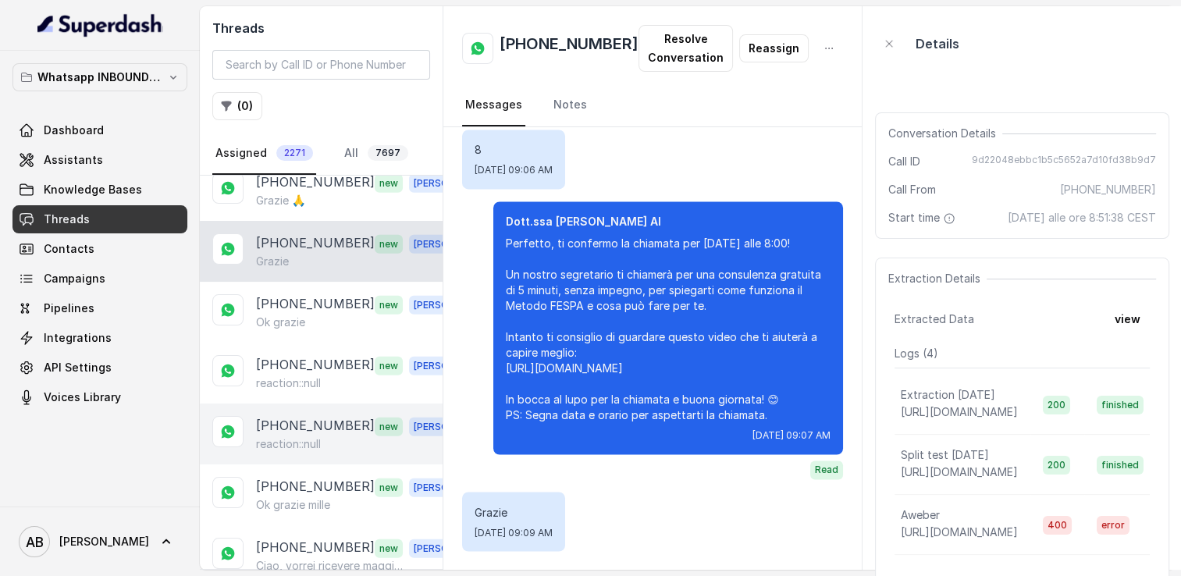
scroll to position [3989, 0]
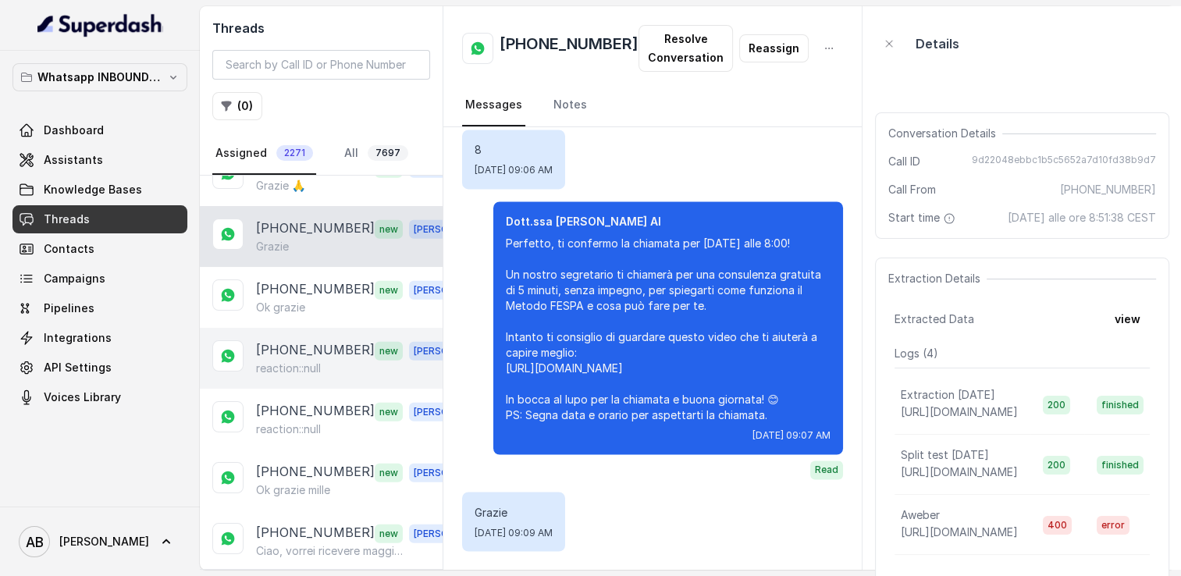
click at [306, 340] on p "+393287589604" at bounding box center [315, 350] width 119 height 20
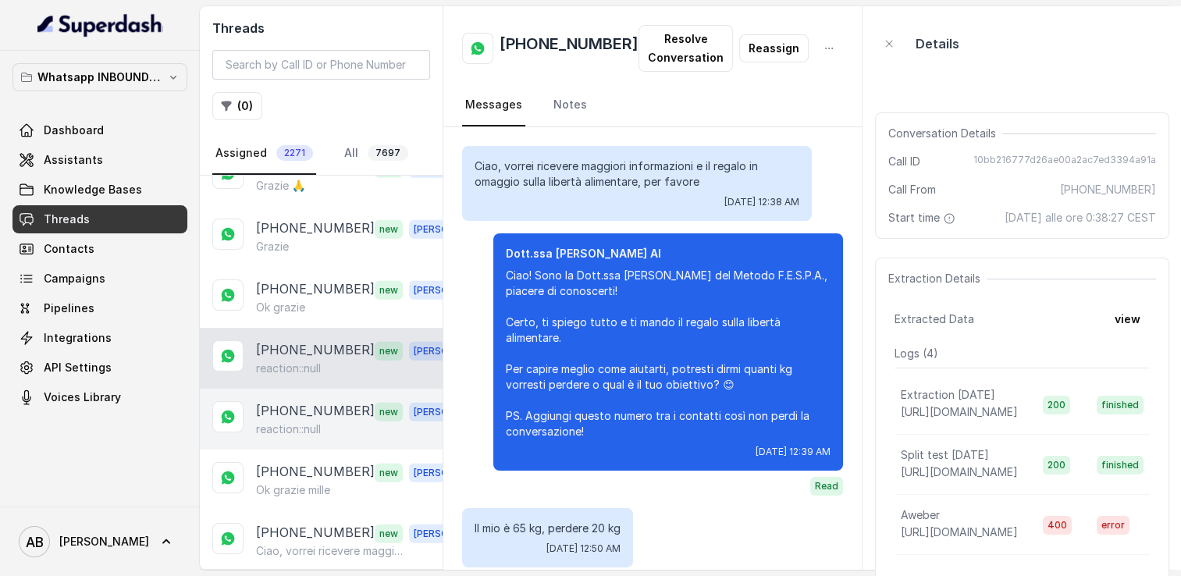
scroll to position [2438, 0]
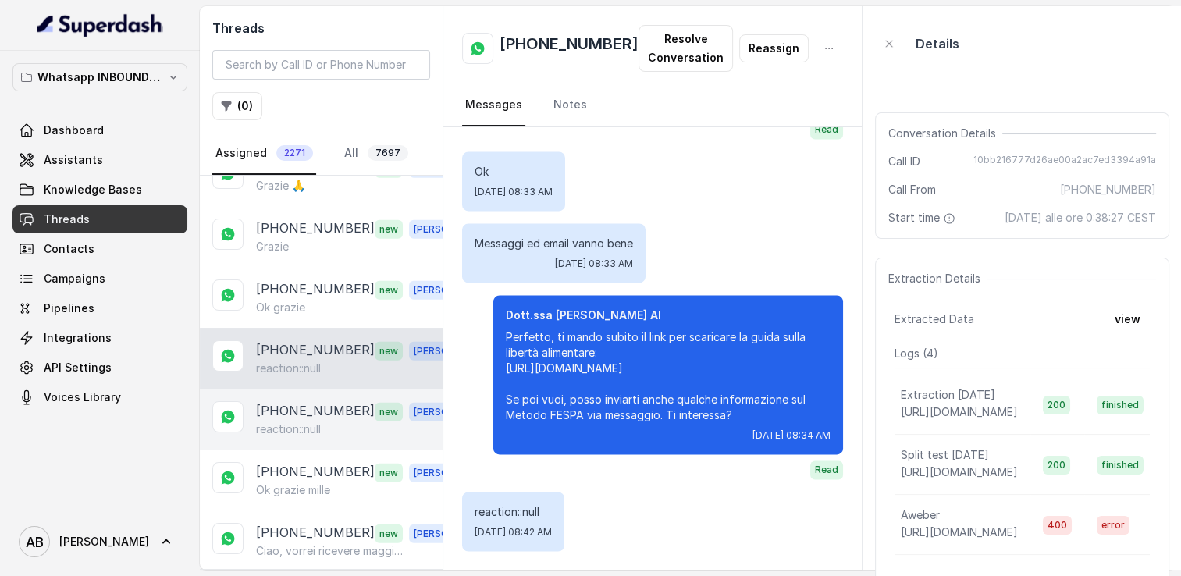
click at [310, 422] on p "reaction::null" at bounding box center [288, 430] width 65 height 16
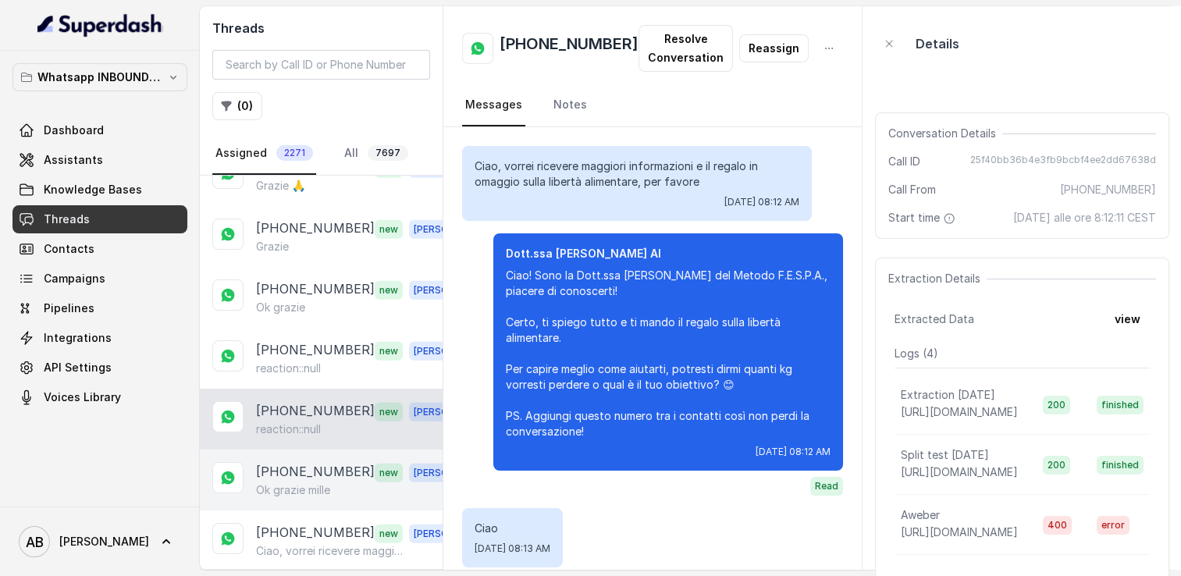
scroll to position [2098, 0]
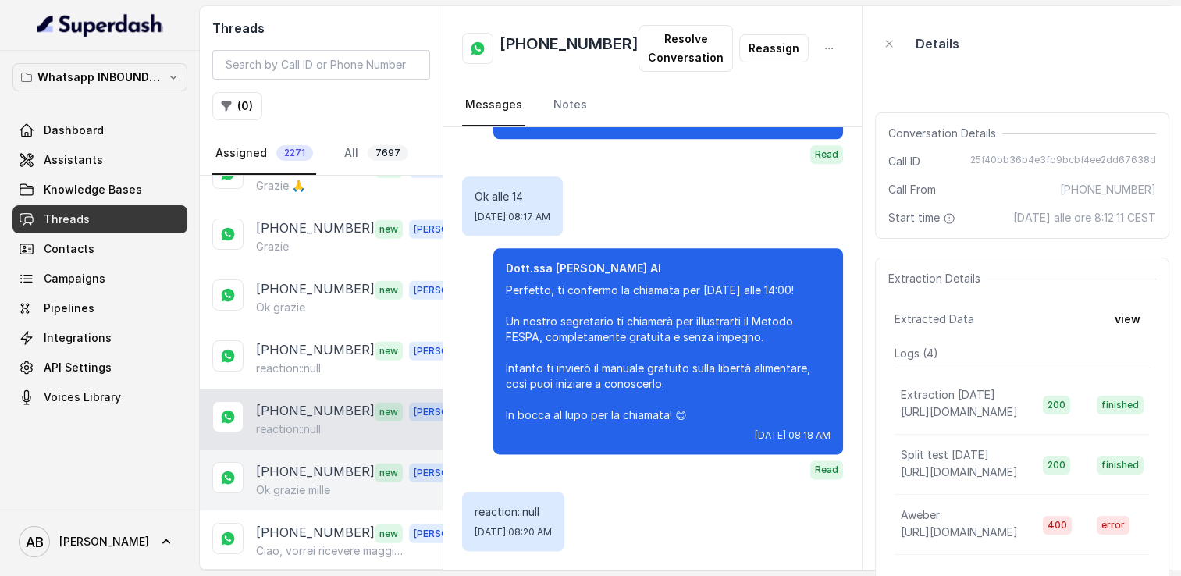
click at [304, 482] on p "Ok grazie mille" at bounding box center [293, 490] width 74 height 16
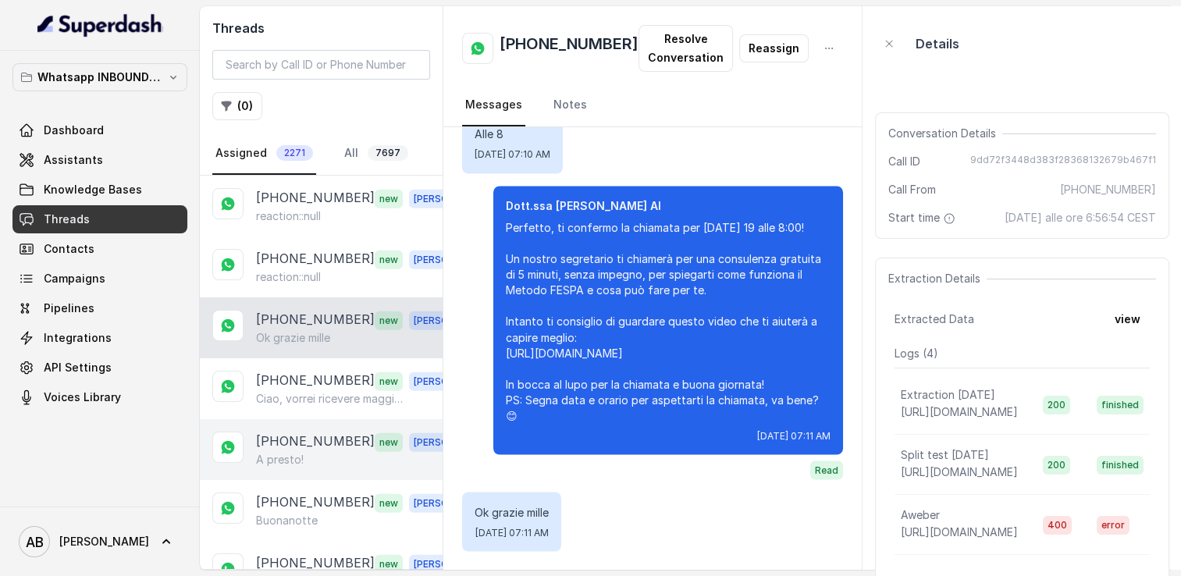
scroll to position [4145, 0]
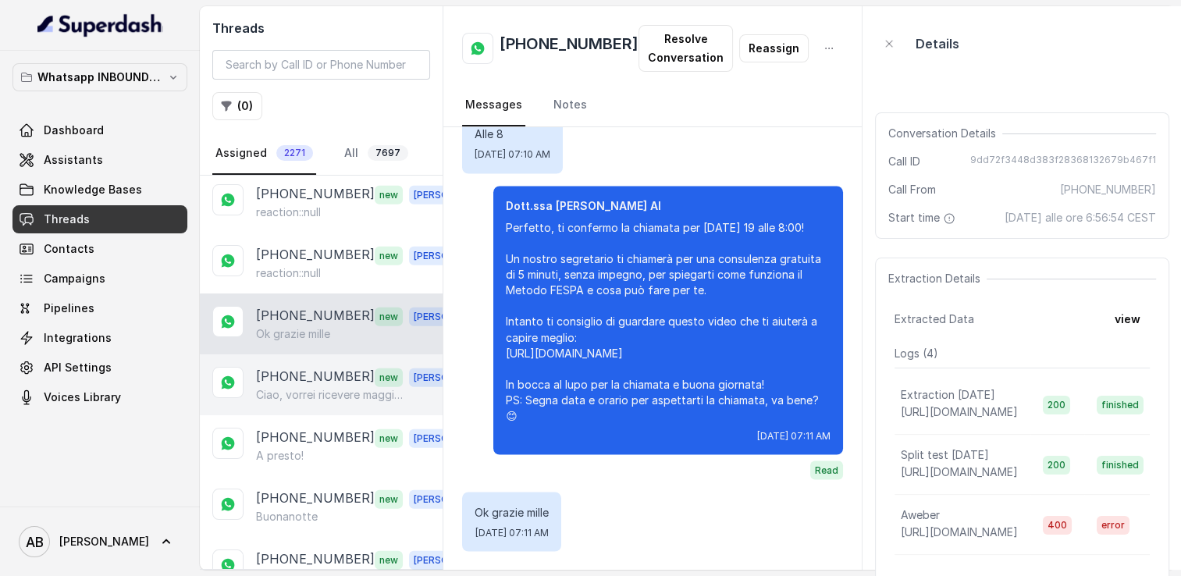
click at [304, 367] on p "+393427672250" at bounding box center [315, 377] width 119 height 20
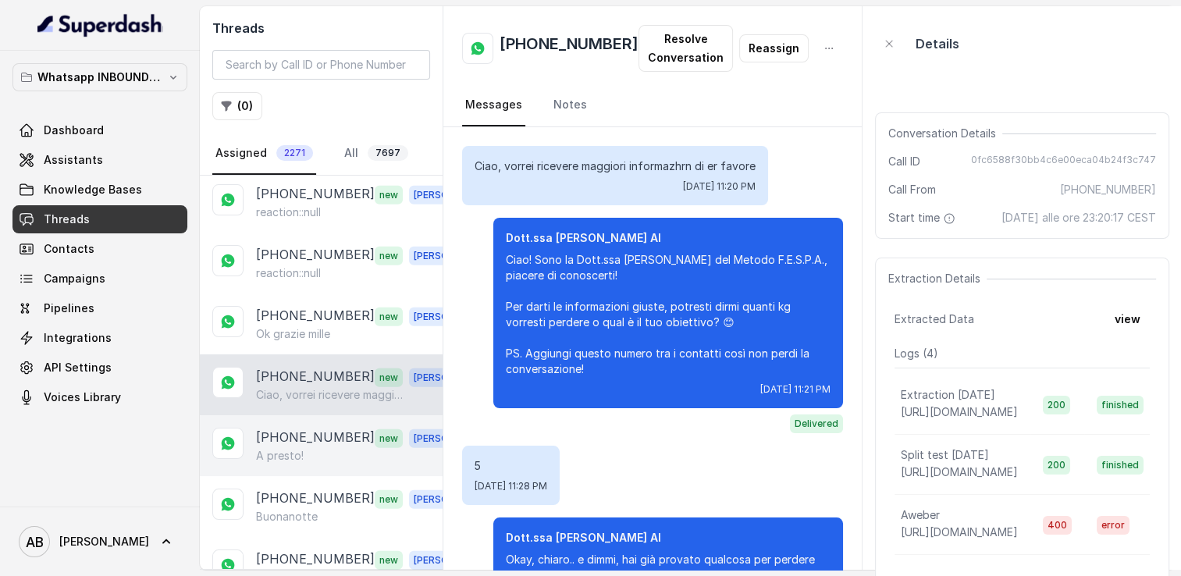
scroll to position [1476, 0]
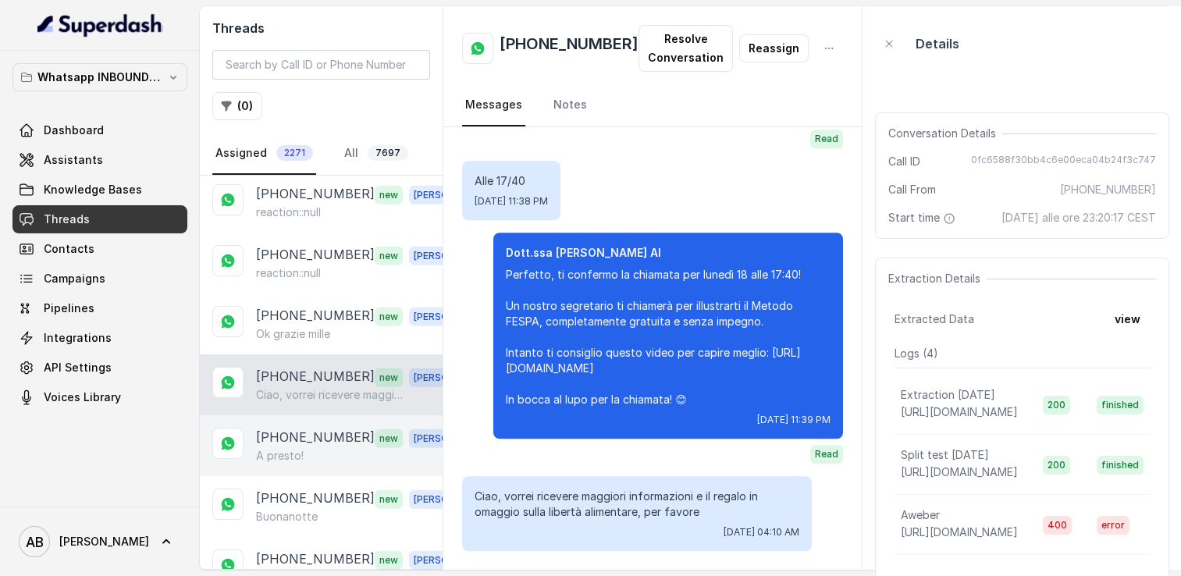
click at [303, 428] on p "+393716495950" at bounding box center [315, 438] width 119 height 20
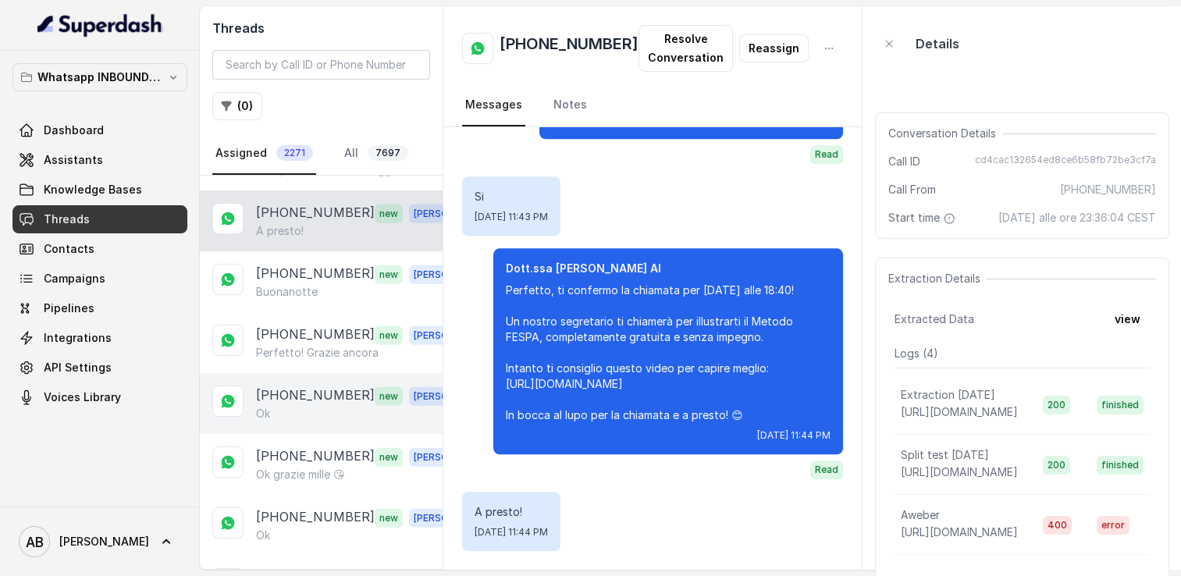
scroll to position [4379, 0]
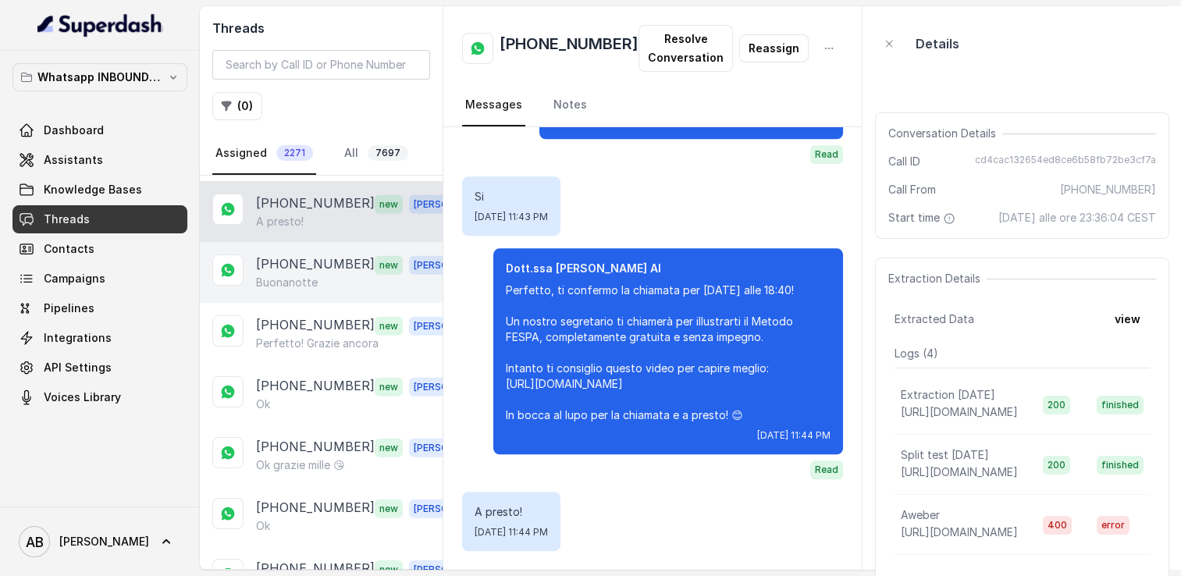
click at [305, 251] on div "+393389901138 new Alessandro Buonanotte" at bounding box center [321, 272] width 243 height 61
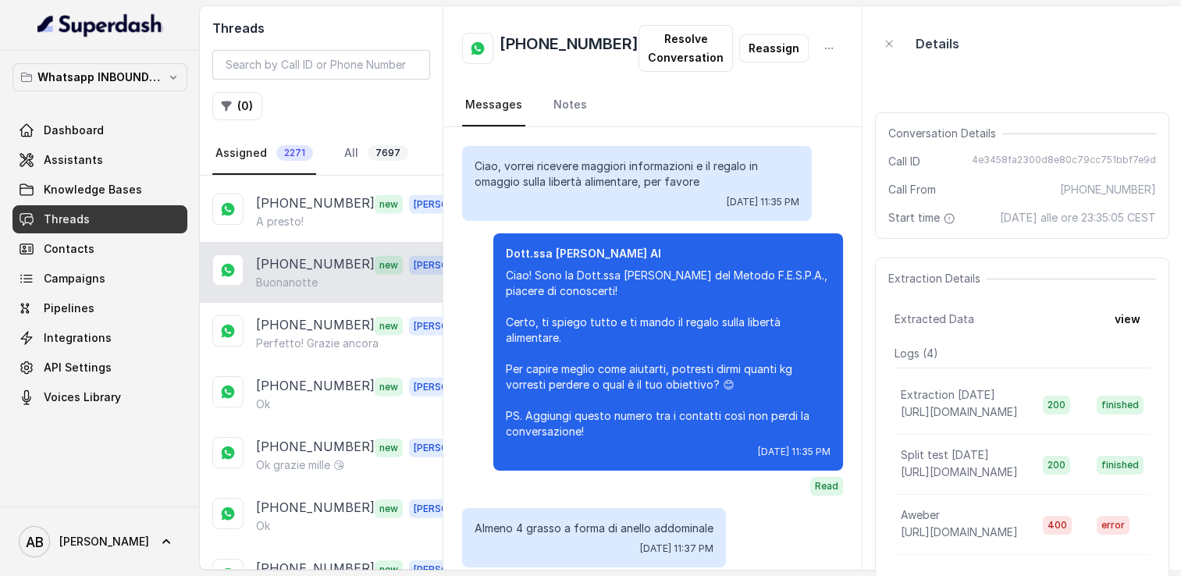
scroll to position [1214, 0]
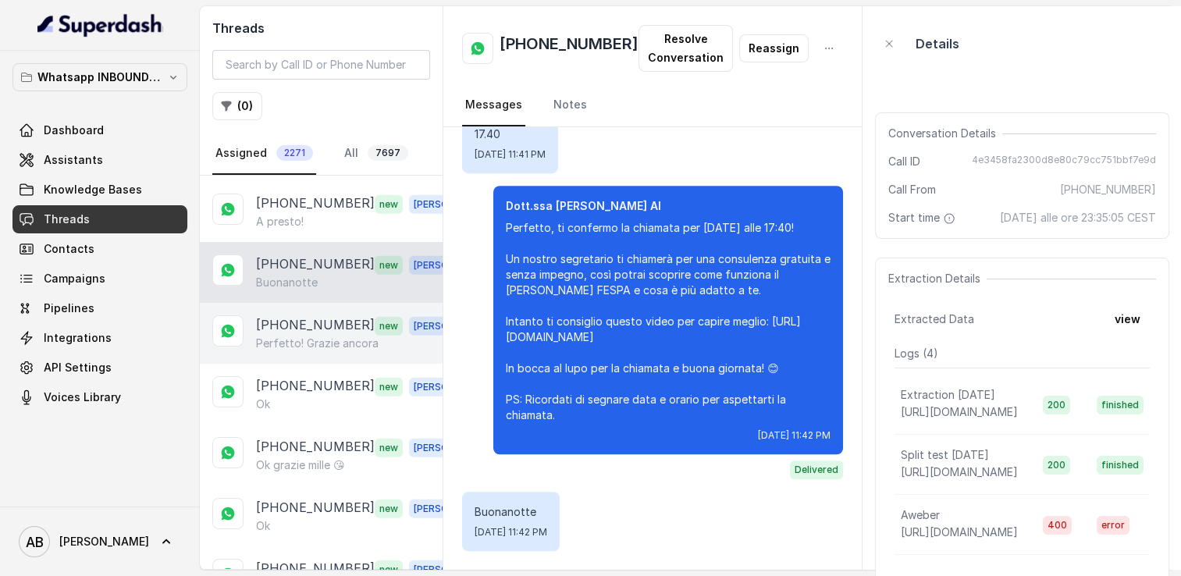
click at [301, 336] on p "Perfetto! Grazie ancora" at bounding box center [317, 344] width 123 height 16
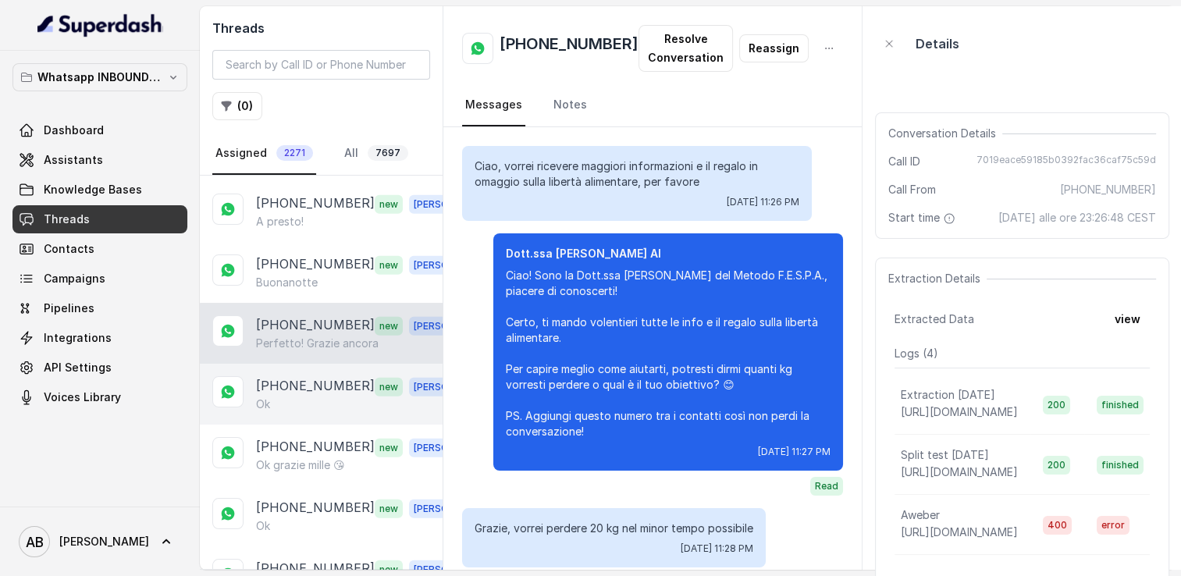
scroll to position [1514, 0]
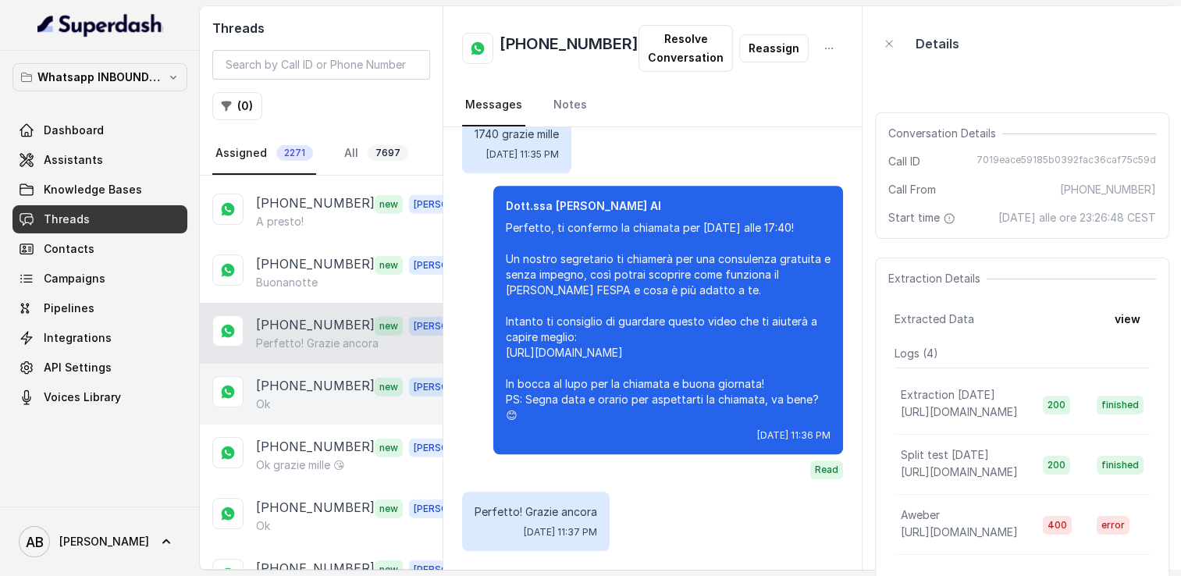
click at [292, 397] on div "Ok" at bounding box center [365, 405] width 218 height 16
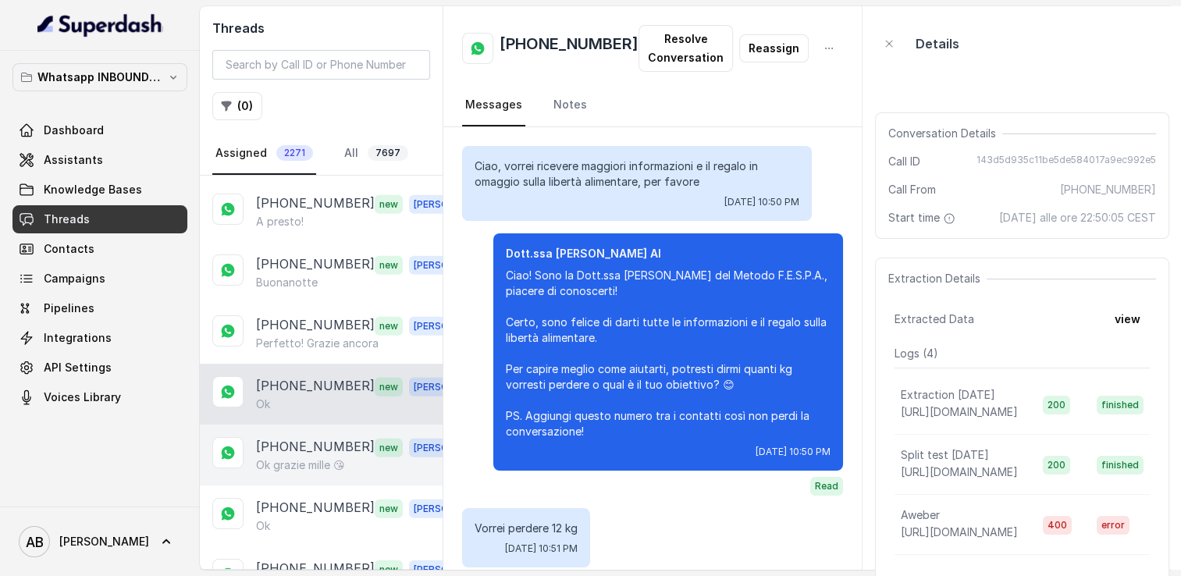
scroll to position [2195, 0]
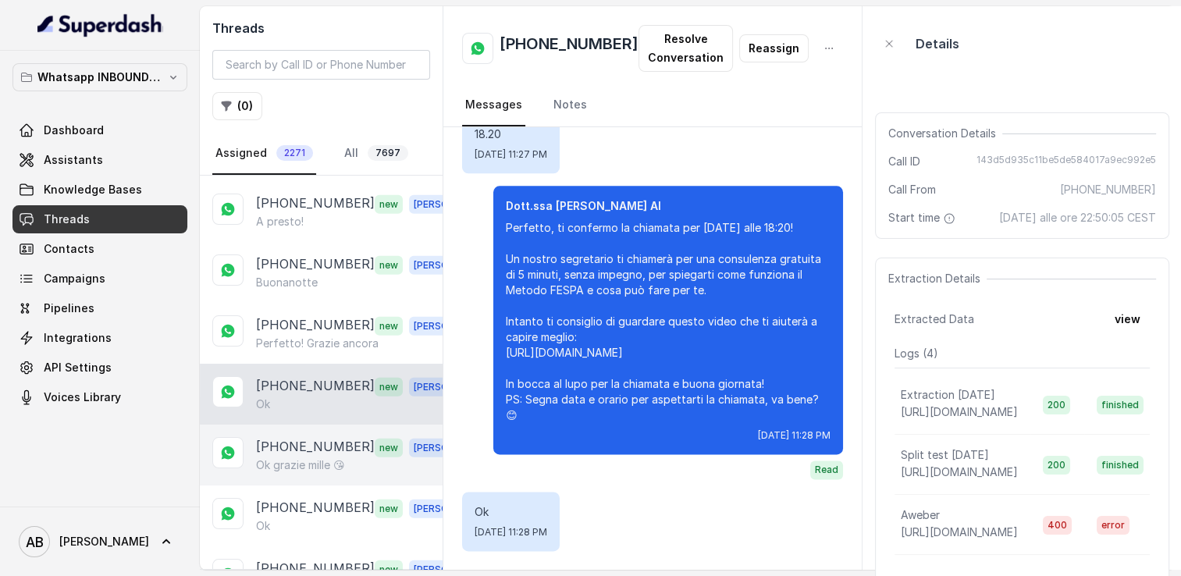
click at [300, 425] on div "+491630446018 new Alessandro Ok grazie mille 😘" at bounding box center [321, 455] width 243 height 61
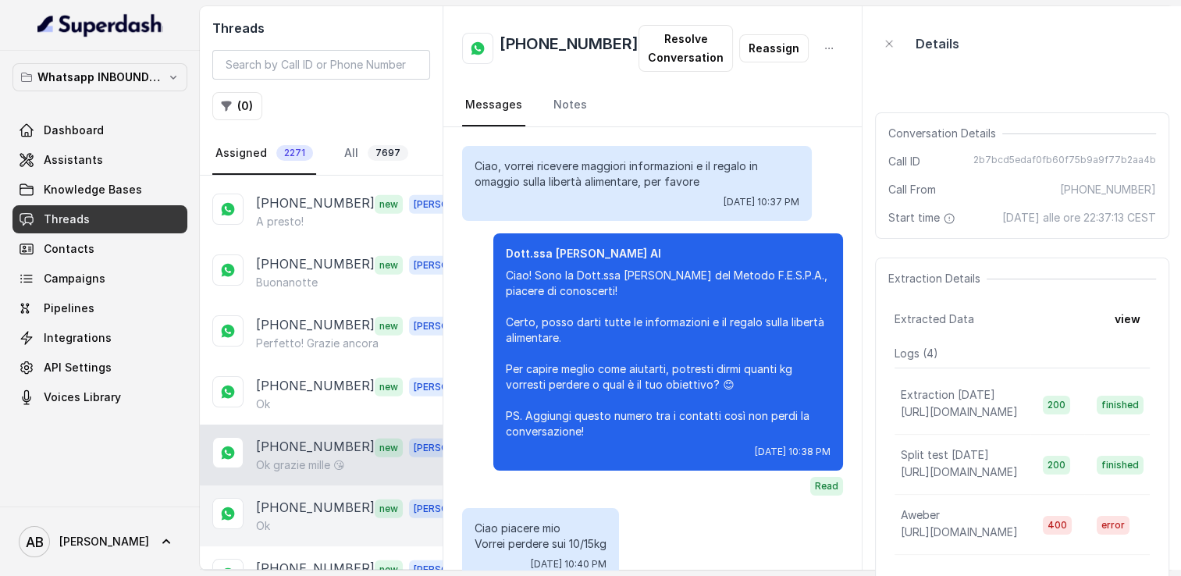
scroll to position [5708, 0]
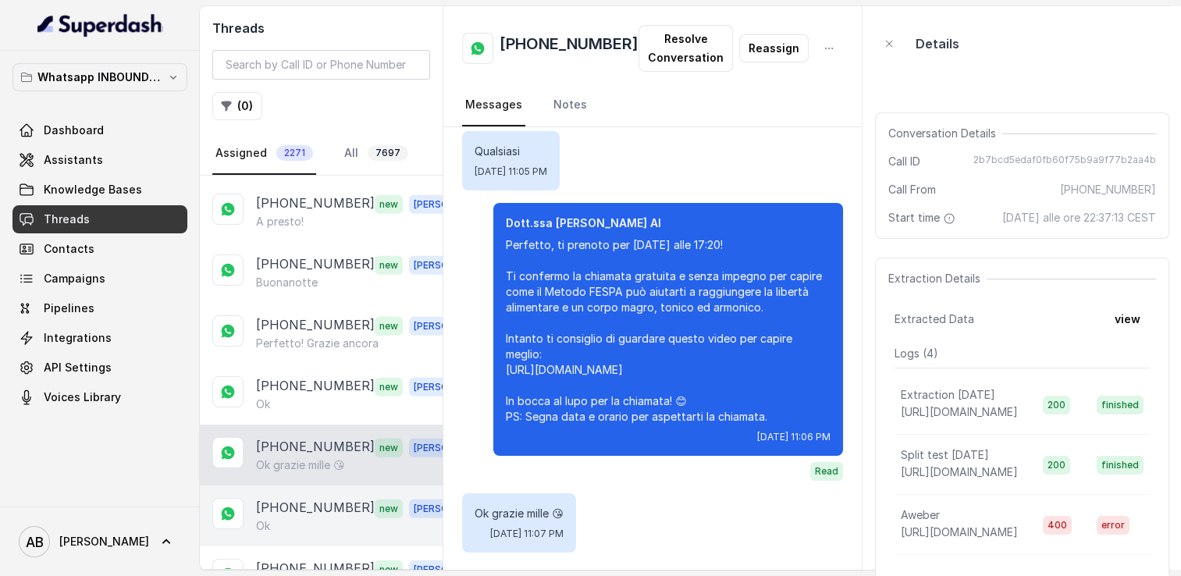
click at [301, 518] on div "Ok" at bounding box center [365, 526] width 218 height 16
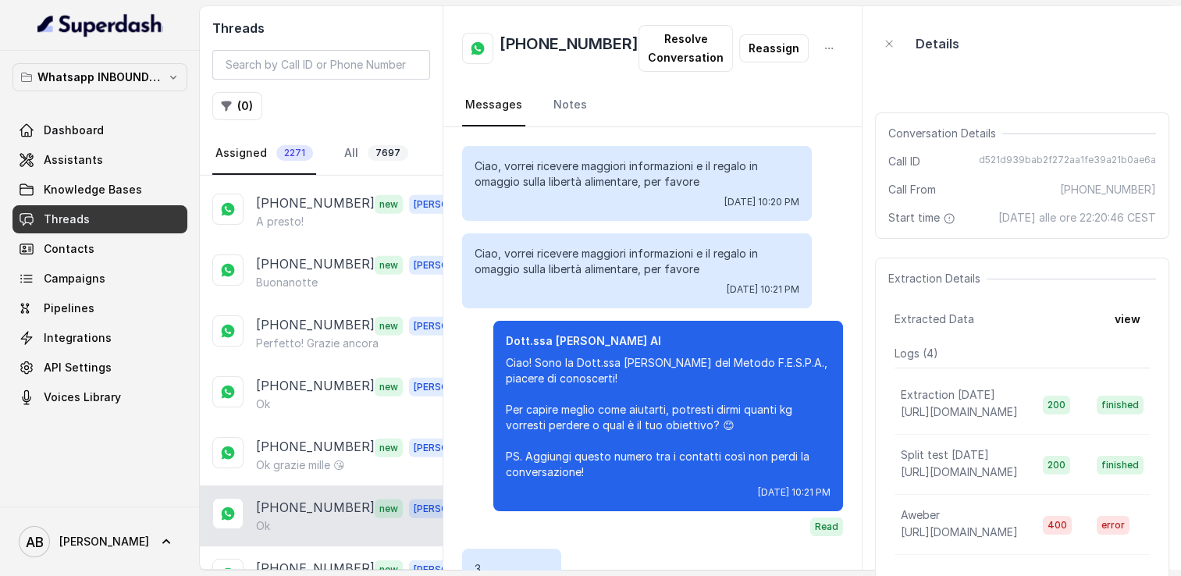
scroll to position [2051, 0]
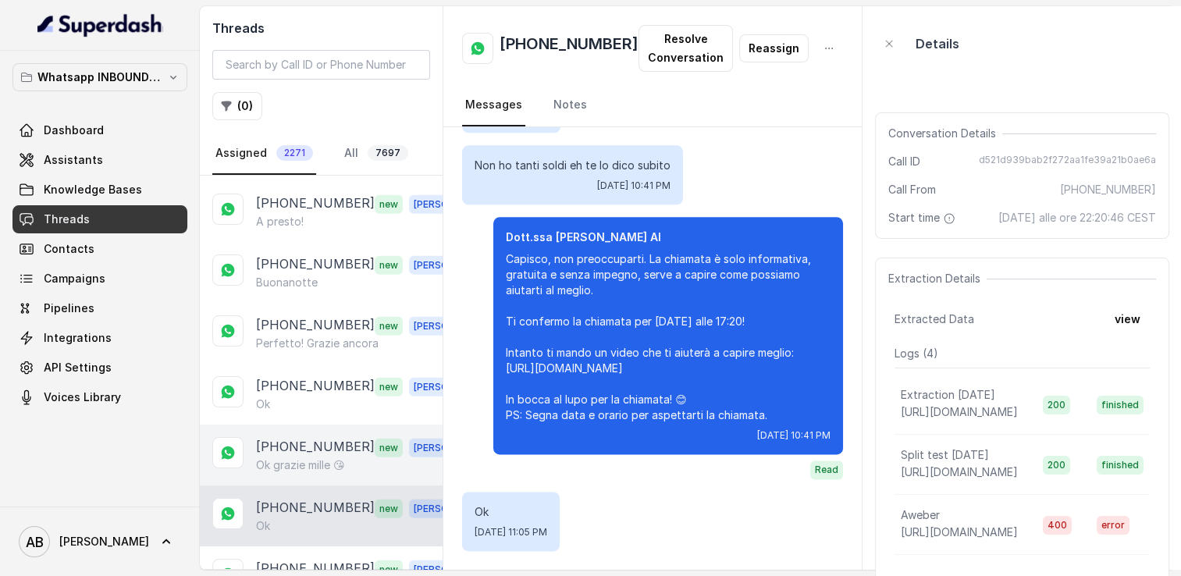
click at [309, 457] on p "Ok grazie mille 😘" at bounding box center [300, 465] width 89 height 16
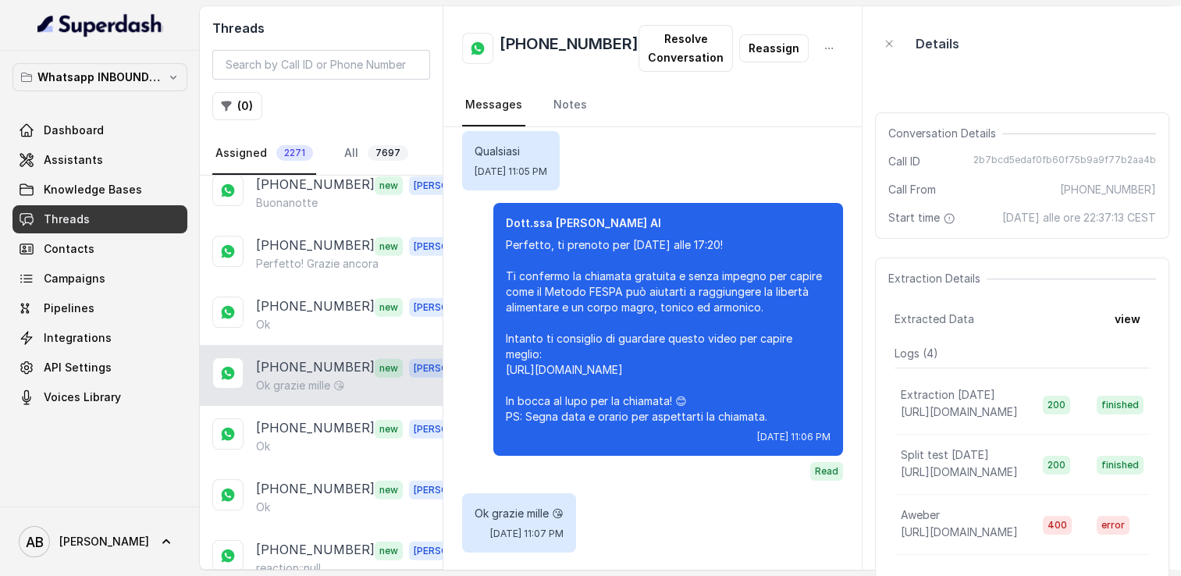
scroll to position [4457, 0]
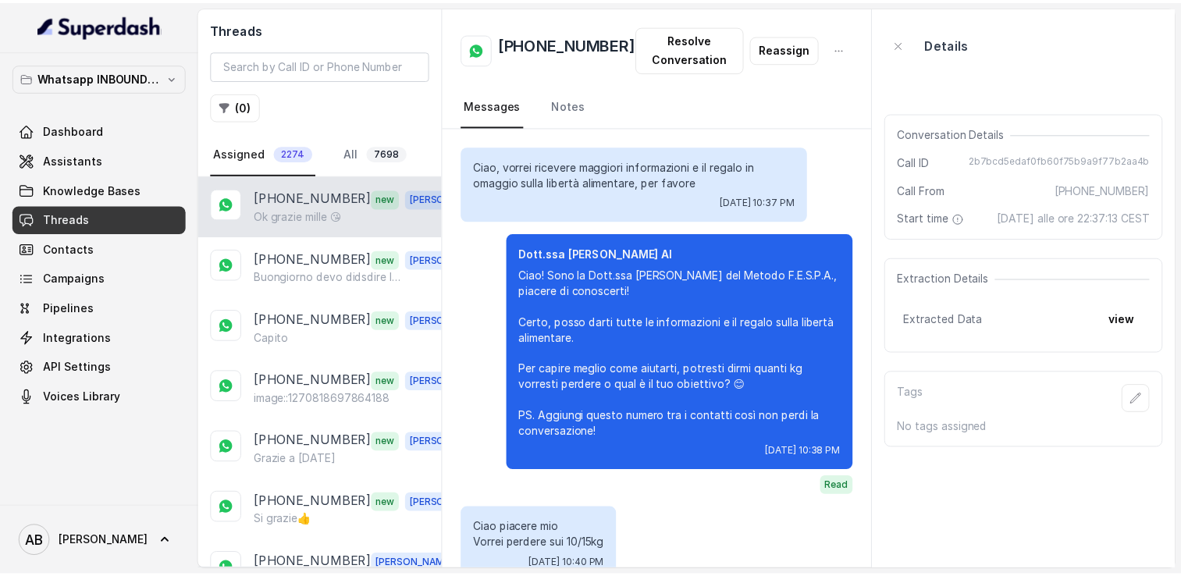
scroll to position [5708, 0]
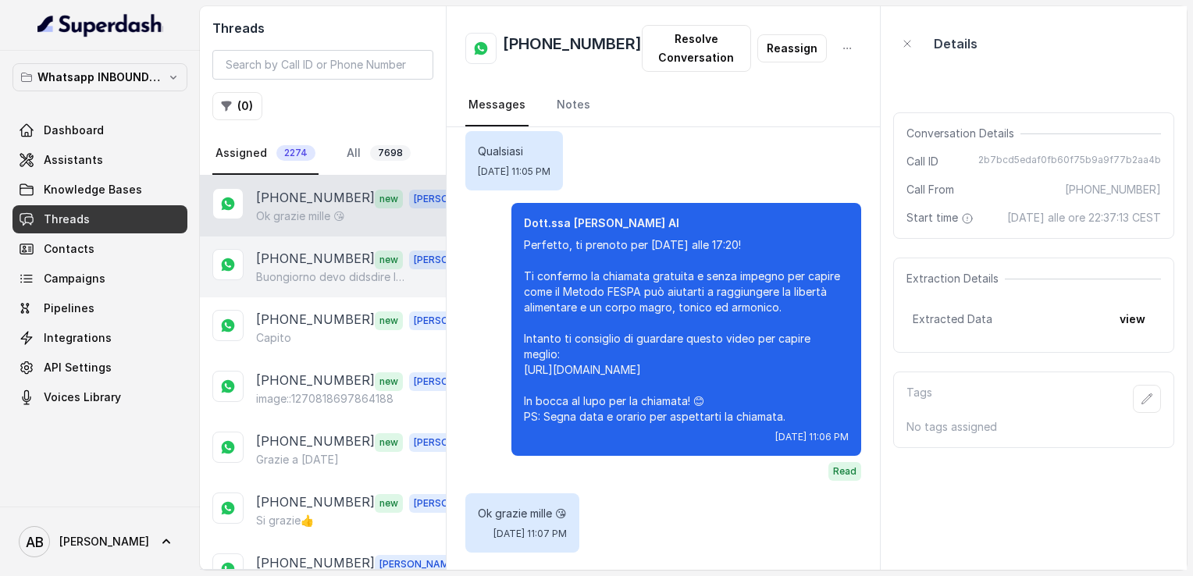
click at [325, 255] on p "+393314936828" at bounding box center [315, 259] width 119 height 20
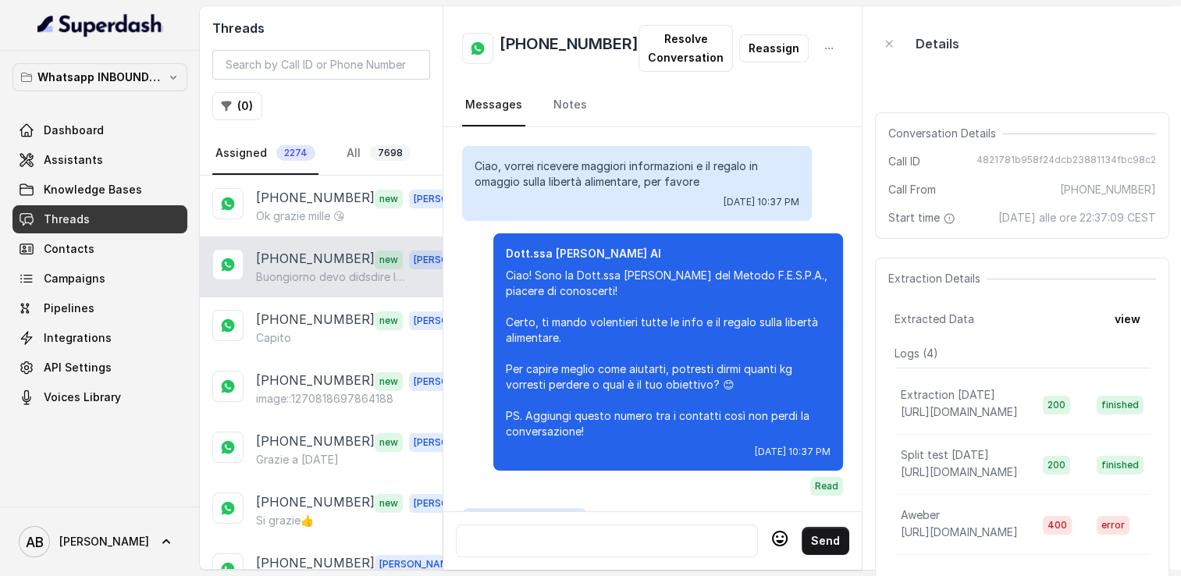
scroll to position [1521, 0]
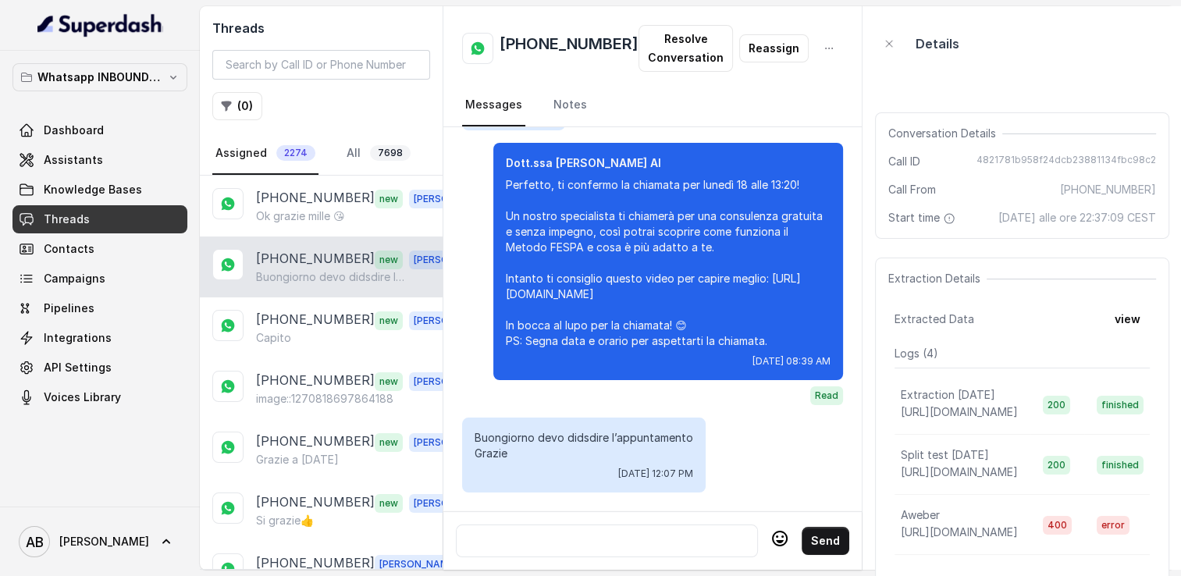
click at [604, 532] on div at bounding box center [607, 541] width 288 height 19
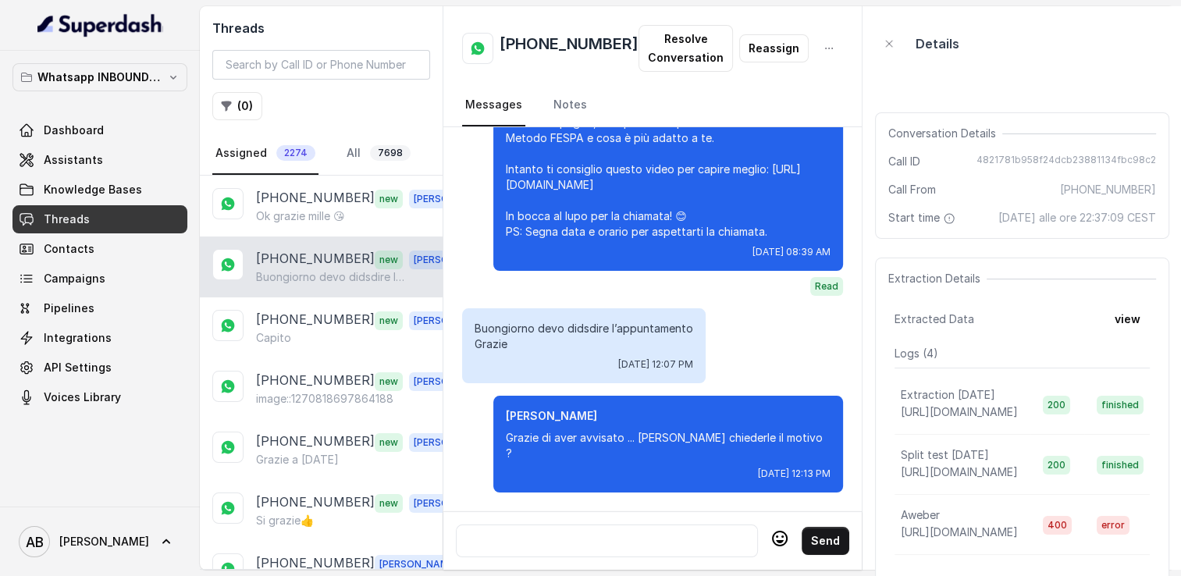
scroll to position [1593, 0]
click at [220, 318] on icon at bounding box center [228, 326] width 16 height 16
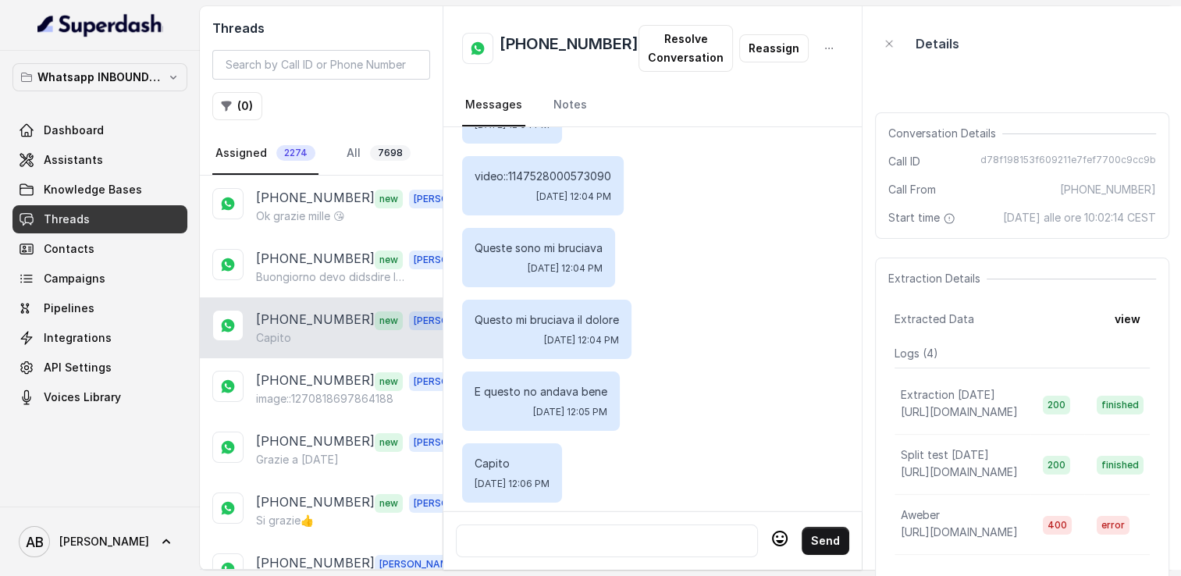
scroll to position [3782, 0]
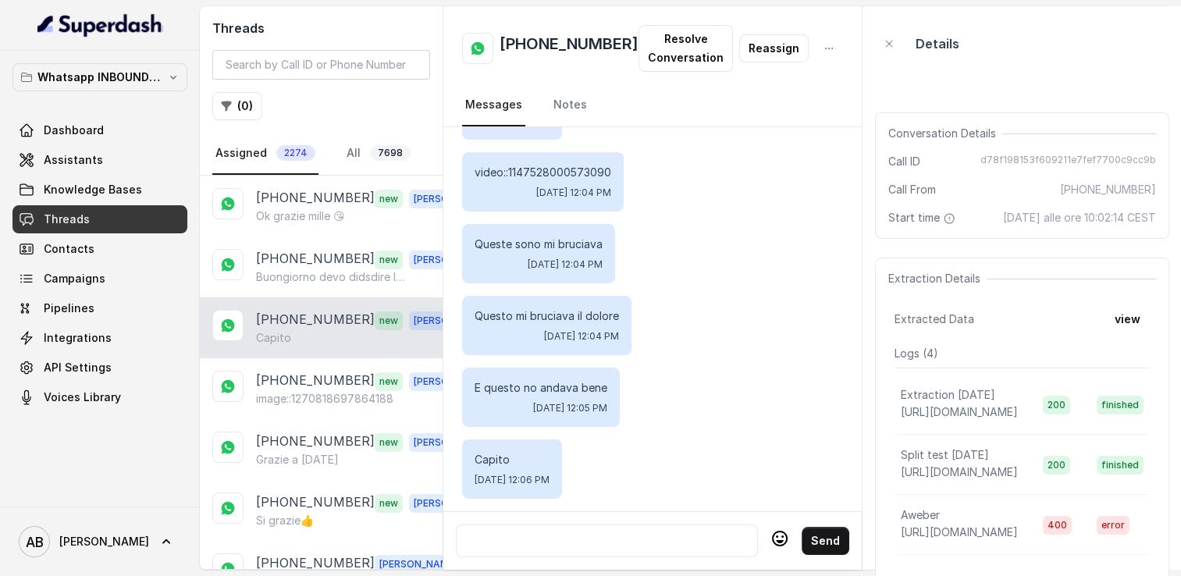
click at [586, 532] on div at bounding box center [607, 541] width 288 height 19
click at [811, 531] on button "Send" at bounding box center [826, 541] width 48 height 28
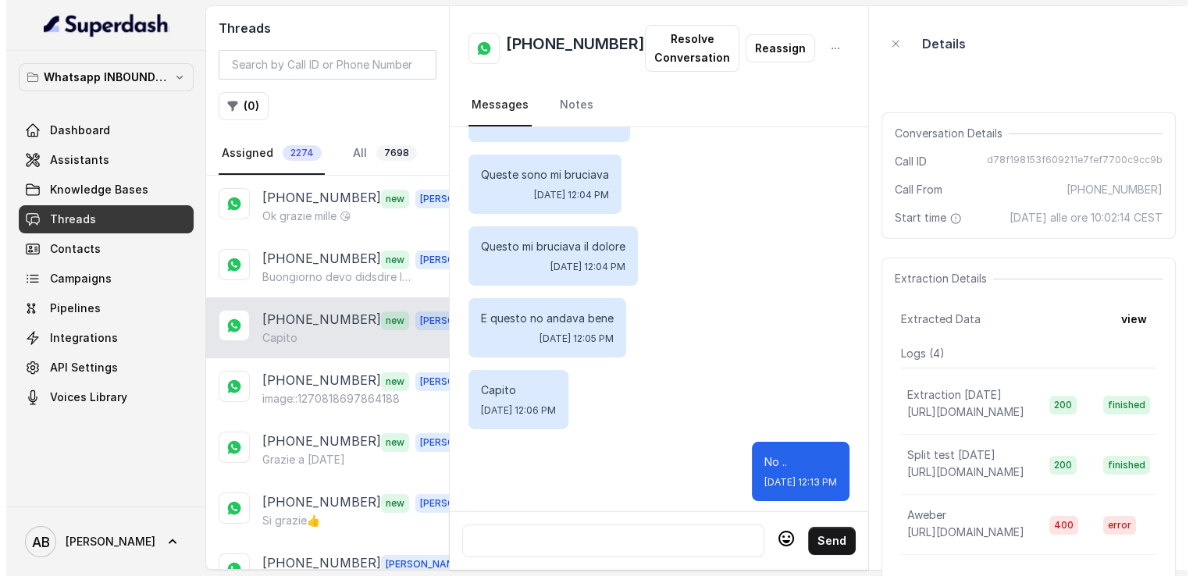
scroll to position [3854, 0]
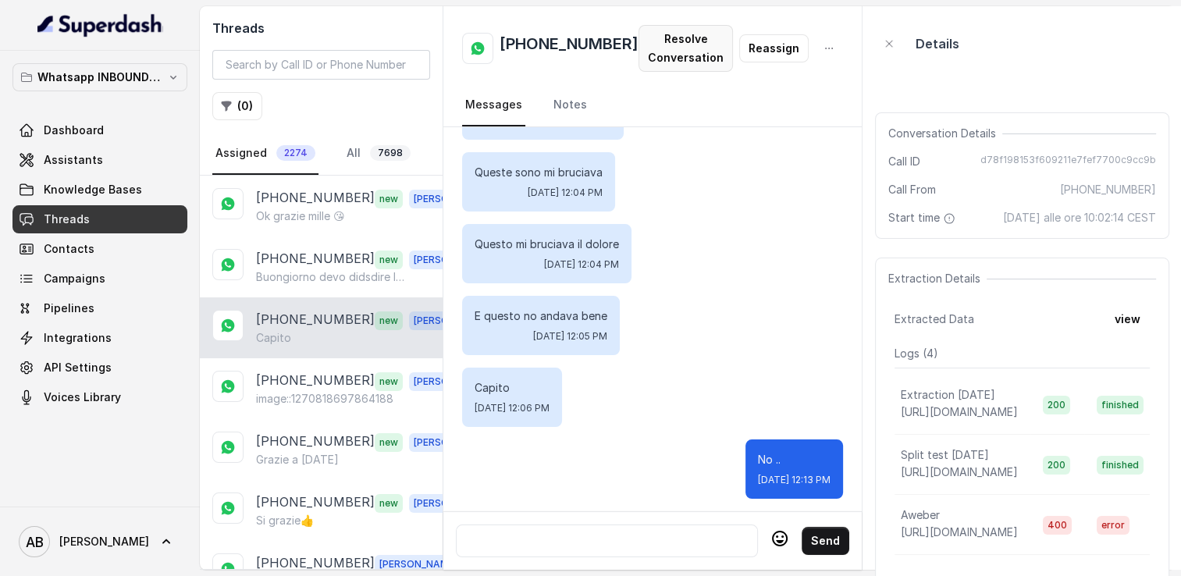
click at [668, 66] on button "Resolve Conversation" at bounding box center [686, 48] width 94 height 47
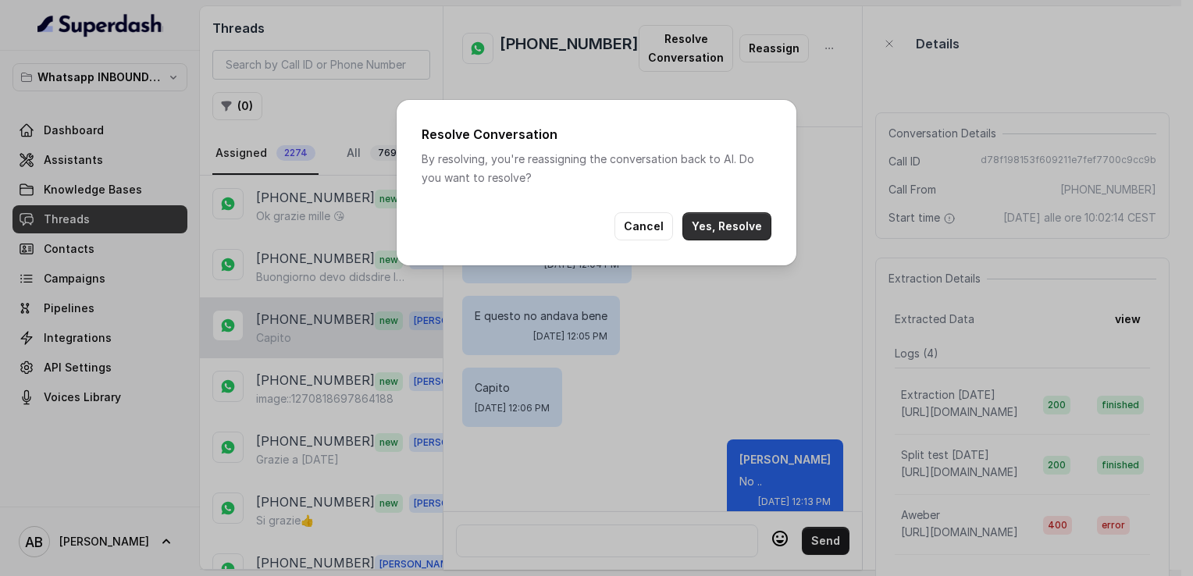
click at [737, 224] on button "Yes, Resolve" at bounding box center [726, 226] width 89 height 28
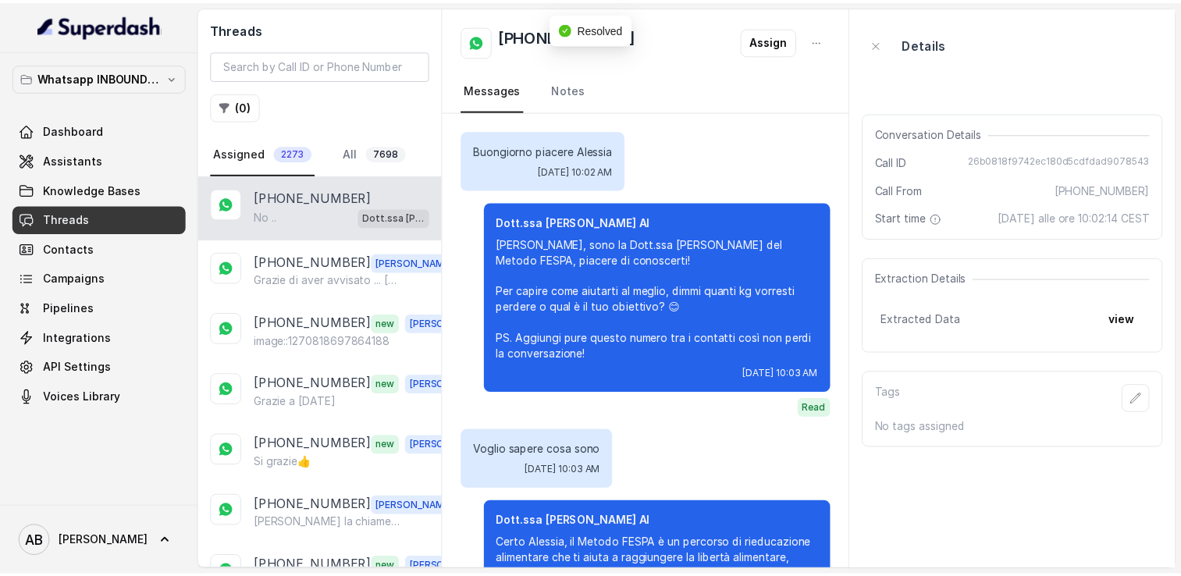
scroll to position [3815, 0]
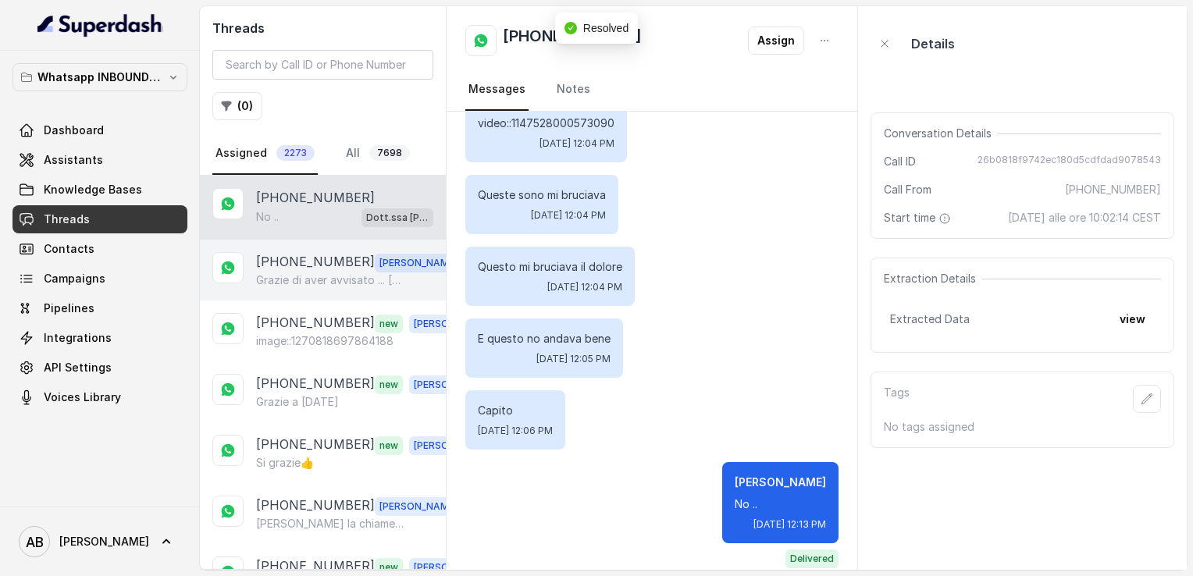
click at [289, 255] on p "+393314936828" at bounding box center [315, 262] width 119 height 20
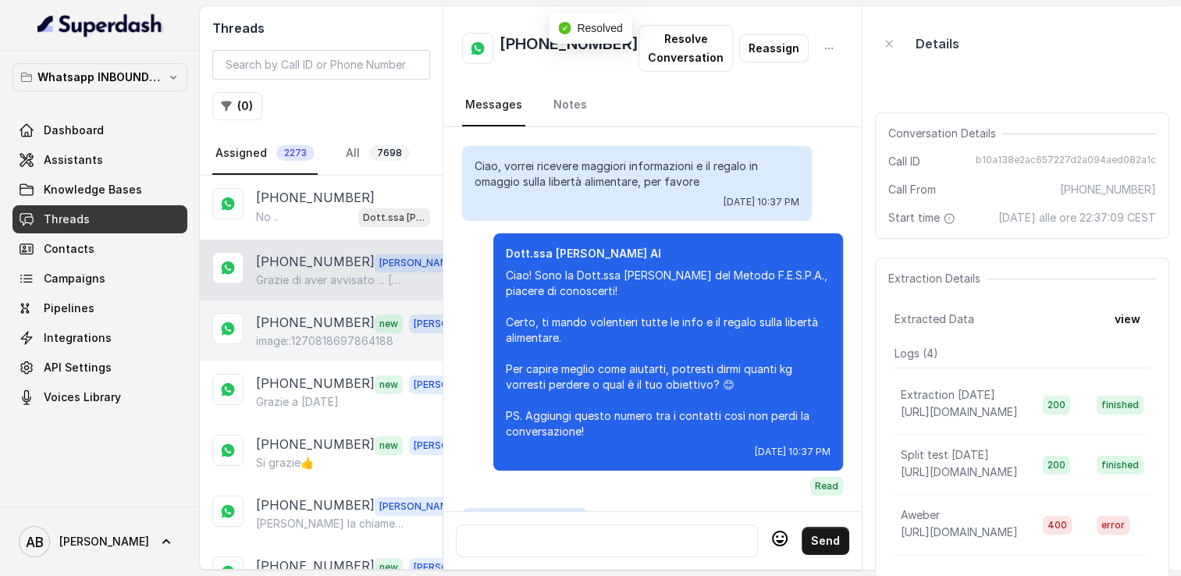
scroll to position [1639, 0]
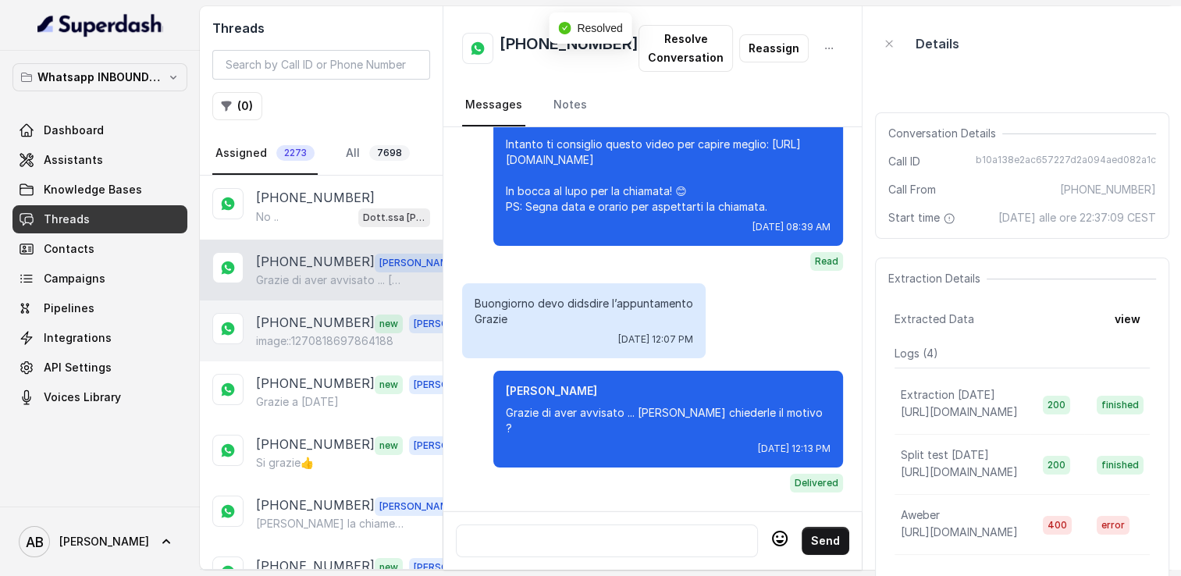
click at [293, 320] on p "[PHONE_NUMBER]" at bounding box center [315, 323] width 119 height 20
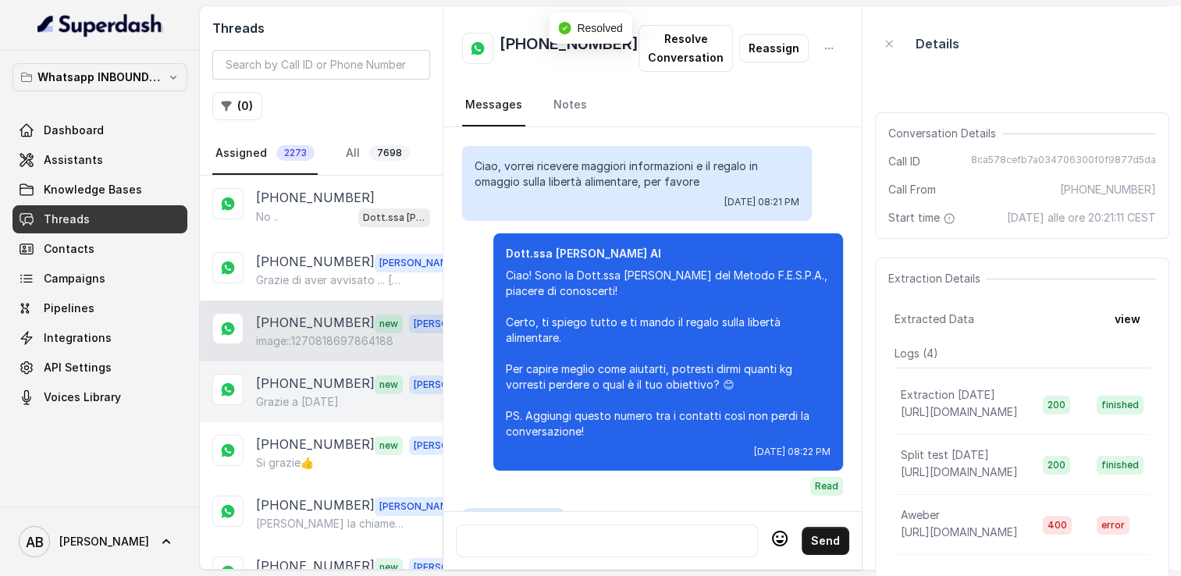
scroll to position [2960, 0]
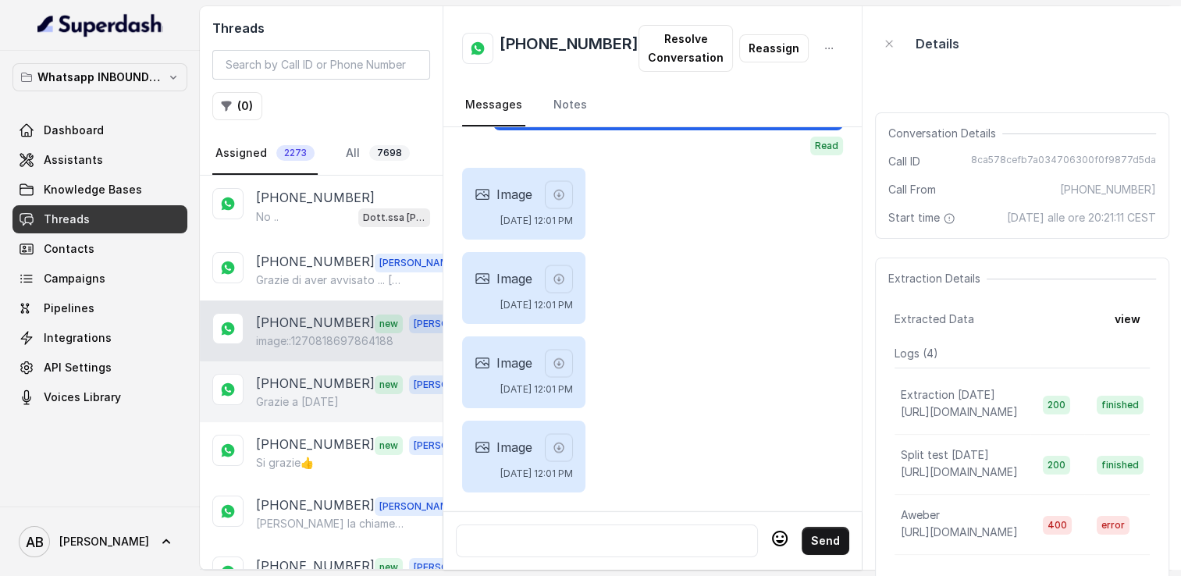
click at [304, 399] on p "Grazie a domani" at bounding box center [297, 402] width 83 height 16
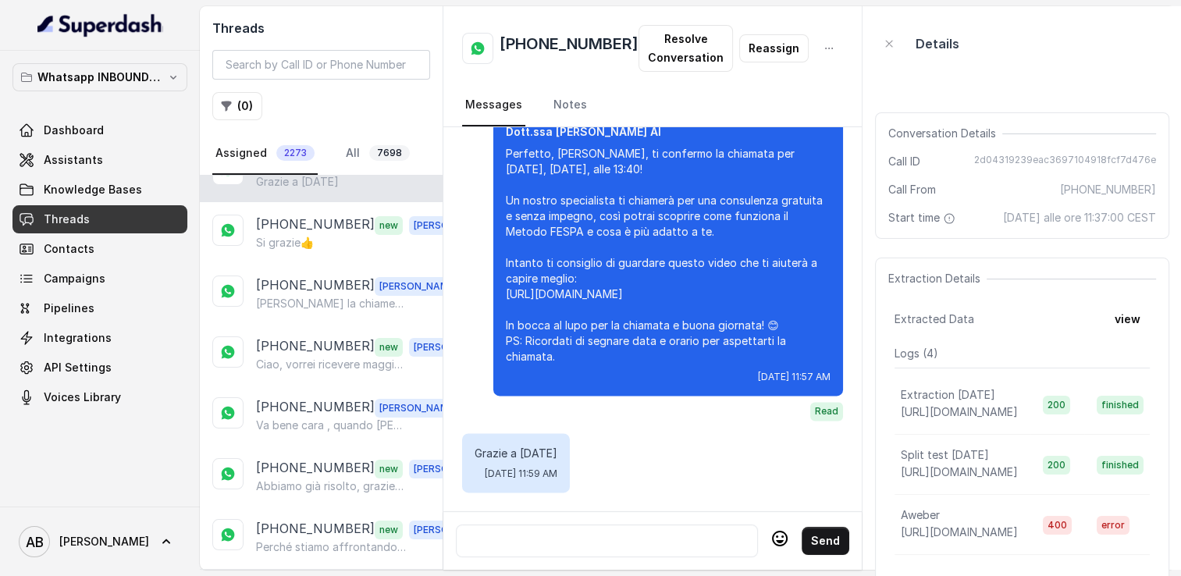
scroll to position [234, 0]
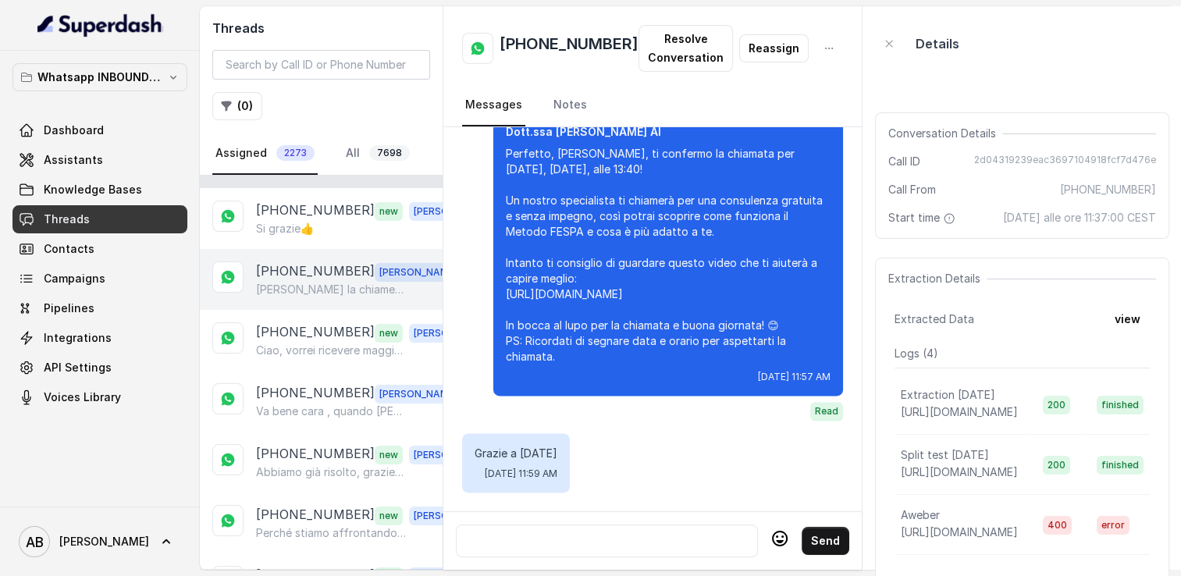
click at [308, 270] on p "[PHONE_NUMBER]" at bounding box center [315, 272] width 119 height 20
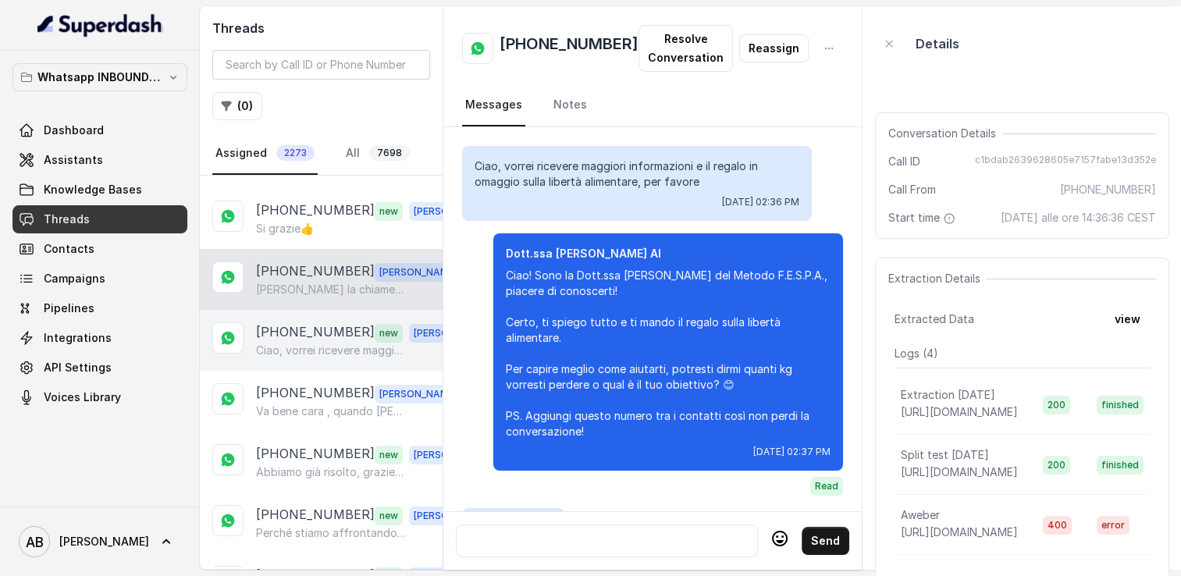
scroll to position [1892, 0]
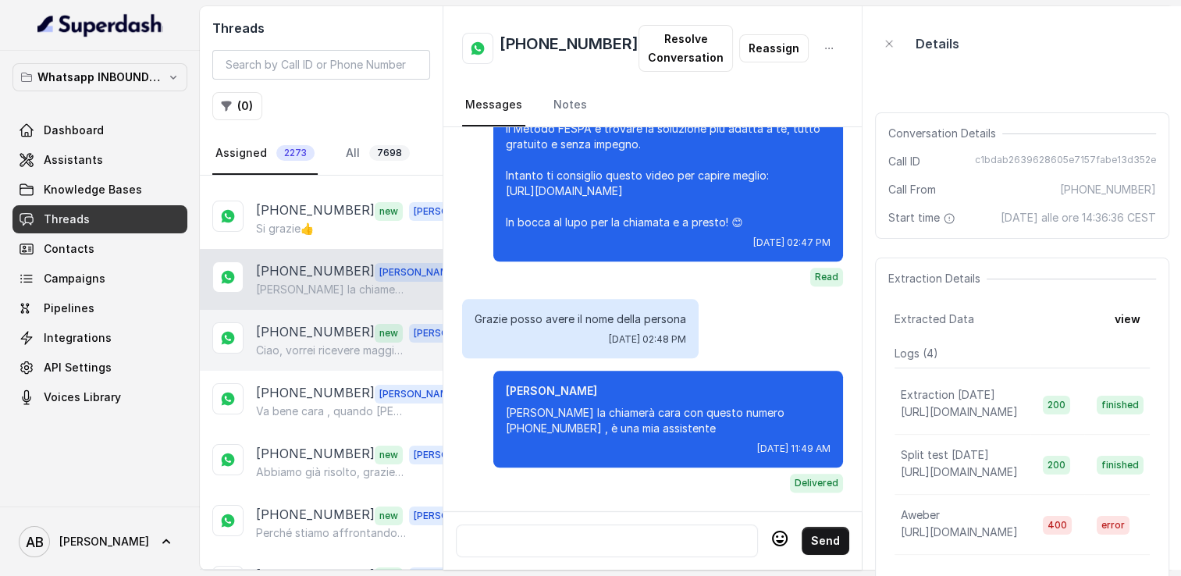
click at [313, 322] on p "+393248199662" at bounding box center [315, 332] width 119 height 20
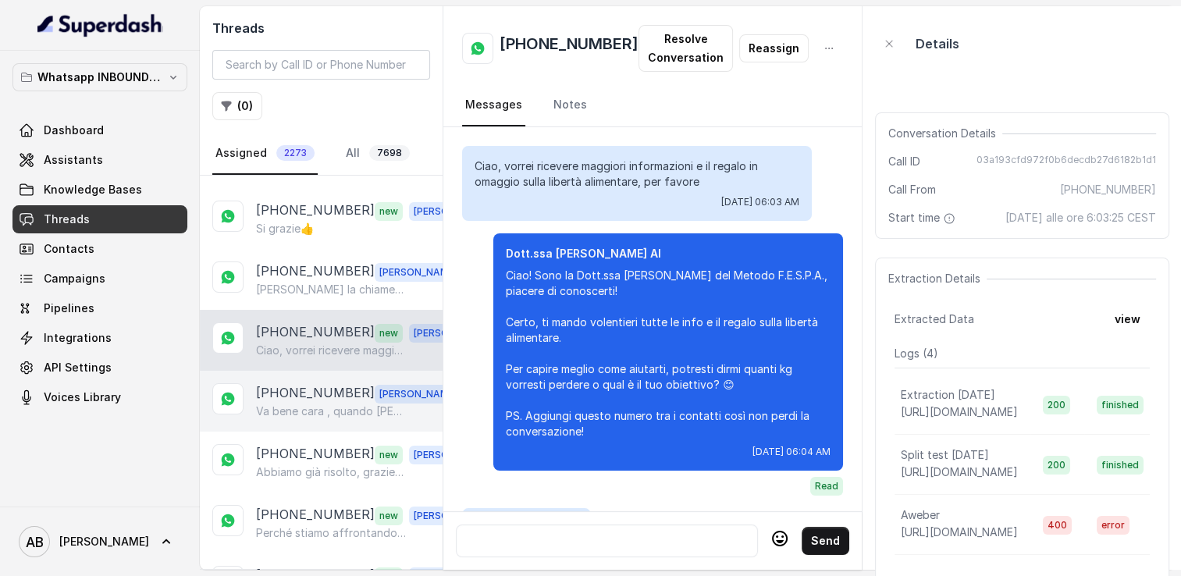
scroll to position [2089, 0]
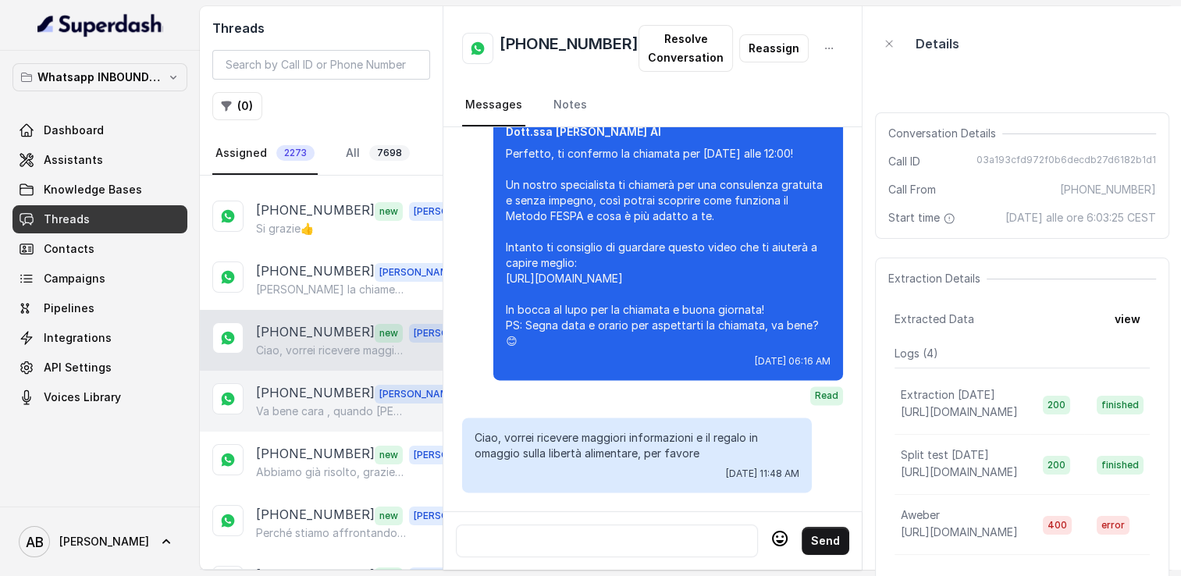
click at [334, 387] on p "[PHONE_NUMBER]" at bounding box center [315, 393] width 119 height 20
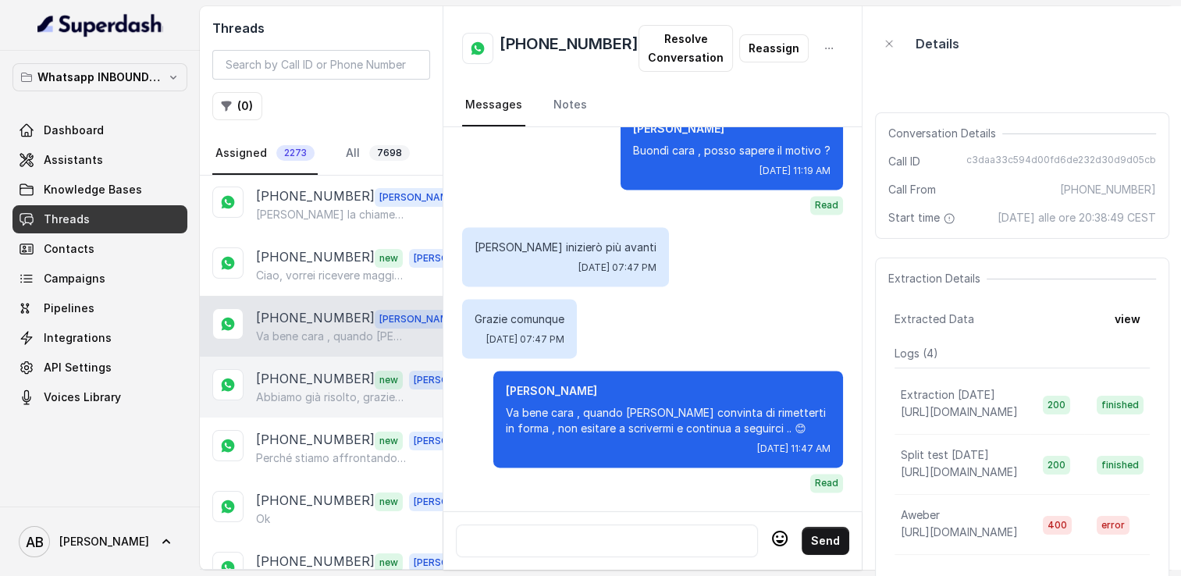
scroll to position [312, 0]
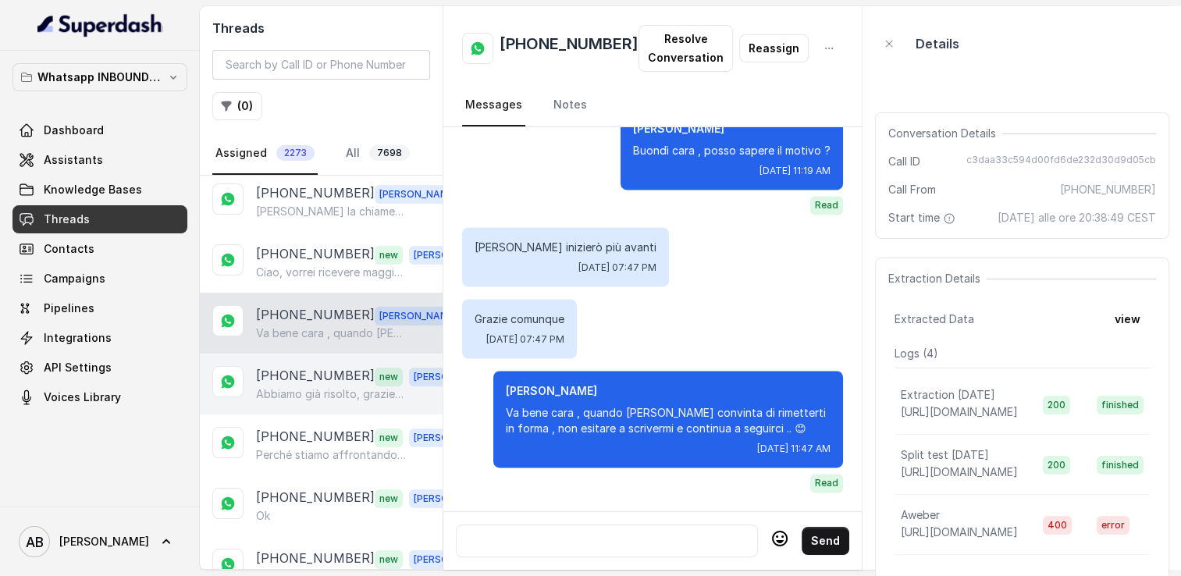
click at [323, 386] on p "Abbiamo già risolto, grazie mille" at bounding box center [331, 394] width 150 height 16
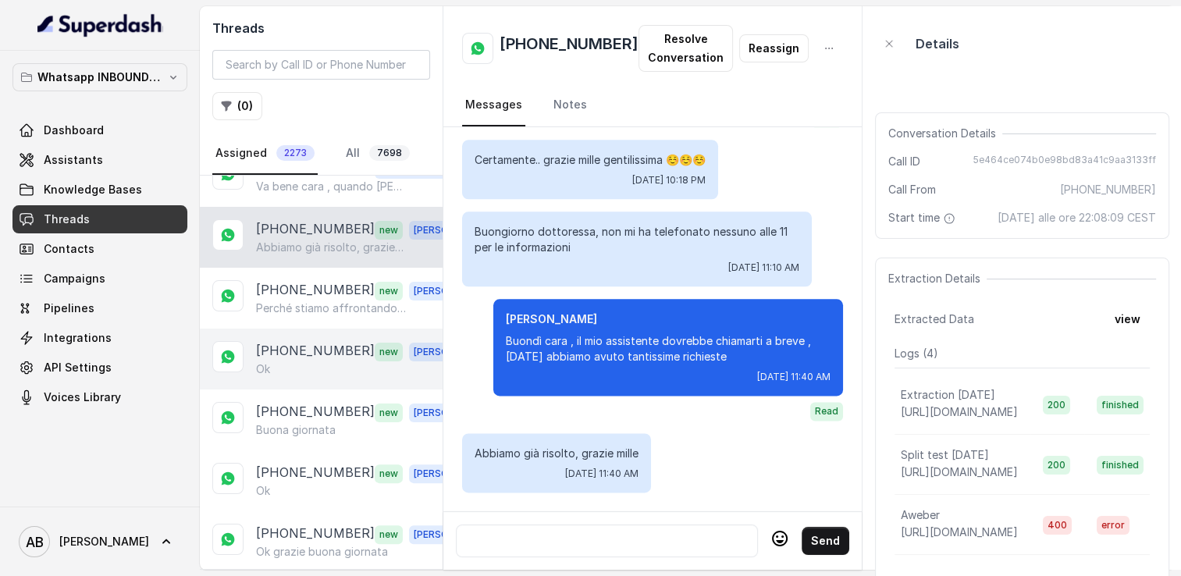
scroll to position [468, 0]
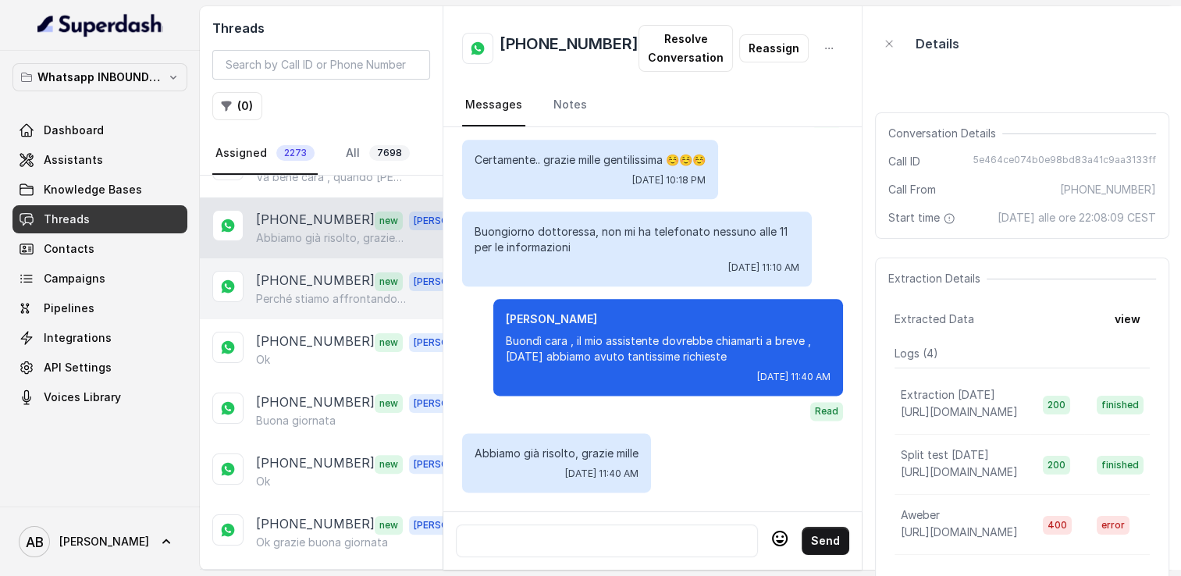
click at [301, 298] on p "Perché stiamo affrontando troppe spese….purtroppo spese mediche" at bounding box center [331, 299] width 150 height 16
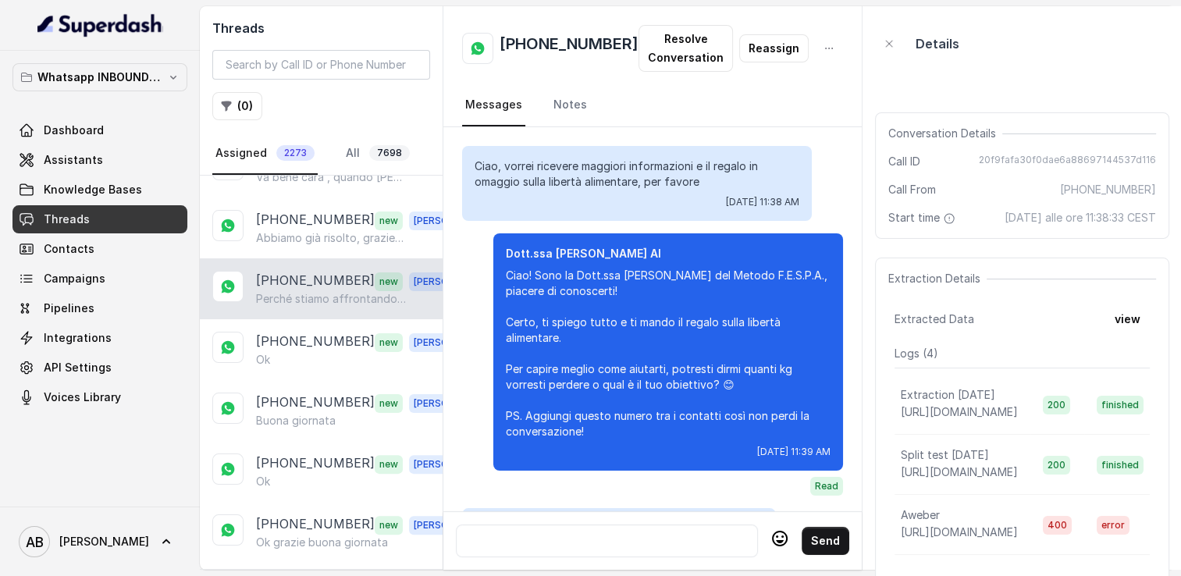
scroll to position [2208, 0]
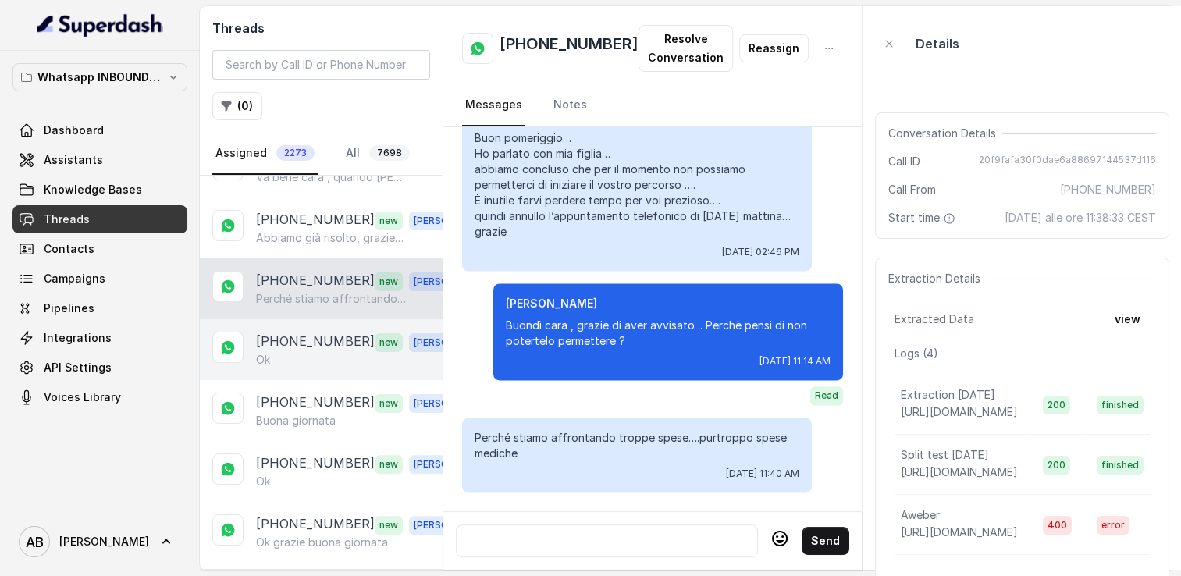
click at [294, 352] on div "Ok" at bounding box center [365, 360] width 218 height 16
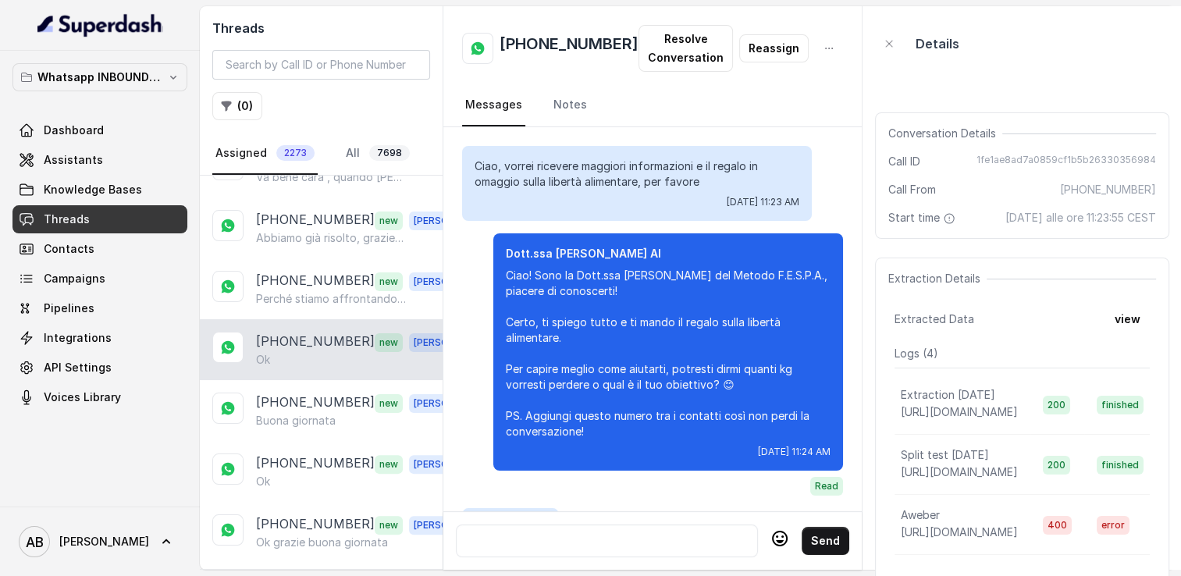
scroll to position [2124, 0]
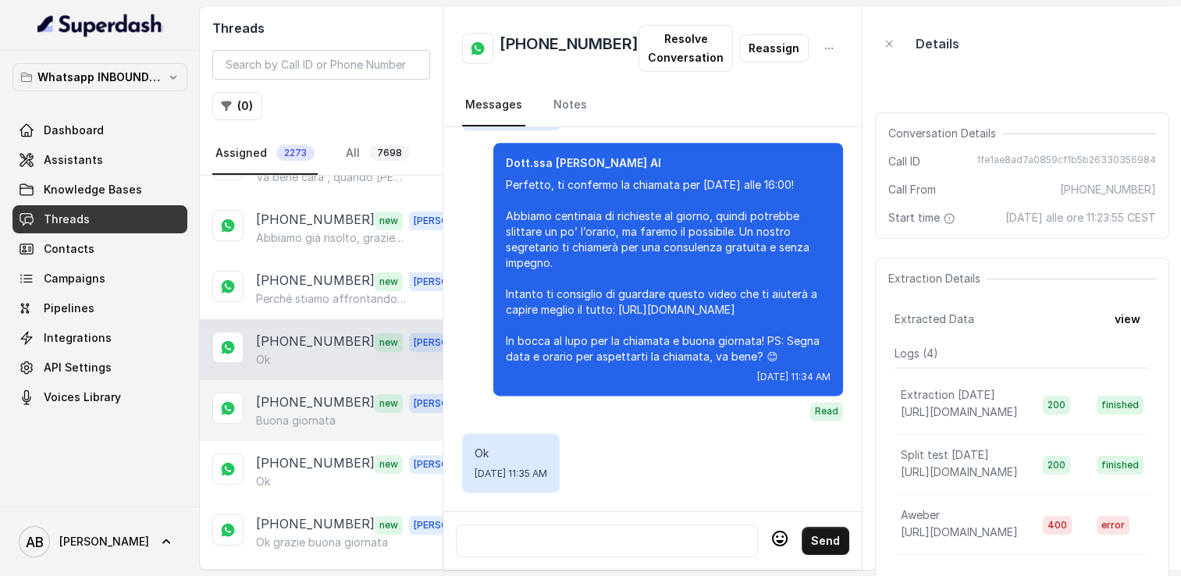
click at [294, 381] on div "+393299817846 new Alessandro Buona giornata" at bounding box center [321, 410] width 243 height 61
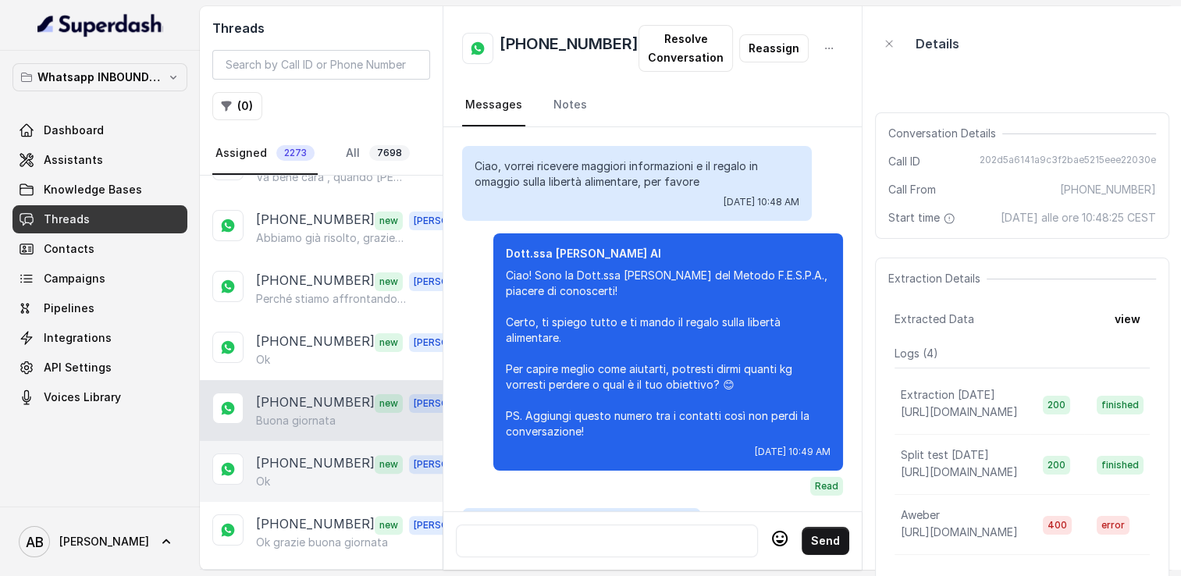
scroll to position [1521, 0]
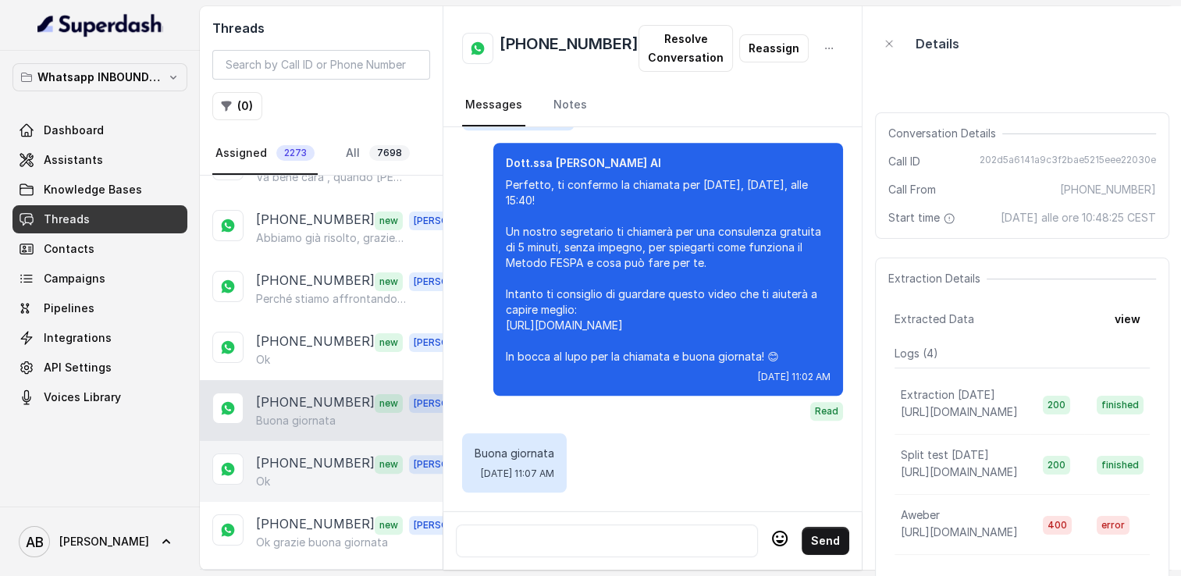
click at [302, 454] on p "[PHONE_NUMBER]" at bounding box center [315, 464] width 119 height 20
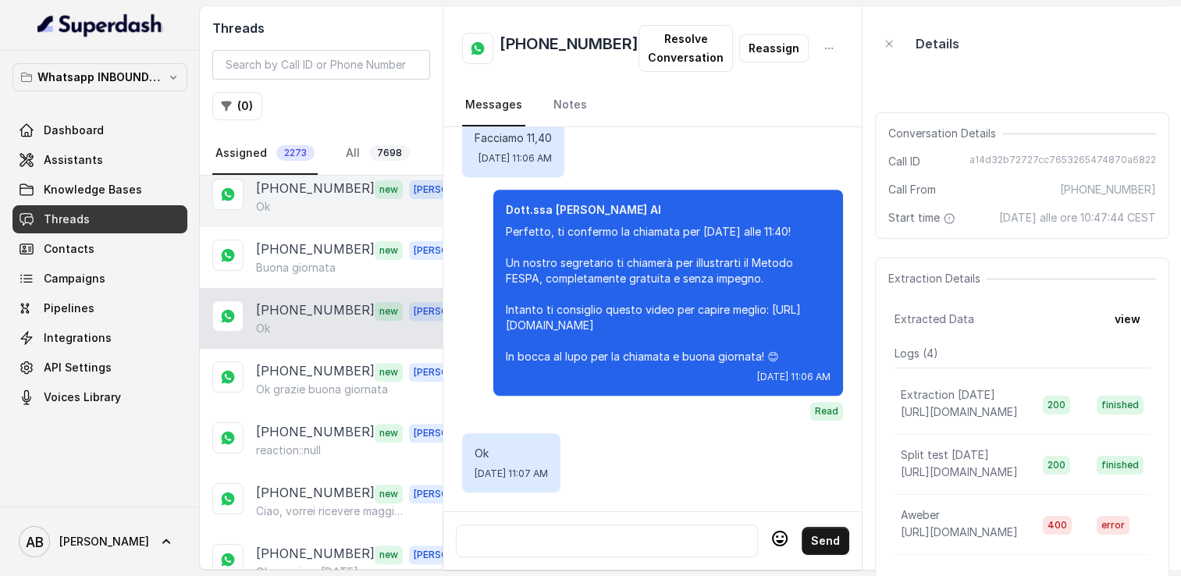
scroll to position [625, 0]
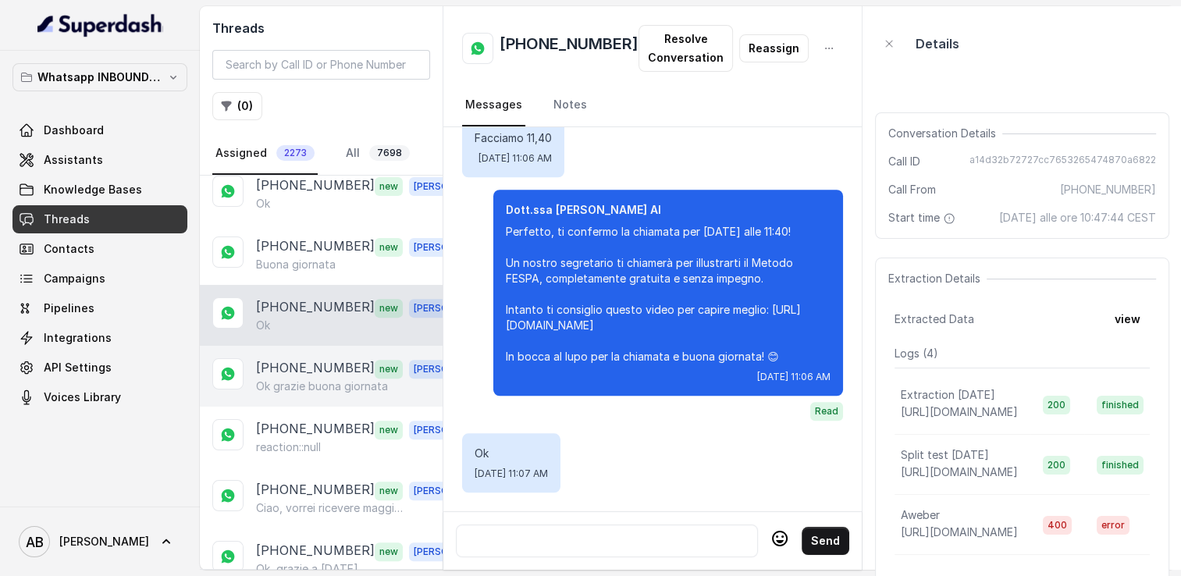
click at [323, 358] on p "[PHONE_NUMBER]" at bounding box center [315, 368] width 119 height 20
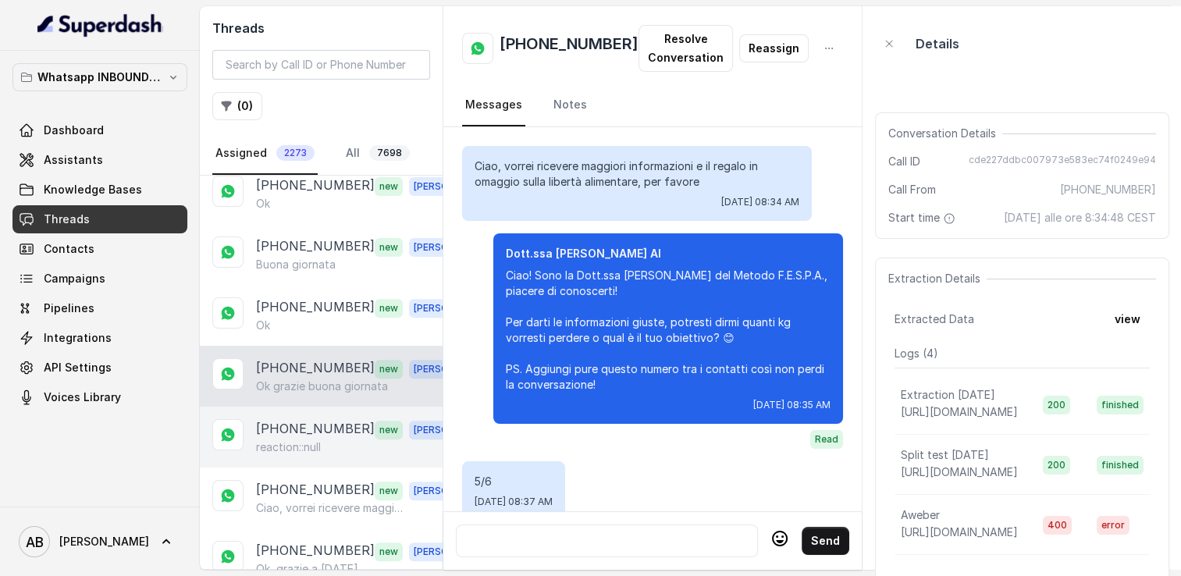
scroll to position [2311, 0]
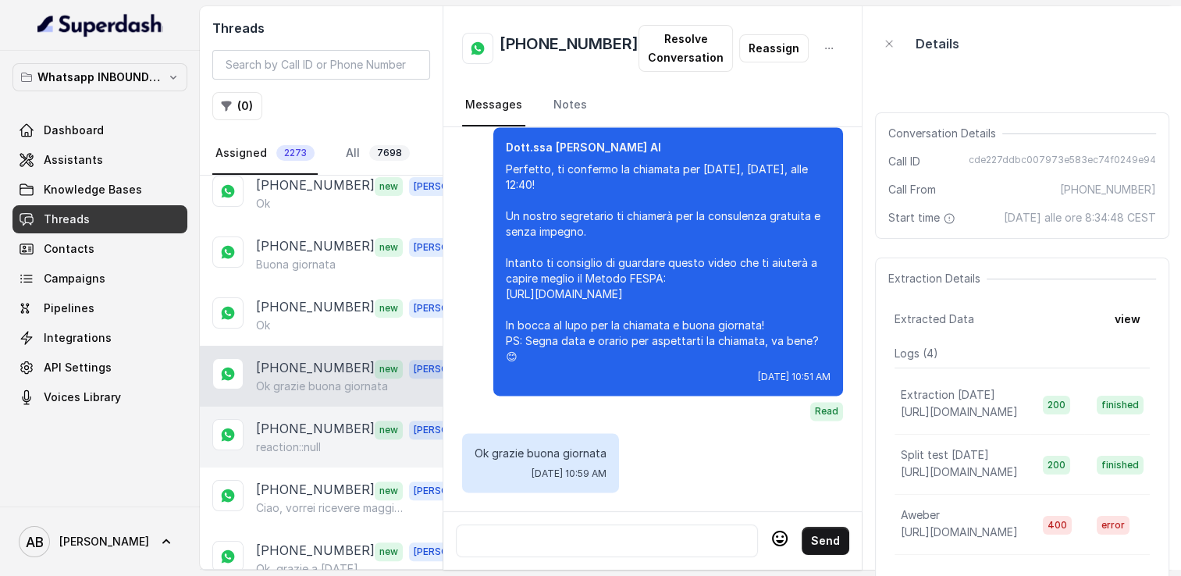
click at [321, 440] on p "reaction::null" at bounding box center [288, 448] width 65 height 16
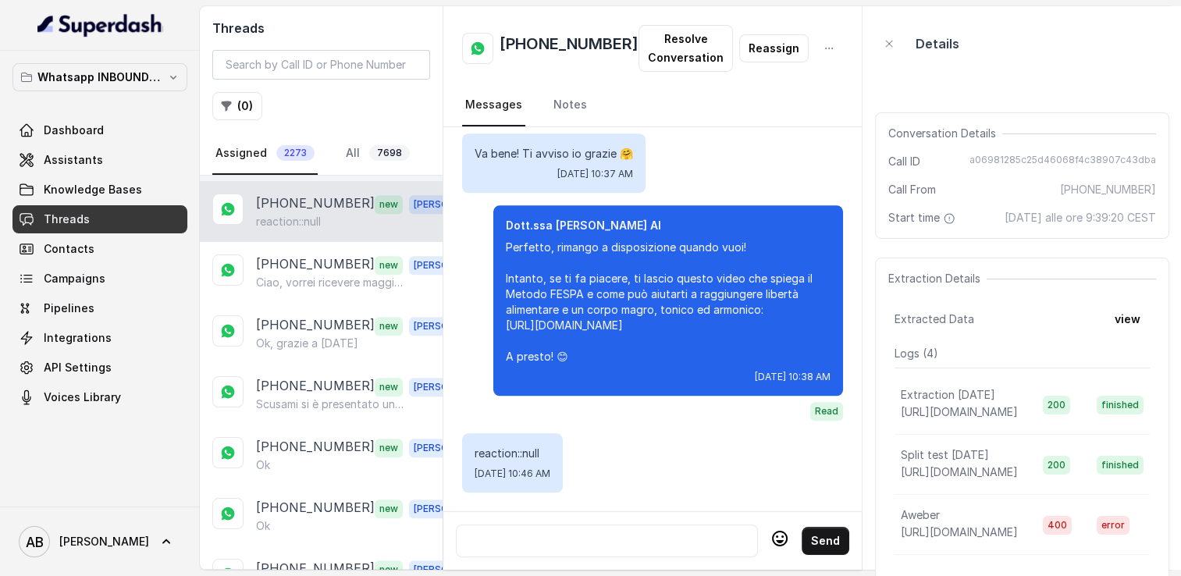
scroll to position [859, 0]
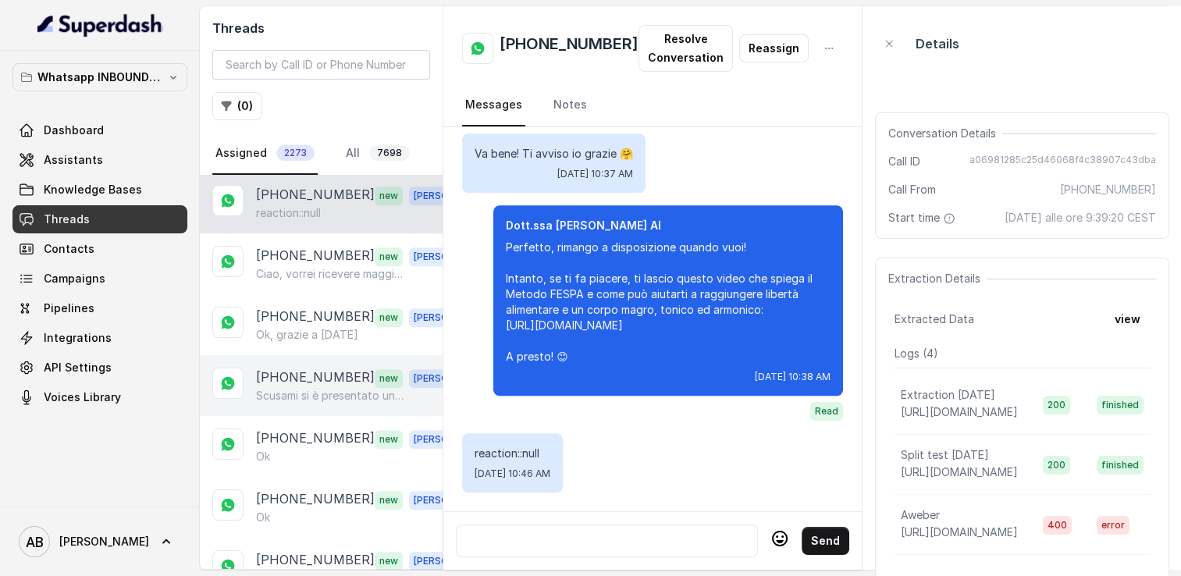
click at [324, 368] on p "[PHONE_NUMBER]" at bounding box center [315, 378] width 119 height 20
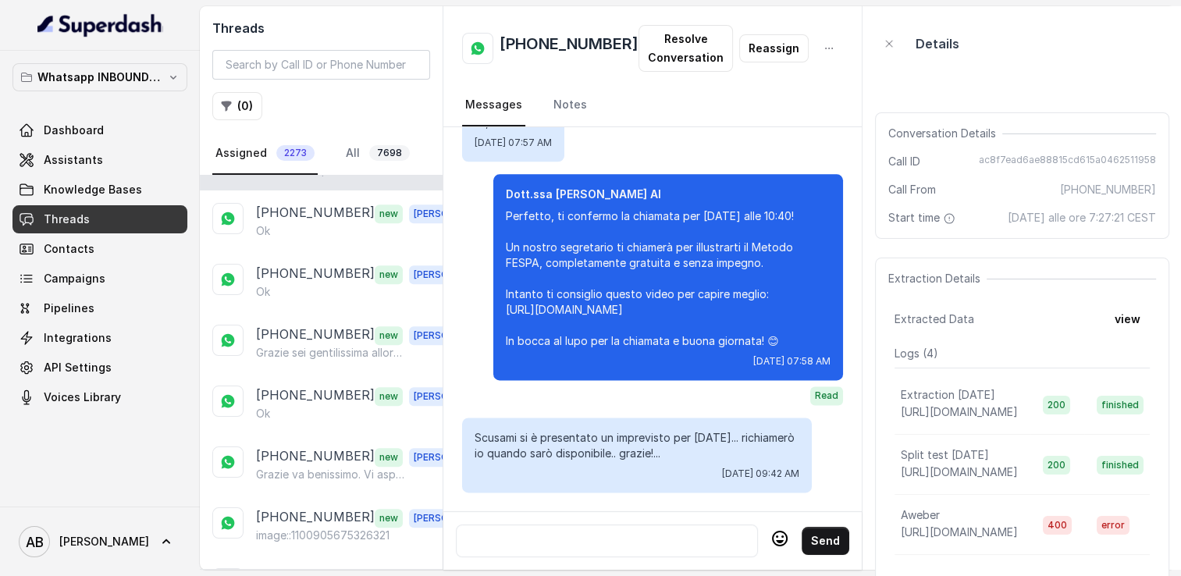
scroll to position [1093, 0]
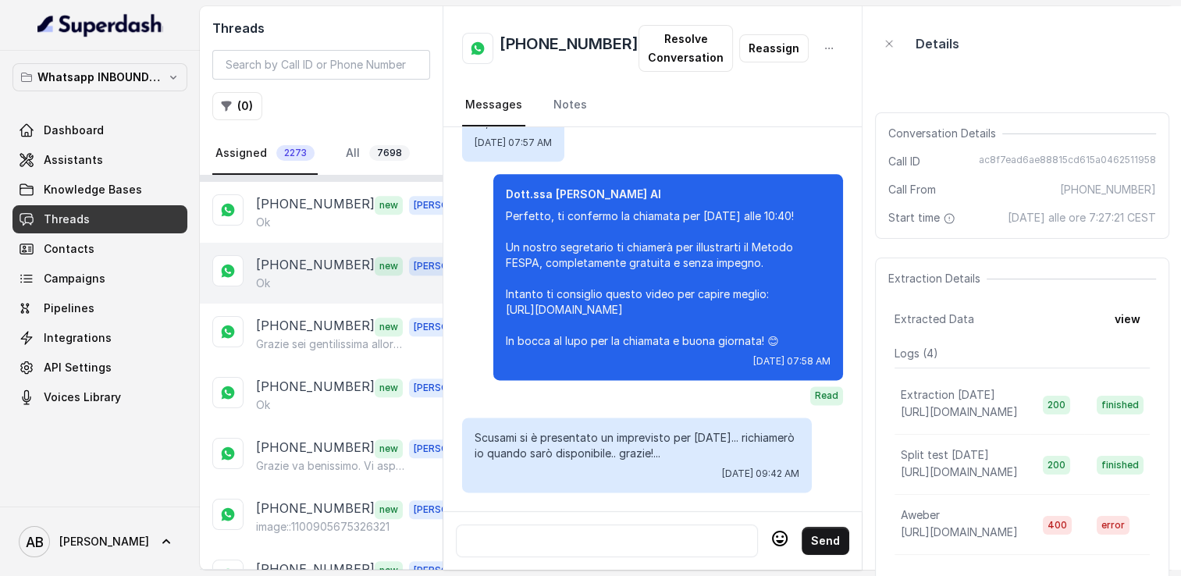
click at [342, 255] on p "[PHONE_NUMBER]" at bounding box center [315, 265] width 119 height 20
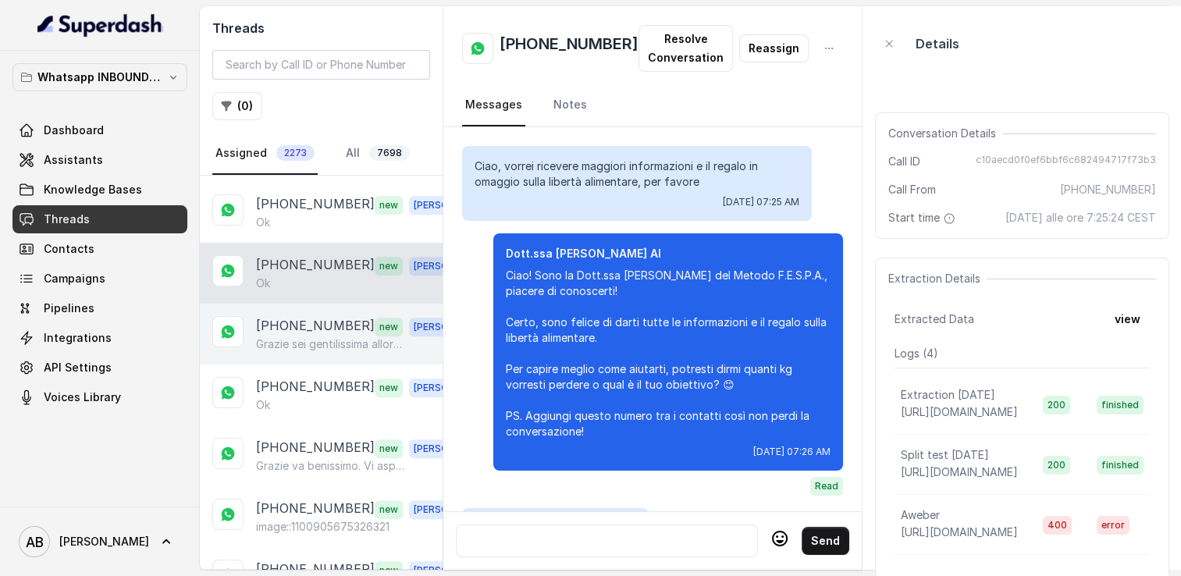
click at [348, 336] on p "Grazie sei gentilissima allora a [DATE]" at bounding box center [331, 344] width 150 height 16
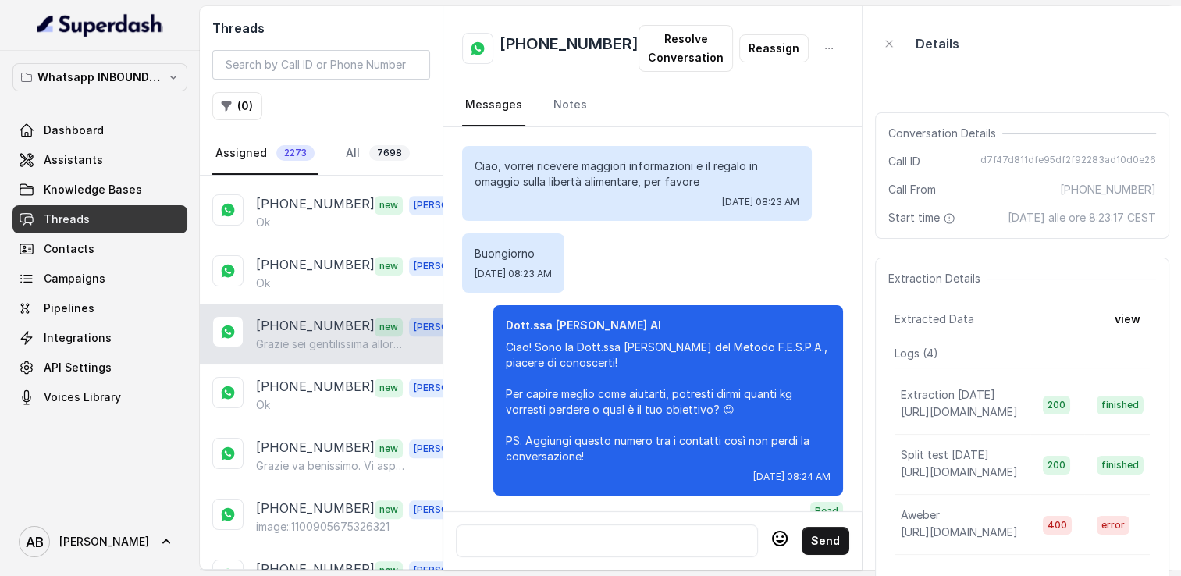
scroll to position [2476, 0]
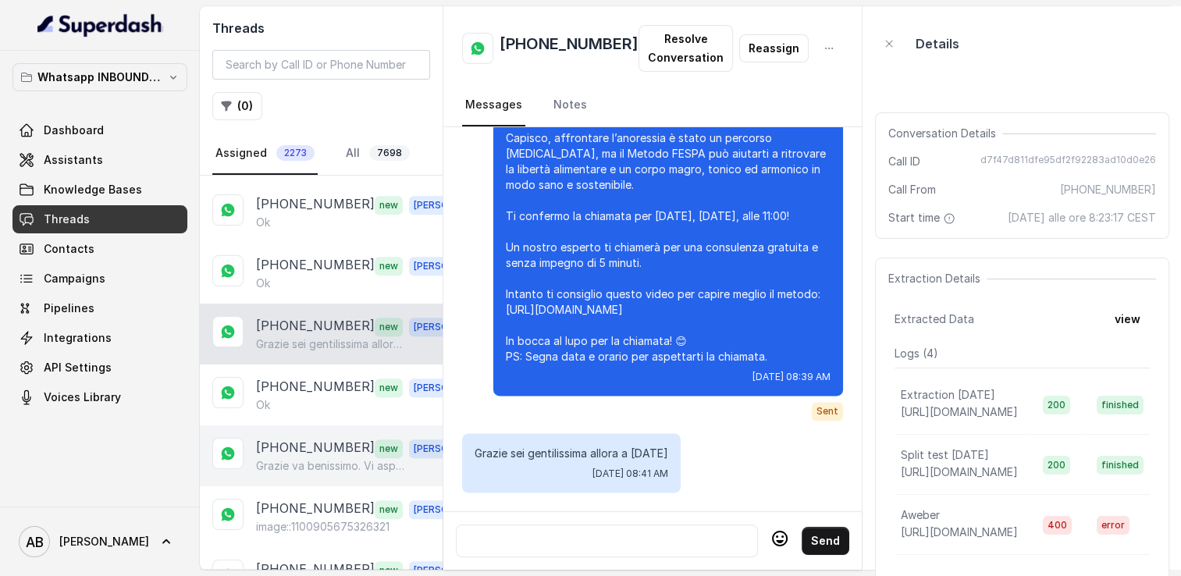
click at [325, 465] on div "+393381020518 new Alessandro Grazie va benissimo. Vi aspetto. Buona giornata" at bounding box center [321, 455] width 243 height 61
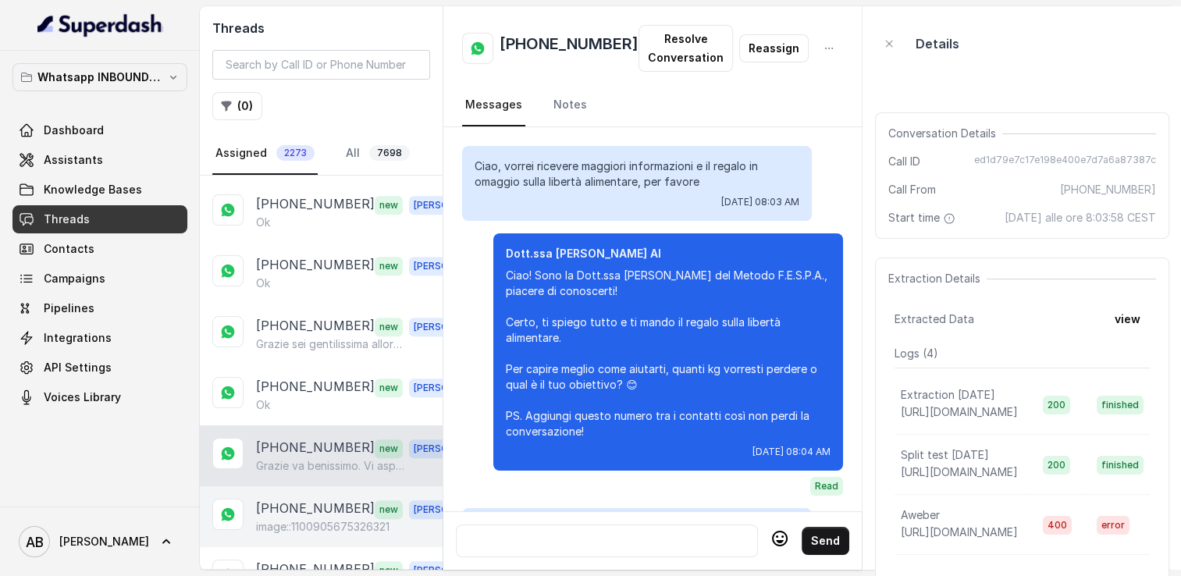
scroll to position [2305, 0]
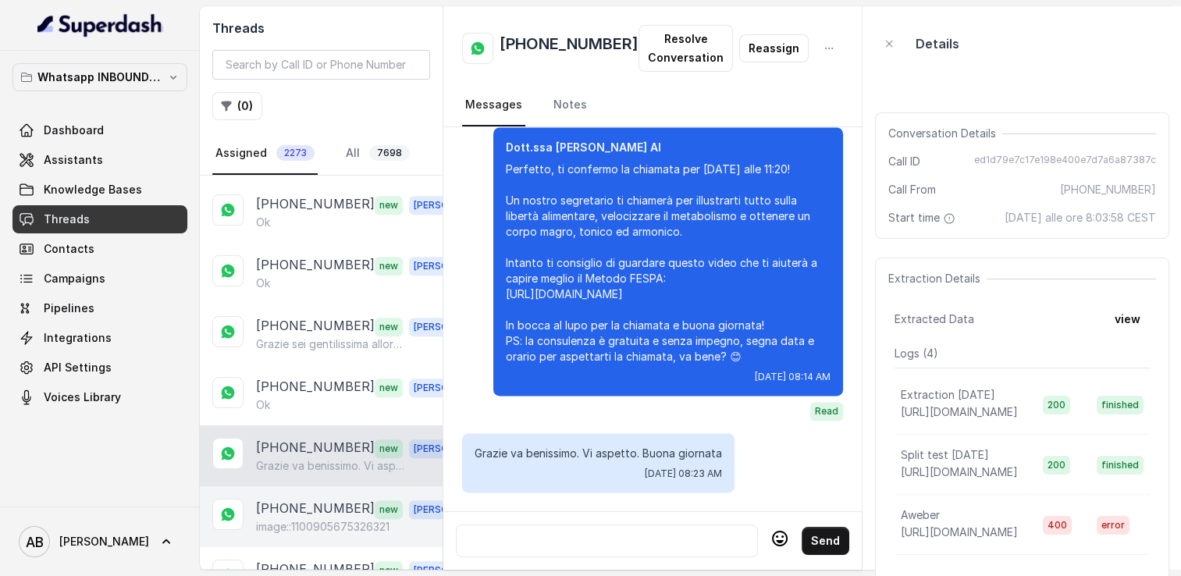
click at [317, 519] on p "image::1100905675326321" at bounding box center [323, 527] width 134 height 16
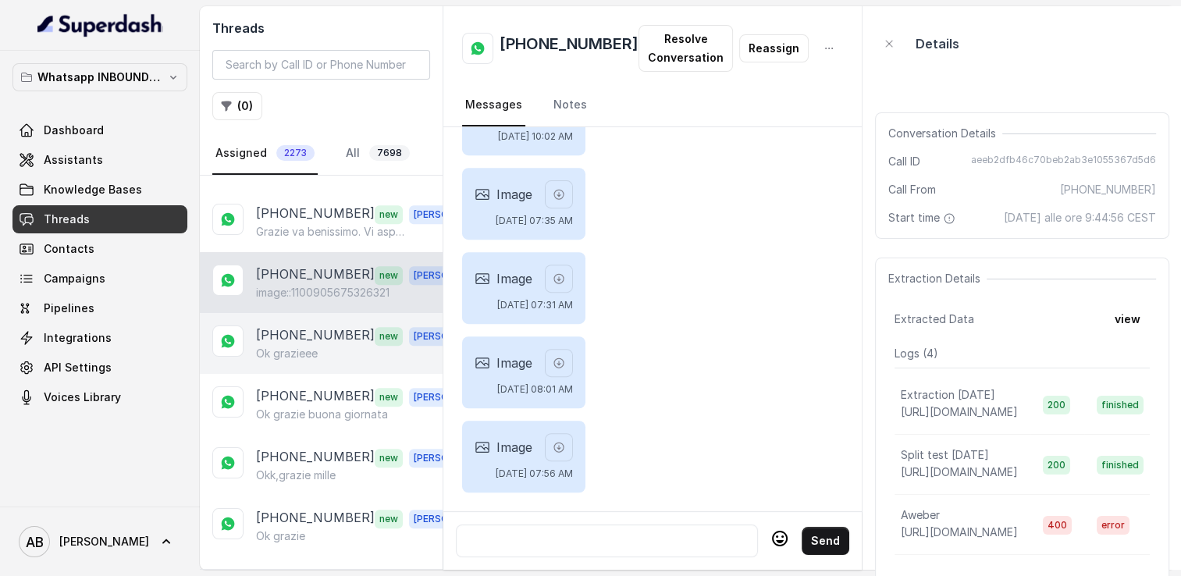
click at [308, 346] on p "Ok grazieee" at bounding box center [287, 354] width 62 height 16
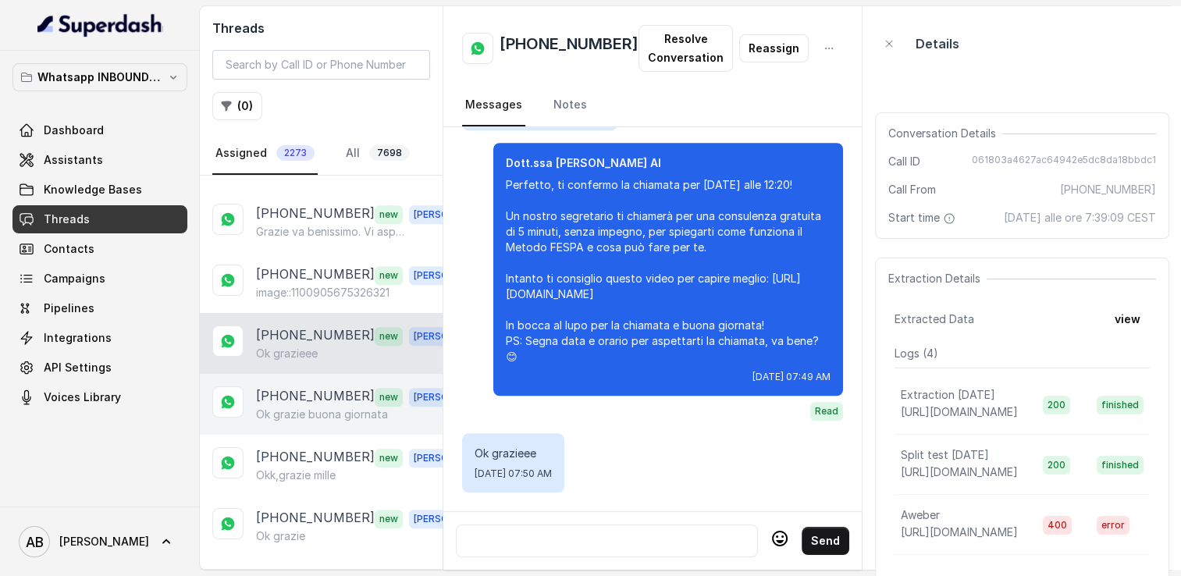
click at [312, 407] on p "Ok grazie buona giornata" at bounding box center [322, 415] width 132 height 16
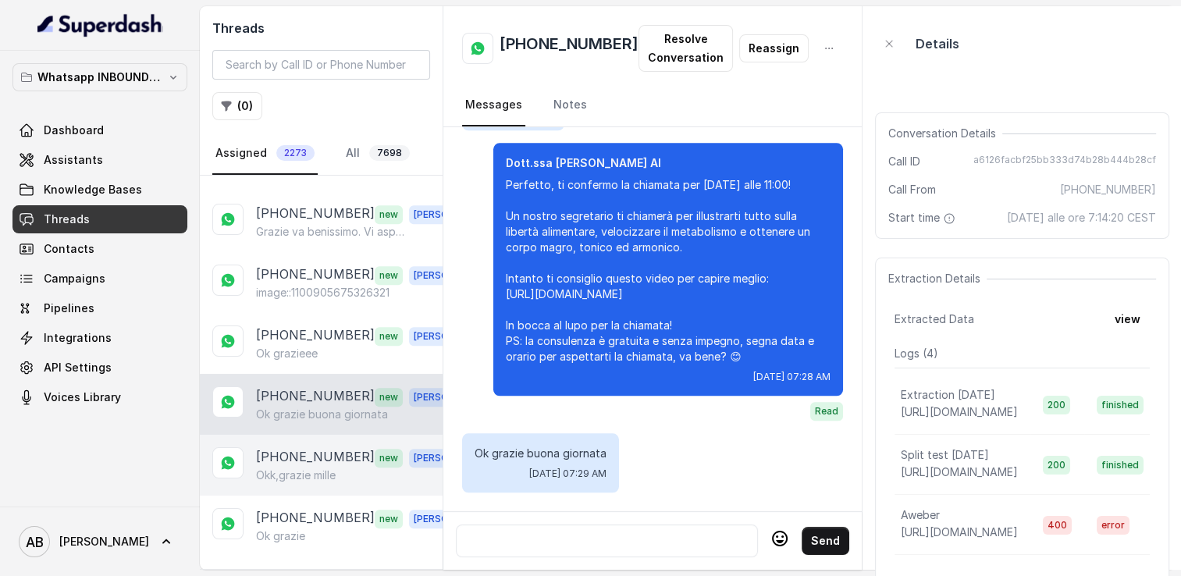
click at [306, 468] on p "Okk,grazie mille" at bounding box center [296, 476] width 80 height 16
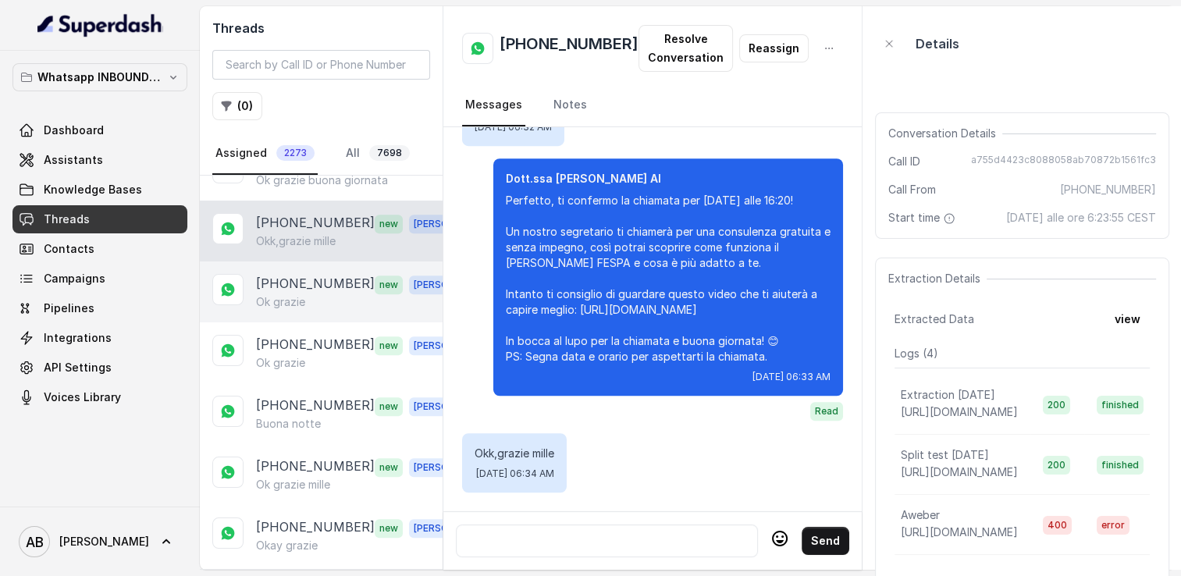
click at [301, 274] on p "[PHONE_NUMBER]" at bounding box center [315, 284] width 119 height 20
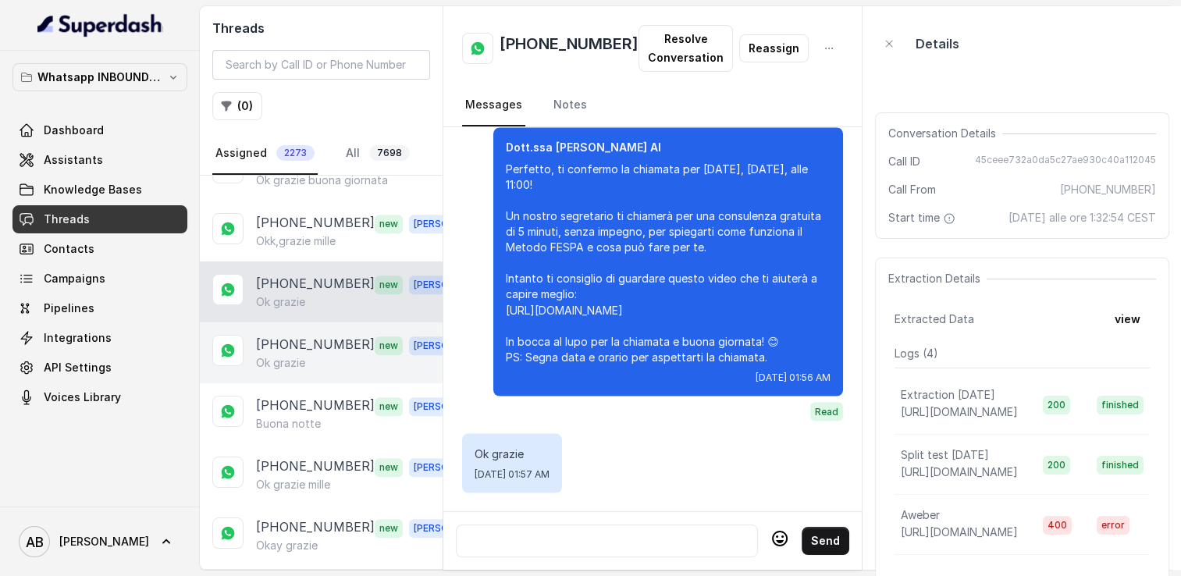
click at [308, 335] on p "[PHONE_NUMBER]" at bounding box center [315, 345] width 119 height 20
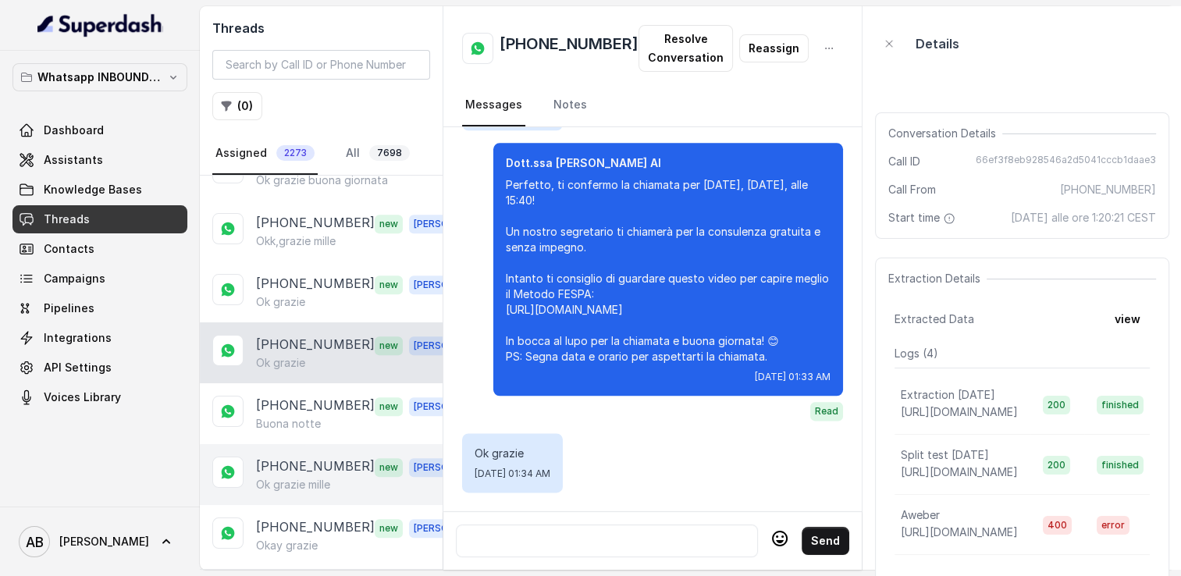
drag, startPoint x: 318, startPoint y: 395, endPoint x: 319, endPoint y: 448, distance: 53.1
click at [318, 396] on p "[PHONE_NUMBER]" at bounding box center [315, 406] width 119 height 20
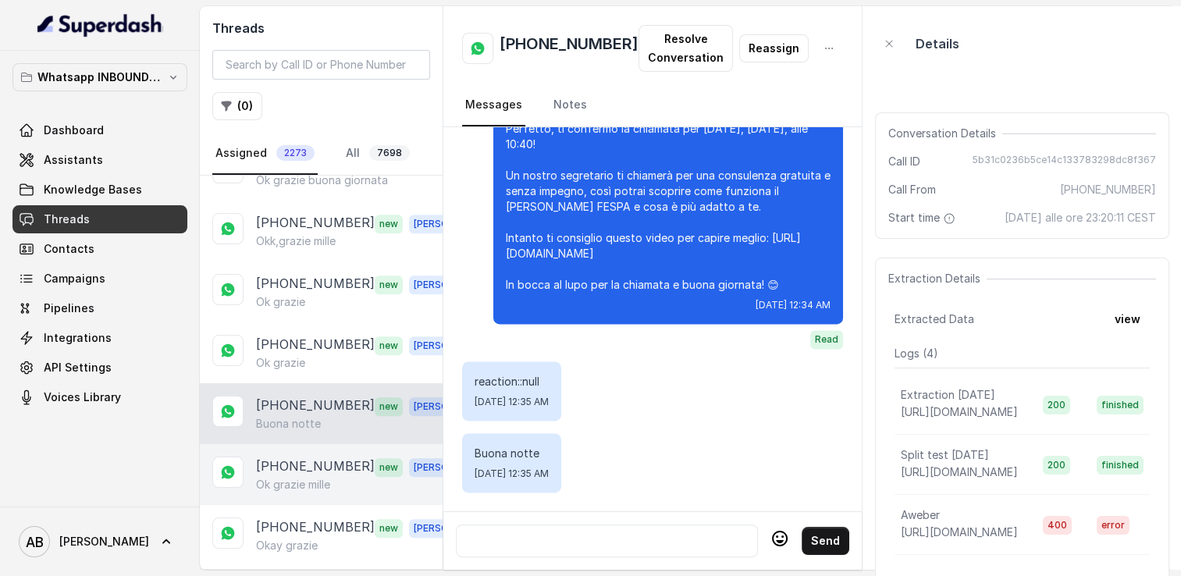
click at [319, 477] on p "Ok grazie mille" at bounding box center [293, 485] width 74 height 16
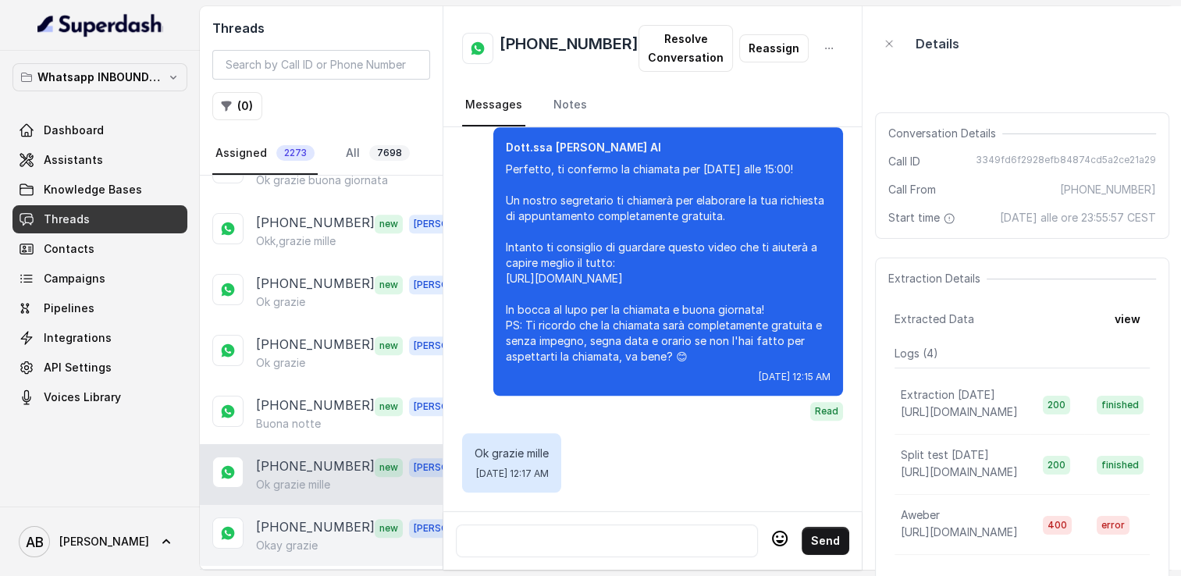
click at [314, 518] on p "[PHONE_NUMBER]" at bounding box center [315, 528] width 119 height 20
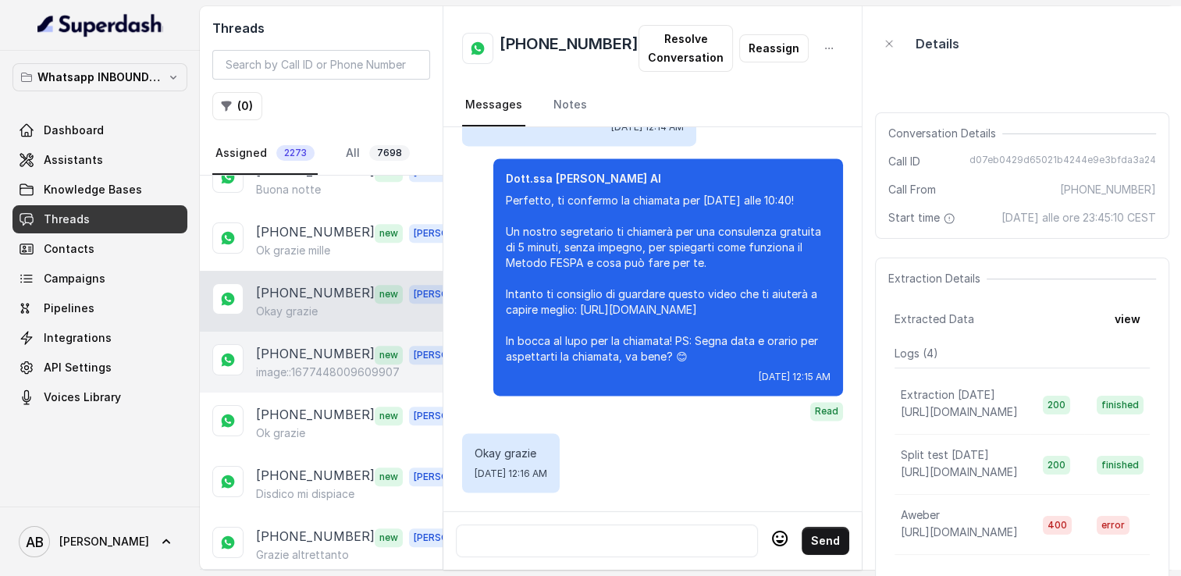
click at [309, 344] on p "[PHONE_NUMBER]" at bounding box center [315, 354] width 119 height 20
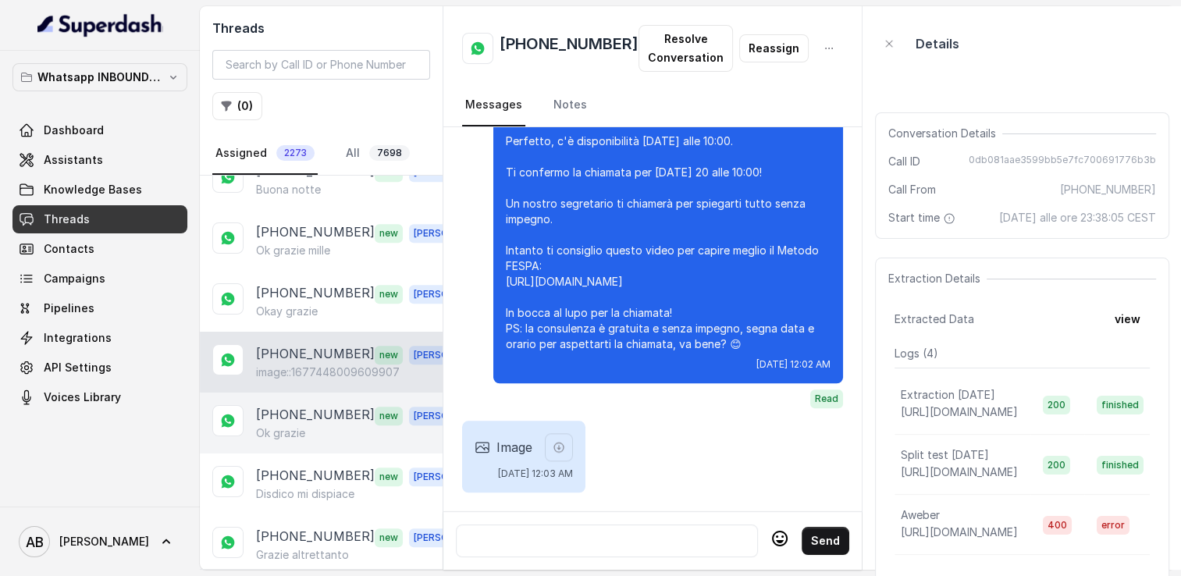
click at [319, 425] on div "Ok grazie" at bounding box center [365, 433] width 218 height 16
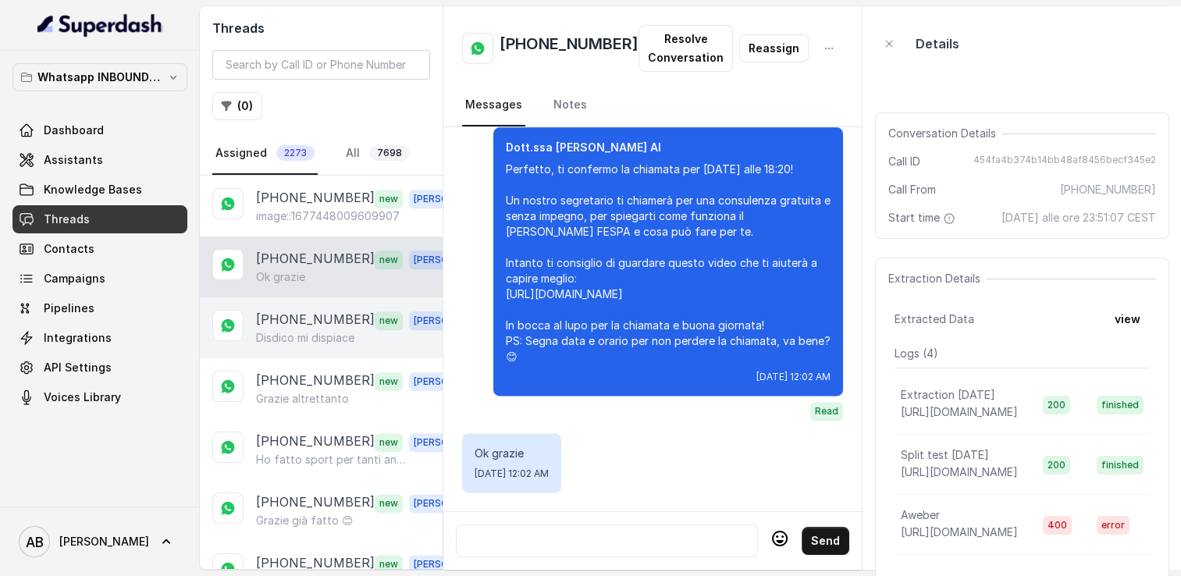
click at [312, 310] on p "[PHONE_NUMBER]" at bounding box center [315, 320] width 119 height 20
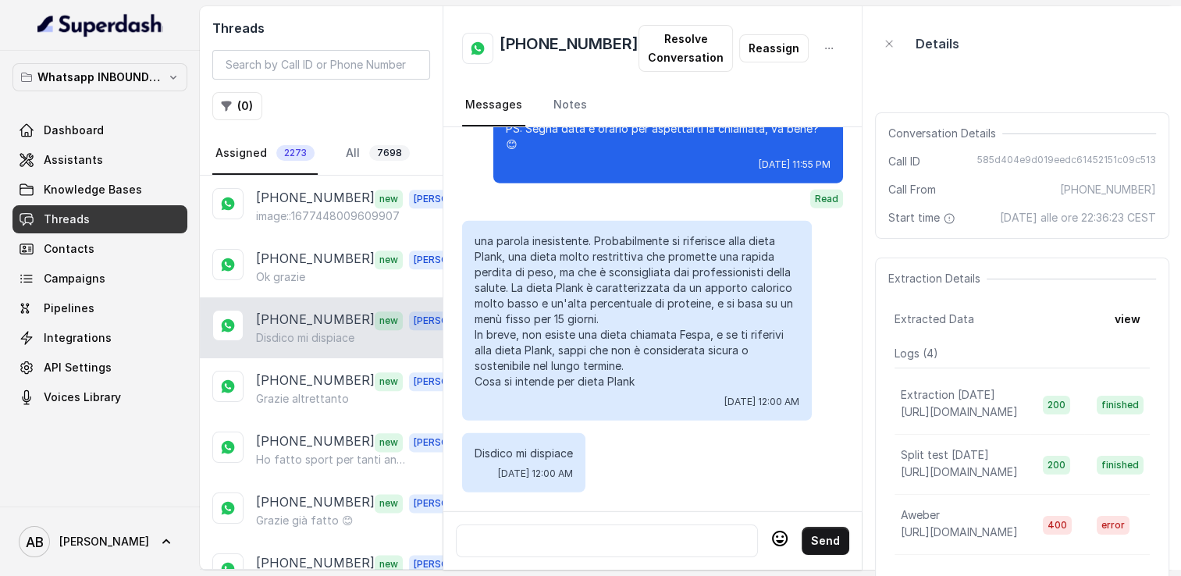
click at [611, 536] on div at bounding box center [607, 541] width 288 height 19
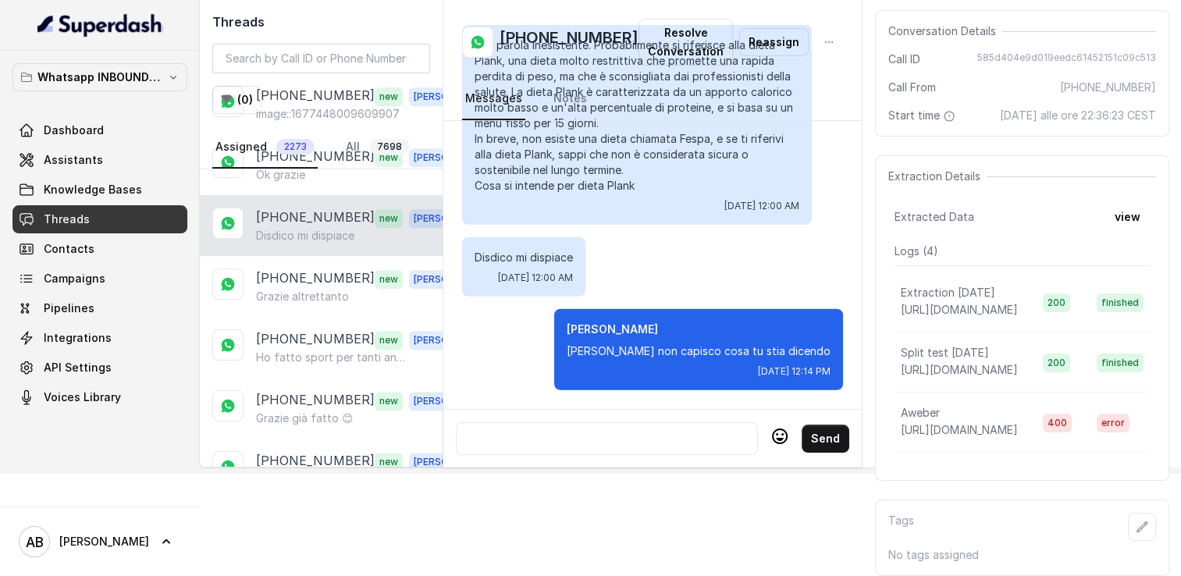
click at [608, 429] on div at bounding box center [607, 438] width 288 height 19
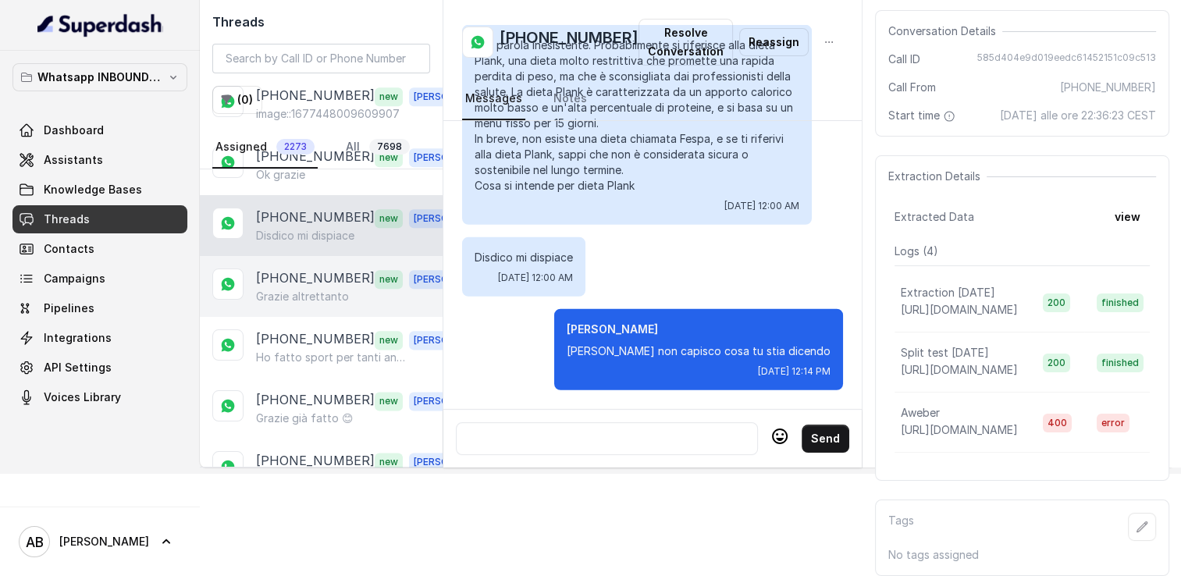
click at [322, 269] on p "[PHONE_NUMBER]" at bounding box center [315, 279] width 119 height 20
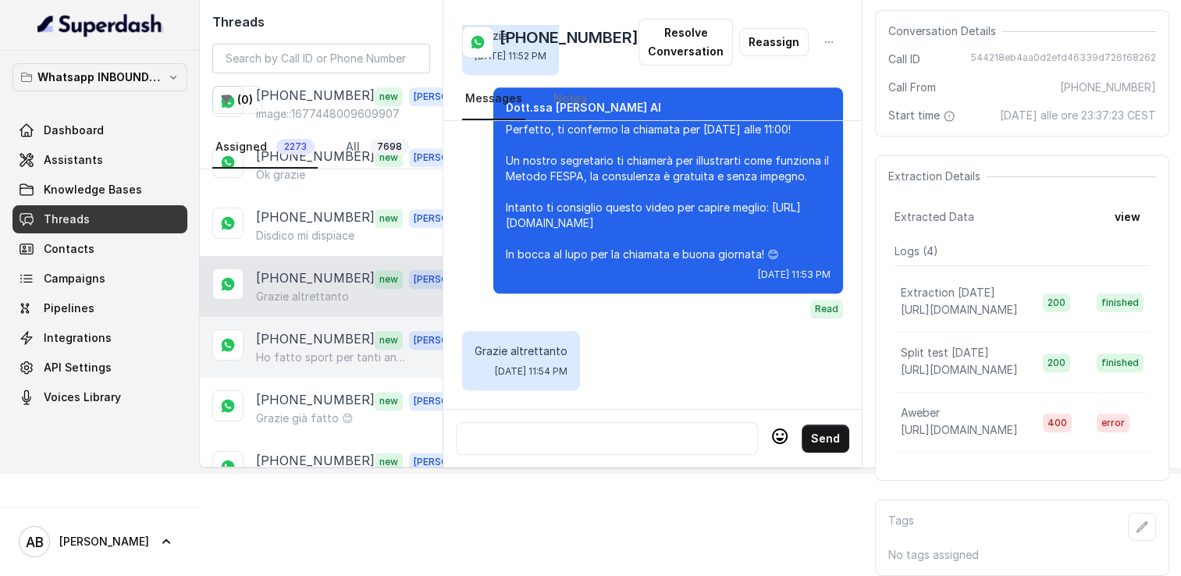
click at [312, 350] on p "Ho fatto sport per tanti anni e fino a qualche tempo fa anche camminata veloce.…" at bounding box center [331, 358] width 150 height 16
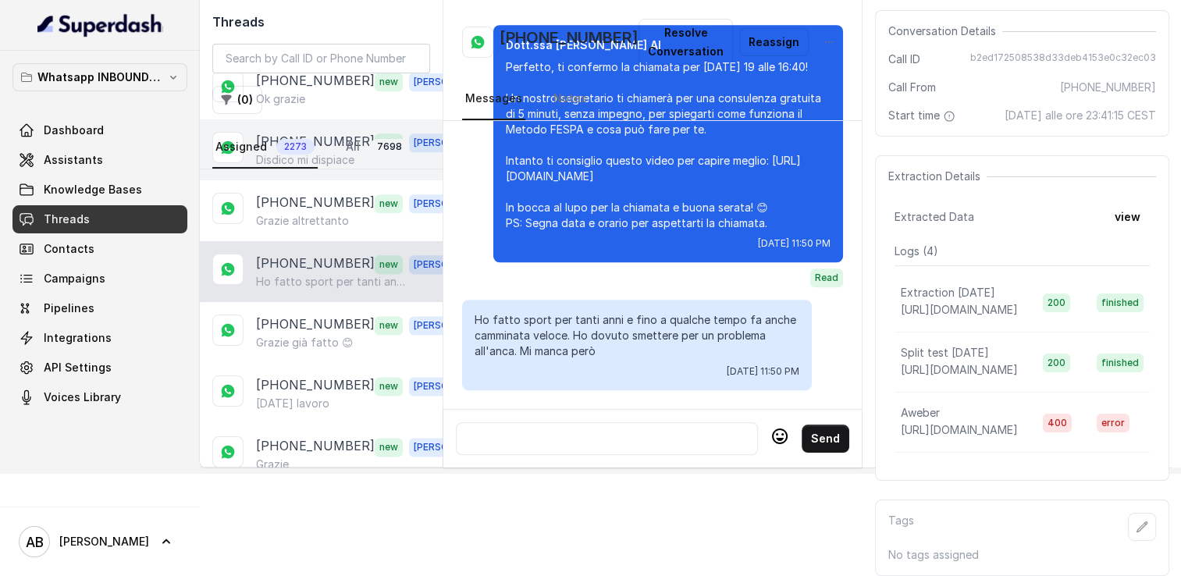
scroll to position [2108, 0]
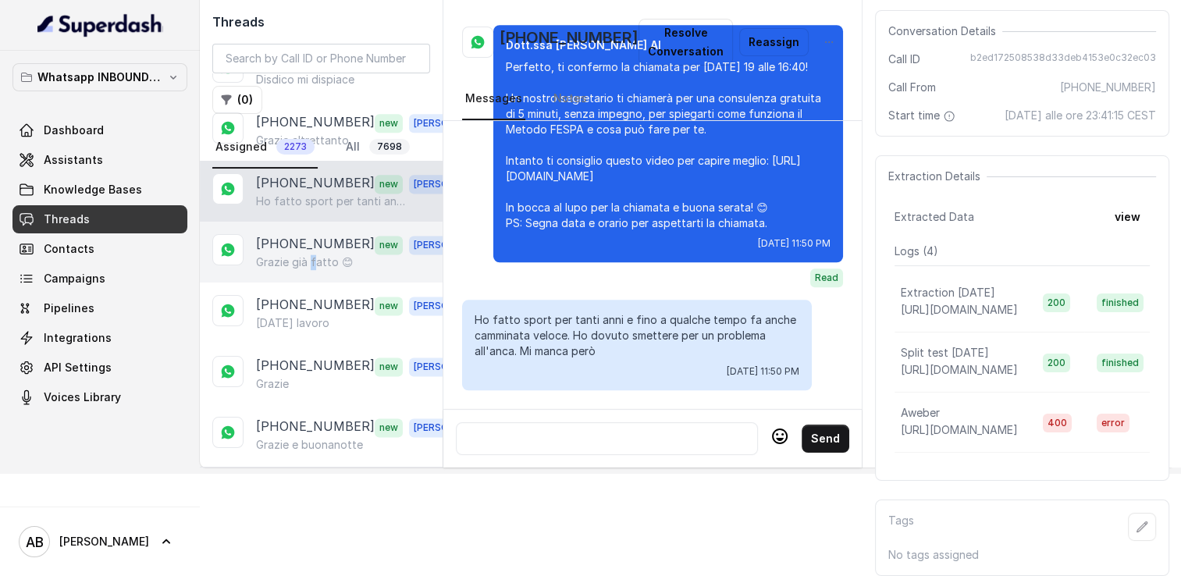
click at [312, 255] on p "Grazie già fatto 😊" at bounding box center [305, 263] width 98 height 16
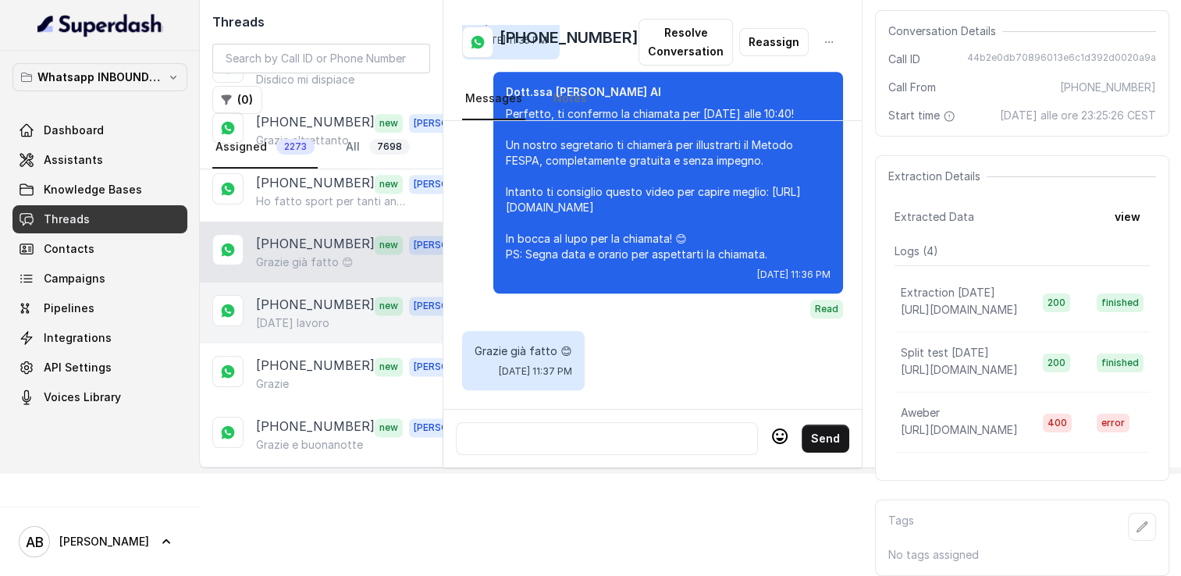
click at [303, 292] on div "+393403479282 new Alessandro Martedì lavoro" at bounding box center [321, 313] width 243 height 61
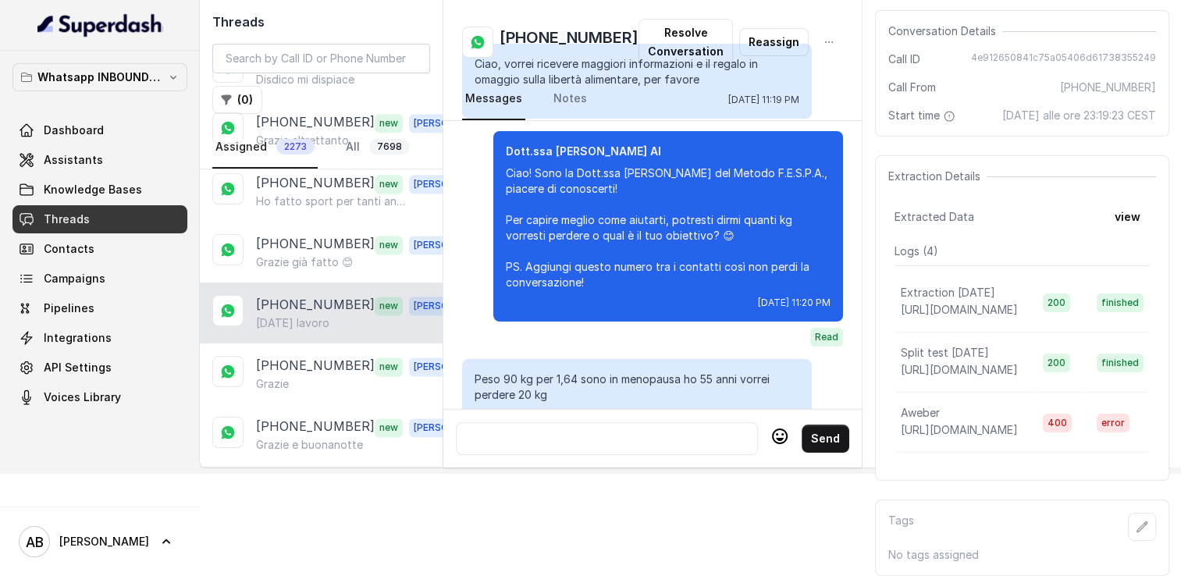
scroll to position [2530, 0]
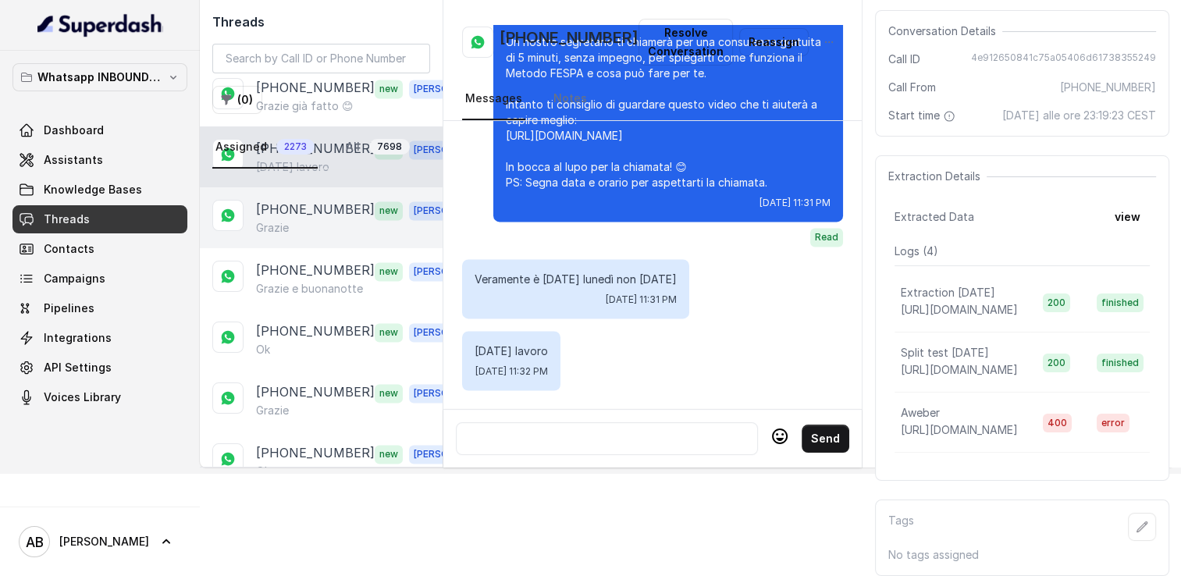
click at [300, 220] on div "Grazie" at bounding box center [365, 228] width 218 height 16
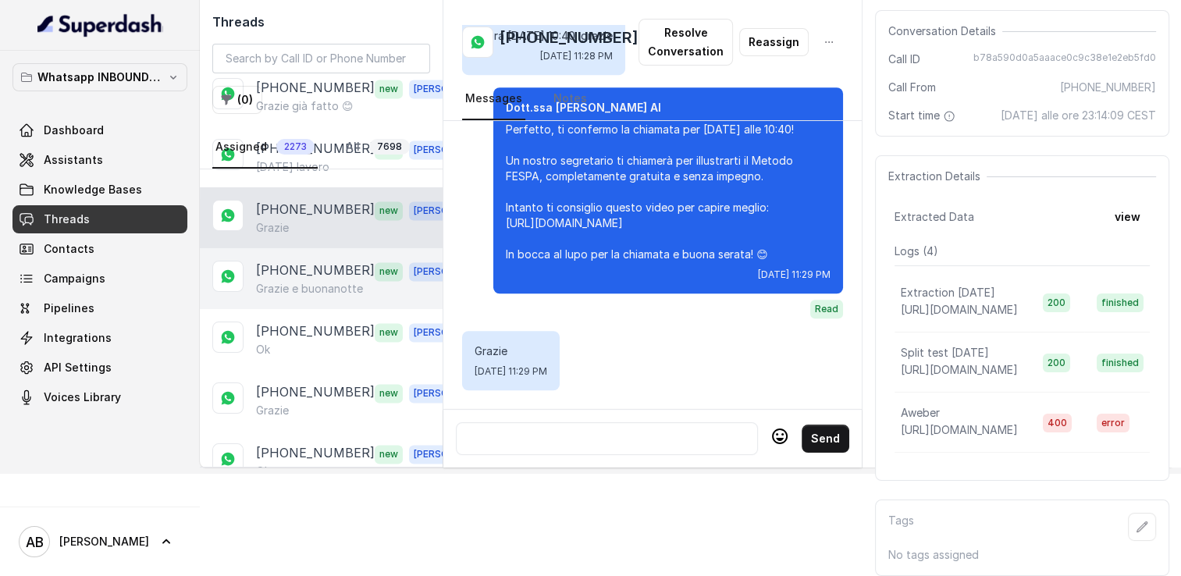
click at [303, 260] on div "+393462888532 new Alessandro Grazie e buonanotte" at bounding box center [321, 278] width 243 height 61
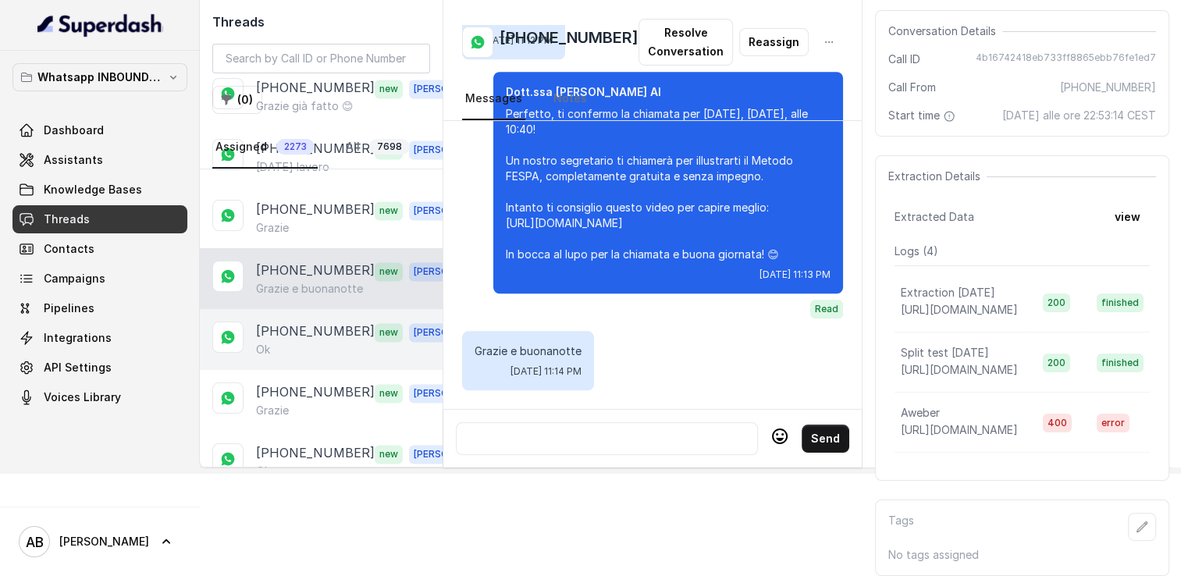
click at [305, 322] on p "[PHONE_NUMBER]" at bounding box center [315, 332] width 119 height 20
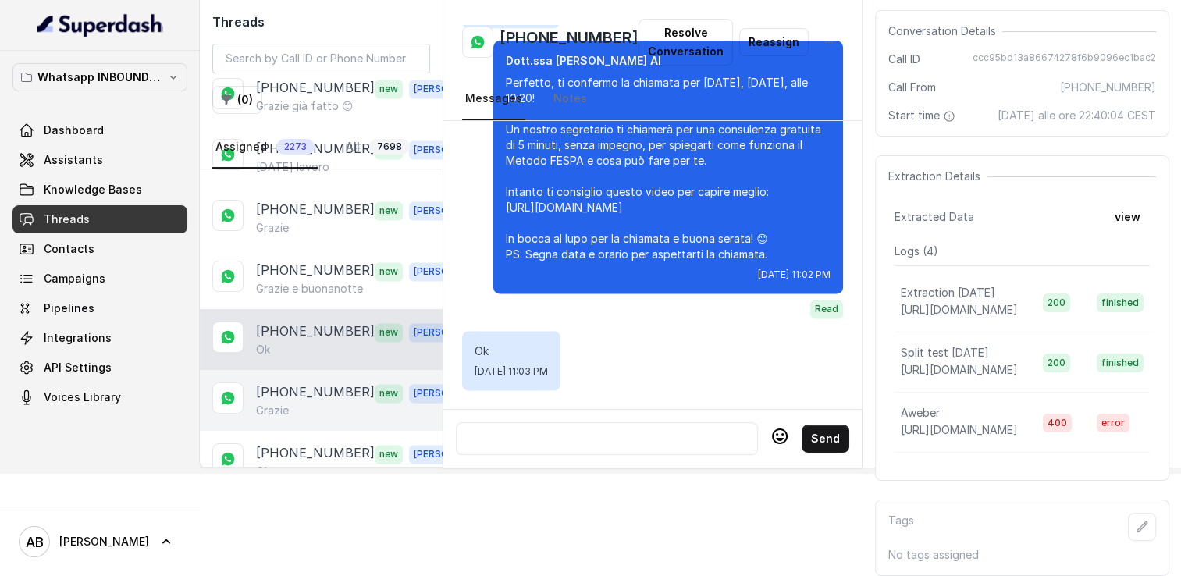
click at [309, 403] on div "Grazie" at bounding box center [365, 411] width 218 height 16
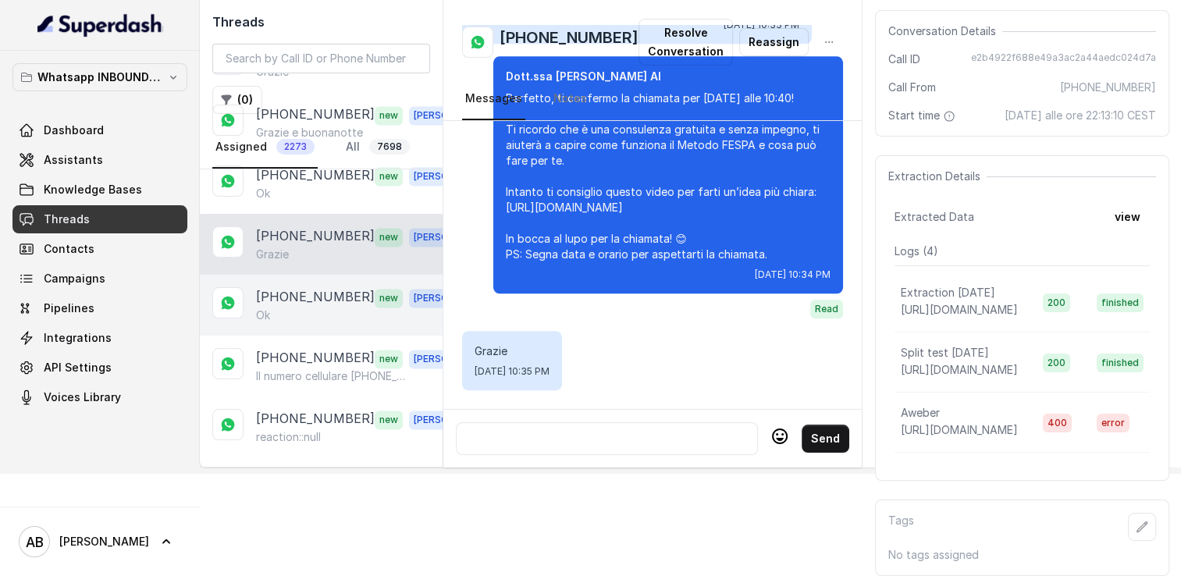
click at [309, 308] on div "Ok" at bounding box center [365, 316] width 218 height 16
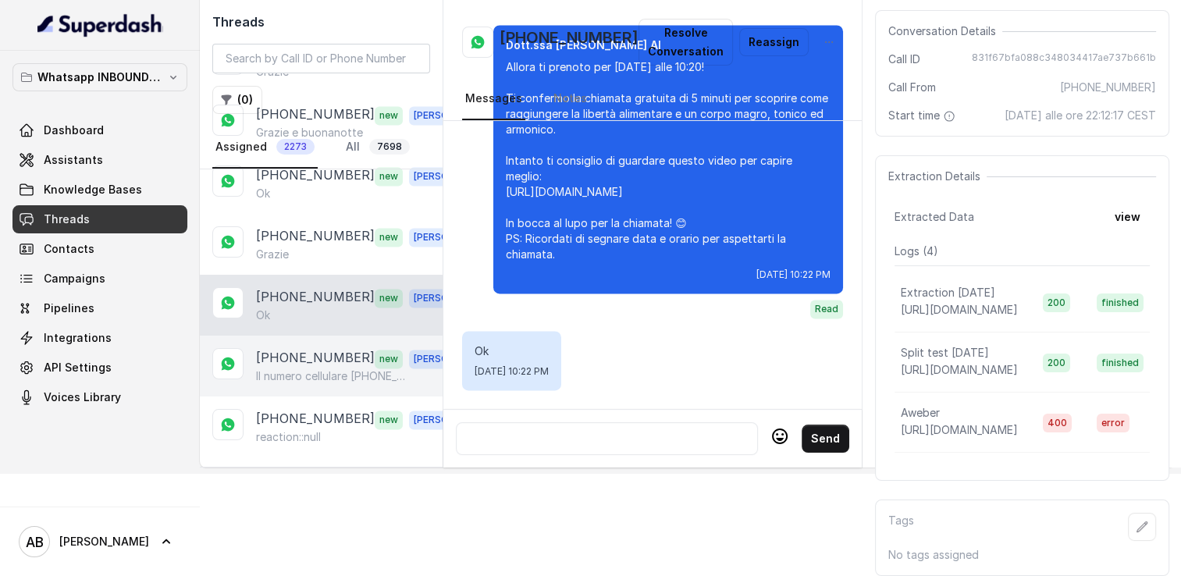
click at [309, 368] on p "Il numero cellulare [PHONE_NUMBER]" at bounding box center [331, 376] width 150 height 16
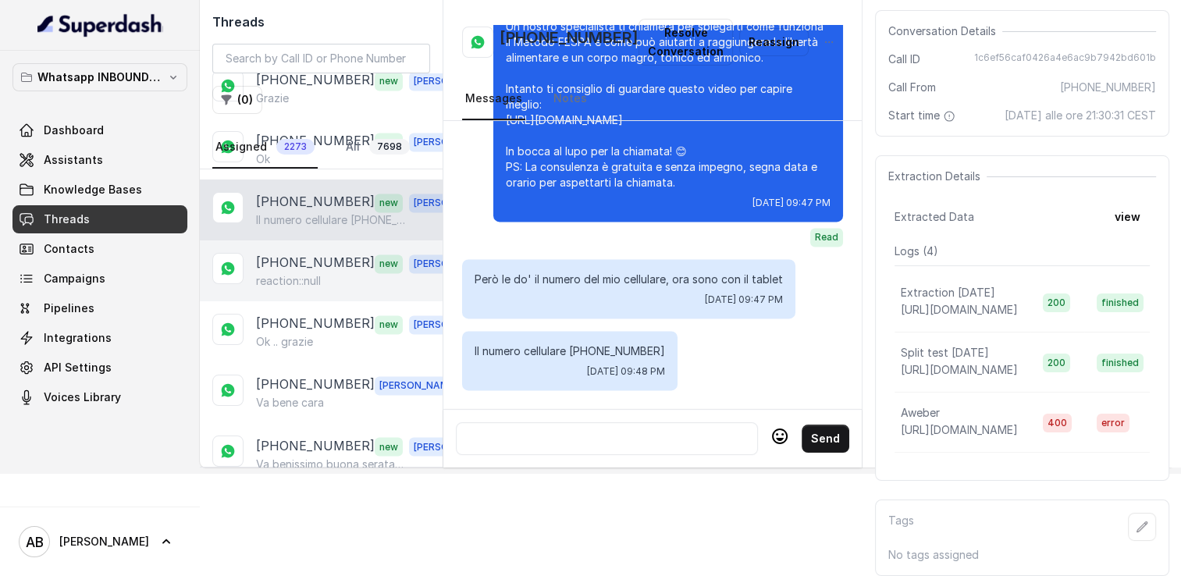
click at [308, 273] on p "reaction::null" at bounding box center [288, 281] width 65 height 16
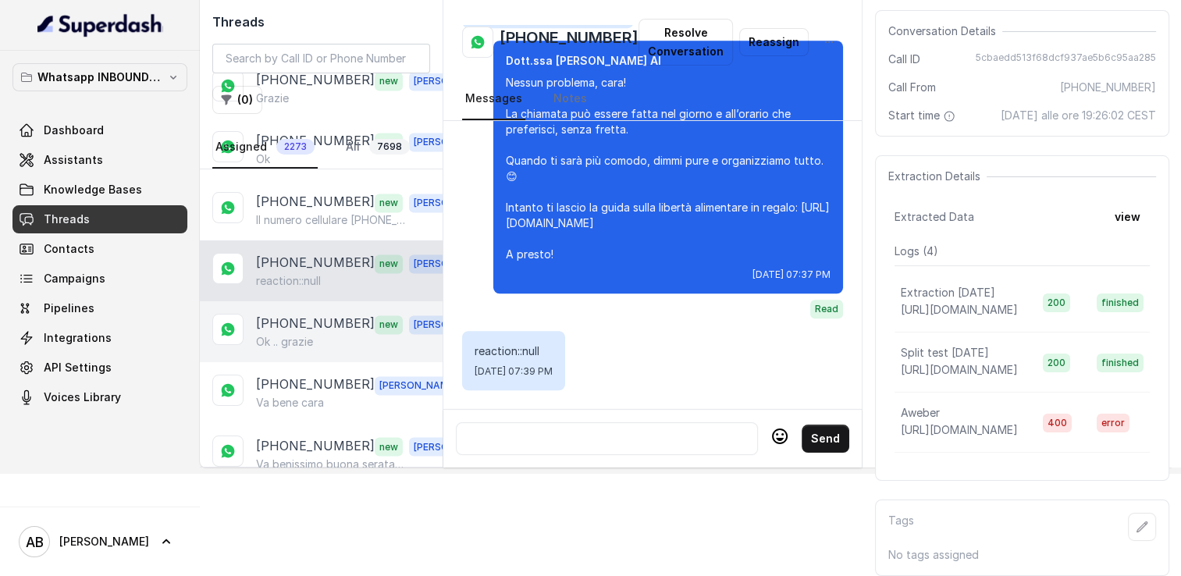
click at [308, 334] on p "Ok .. grazie" at bounding box center [284, 342] width 57 height 16
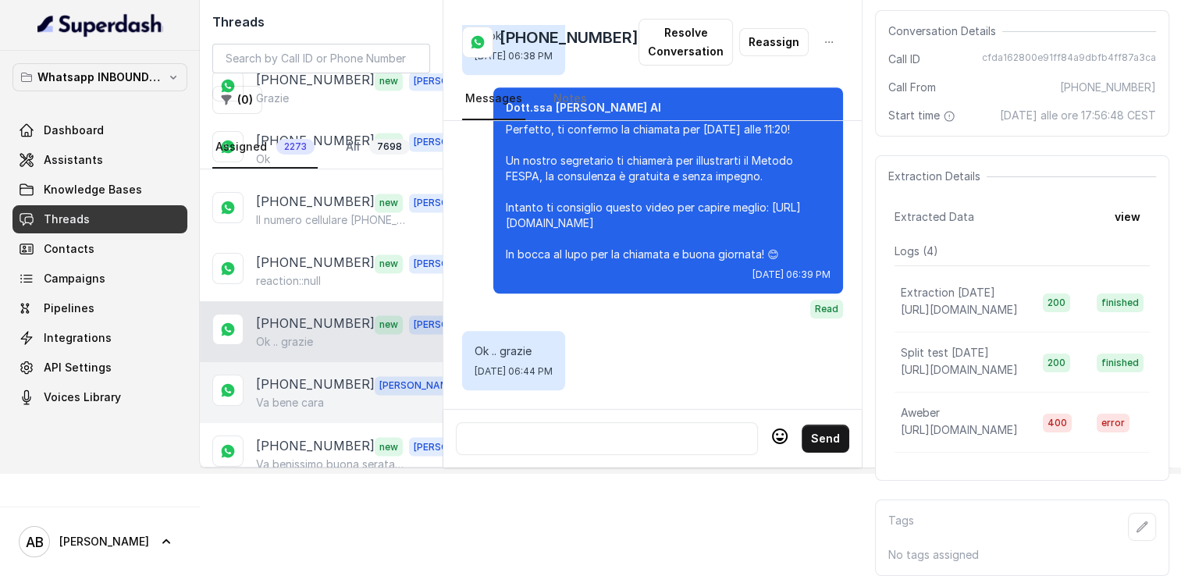
click at [308, 395] on p "Va bene cara" at bounding box center [290, 403] width 68 height 16
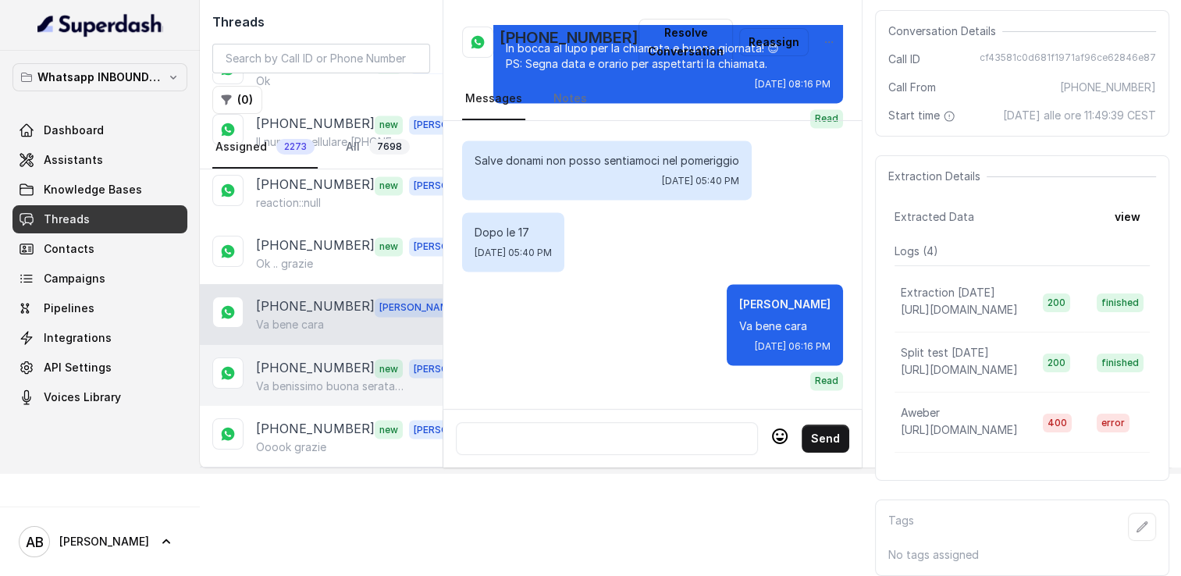
click at [311, 345] on div "+393391314445 new Alessandro Va benissimo buona serata grazie gentilissima" at bounding box center [321, 375] width 243 height 61
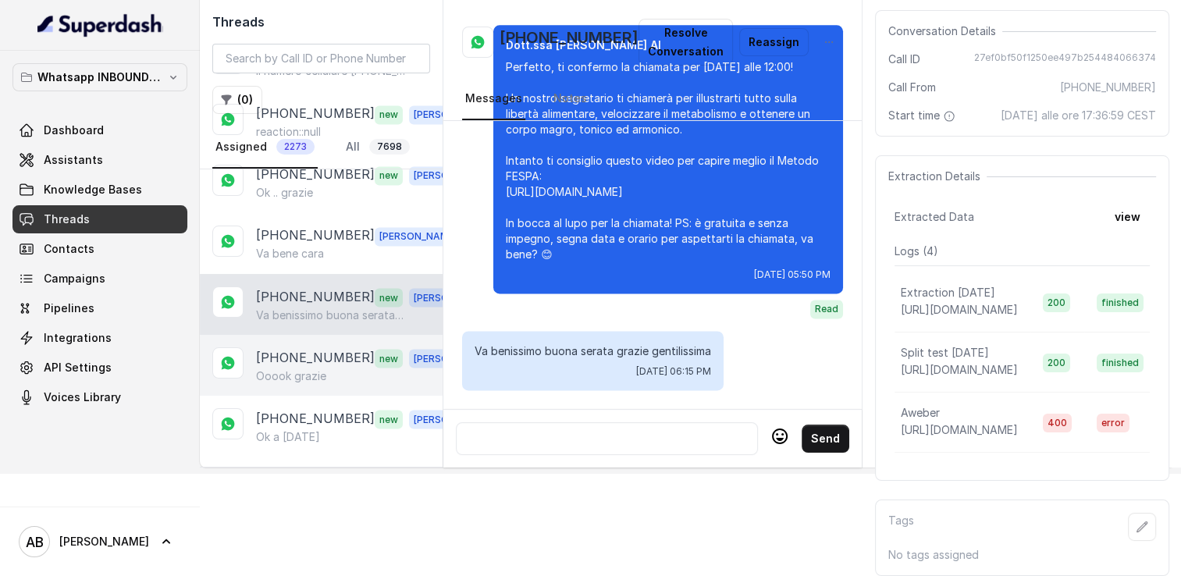
click at [298, 347] on p "[PHONE_NUMBER]" at bounding box center [315, 357] width 119 height 20
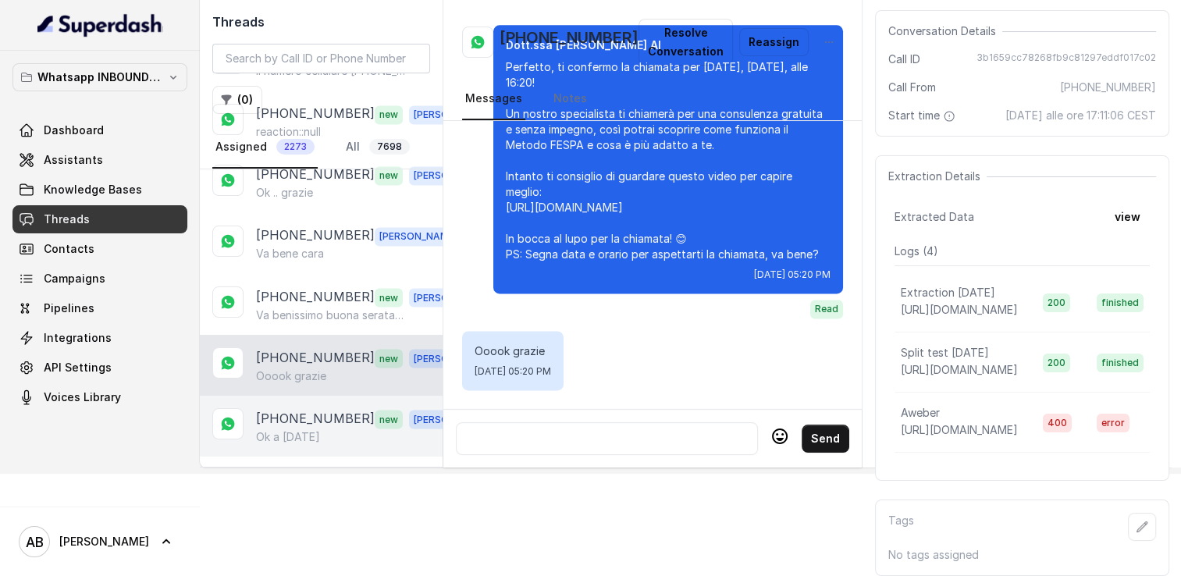
click at [313, 408] on p "[PHONE_NUMBER]" at bounding box center [315, 418] width 119 height 20
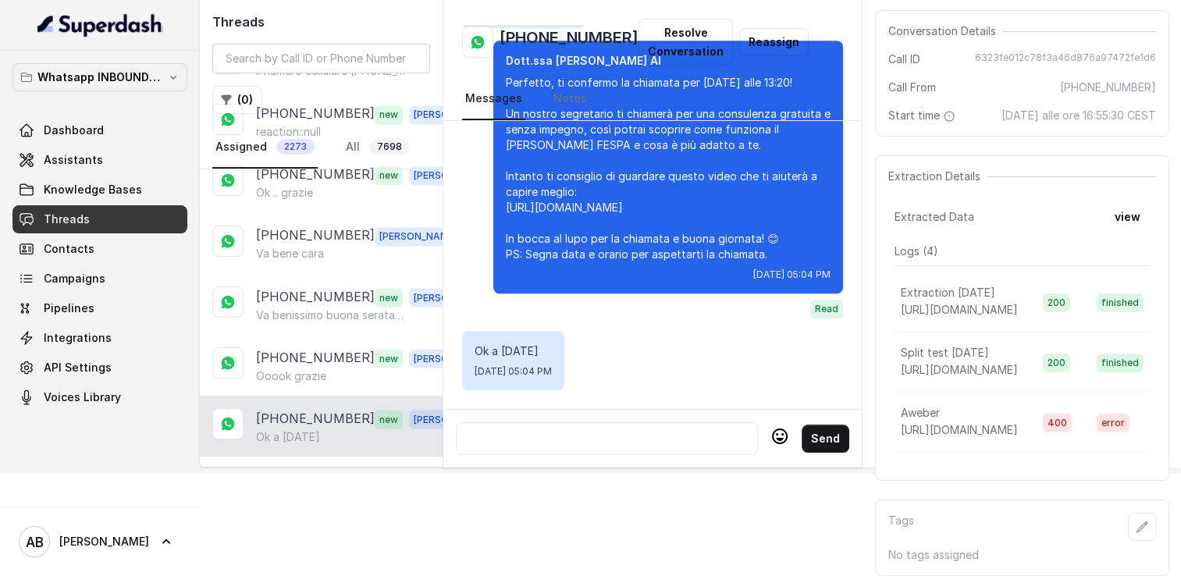
click at [309, 469] on p "Load more conversations" at bounding box center [321, 478] width 153 height 19
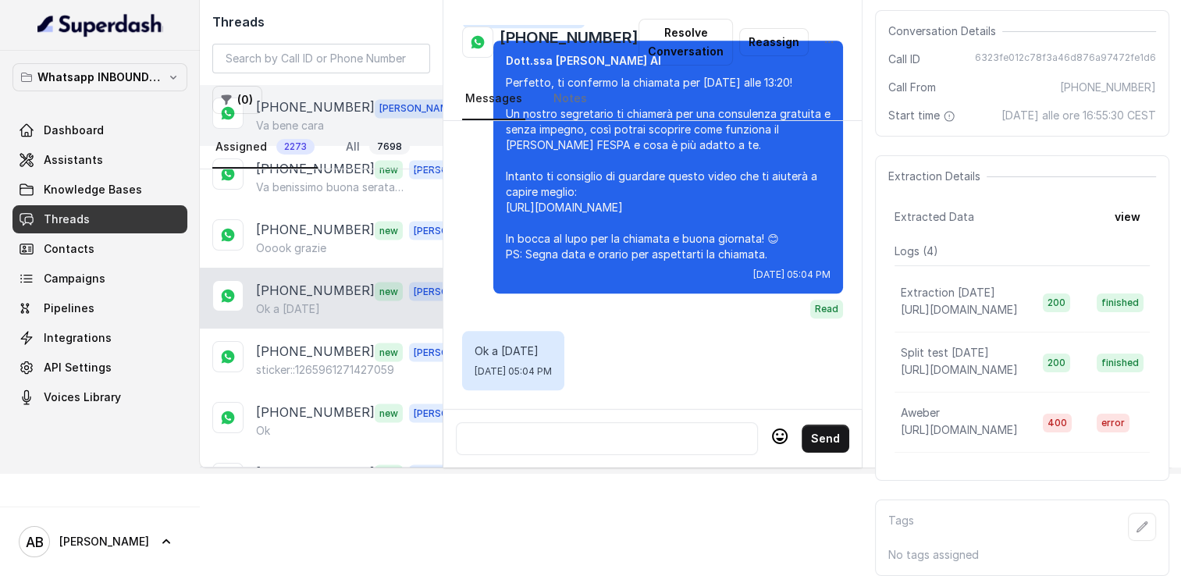
scroll to position [2882, 0]
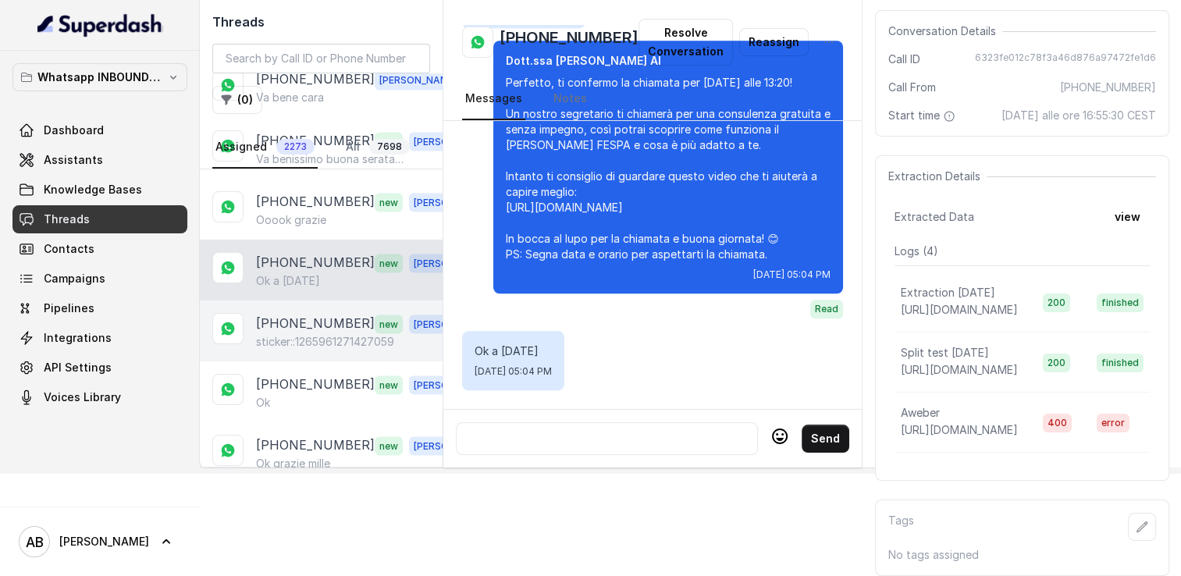
click at [340, 313] on p "+393495696417" at bounding box center [315, 323] width 119 height 20
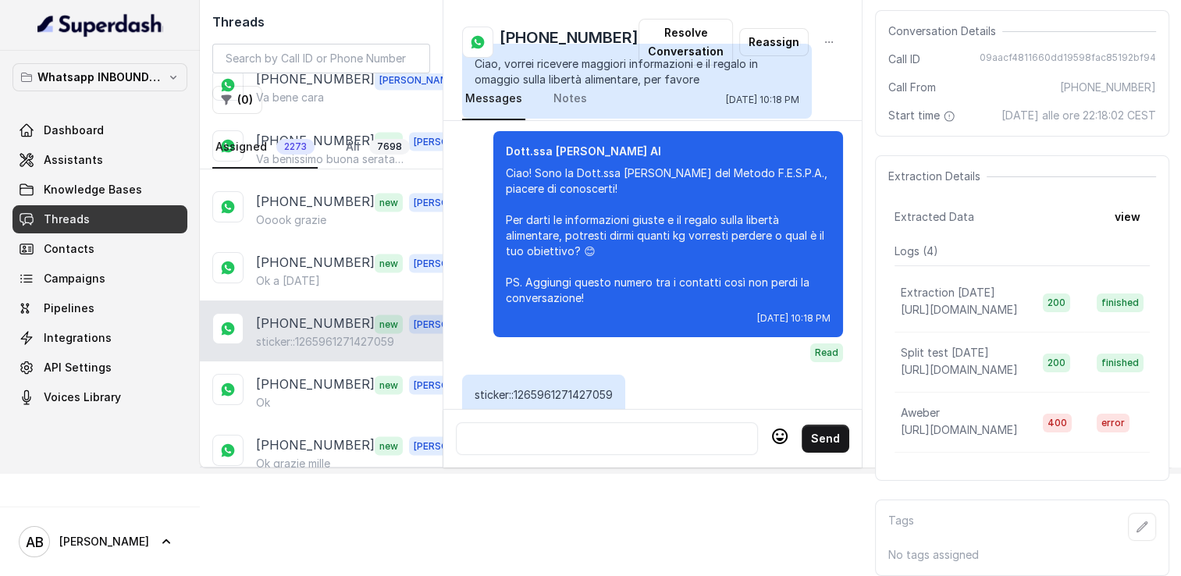
scroll to position [100, 0]
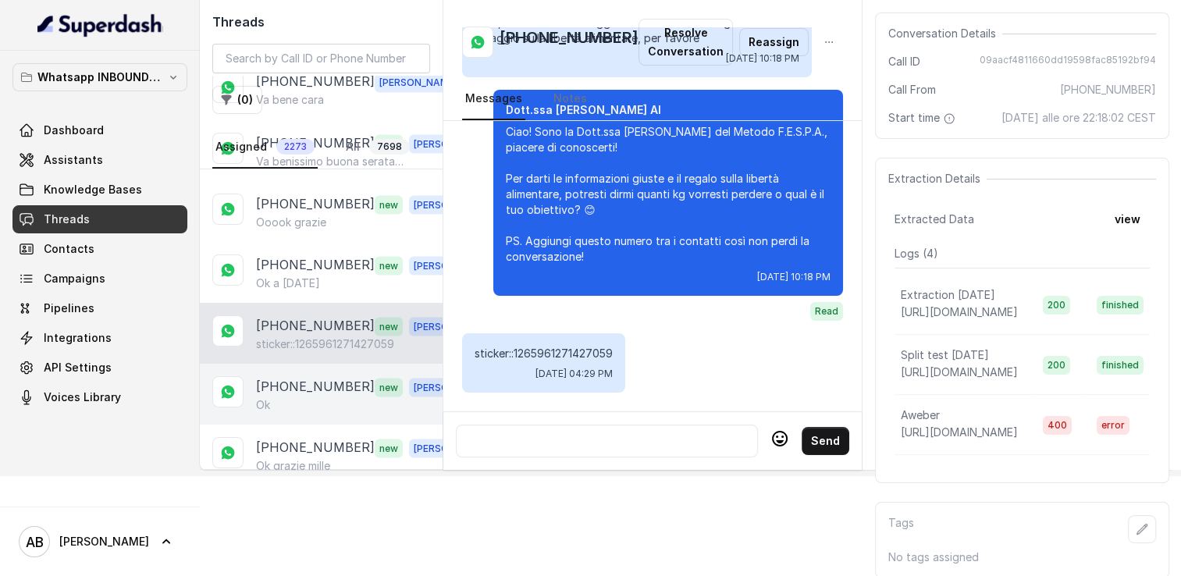
click at [321, 376] on p "+393293059601" at bounding box center [315, 386] width 119 height 20
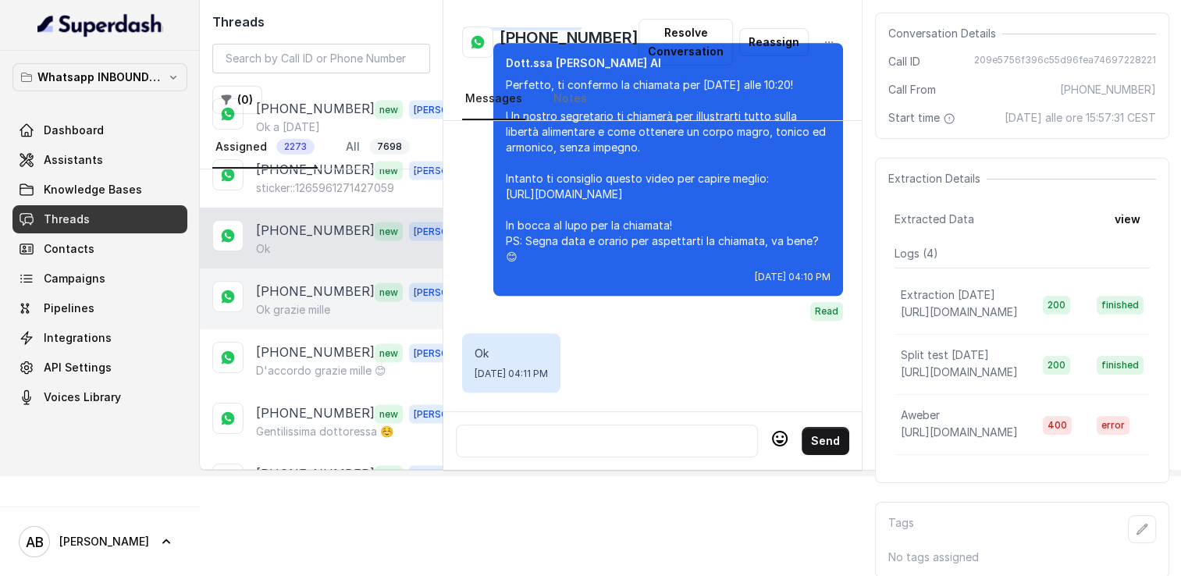
click at [315, 269] on div "+393404226917 new Alessandro Ok grazie mille" at bounding box center [321, 299] width 243 height 61
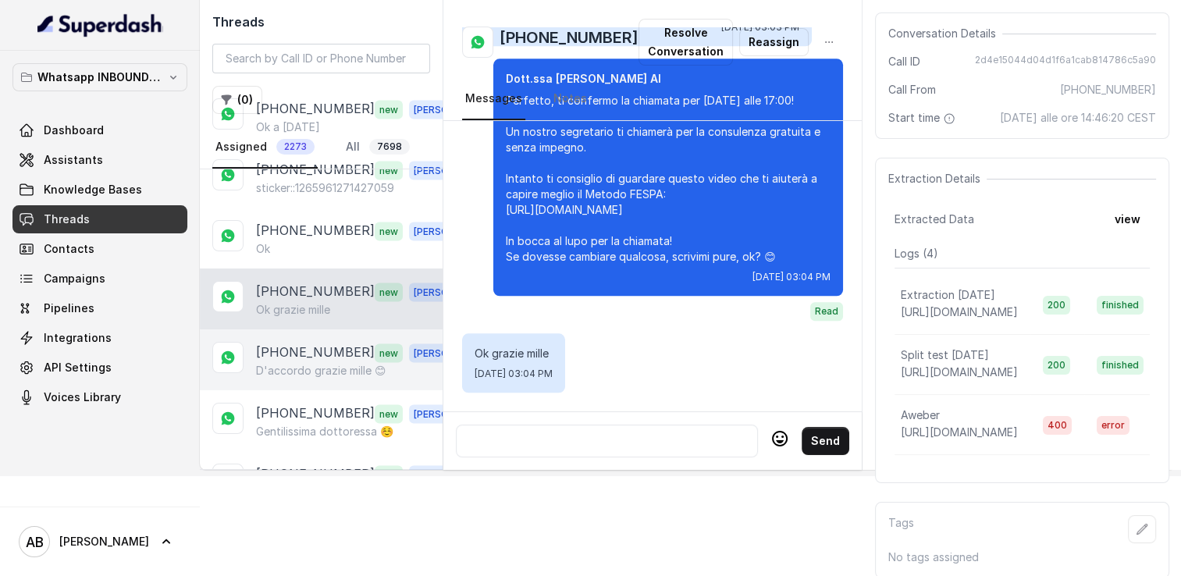
click at [303, 362] on p "D'accordo grazie mille 😊" at bounding box center [321, 370] width 130 height 16
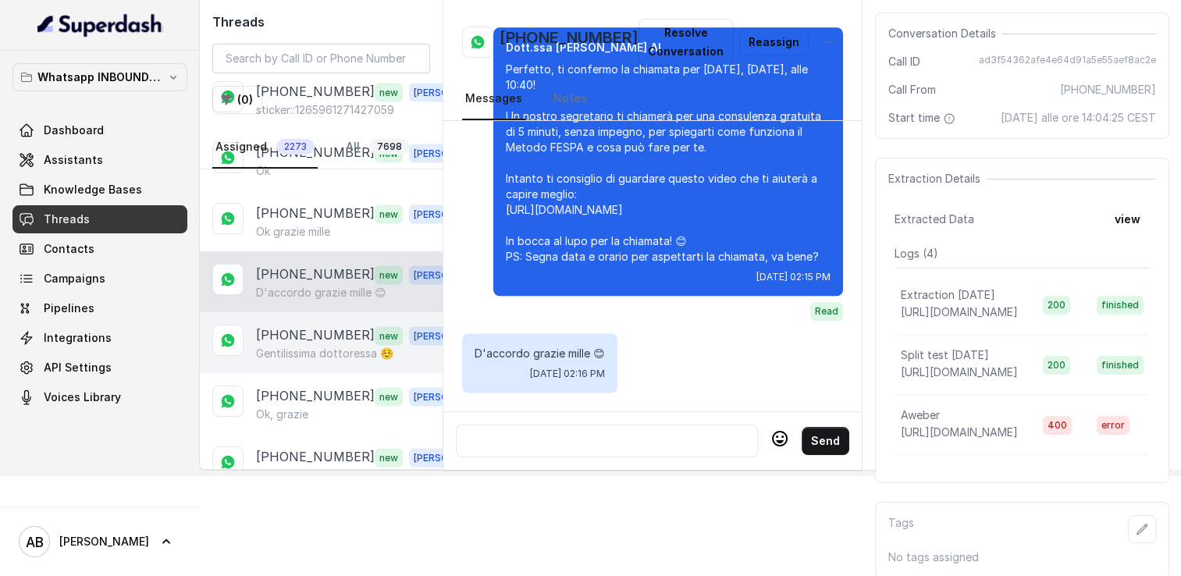
click at [312, 345] on p "Gentilissima dottoressa ☺️" at bounding box center [324, 353] width 137 height 16
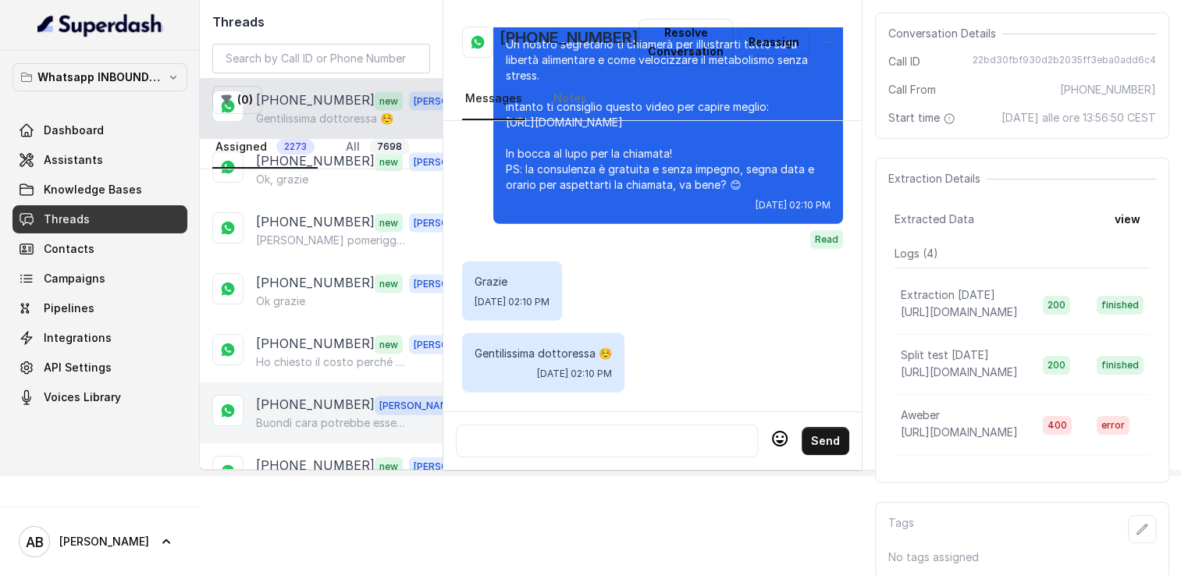
click at [314, 400] on div "+393515945447 Alessandro Buondì cara potrebbe essere collegato a tanti fattori …" at bounding box center [321, 413] width 243 height 61
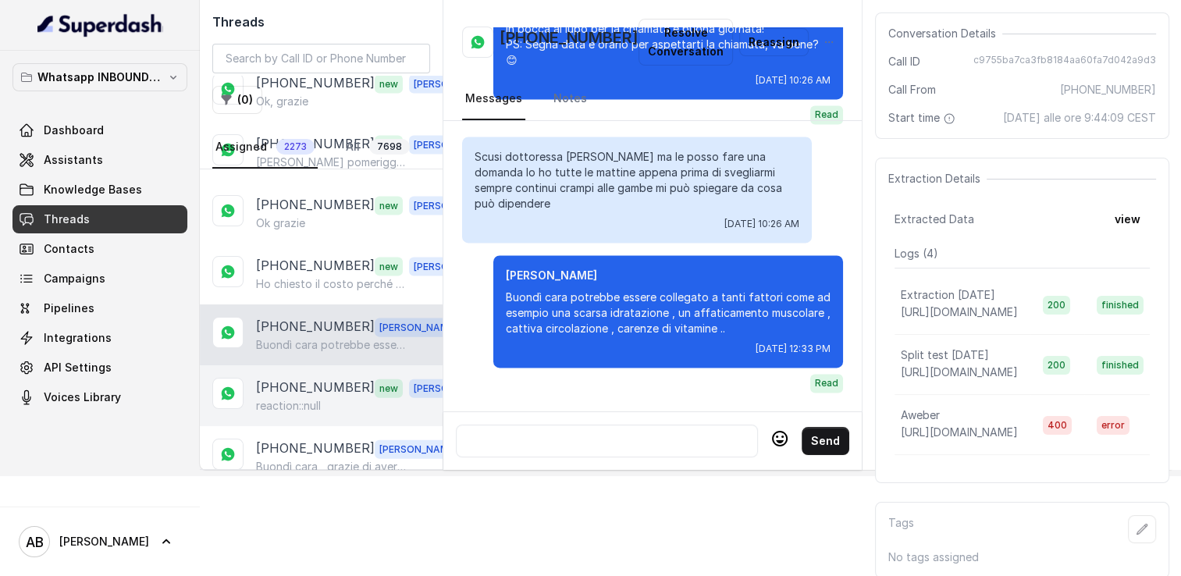
click at [322, 365] on div "+393500579555 new Alessandro reaction::null" at bounding box center [321, 395] width 243 height 61
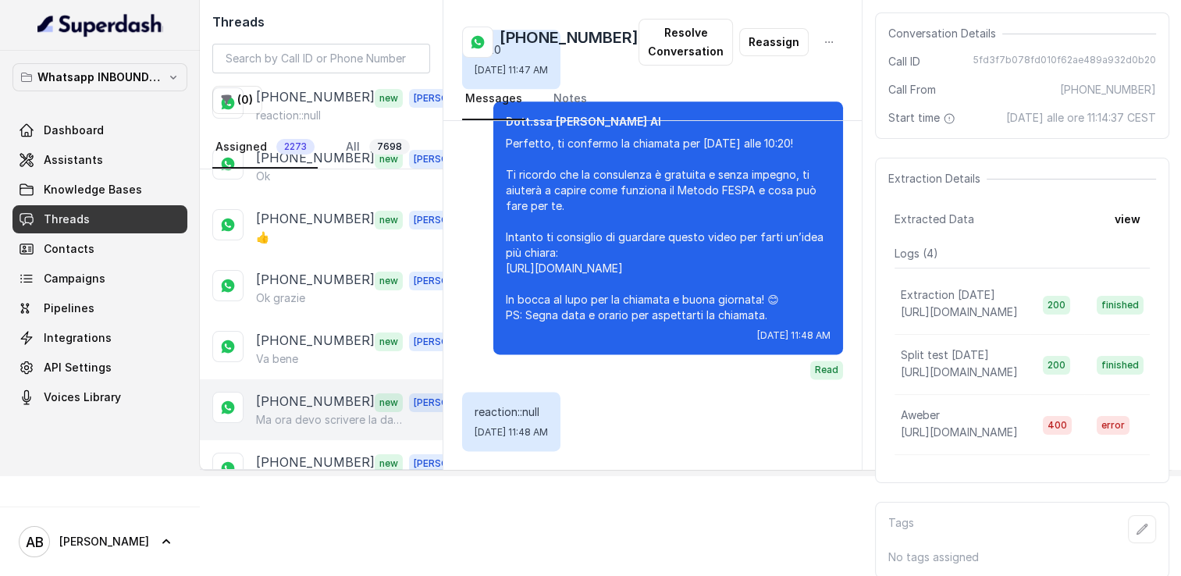
click at [320, 392] on p "+393337383779" at bounding box center [315, 402] width 119 height 20
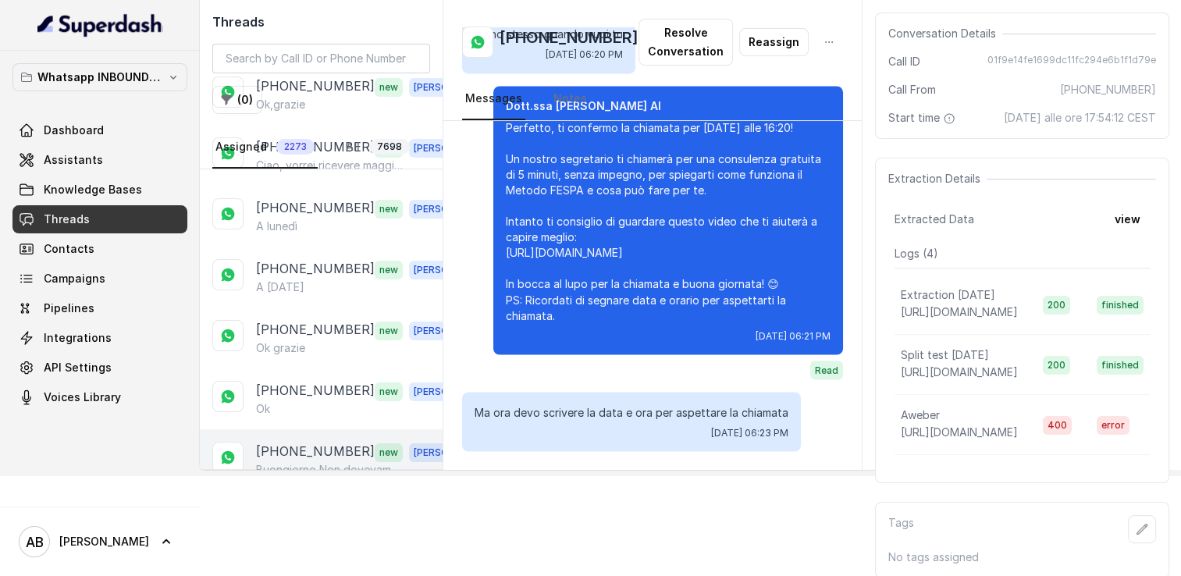
click at [306, 442] on p "[PHONE_NUMBER]" at bounding box center [315, 452] width 119 height 20
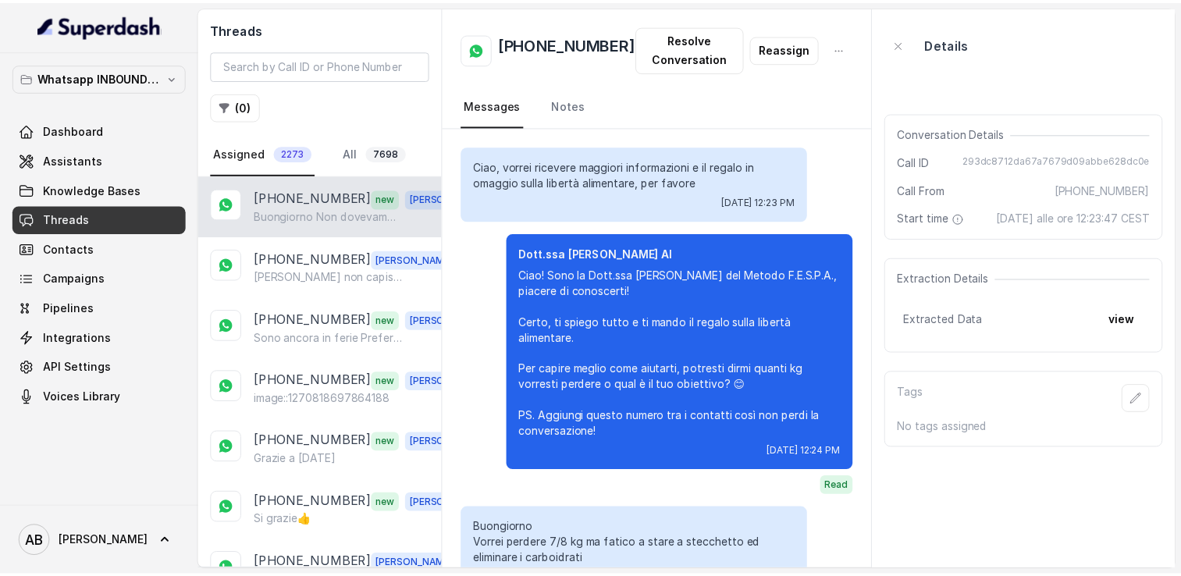
scroll to position [1857, 0]
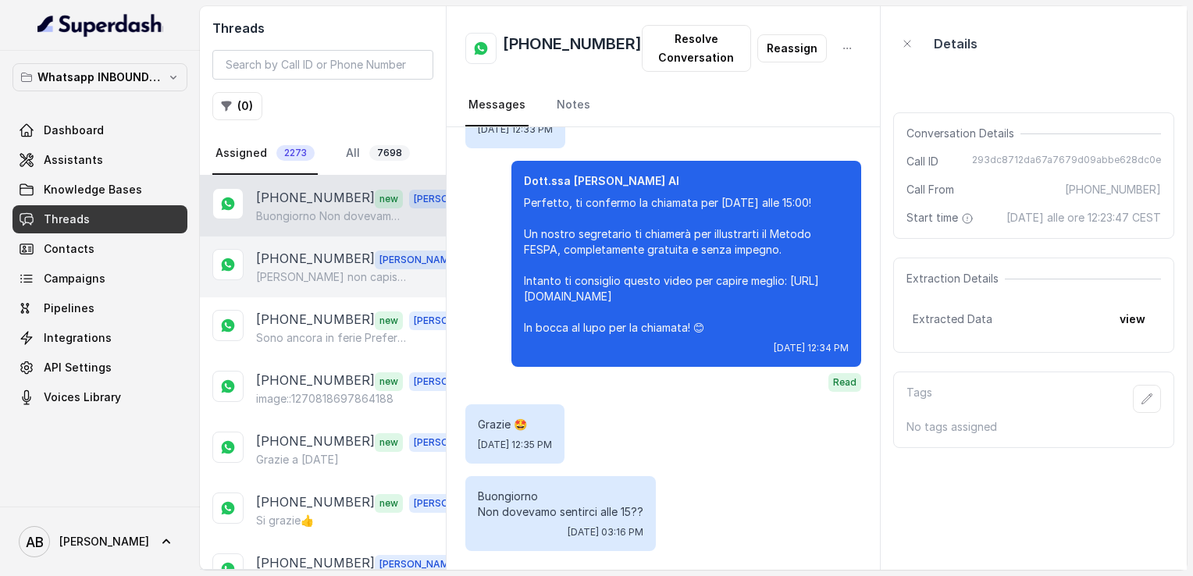
click at [308, 273] on p "[PERSON_NAME] non capisco cosa tu stia dicendo" at bounding box center [331, 277] width 150 height 16
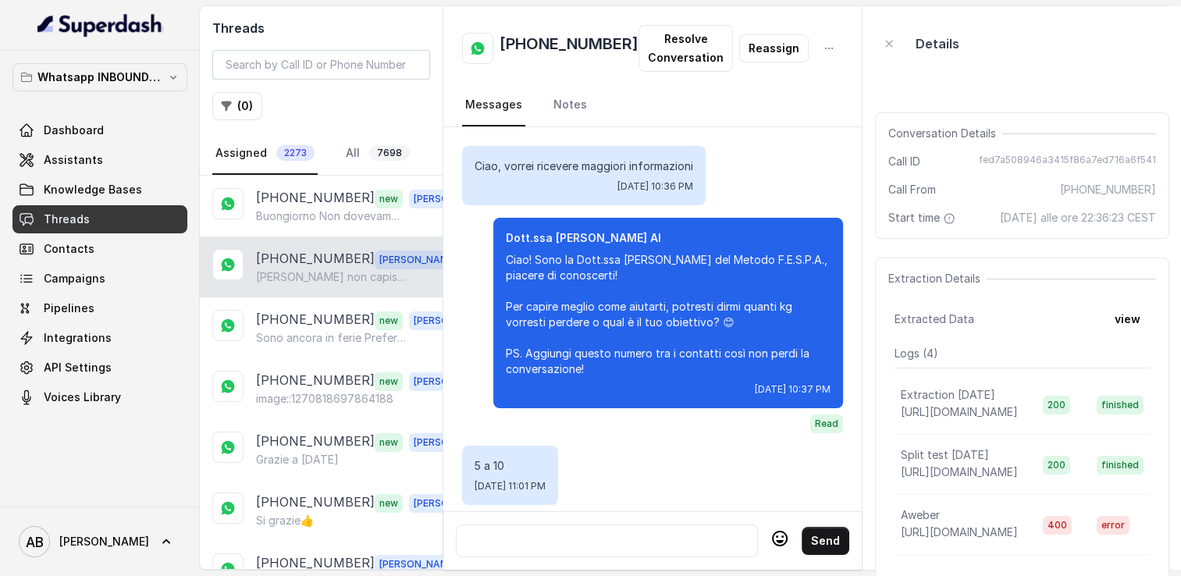
scroll to position [4188, 0]
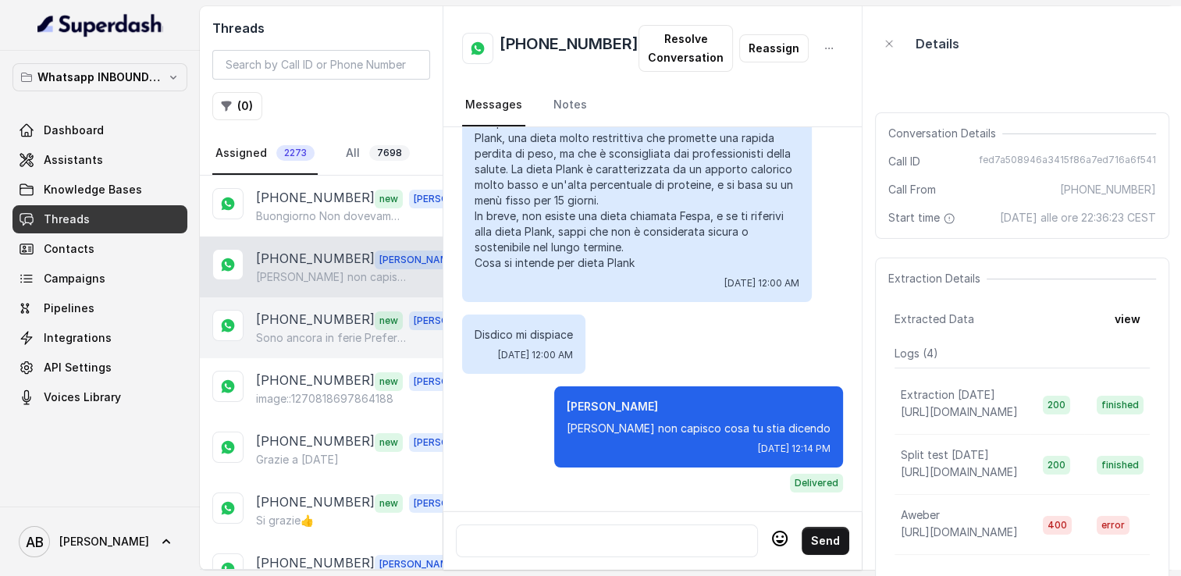
click at [297, 317] on p "[PHONE_NUMBER]" at bounding box center [315, 320] width 119 height 20
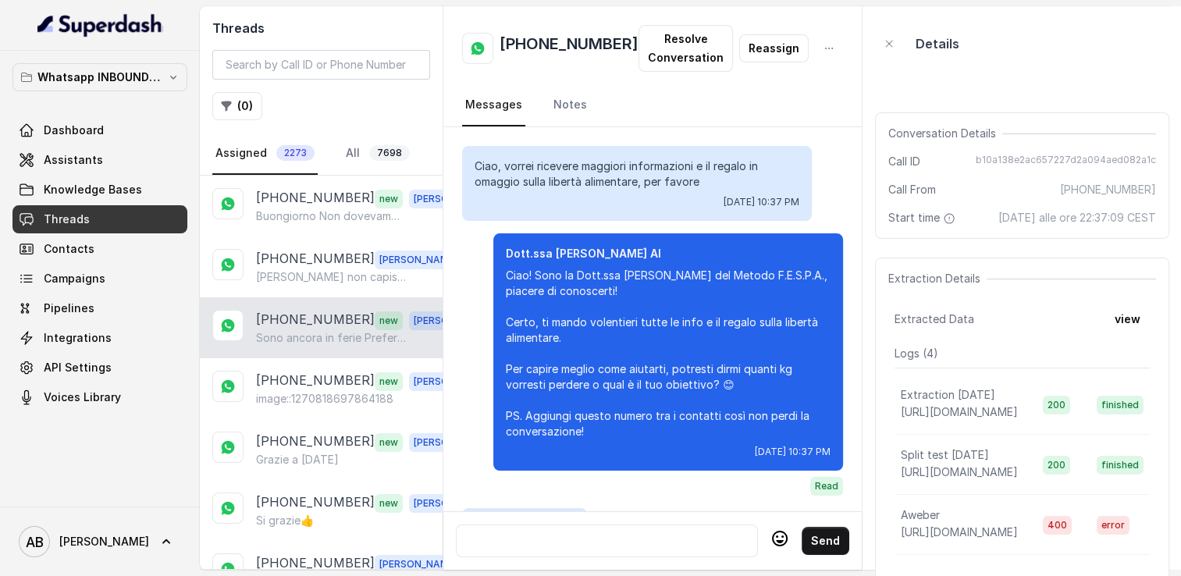
scroll to position [1727, 0]
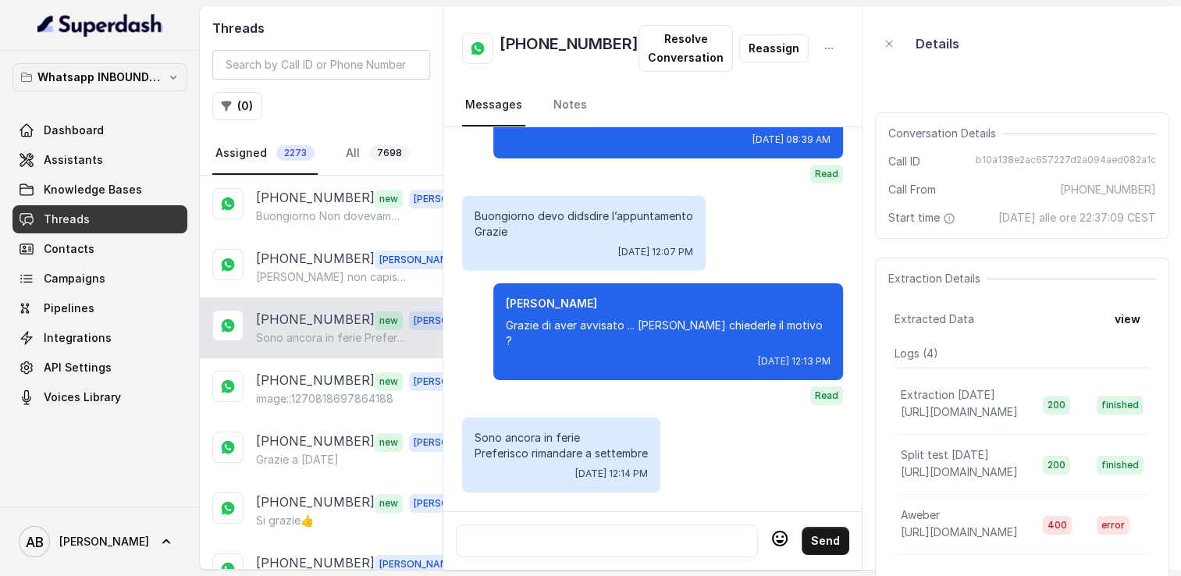
click at [581, 525] on div at bounding box center [607, 541] width 302 height 33
click at [608, 532] on div at bounding box center [607, 541] width 288 height 19
click at [584, 536] on div at bounding box center [607, 541] width 288 height 19
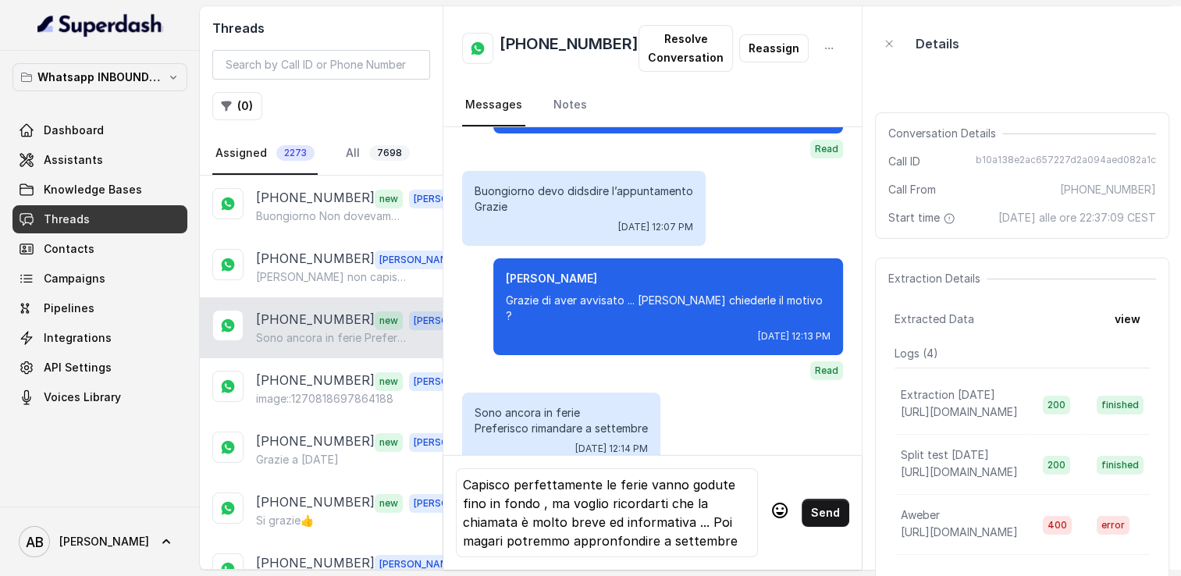
scroll to position [3, 0]
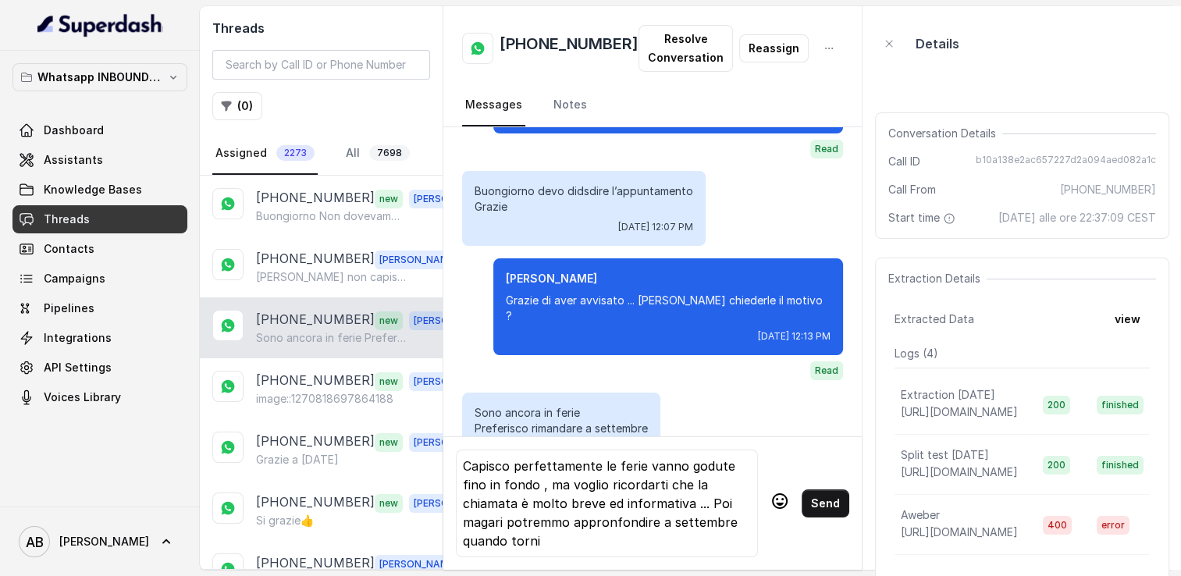
click at [653, 518] on div "Capisco perfettamente le ferie vanno godute fino in fondo , ma voglio ricordart…" at bounding box center [607, 504] width 288 height 94
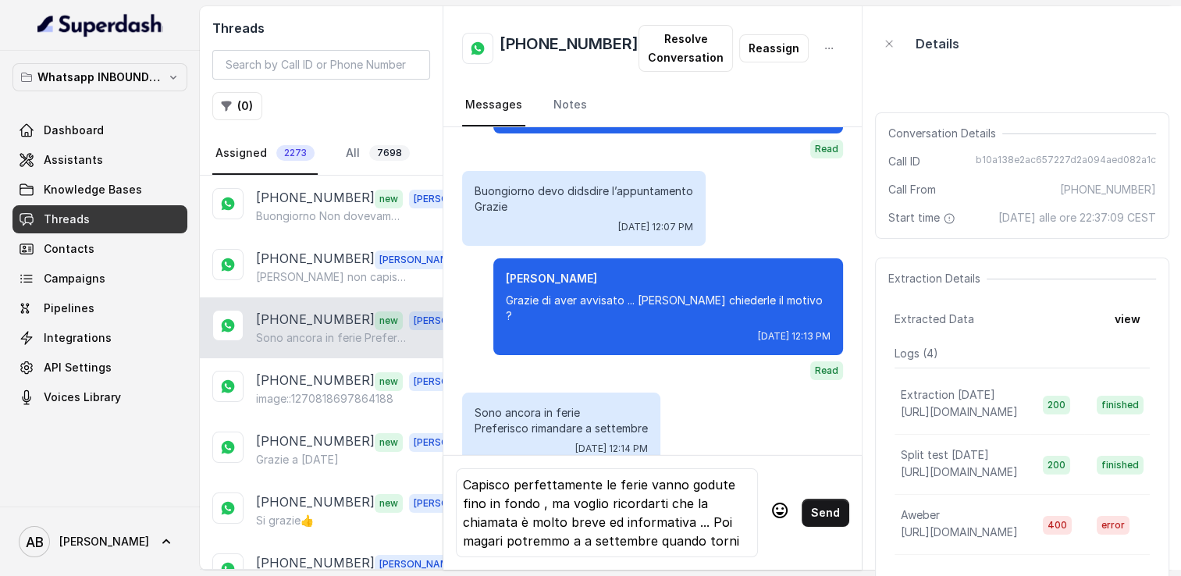
scroll to position [0, 0]
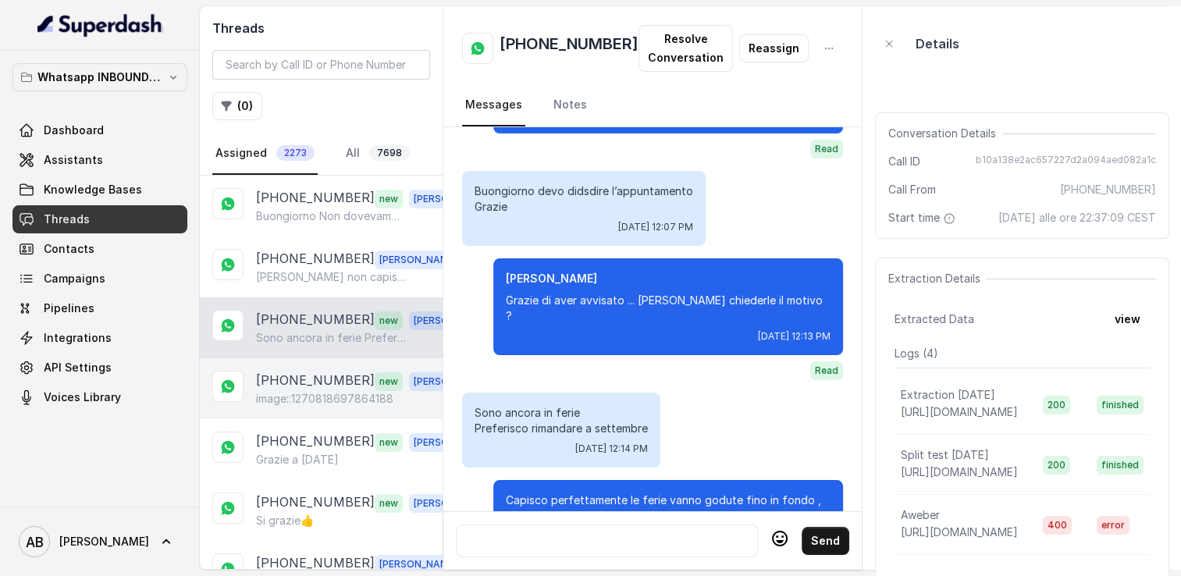
click at [345, 371] on p "[PHONE_NUMBER]" at bounding box center [315, 381] width 119 height 20
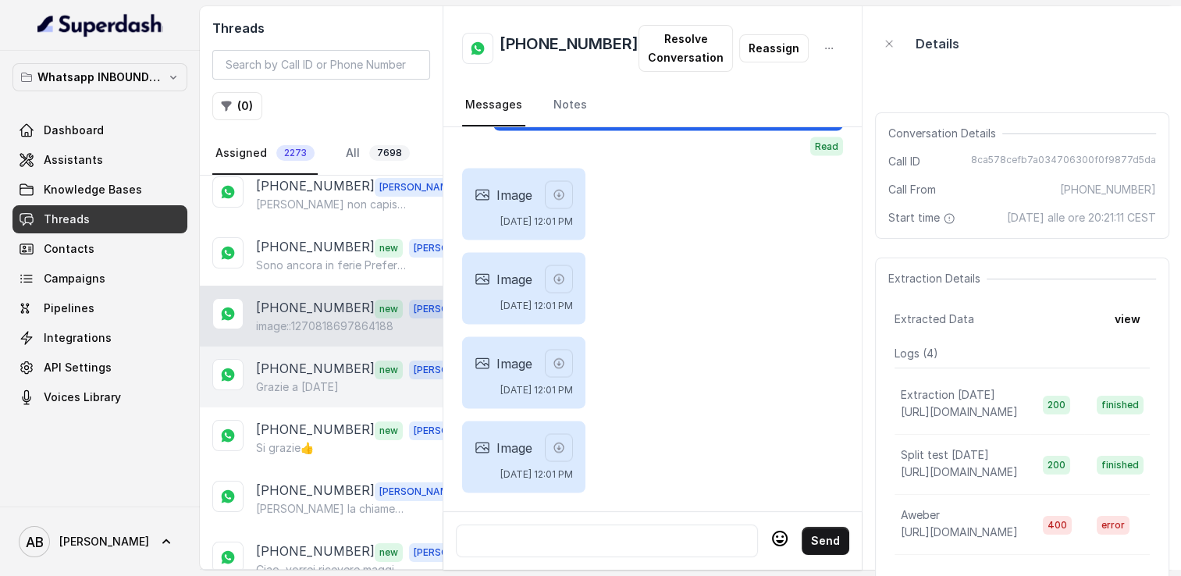
scroll to position [78, 0]
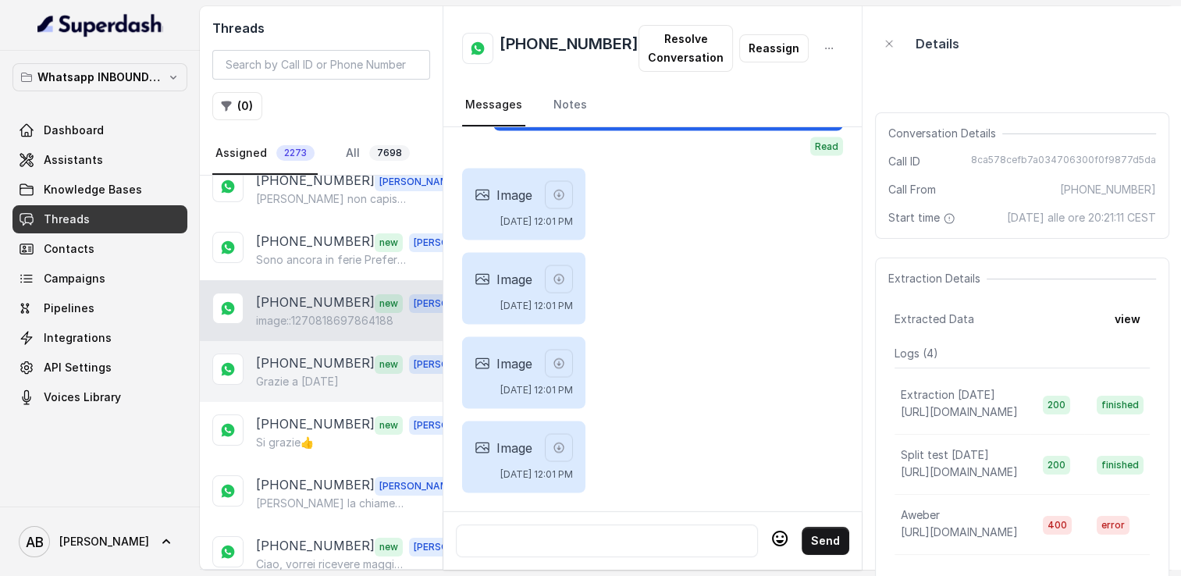
click at [282, 361] on p "[PHONE_NUMBER]" at bounding box center [315, 364] width 119 height 20
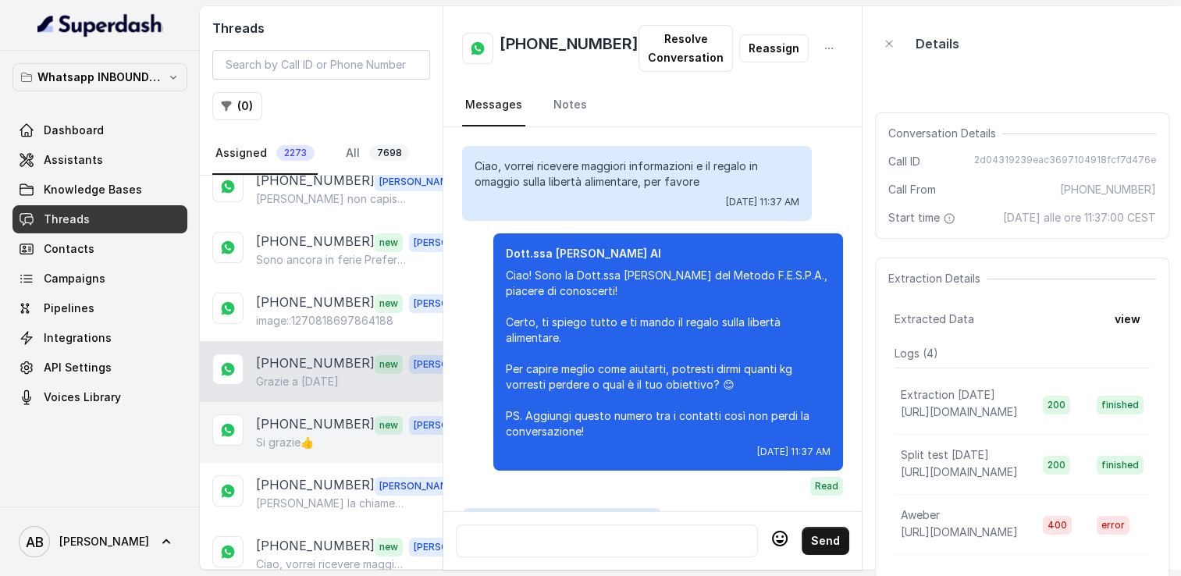
scroll to position [2058, 0]
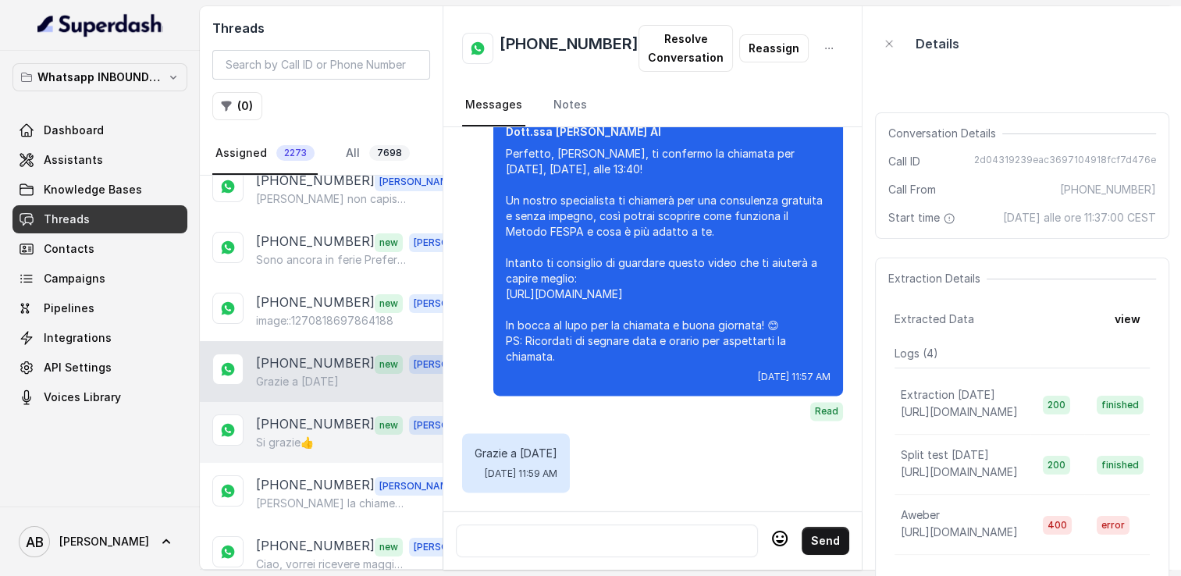
click at [313, 426] on p "[PHONE_NUMBER]" at bounding box center [315, 425] width 119 height 20
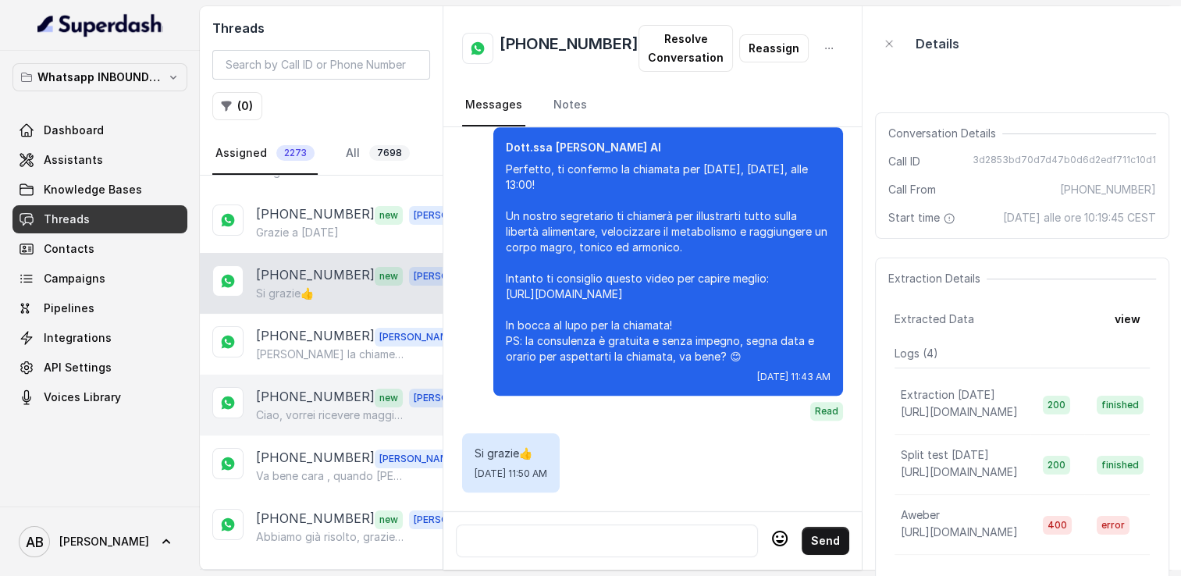
scroll to position [234, 0]
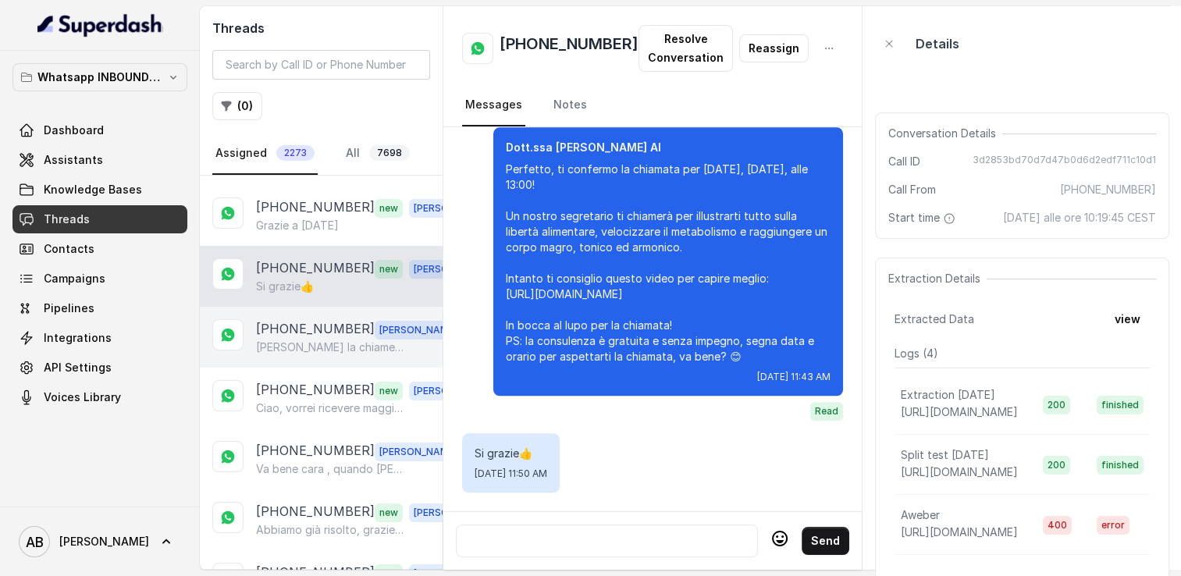
click at [312, 322] on p "[PHONE_NUMBER]" at bounding box center [315, 329] width 119 height 20
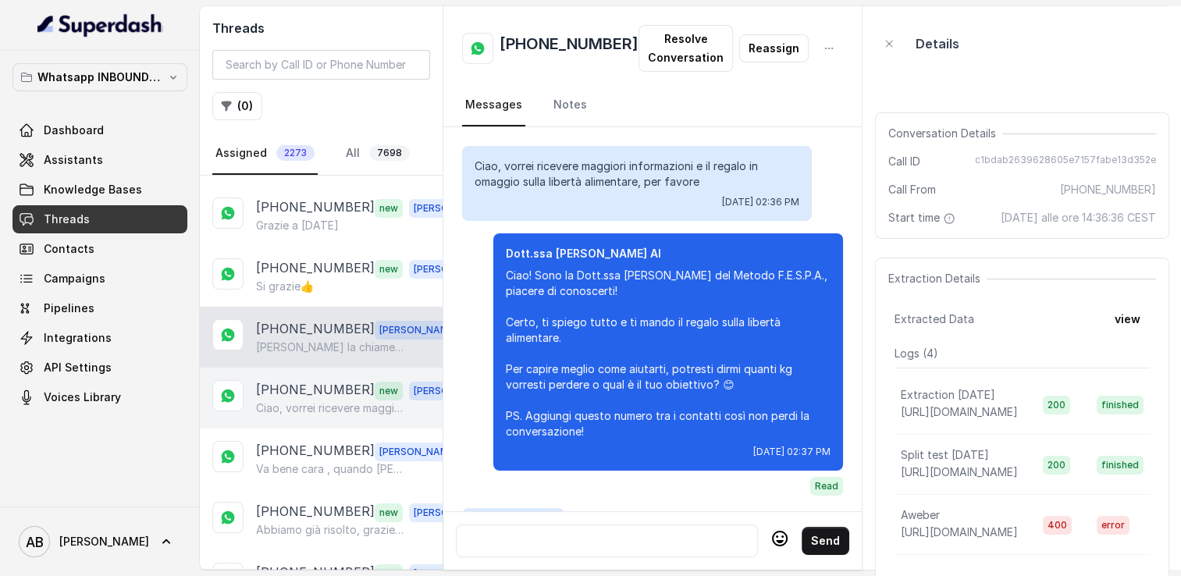
scroll to position [1892, 0]
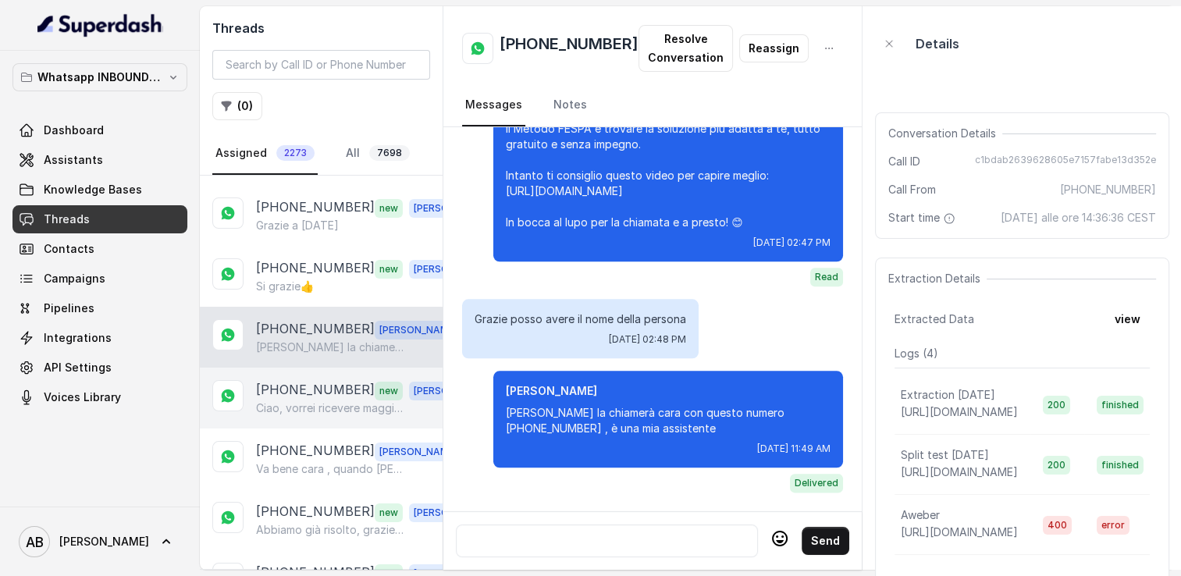
click at [297, 403] on p "Ciao, vorrei ricevere maggiori informazioni e il regalo in omaggio sulla libert…" at bounding box center [331, 409] width 150 height 16
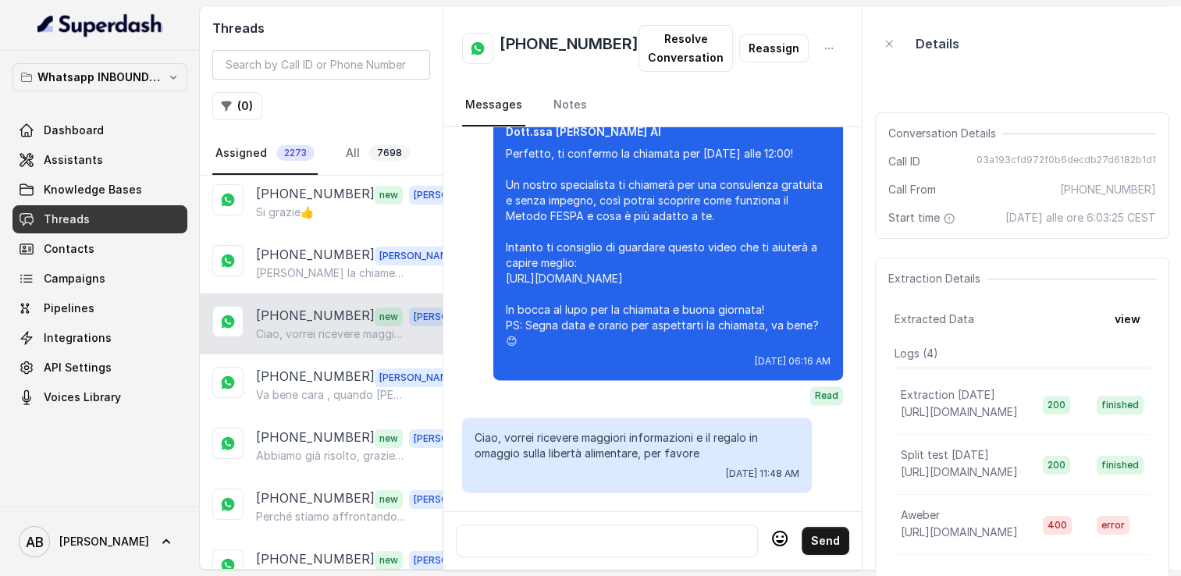
scroll to position [312, 0]
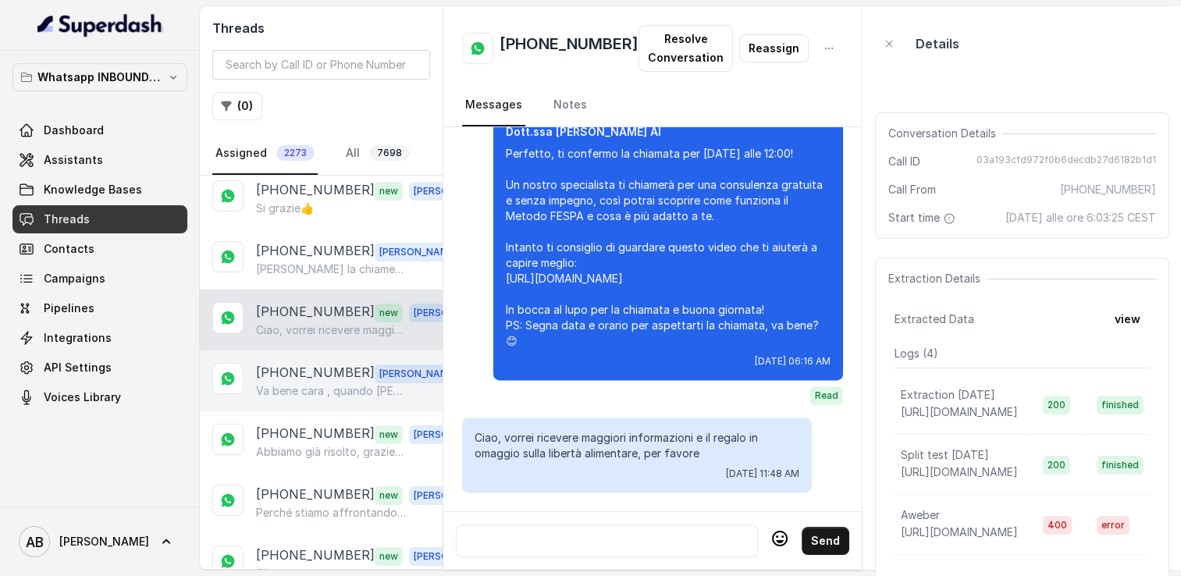
click at [319, 365] on p "[PHONE_NUMBER]" at bounding box center [315, 373] width 119 height 20
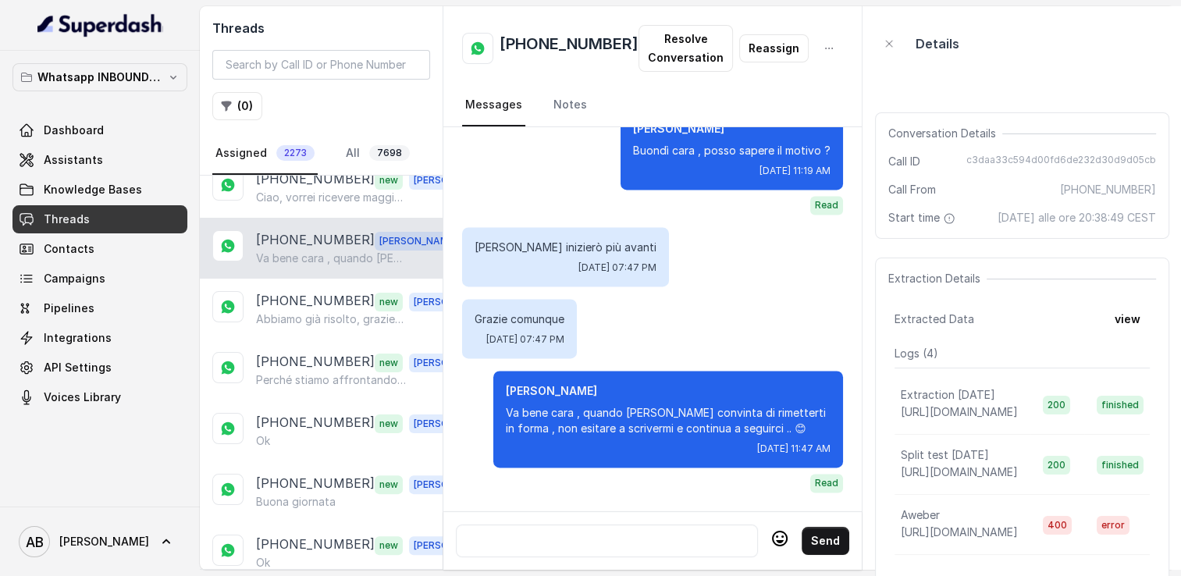
scroll to position [468, 0]
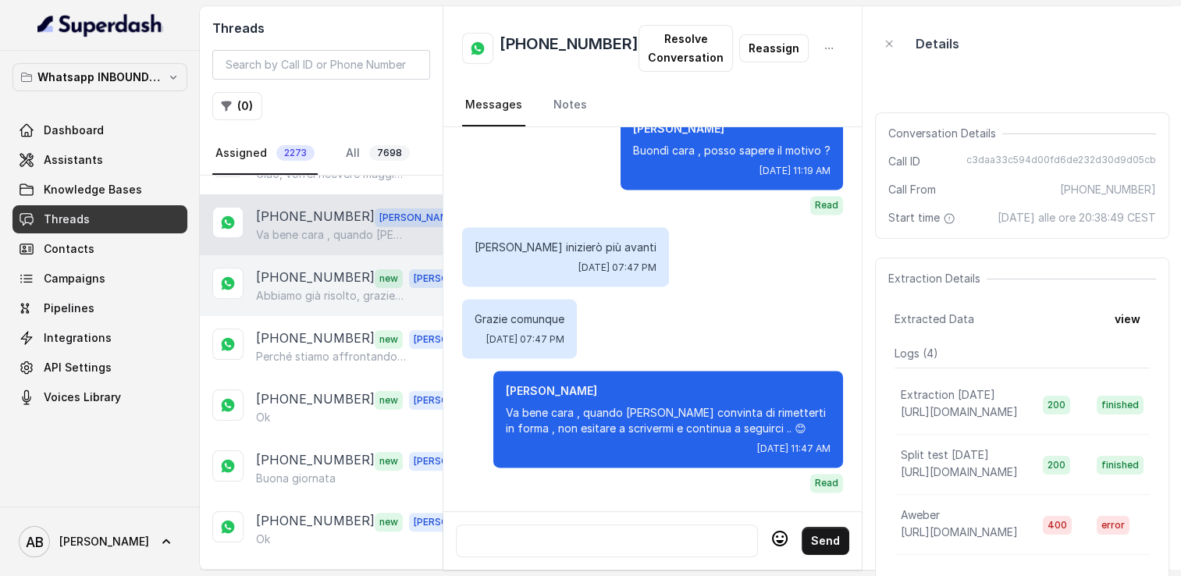
click at [309, 289] on p "Abbiamo già risolto, grazie mille" at bounding box center [331, 296] width 150 height 16
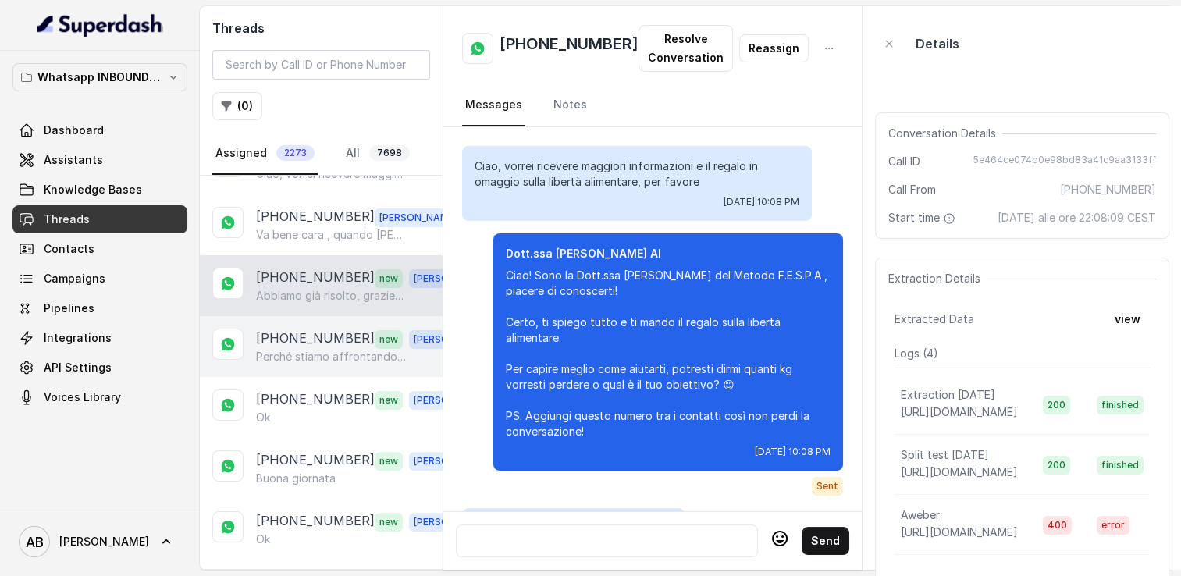
scroll to position [2011, 0]
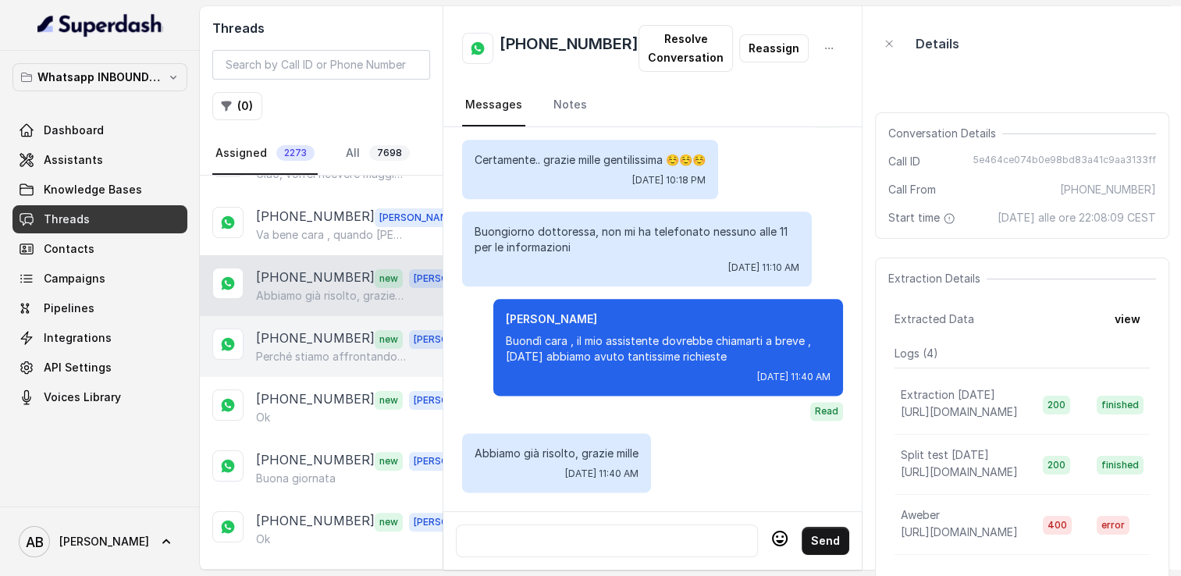
click at [301, 358] on div "[PHONE_NUMBER] new [PERSON_NAME] stiamo affrontando troppe spese….purtroppo spe…" at bounding box center [321, 346] width 243 height 61
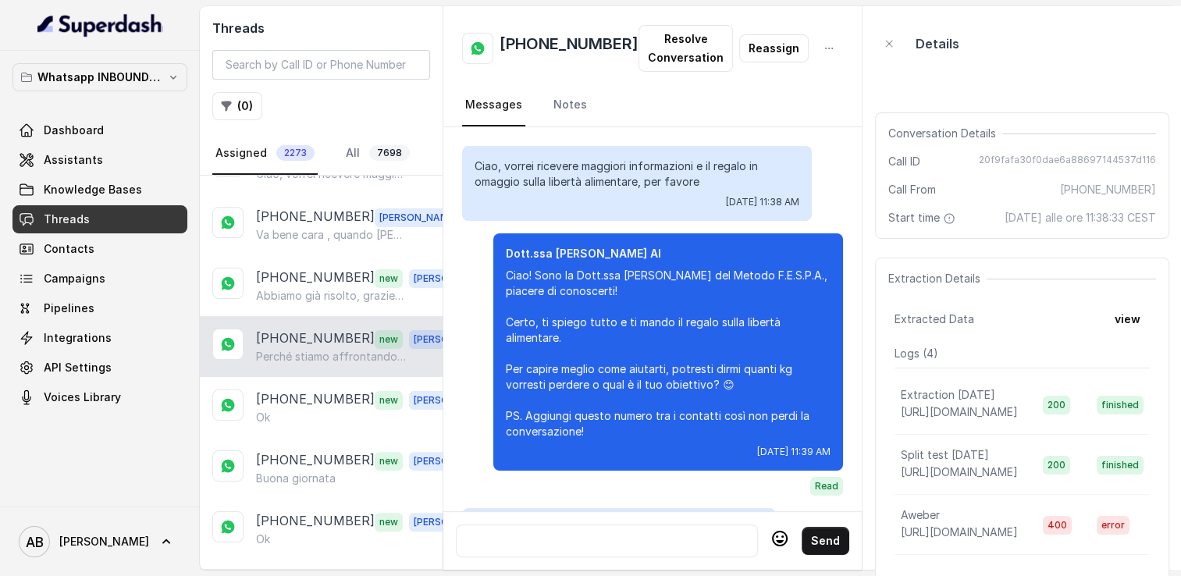
scroll to position [2208, 0]
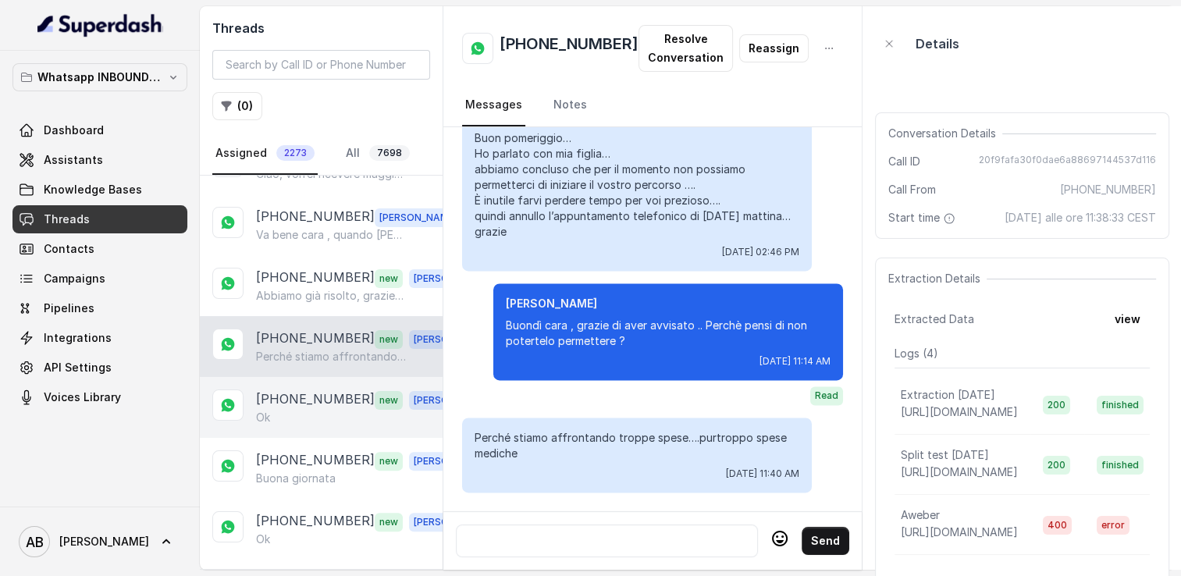
click at [297, 395] on p "[PHONE_NUMBER]" at bounding box center [315, 400] width 119 height 20
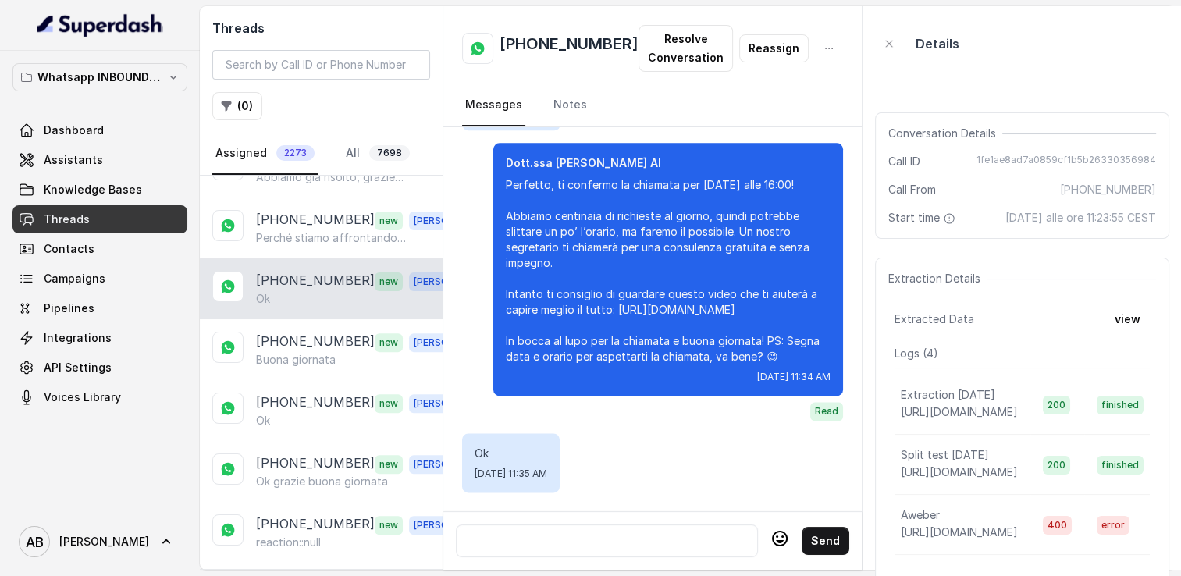
scroll to position [625, 0]
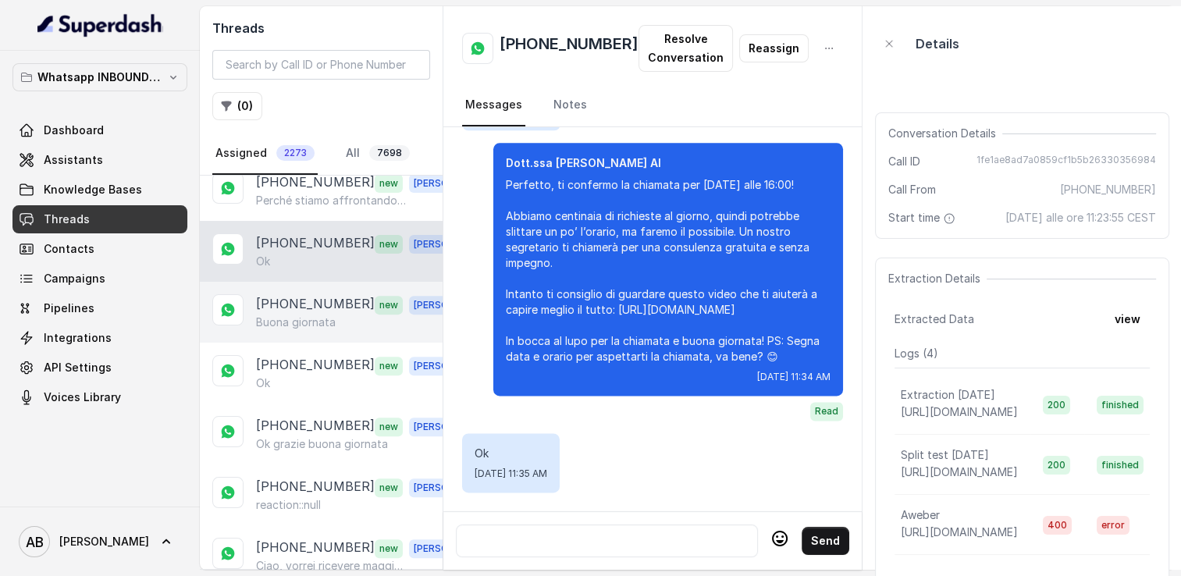
click at [325, 320] on p "Buona giornata" at bounding box center [296, 323] width 80 height 16
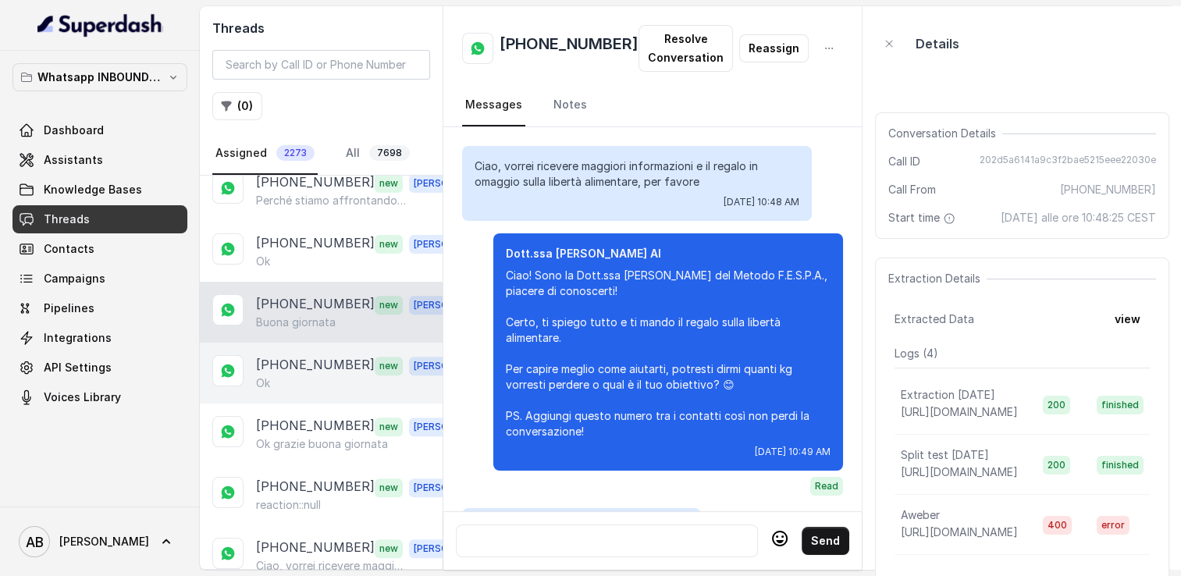
scroll to position [1521, 0]
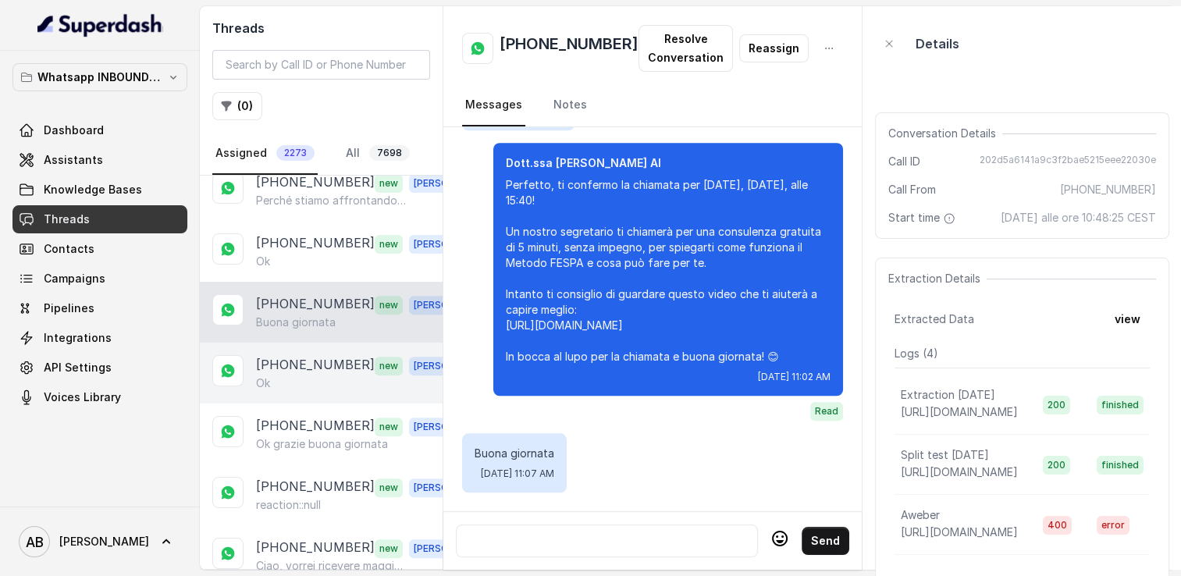
click at [320, 376] on div "Ok" at bounding box center [365, 384] width 218 height 16
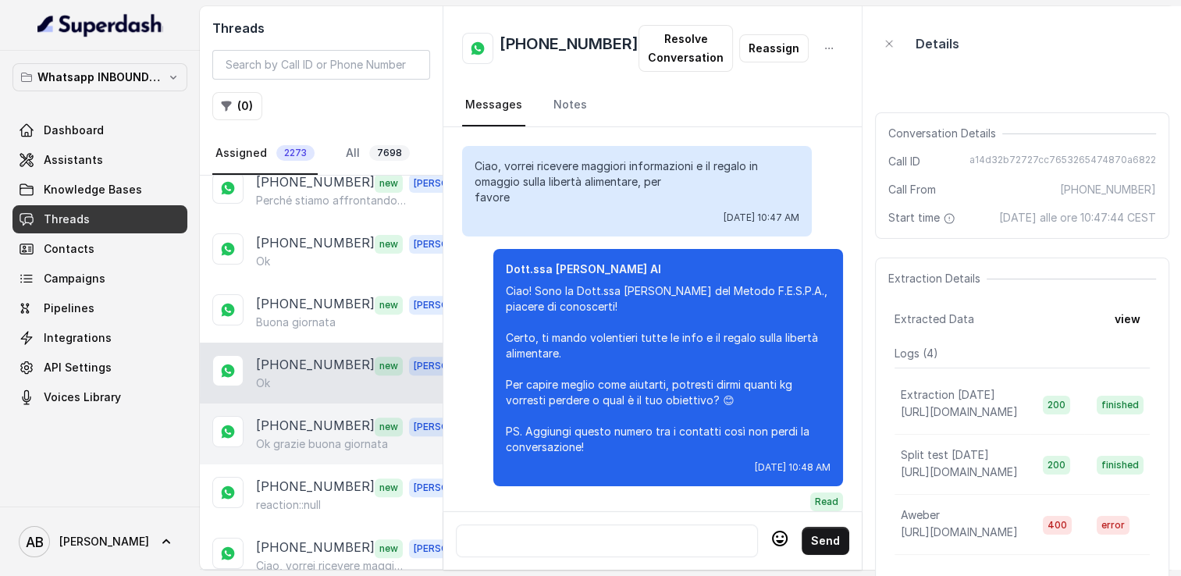
scroll to position [1536, 0]
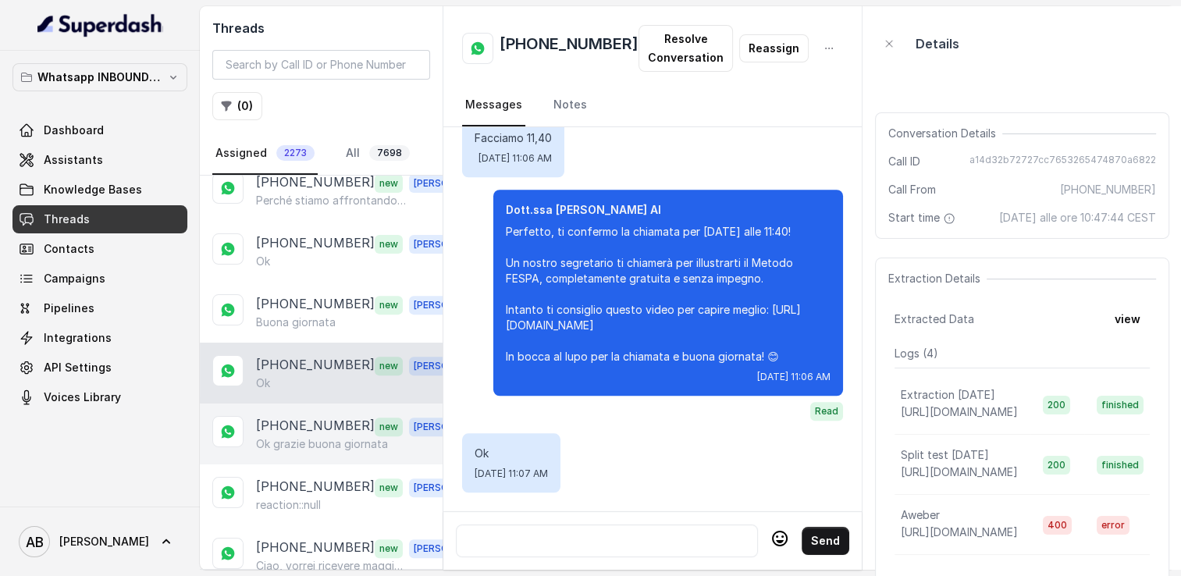
click at [331, 416] on p "[PHONE_NUMBER]" at bounding box center [315, 426] width 119 height 20
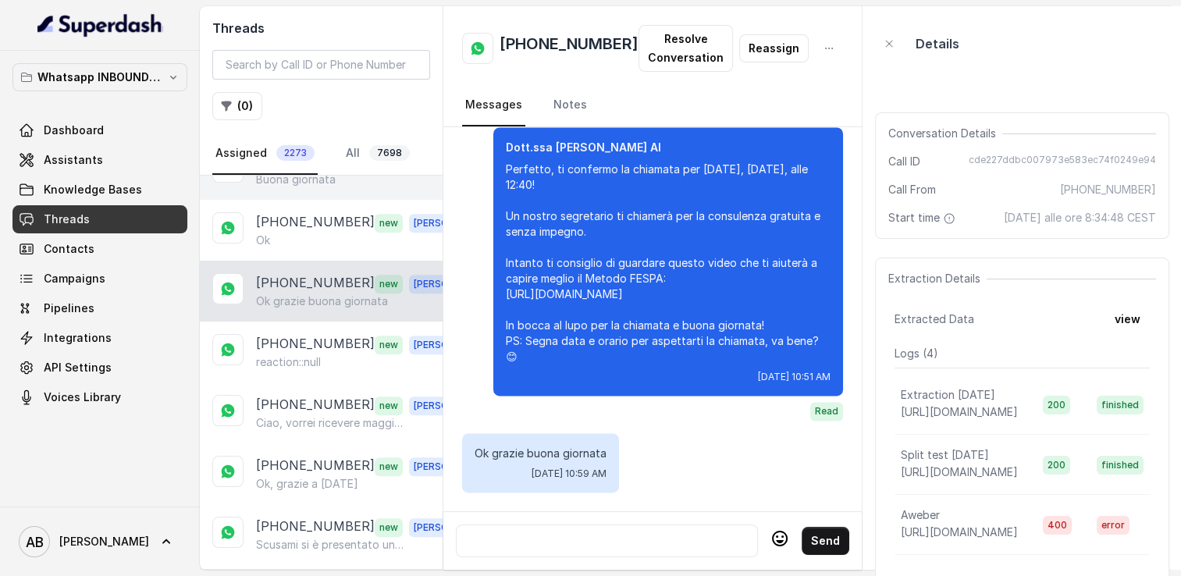
scroll to position [781, 0]
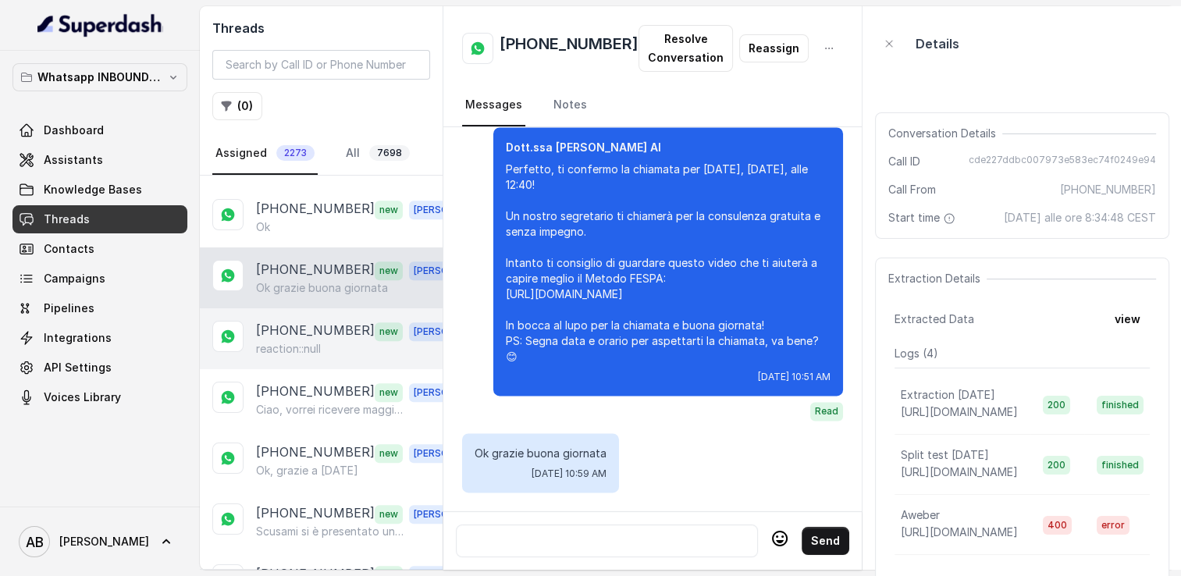
click at [303, 321] on p "[PHONE_NUMBER]" at bounding box center [315, 331] width 119 height 20
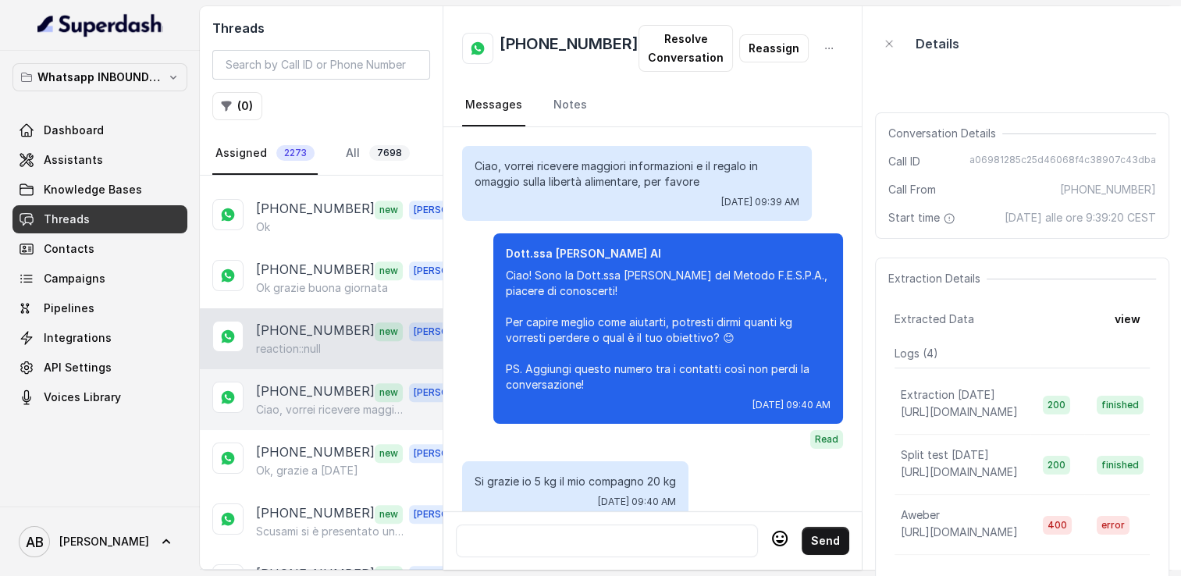
scroll to position [1630, 0]
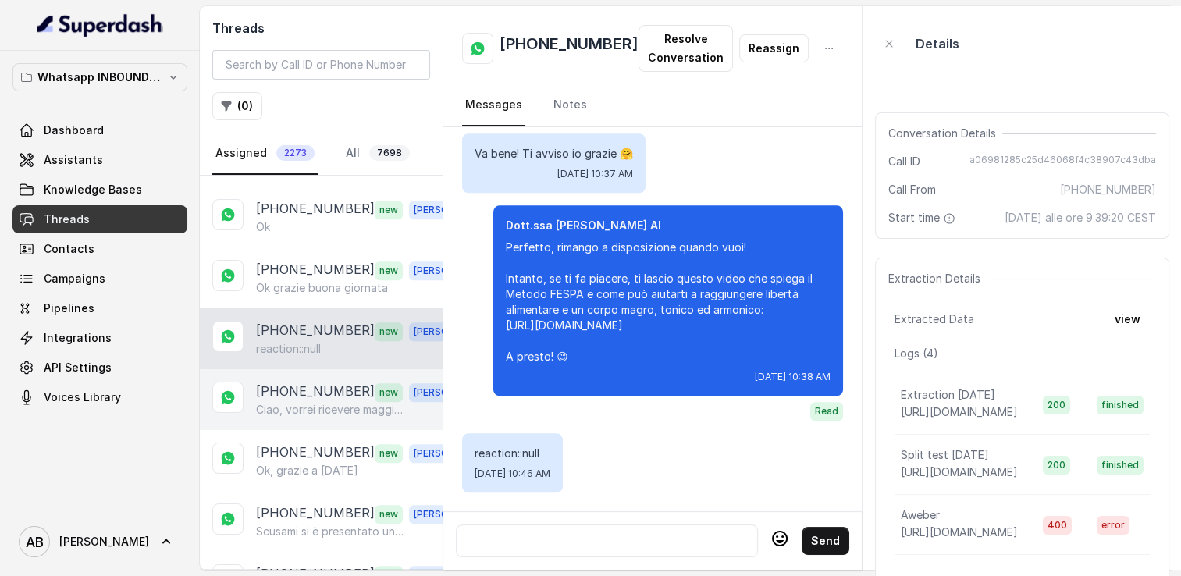
click at [320, 382] on p "[PHONE_NUMBER]" at bounding box center [315, 392] width 119 height 20
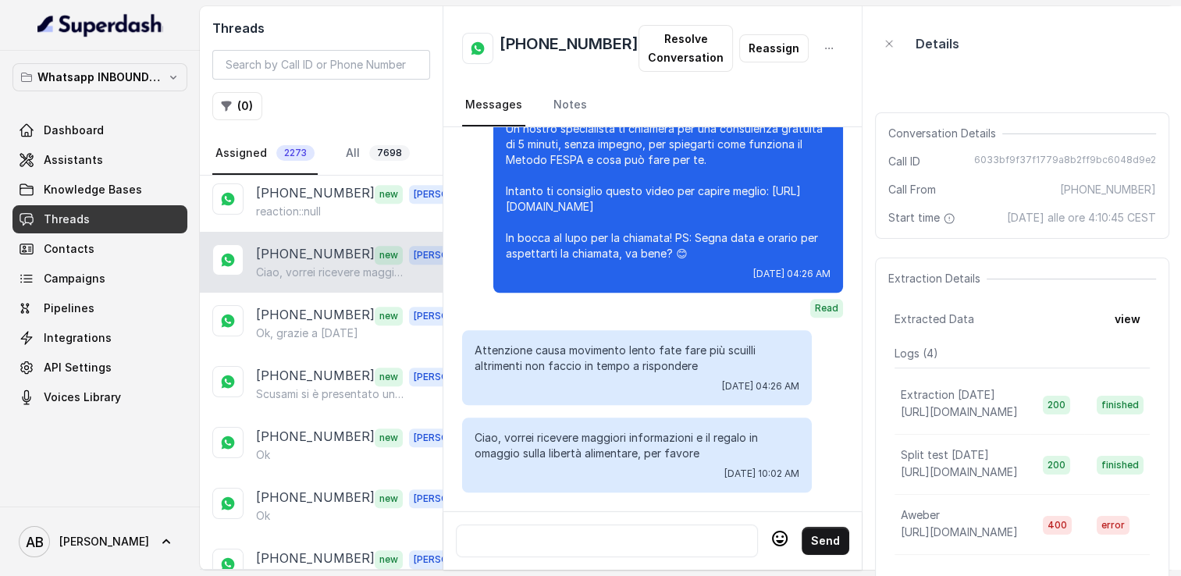
scroll to position [937, 0]
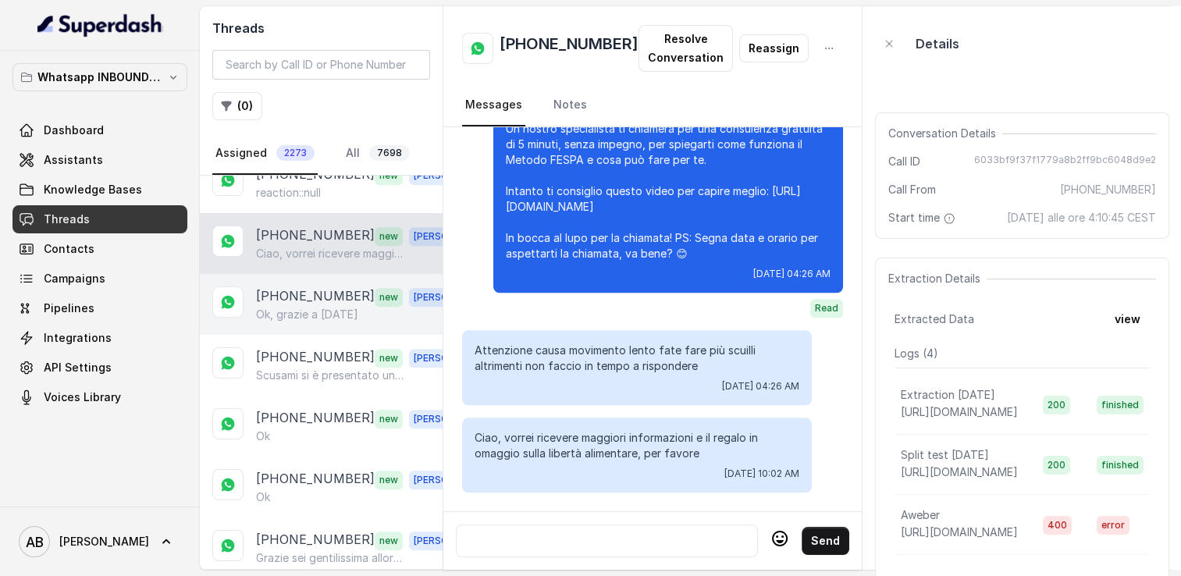
click at [301, 290] on p "[PHONE_NUMBER]" at bounding box center [315, 297] width 119 height 20
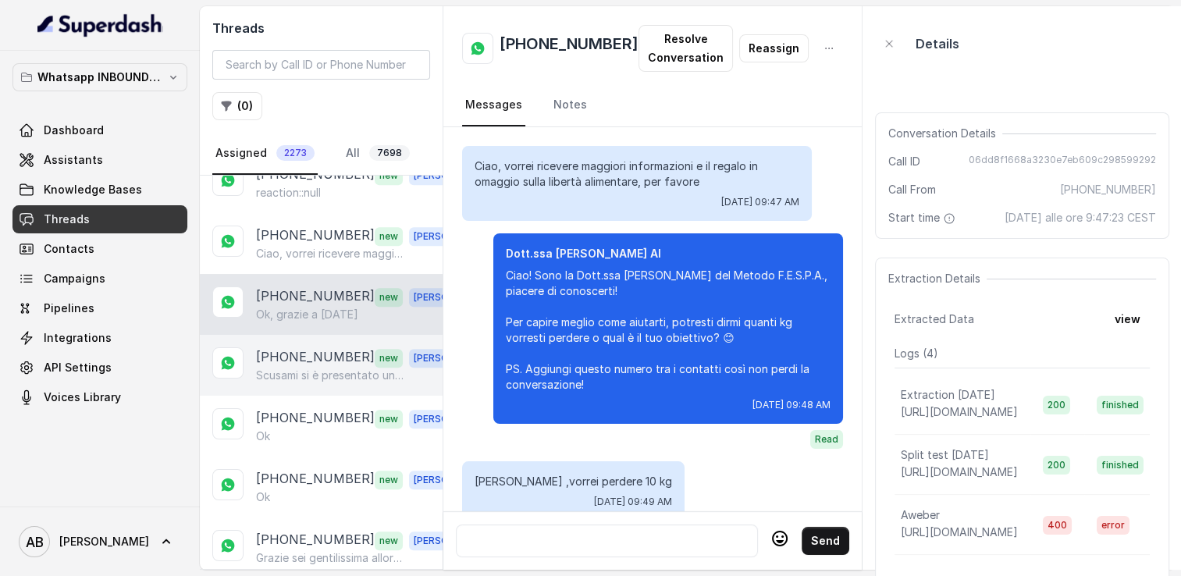
scroll to position [2170, 0]
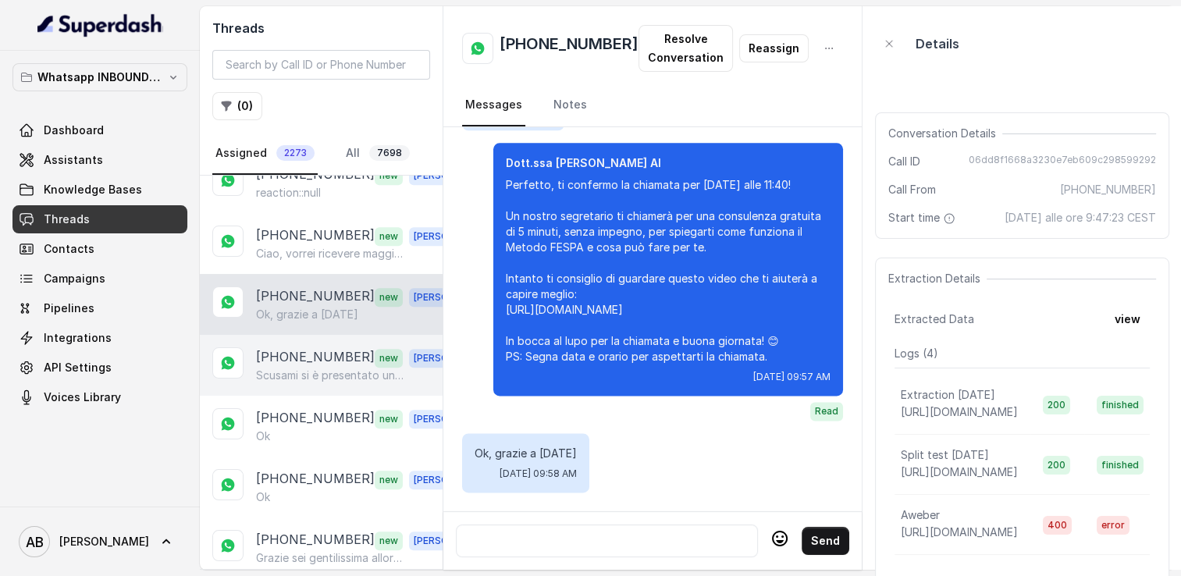
click at [302, 347] on p "[PHONE_NUMBER]" at bounding box center [315, 357] width 119 height 20
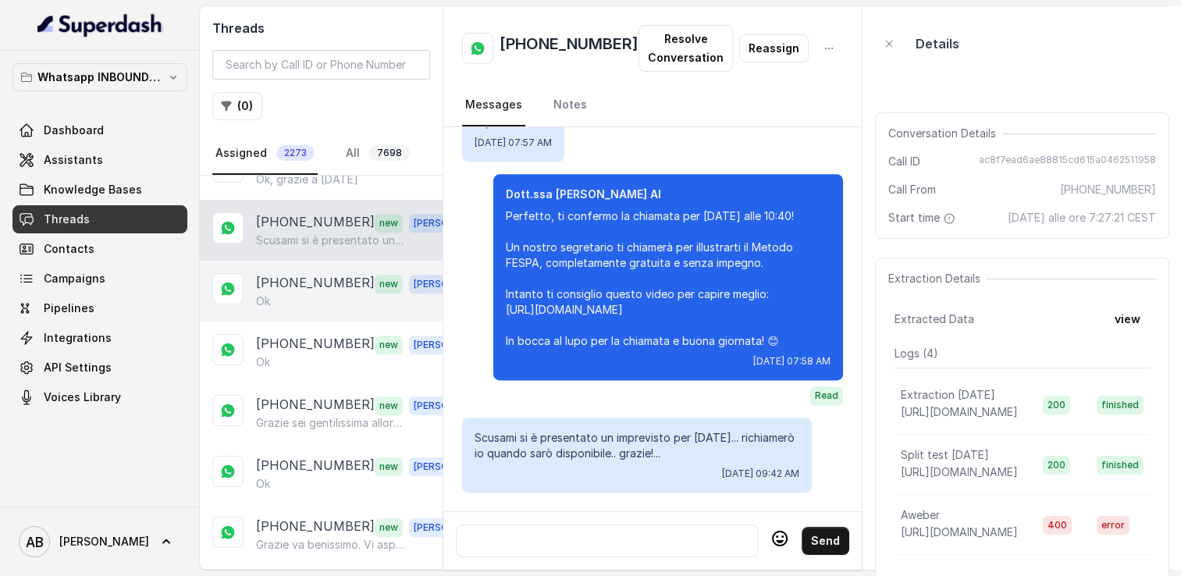
scroll to position [1093, 0]
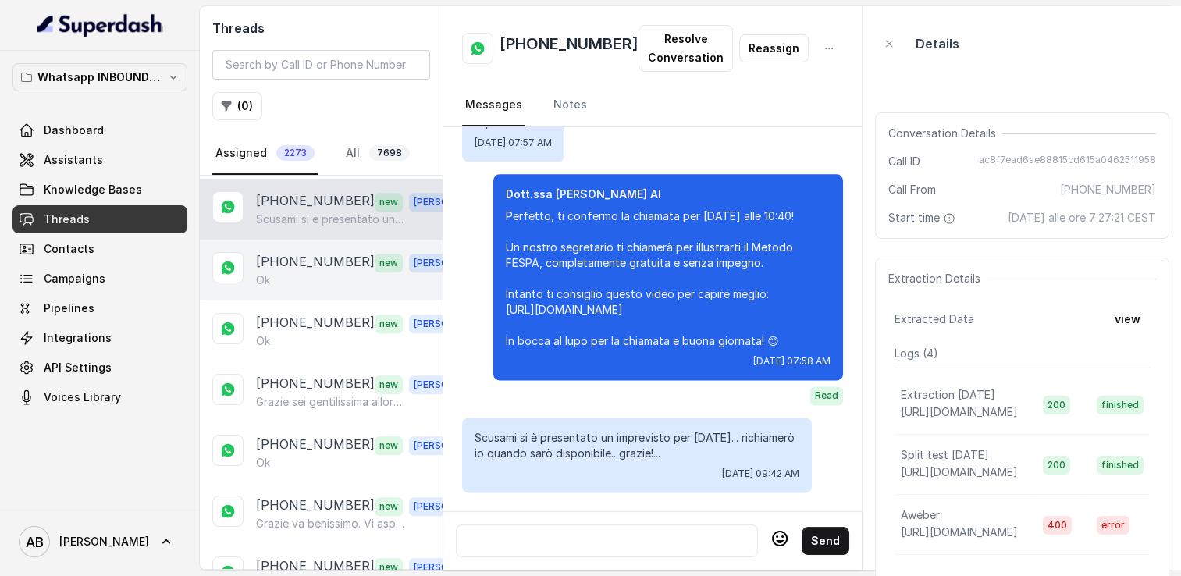
click at [312, 275] on div "[PHONE_NUMBER] new [PERSON_NAME]" at bounding box center [321, 270] width 243 height 61
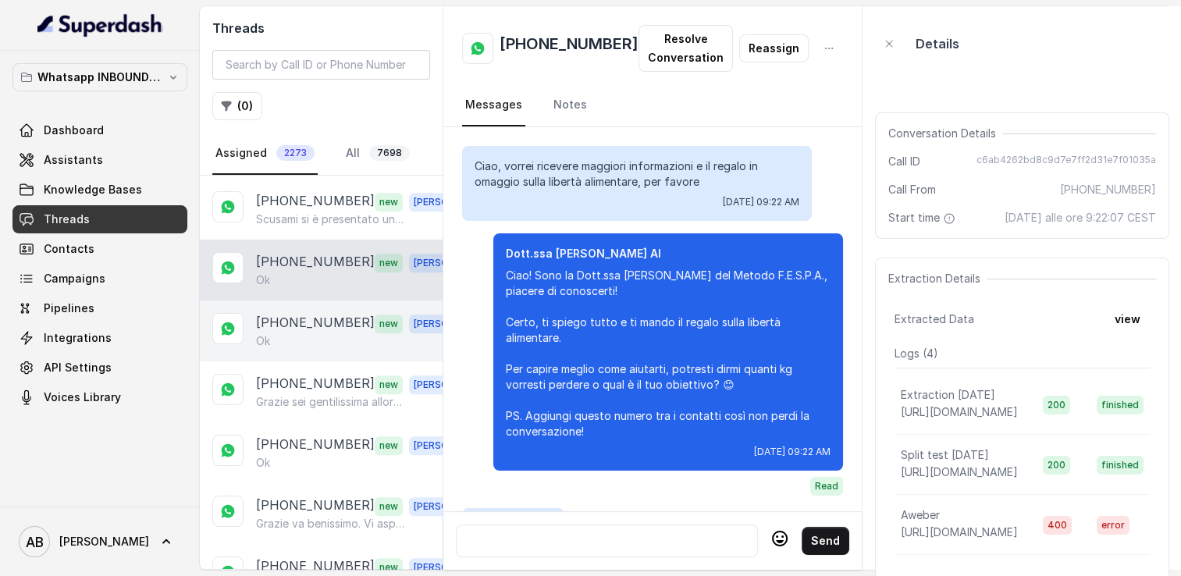
scroll to position [1949, 0]
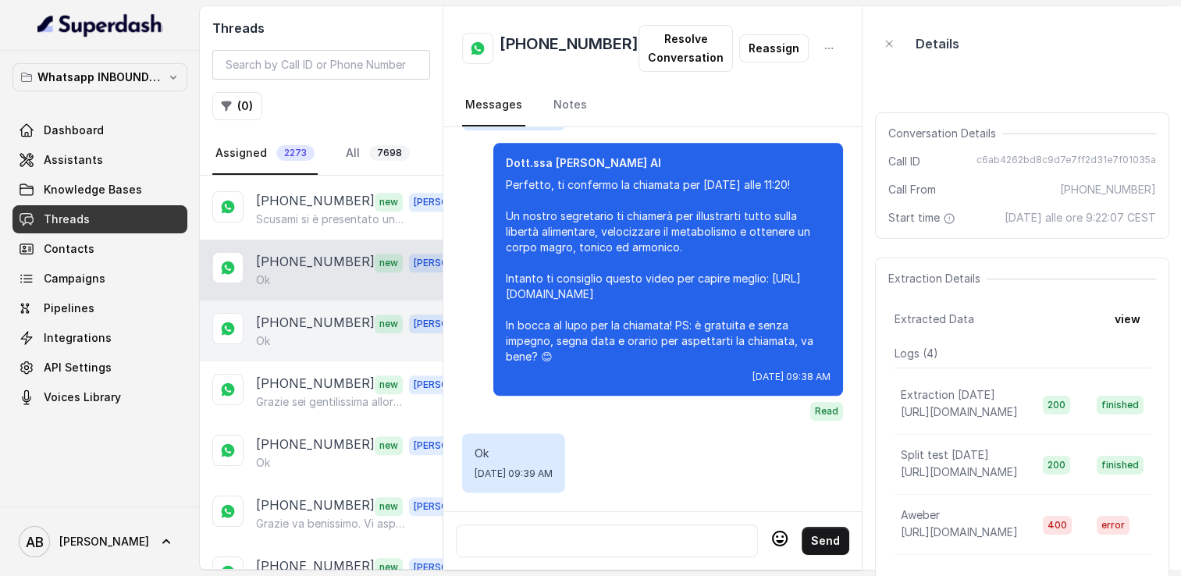
click at [320, 313] on p "[PHONE_NUMBER]" at bounding box center [315, 323] width 119 height 20
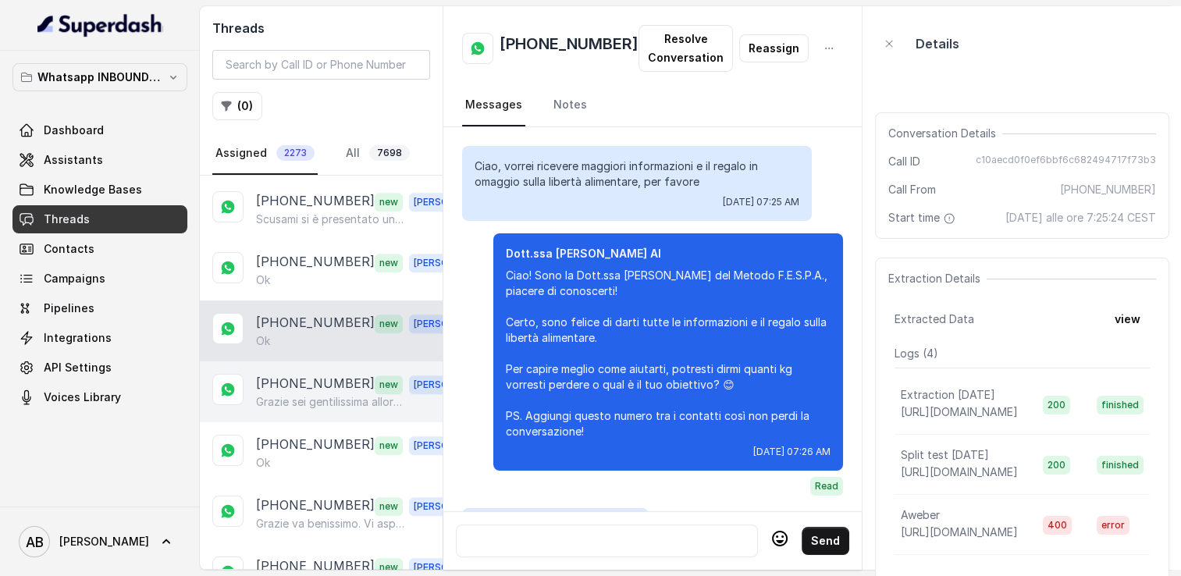
scroll to position [1855, 0]
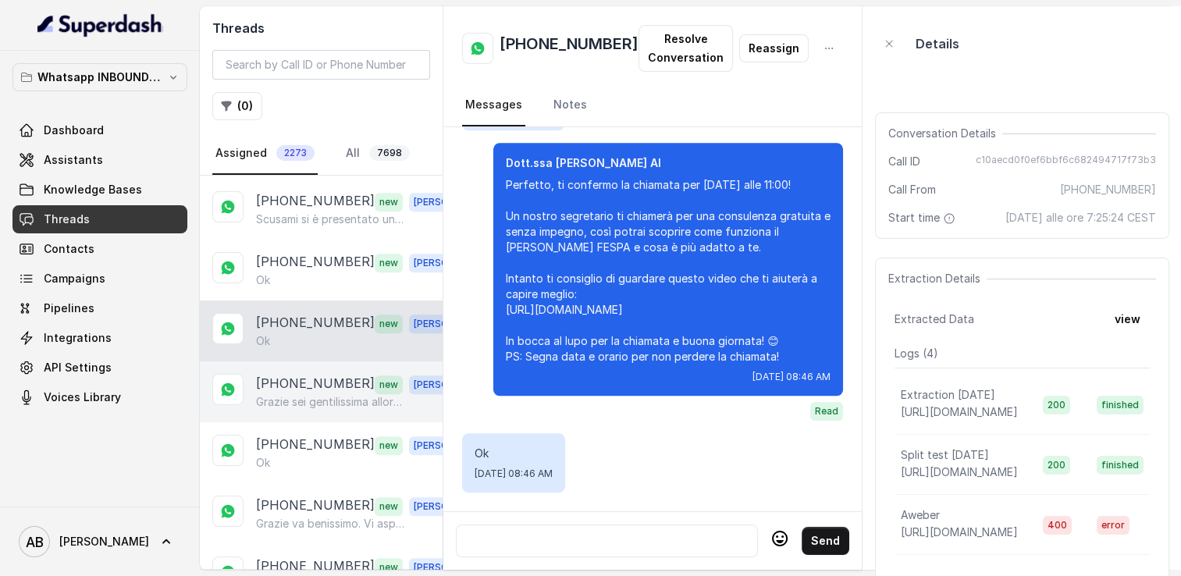
click at [326, 374] on p "[PHONE_NUMBER]" at bounding box center [315, 384] width 119 height 20
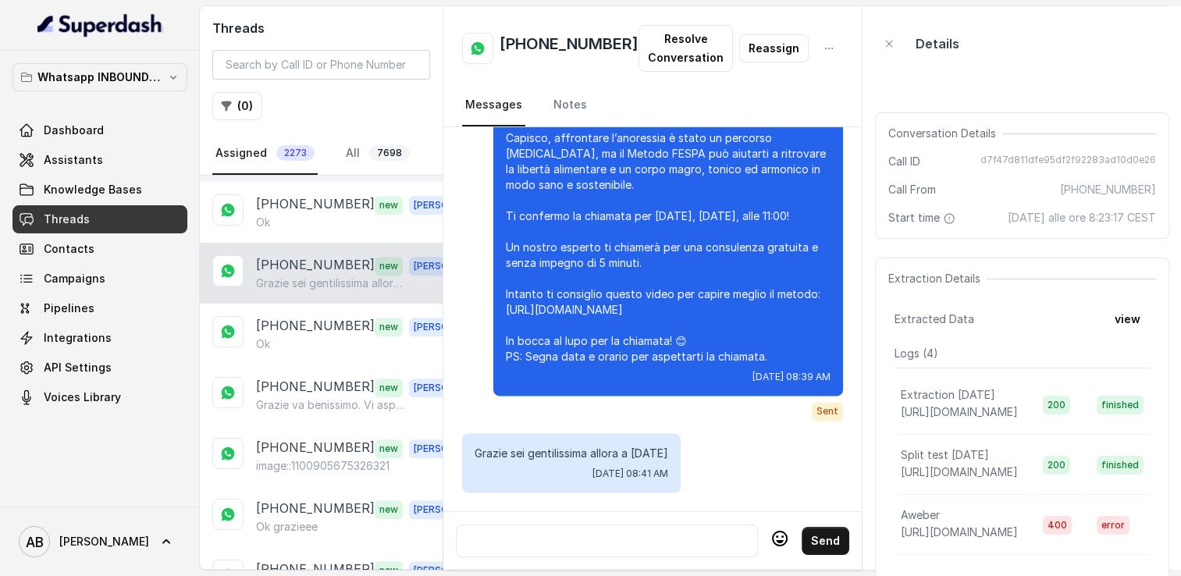
scroll to position [1249, 0]
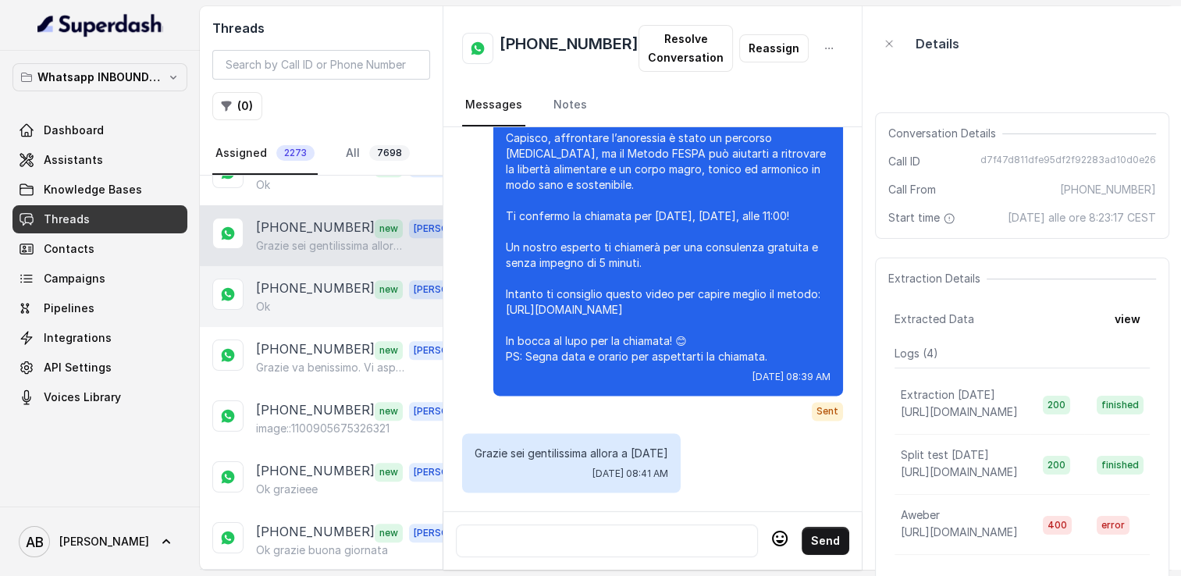
click at [340, 299] on div "Ok" at bounding box center [365, 307] width 218 height 16
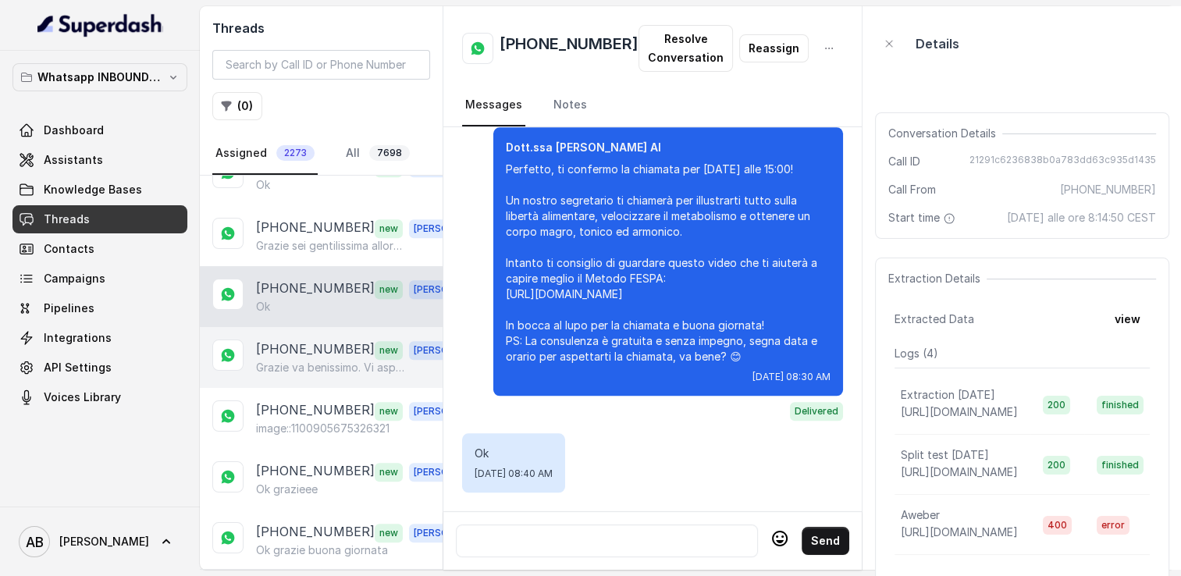
click at [311, 340] on p "[PHONE_NUMBER]" at bounding box center [315, 350] width 119 height 20
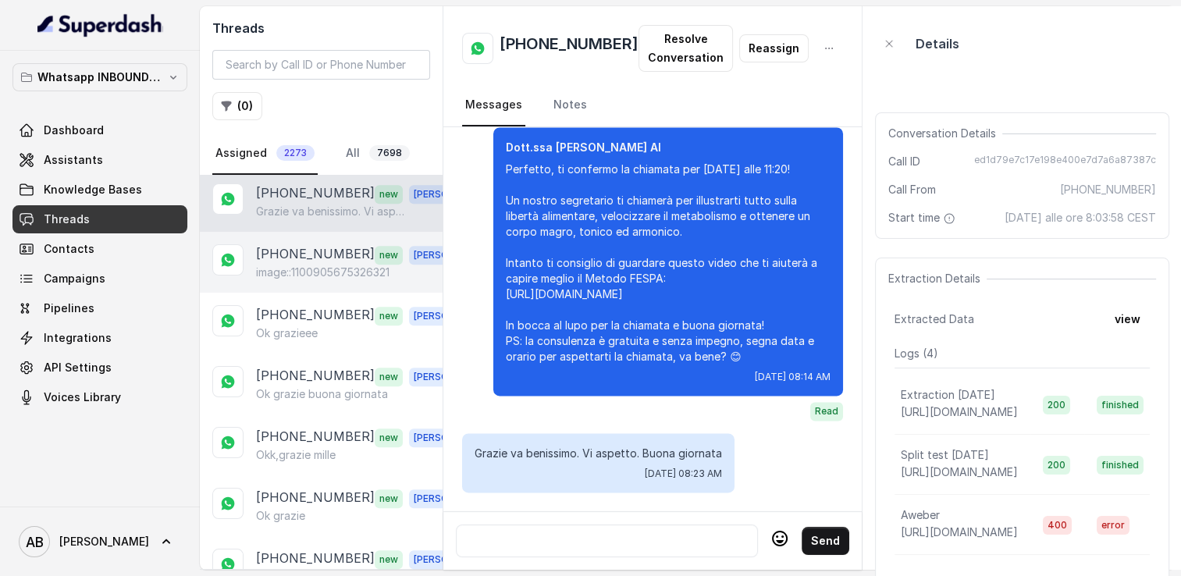
click at [315, 244] on p "[PHONE_NUMBER]" at bounding box center [315, 254] width 119 height 20
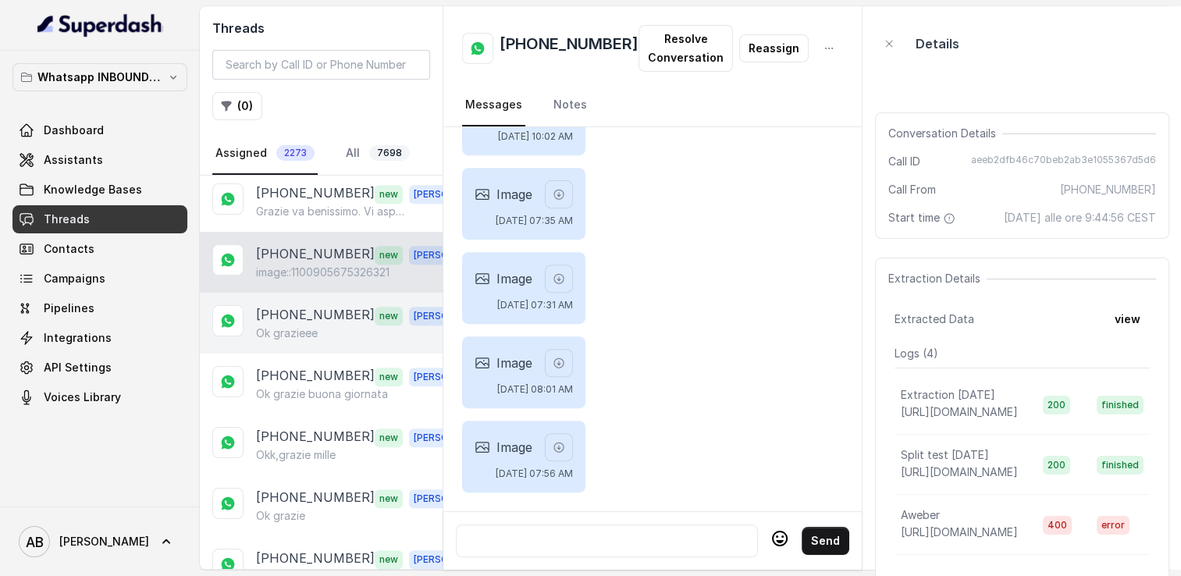
click at [305, 326] on p "Ok grazieee" at bounding box center [287, 334] width 62 height 16
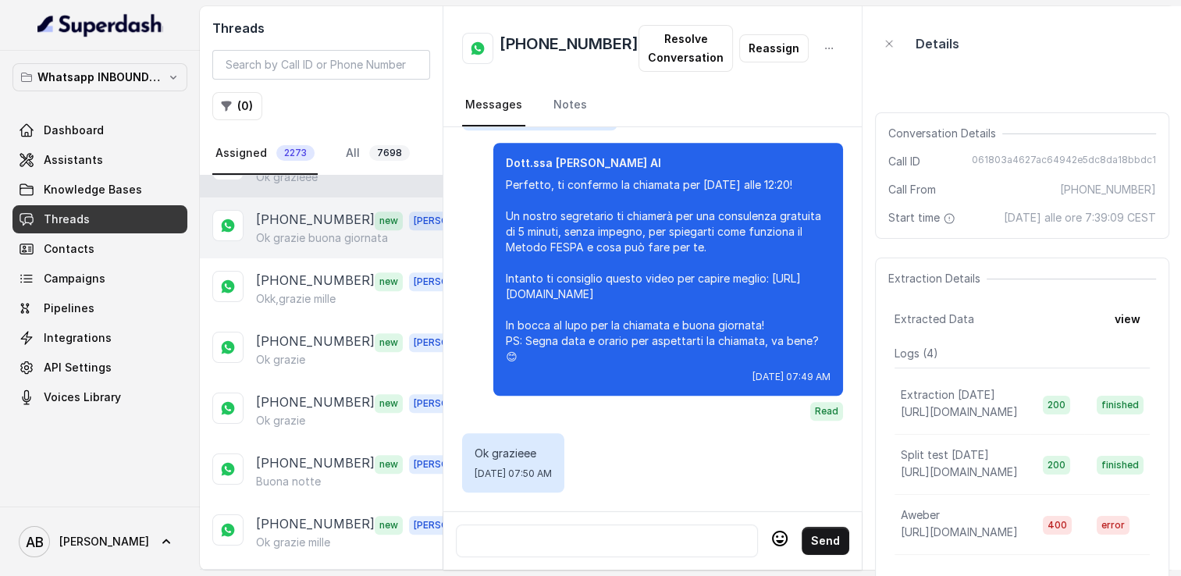
click at [321, 231] on div "[PHONE_NUMBER] new [PERSON_NAME] grazie buona giornata" at bounding box center [321, 228] width 243 height 61
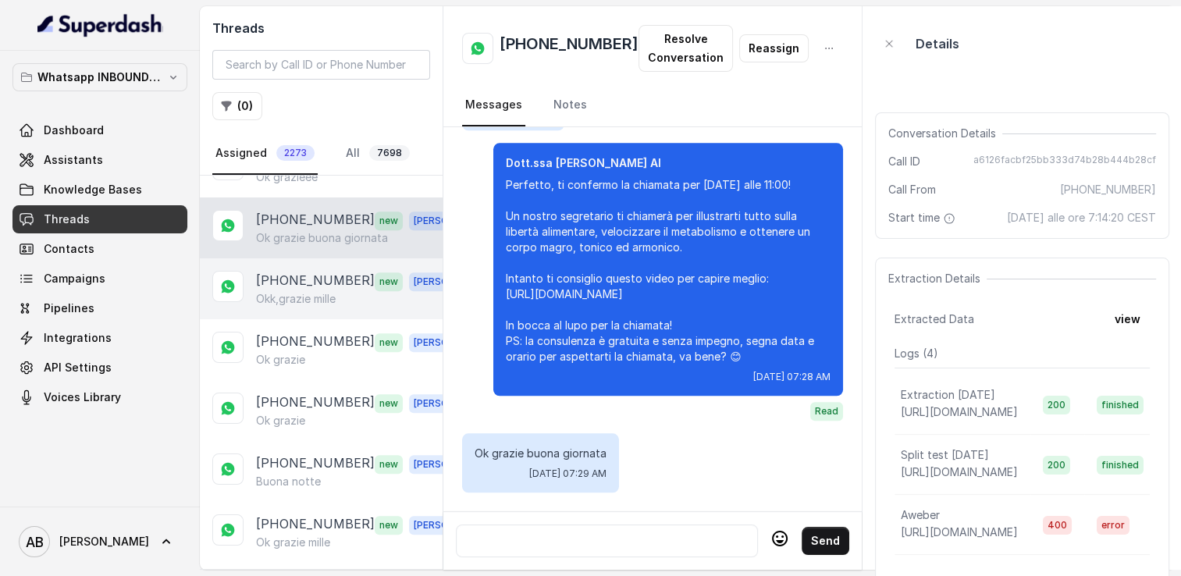
click at [304, 291] on p "Okk,grazie mille" at bounding box center [296, 299] width 80 height 16
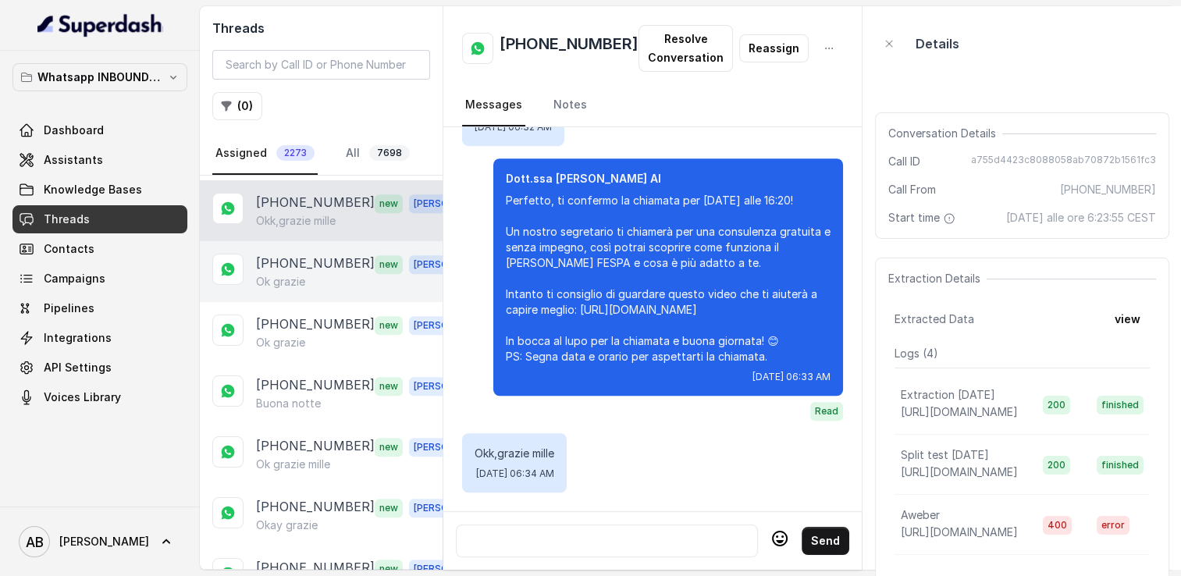
click at [328, 254] on p "[PHONE_NUMBER]" at bounding box center [315, 264] width 119 height 20
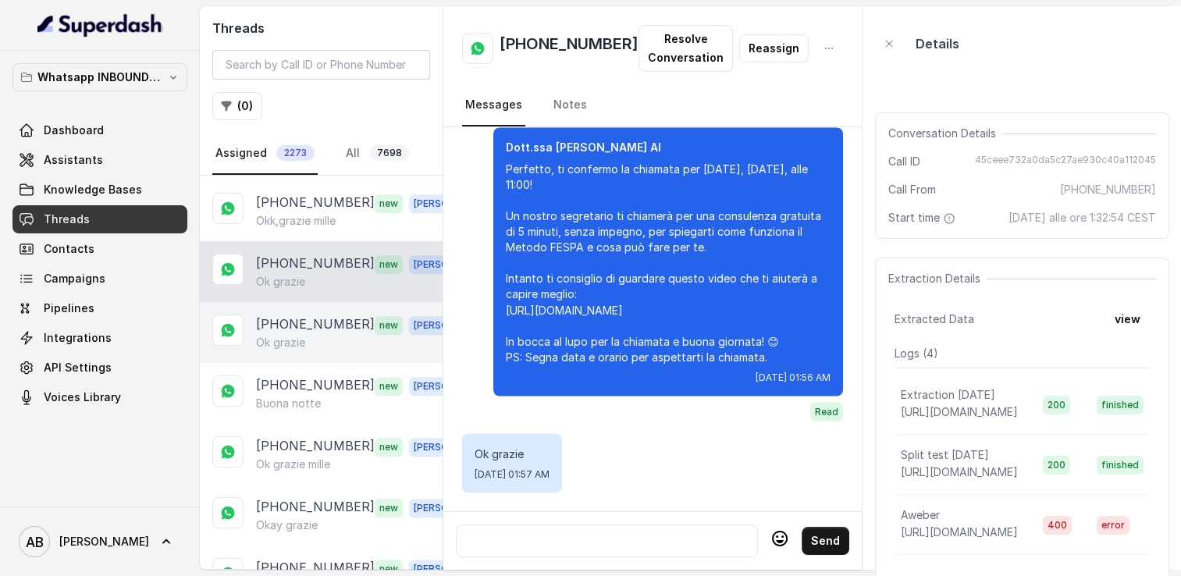
click at [319, 315] on p "[PHONE_NUMBER]" at bounding box center [315, 325] width 119 height 20
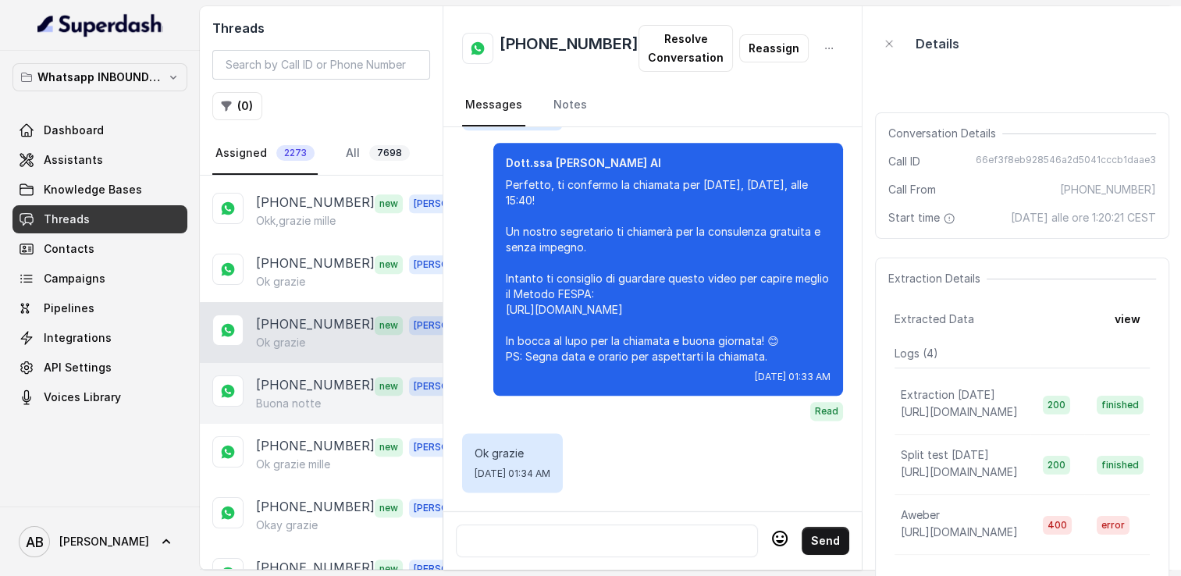
click at [318, 376] on p "[PHONE_NUMBER]" at bounding box center [315, 386] width 119 height 20
